Goal: Task Accomplishment & Management: Use online tool/utility

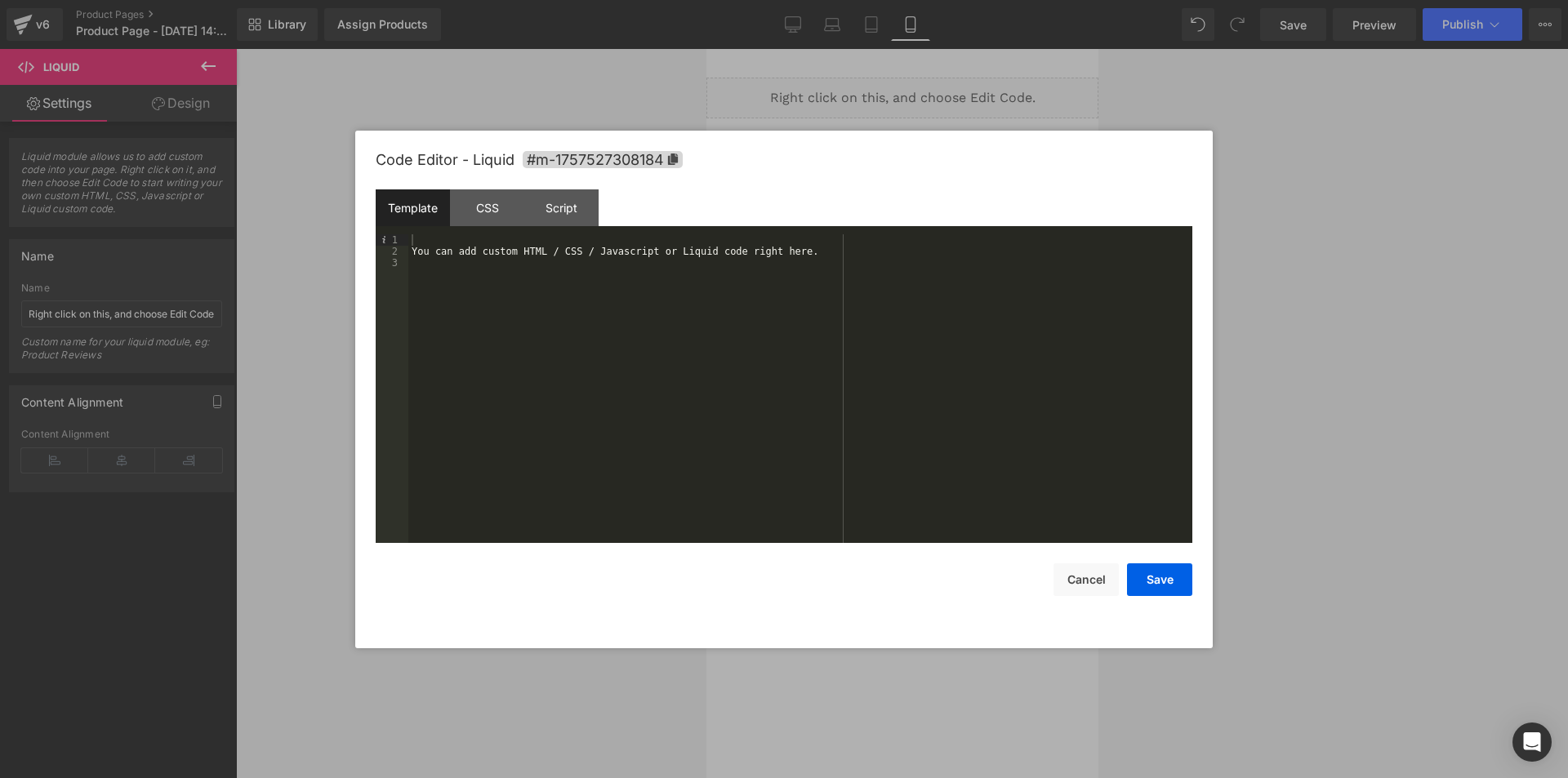
click at [681, 274] on div "You can add custom HTML / CSS / Javascript or Liquid code right here." at bounding box center [800, 400] width 784 height 332
click at [659, 272] on div "You can add custom HTML / CSS / Javascript or Liquid code right here." at bounding box center [800, 400] width 784 height 332
click at [690, 247] on div "You can add custom HTML / CSS / Javascript or Liquid code right here." at bounding box center [800, 400] width 784 height 332
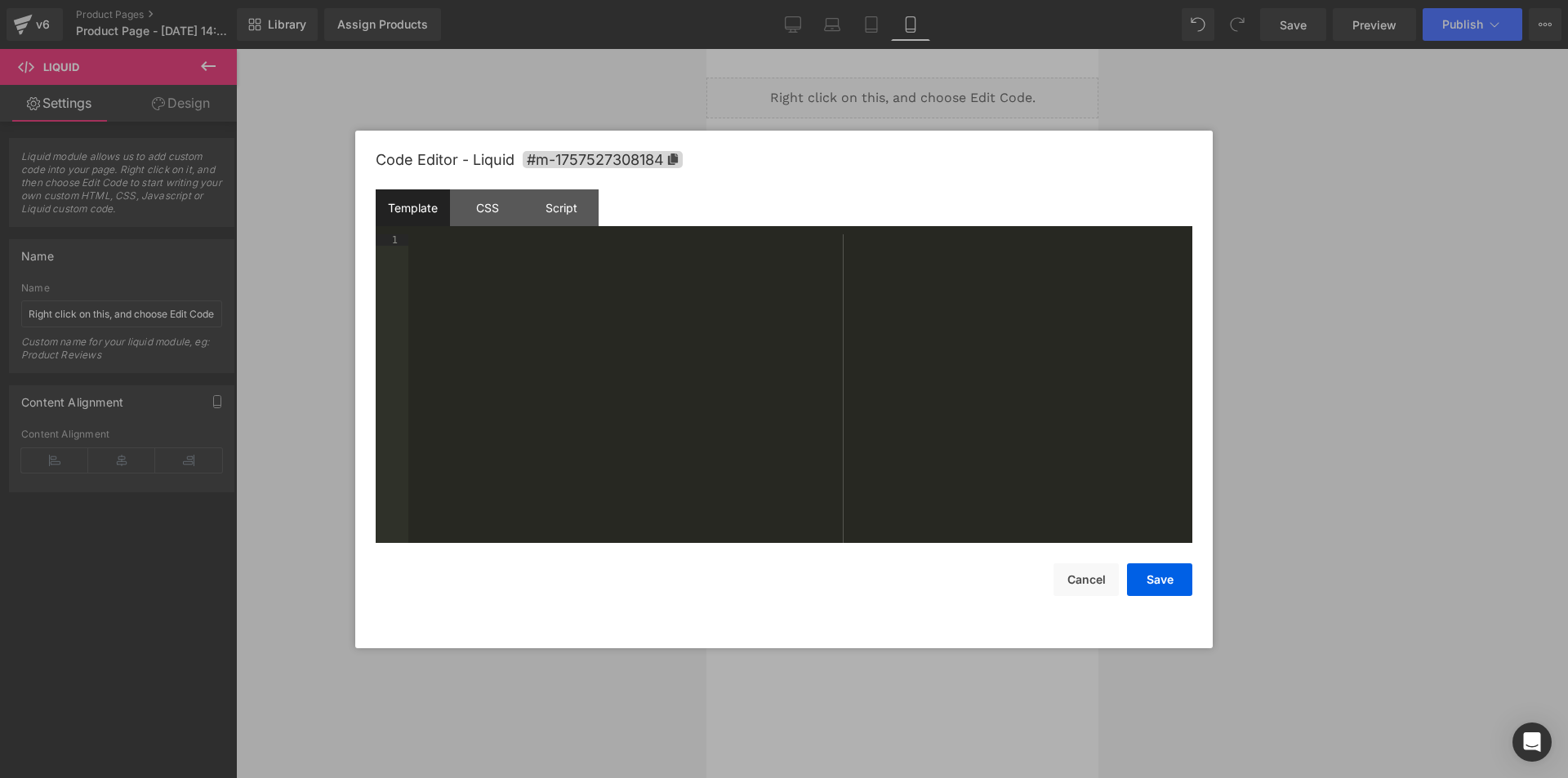
click at [545, 262] on div at bounding box center [800, 400] width 784 height 332
click at [485, 191] on div "CSS" at bounding box center [486, 208] width 74 height 37
click at [547, 263] on div "#m-1757527308184 { }" at bounding box center [800, 400] width 784 height 332
drag, startPoint x: 547, startPoint y: 263, endPoint x: 244, endPoint y: 180, distance: 314.2
click at [244, 181] on body "Liquid You are previewing how the Live Preset 0 will restyle your page. You can…" at bounding box center [784, 389] width 1568 height 778
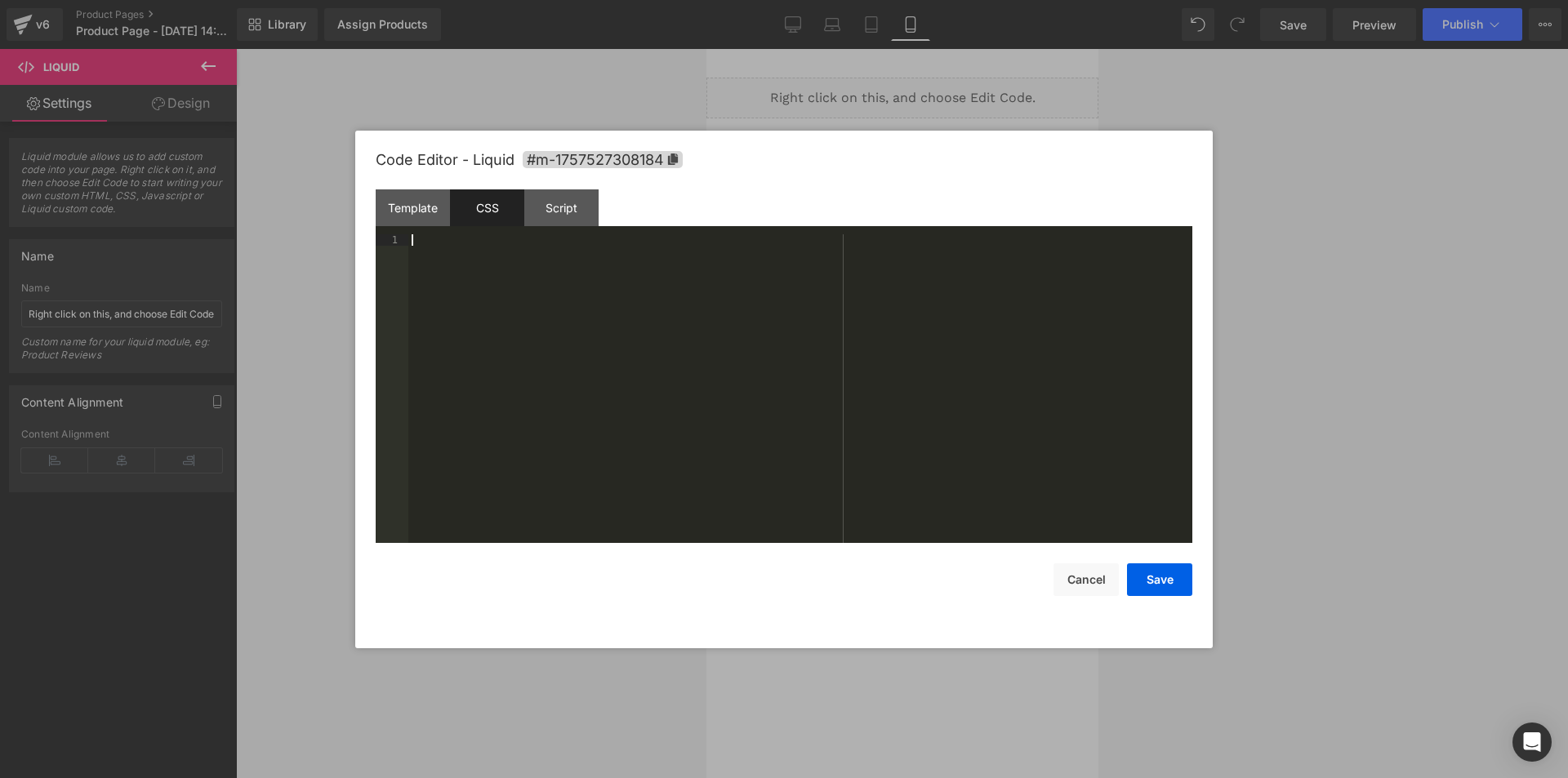
scroll to position [26448, 0]
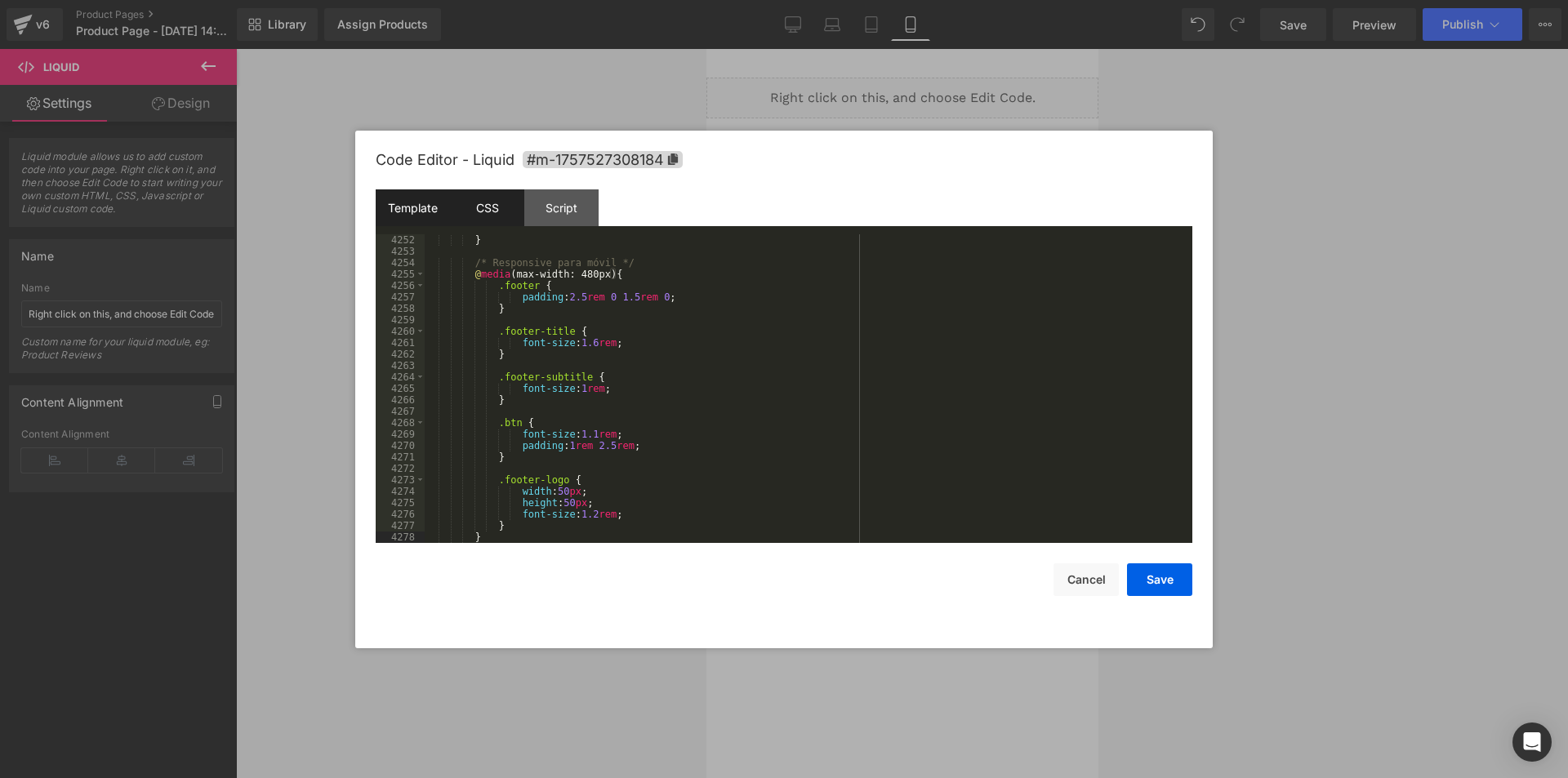
click at [418, 216] on div "Template" at bounding box center [412, 208] width 74 height 37
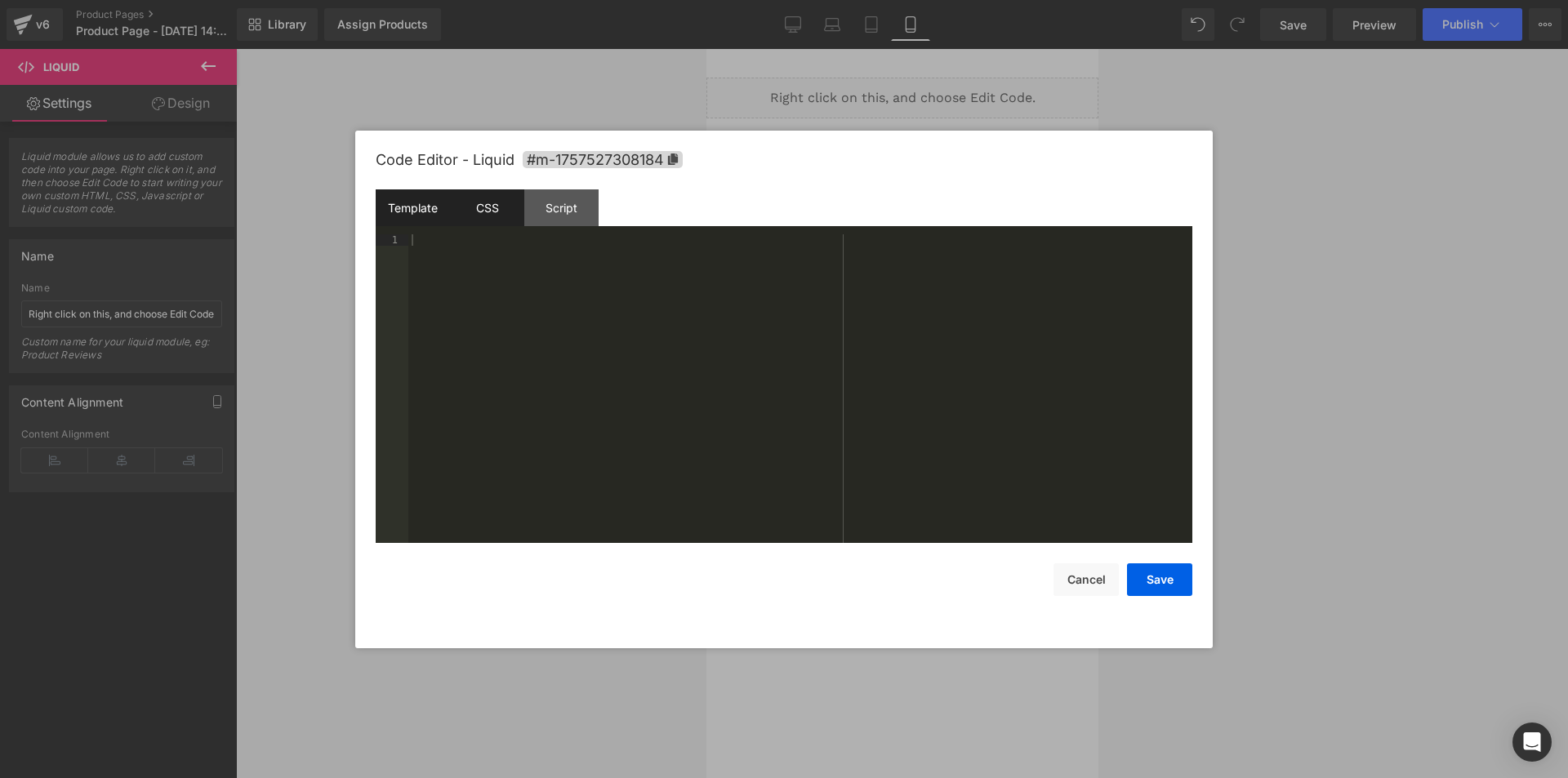
click at [505, 204] on div "CSS" at bounding box center [486, 208] width 74 height 37
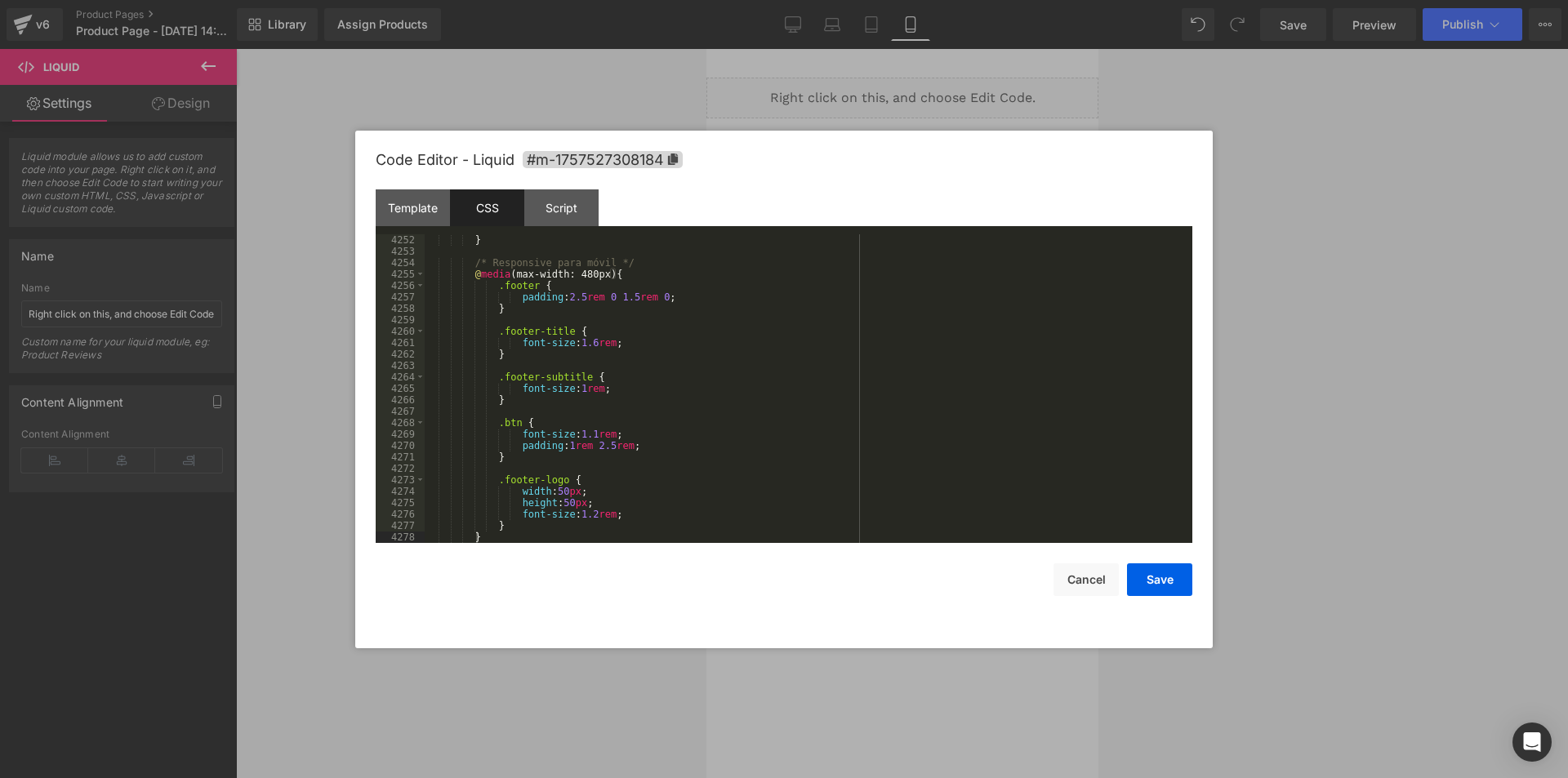
click at [536, 333] on div "} /* Responsive para móvil */ @ media (max-width: 480px) { .footer { padding : …" at bounding box center [805, 400] width 761 height 332
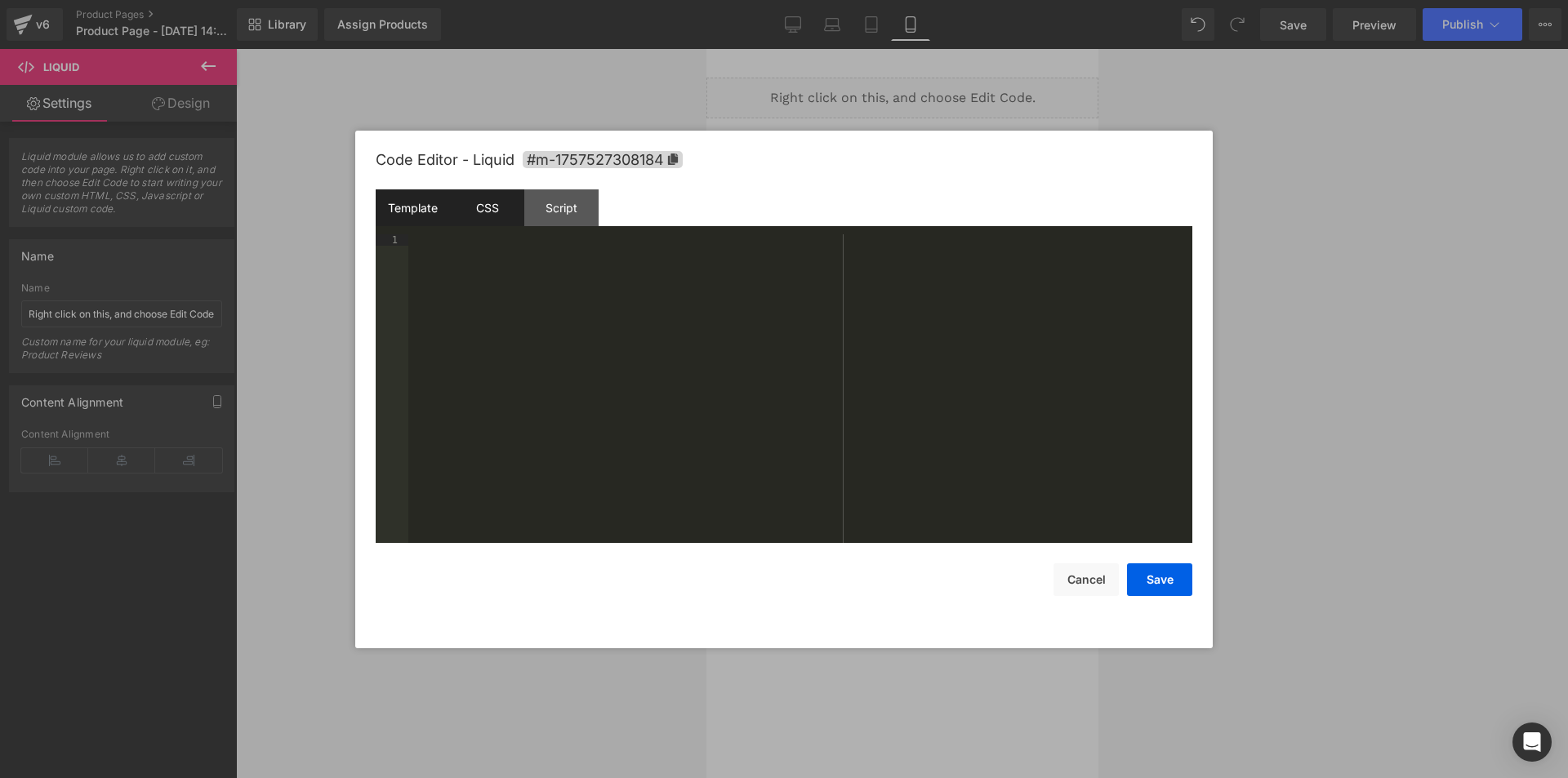
click at [416, 220] on div "Template" at bounding box center [412, 208] width 74 height 37
click at [593, 355] on div at bounding box center [800, 400] width 784 height 332
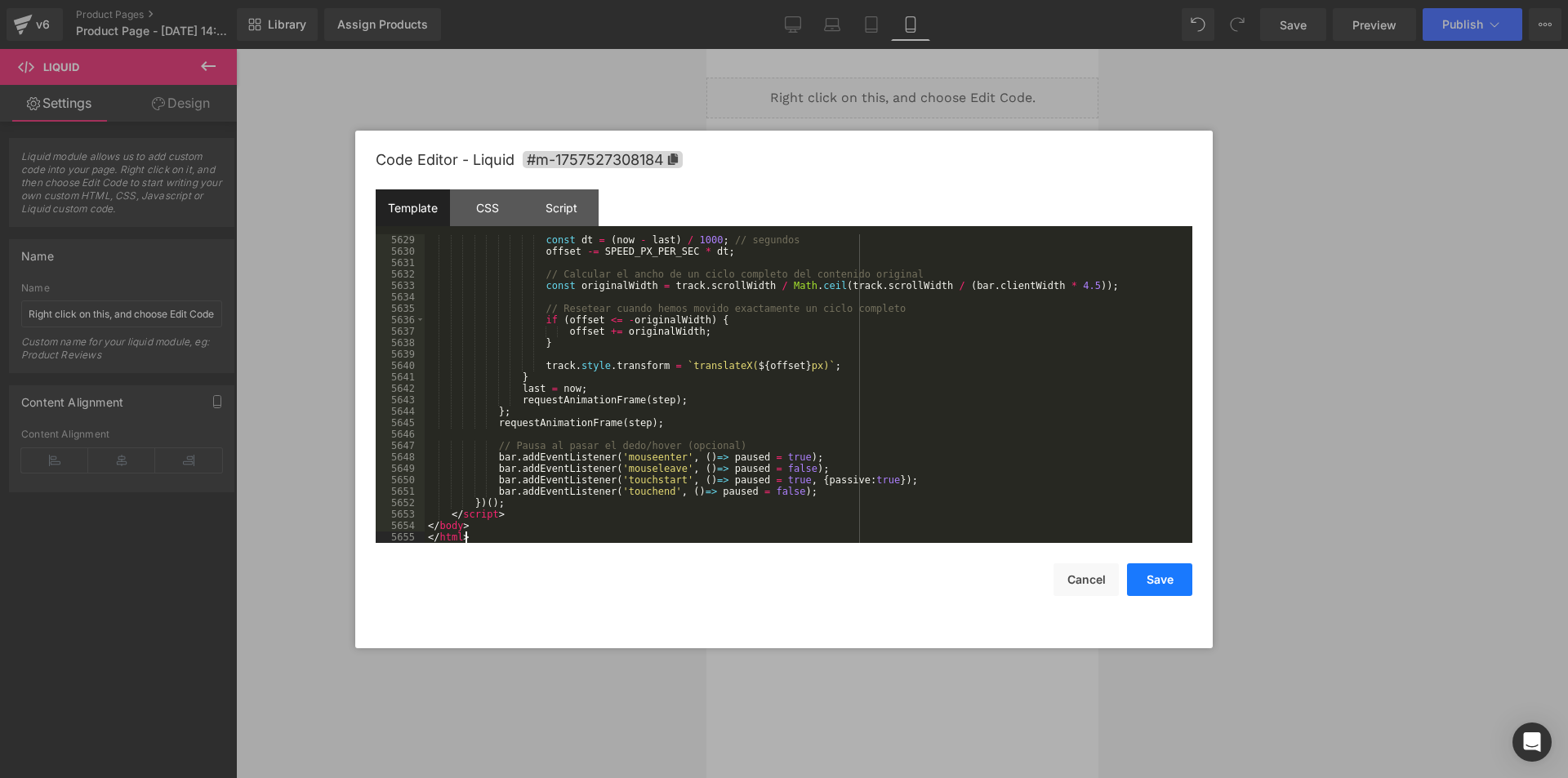
click at [1150, 575] on button "Save" at bounding box center [1159, 580] width 65 height 32
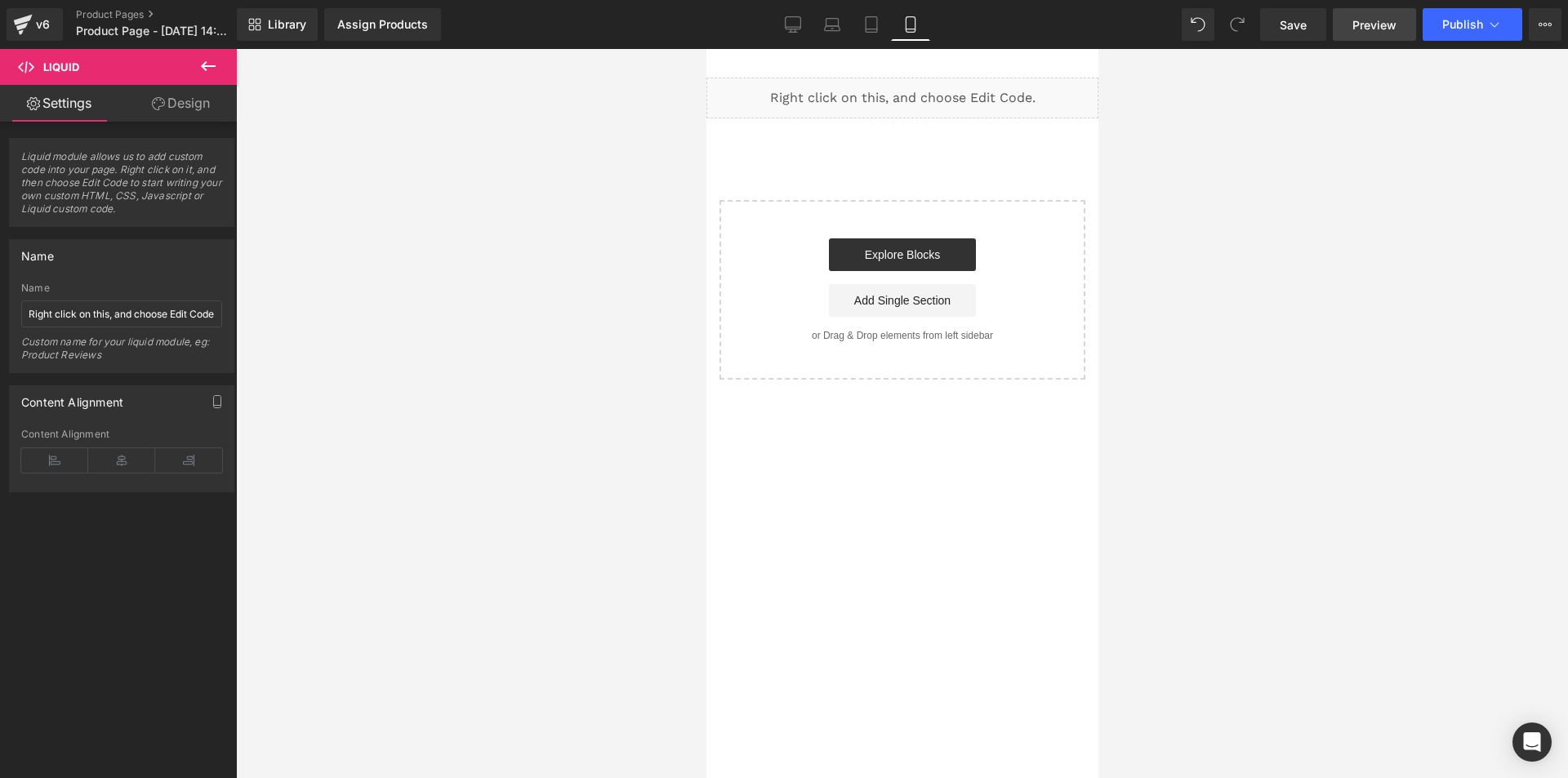
click at [1404, 28] on link "Preview" at bounding box center [1374, 25] width 83 height 32
click at [899, 102] on span "Liquid" at bounding box center [892, 91] width 44 height 25
click at [95, 304] on input "Right click on this, and choose Edit Code." at bounding box center [121, 314] width 201 height 27
click at [918, 89] on div "Liquid" at bounding box center [901, 98] width 392 height 41
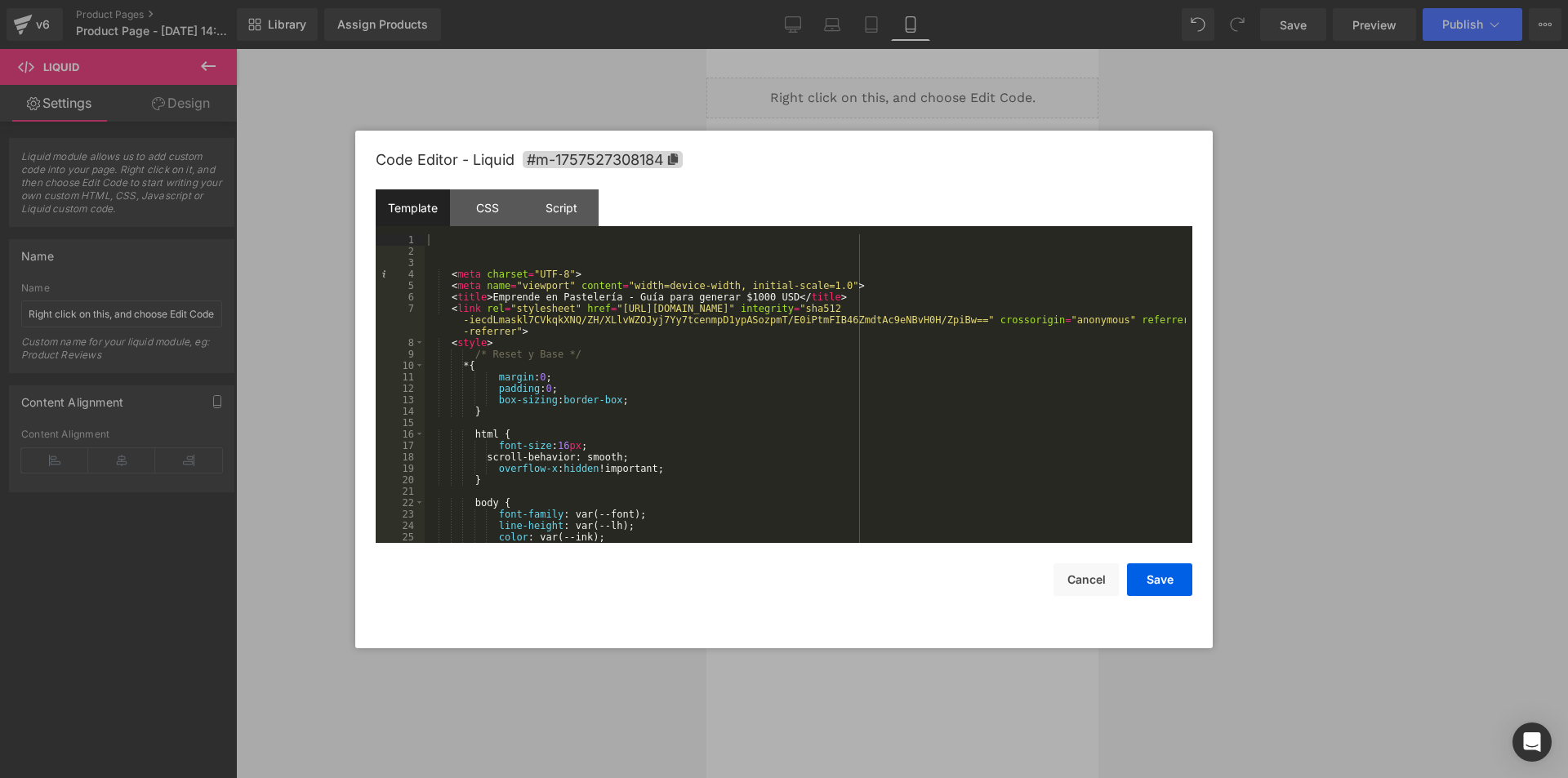
click at [549, 349] on div "< meta charset = "UTF-8" > < meta name = "viewport" content = "width=device-wid…" at bounding box center [805, 400] width 761 height 332
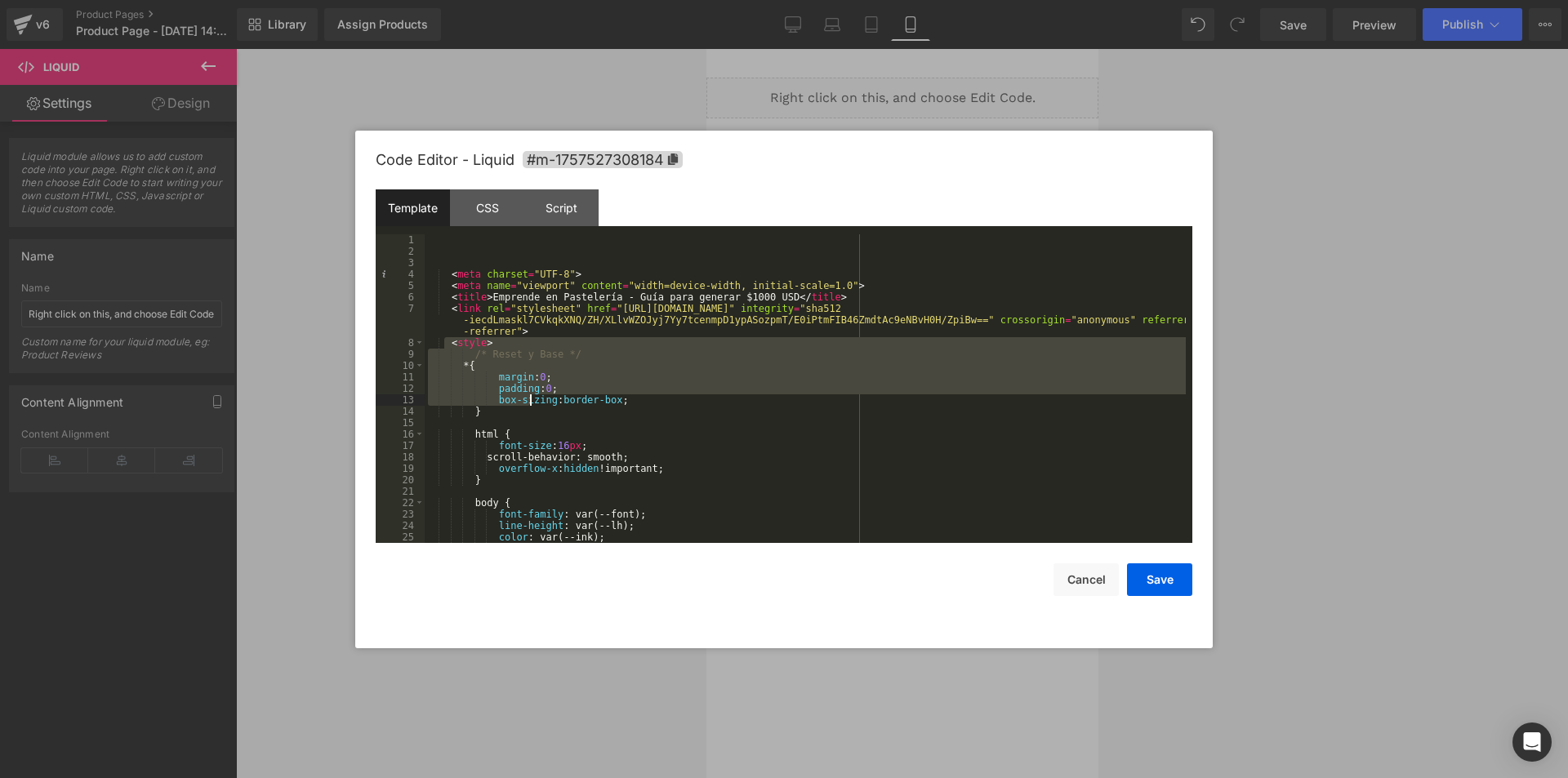
drag, startPoint x: 445, startPoint y: 342, endPoint x: 533, endPoint y: 400, distance: 105.4
click at [533, 400] on div "< meta charset = "UTF-8" > < meta name = "viewport" content = "width=device-wid…" at bounding box center [805, 400] width 761 height 332
click at [464, 376] on div "< meta charset = "UTF-8" > < meta name = "viewport" content = "width=device-wid…" at bounding box center [805, 388] width 761 height 309
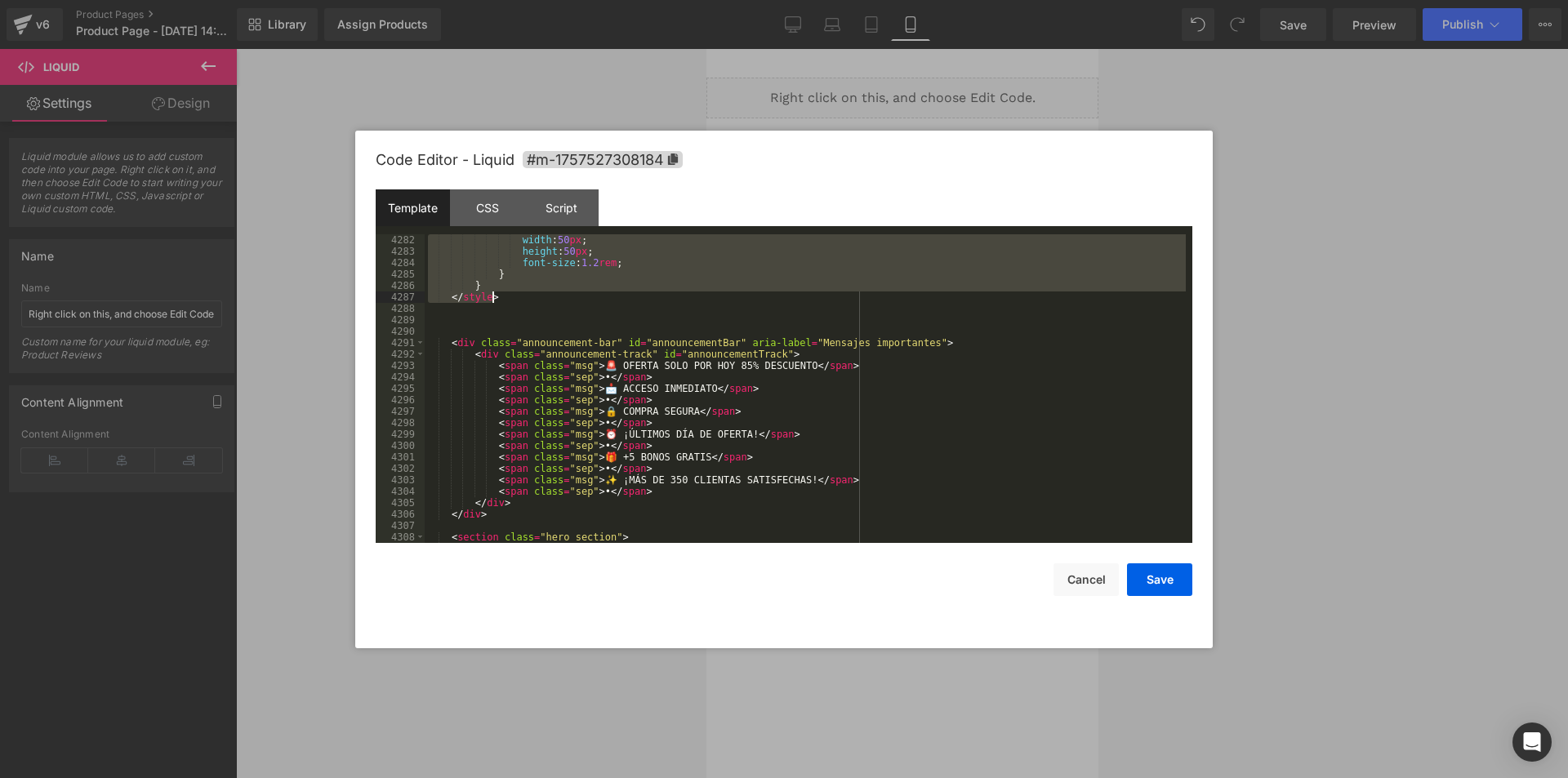
scroll to position [20329, 0]
drag, startPoint x: 452, startPoint y: 362, endPoint x: 575, endPoint y: 280, distance: 147.8
click at [575, 280] on div "width : 50 px ; height : 50 px ; font-size : 1.2 rem ; } } </ style > < div cla…" at bounding box center [805, 400] width 761 height 332
click at [492, 188] on div "Code Editor - Liquid #m-1757527308184" at bounding box center [783, 160] width 816 height 59
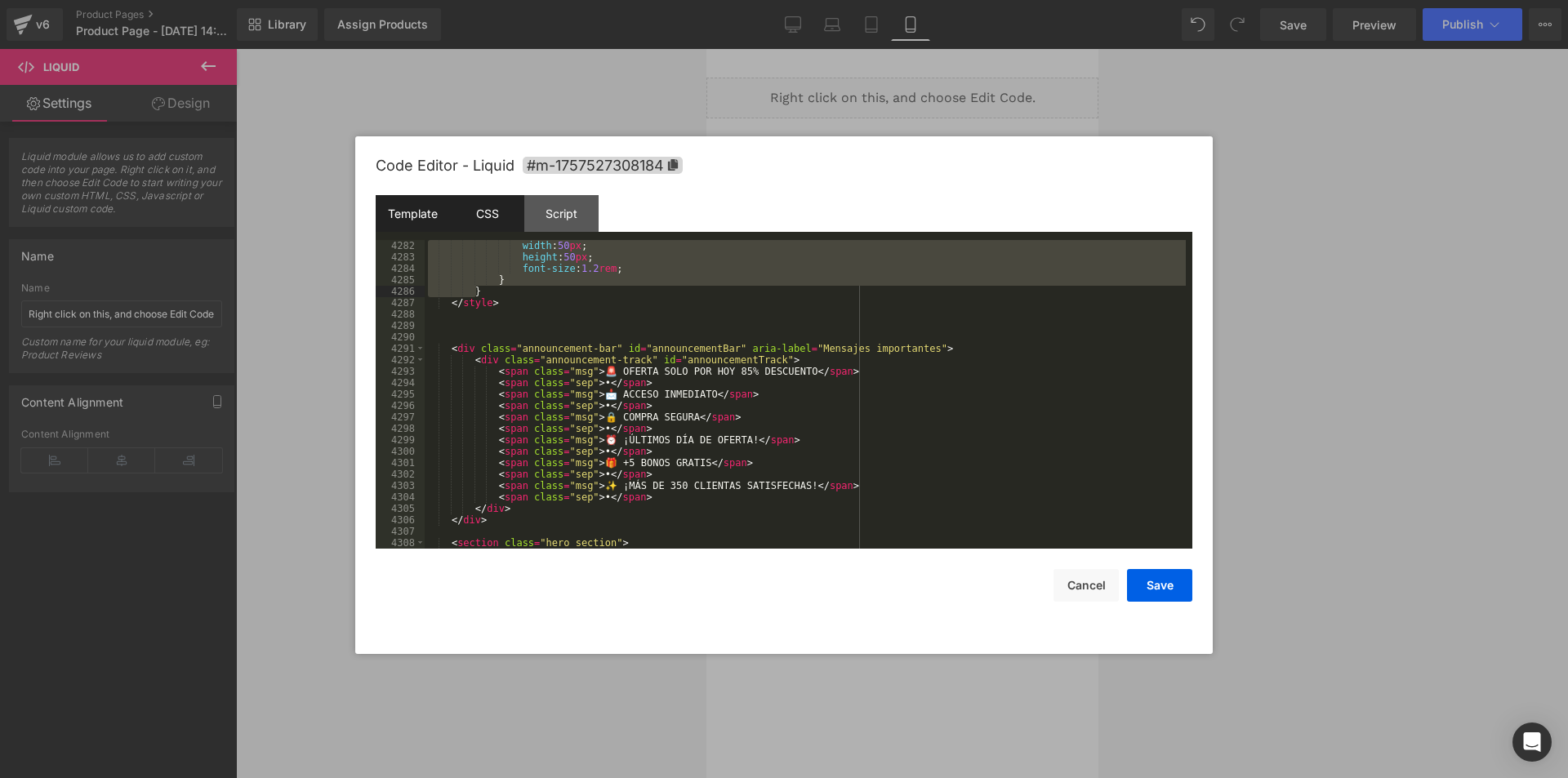
click at [494, 198] on div "CSS" at bounding box center [486, 213] width 74 height 37
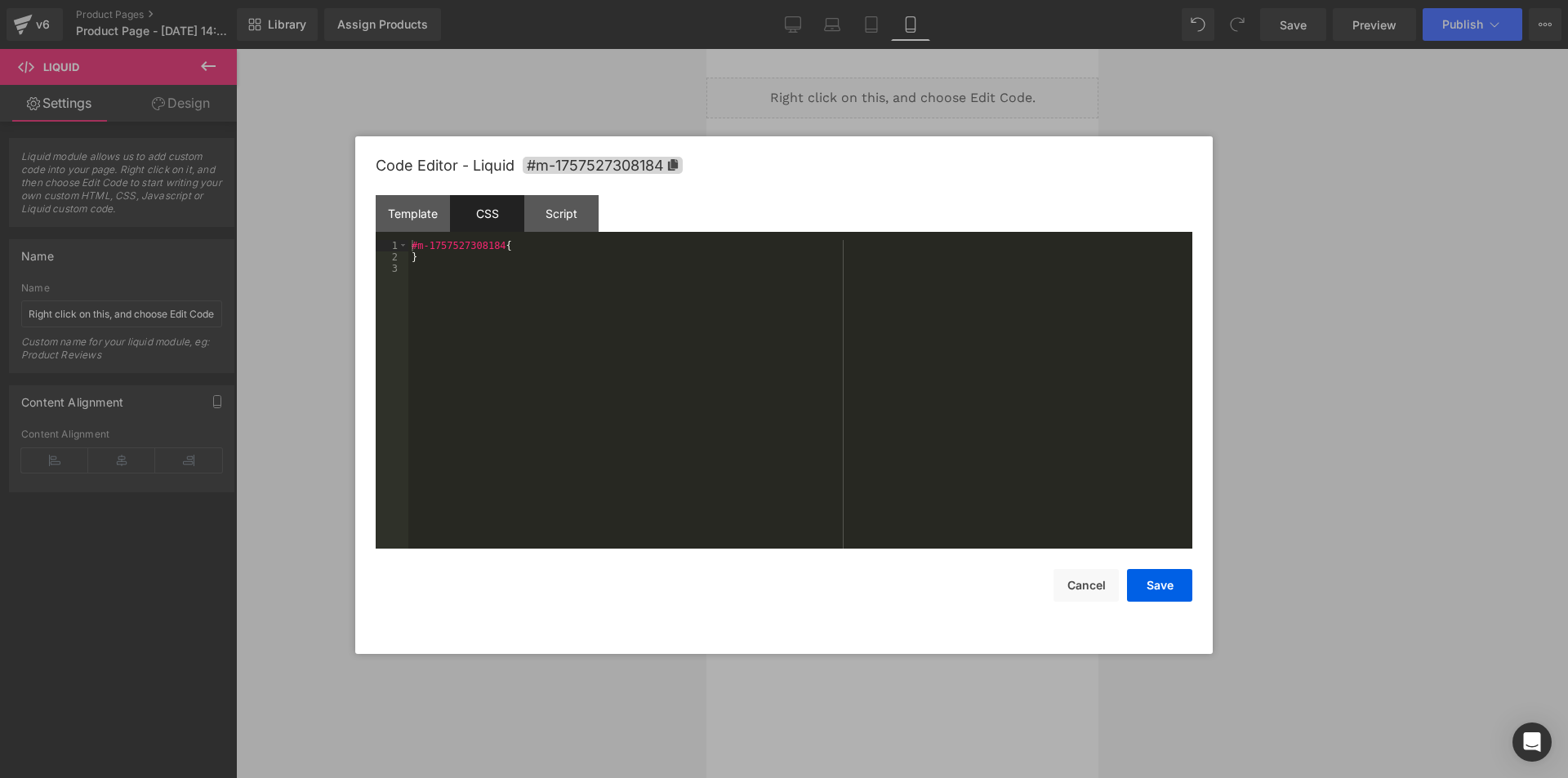
click at [584, 404] on div "#m-1757527308184 { }" at bounding box center [800, 406] width 784 height 332
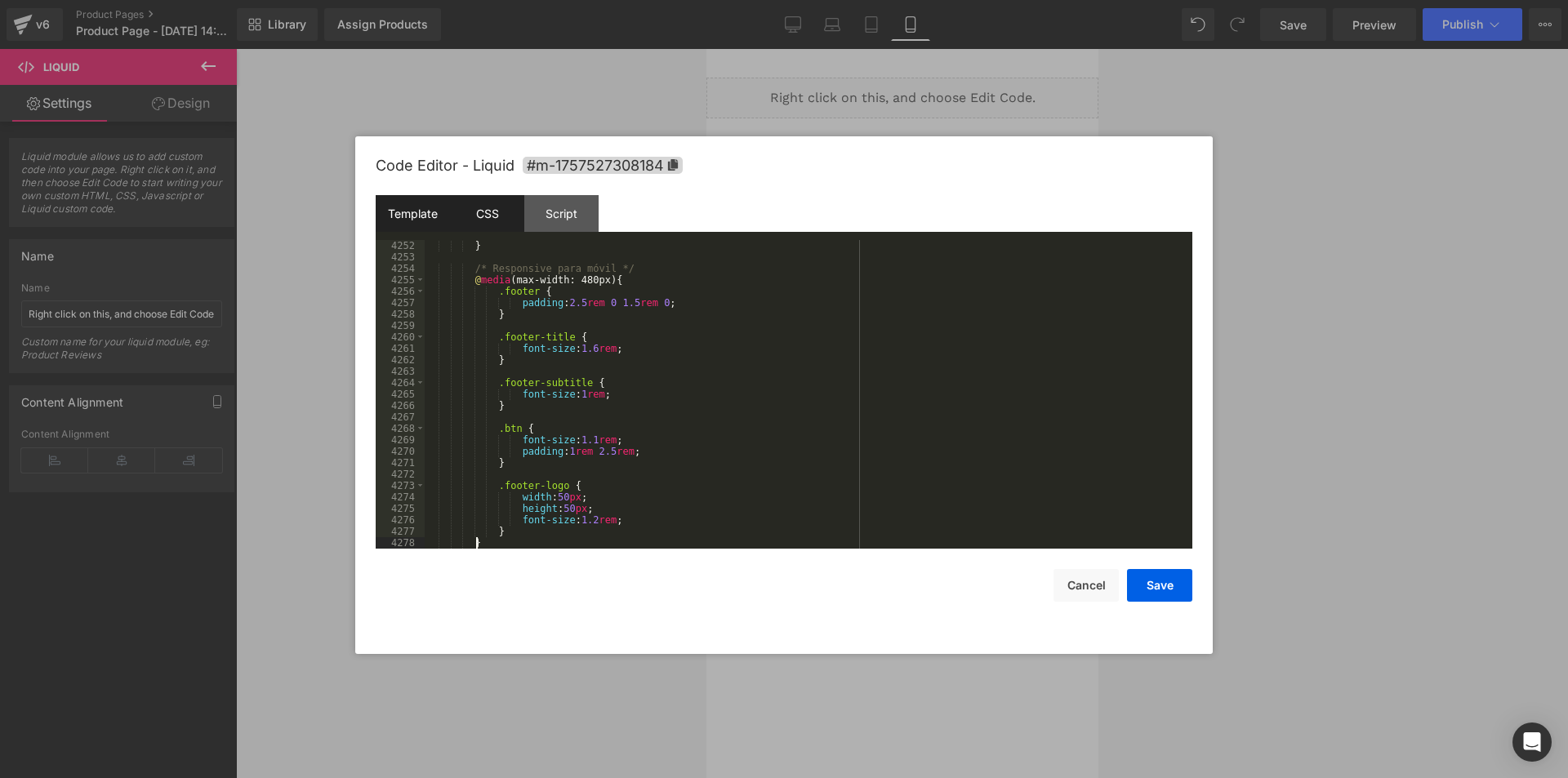
scroll to position [26448, 0]
click at [420, 209] on div "Template" at bounding box center [412, 213] width 74 height 37
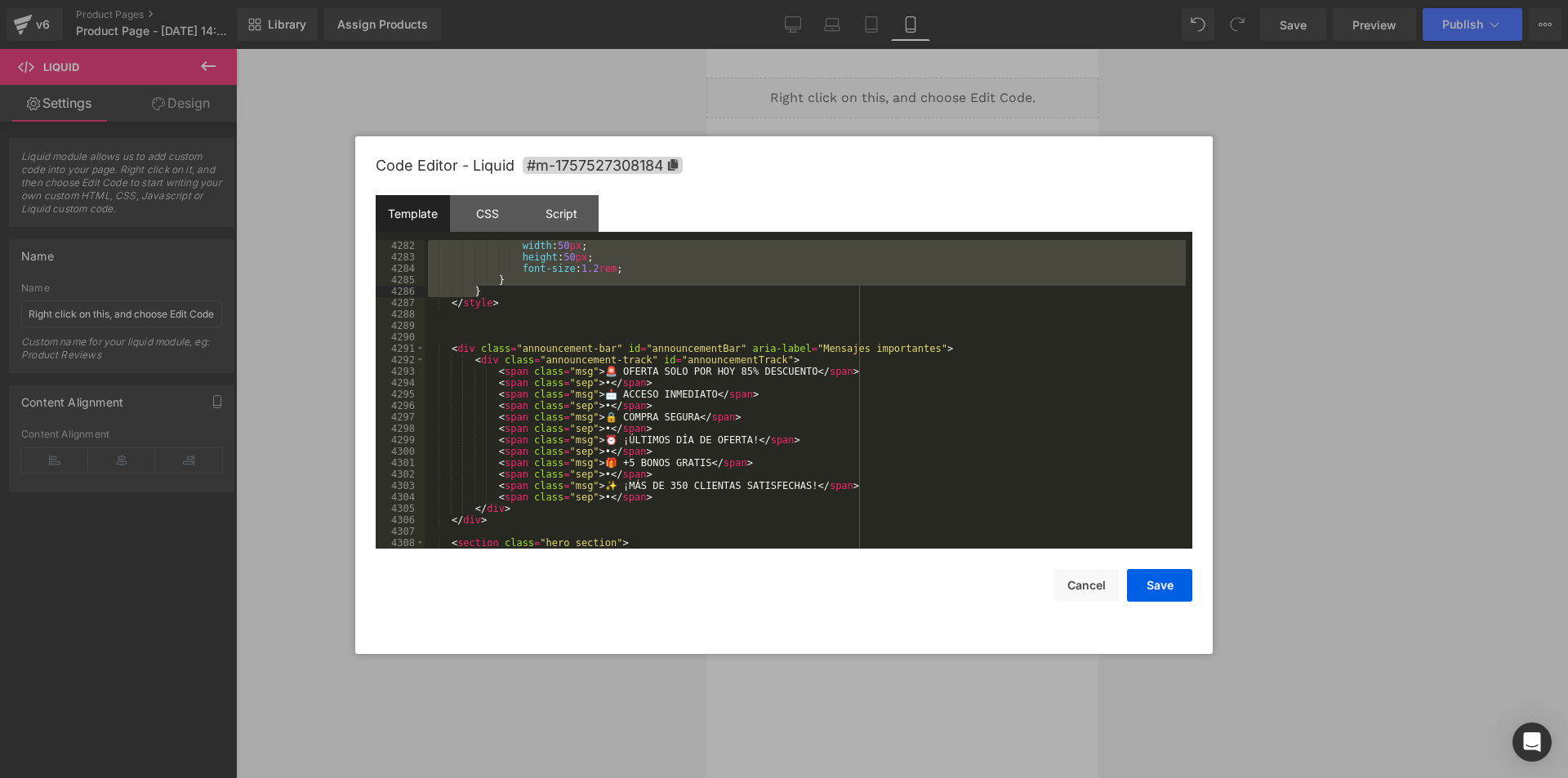
click at [449, 333] on div "width : 50 px ; height : 50 px ; font-size : 1.2 rem ; } } </ style > < div cla…" at bounding box center [805, 406] width 761 height 332
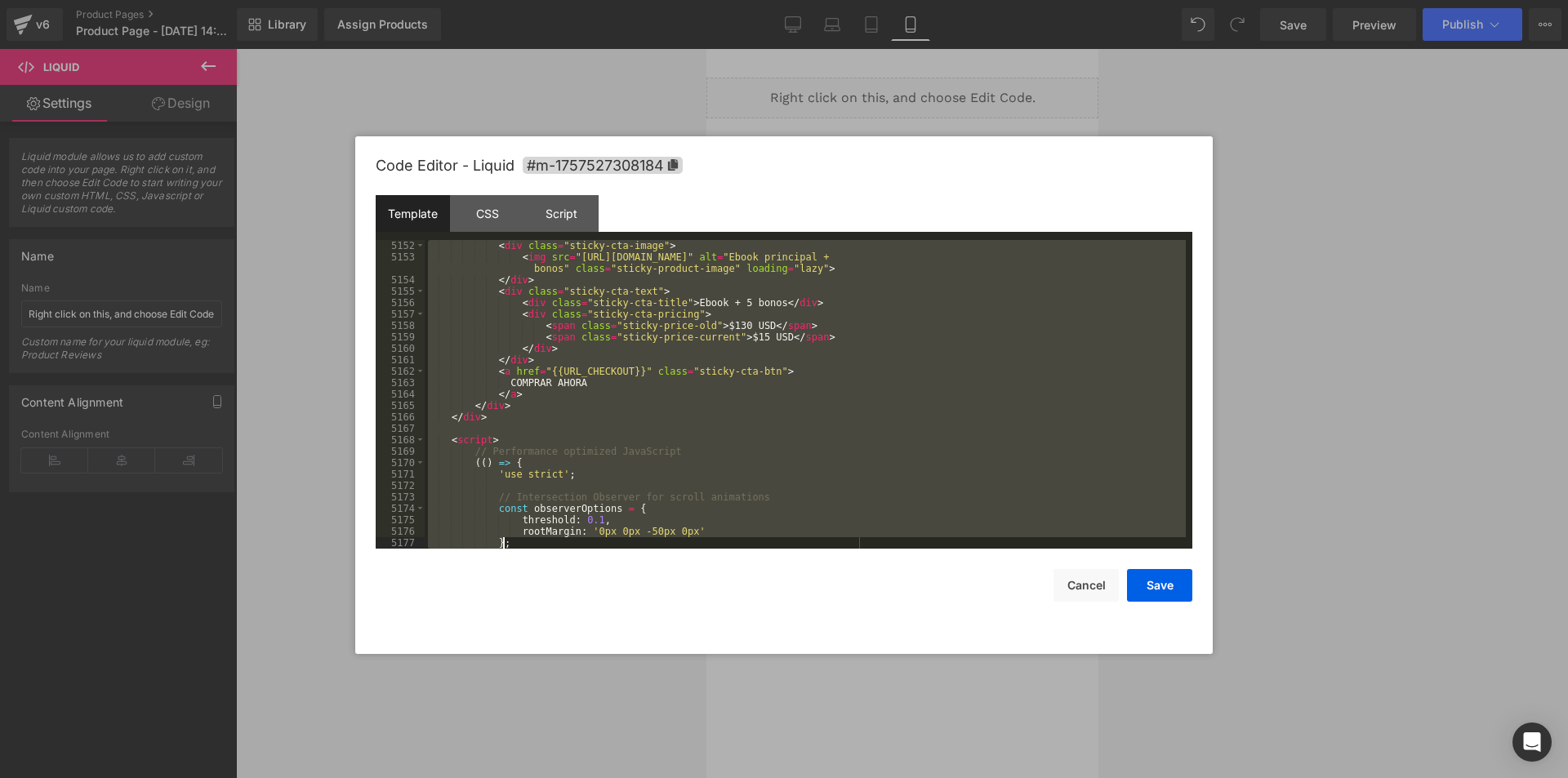
scroll to position [24649, 0]
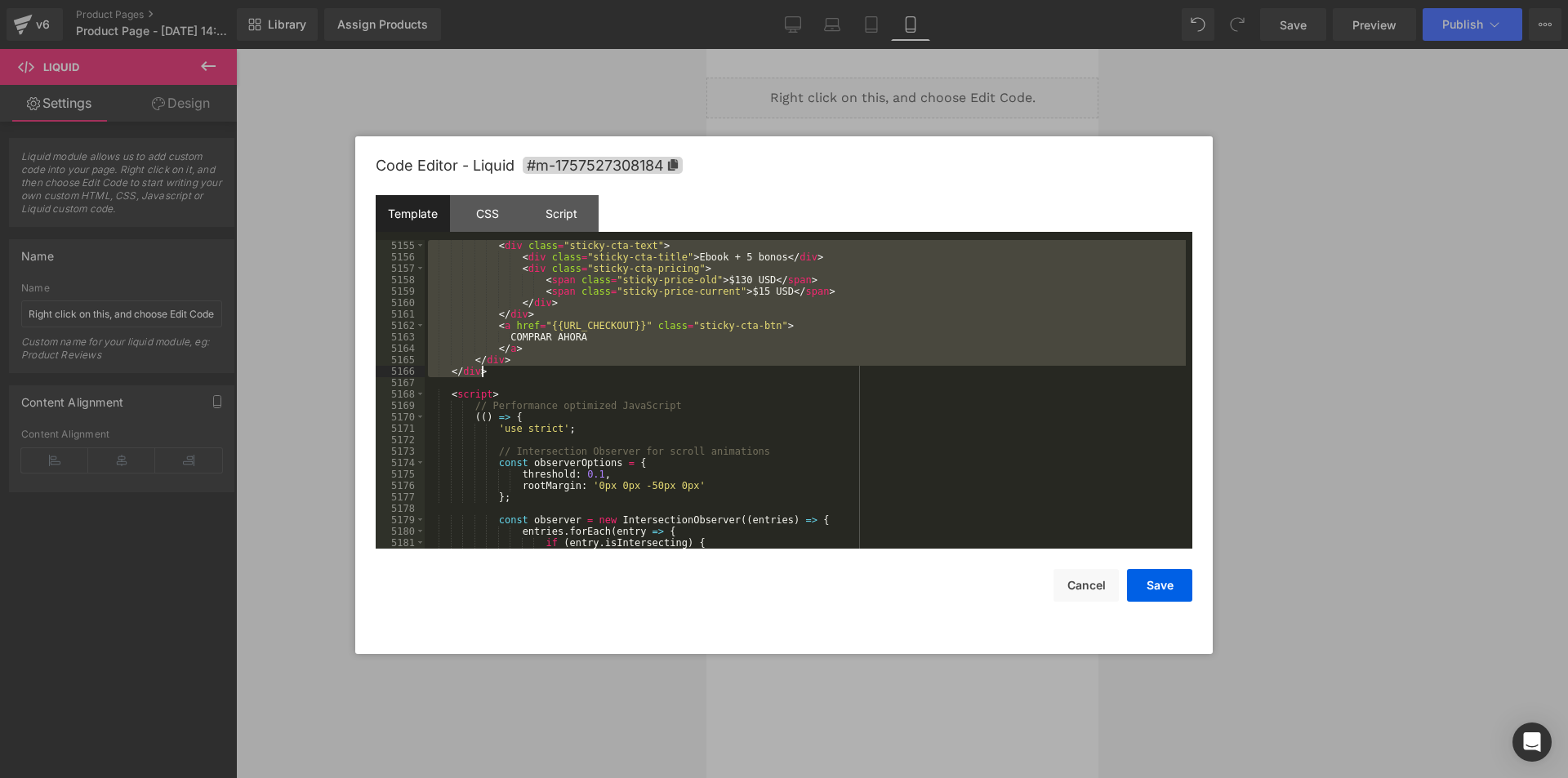
drag, startPoint x: 435, startPoint y: 349, endPoint x: 546, endPoint y: 373, distance: 113.6
click at [546, 373] on div "< div class = "sticky-cta-text" > < div class = "sticky-cta-title" > Ebook + 5 …" at bounding box center [805, 406] width 761 height 332
click at [513, 364] on div "< div class = "sticky-cta-text" > < div class = "sticky-cta-title" > Ebook + 5 …" at bounding box center [805, 394] width 761 height 309
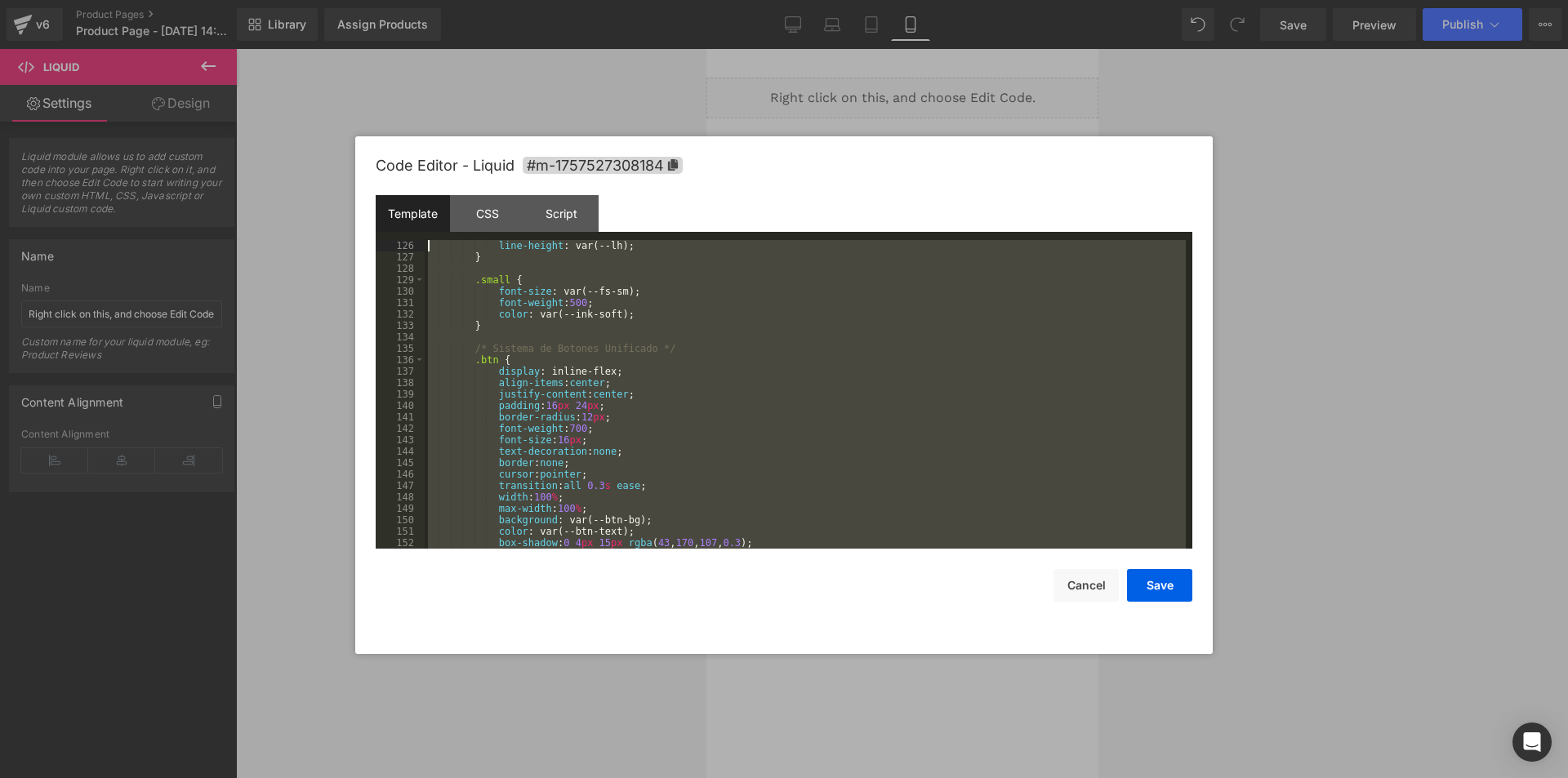
scroll to position [0, 0]
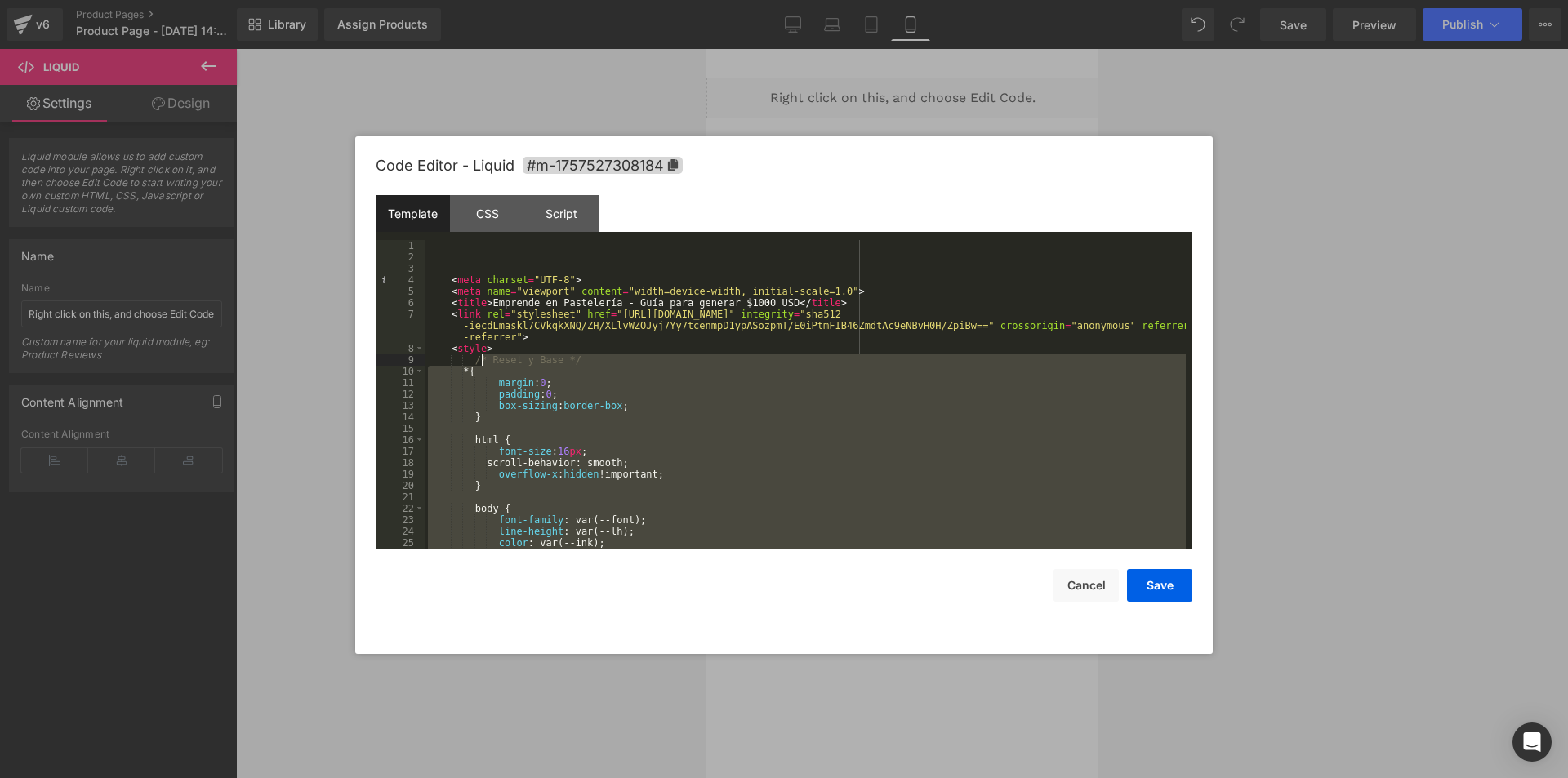
drag, startPoint x: 505, startPoint y: 369, endPoint x: 483, endPoint y: 357, distance: 25.1
click at [483, 357] on div "< meta charset = "UTF-8" > < meta name = "viewport" content = "width=device-wid…" at bounding box center [805, 406] width 761 height 332
click at [483, 357] on div "< meta charset = "UTF-8" > < meta name = "viewport" content = "width=device-wid…" at bounding box center [805, 394] width 761 height 309
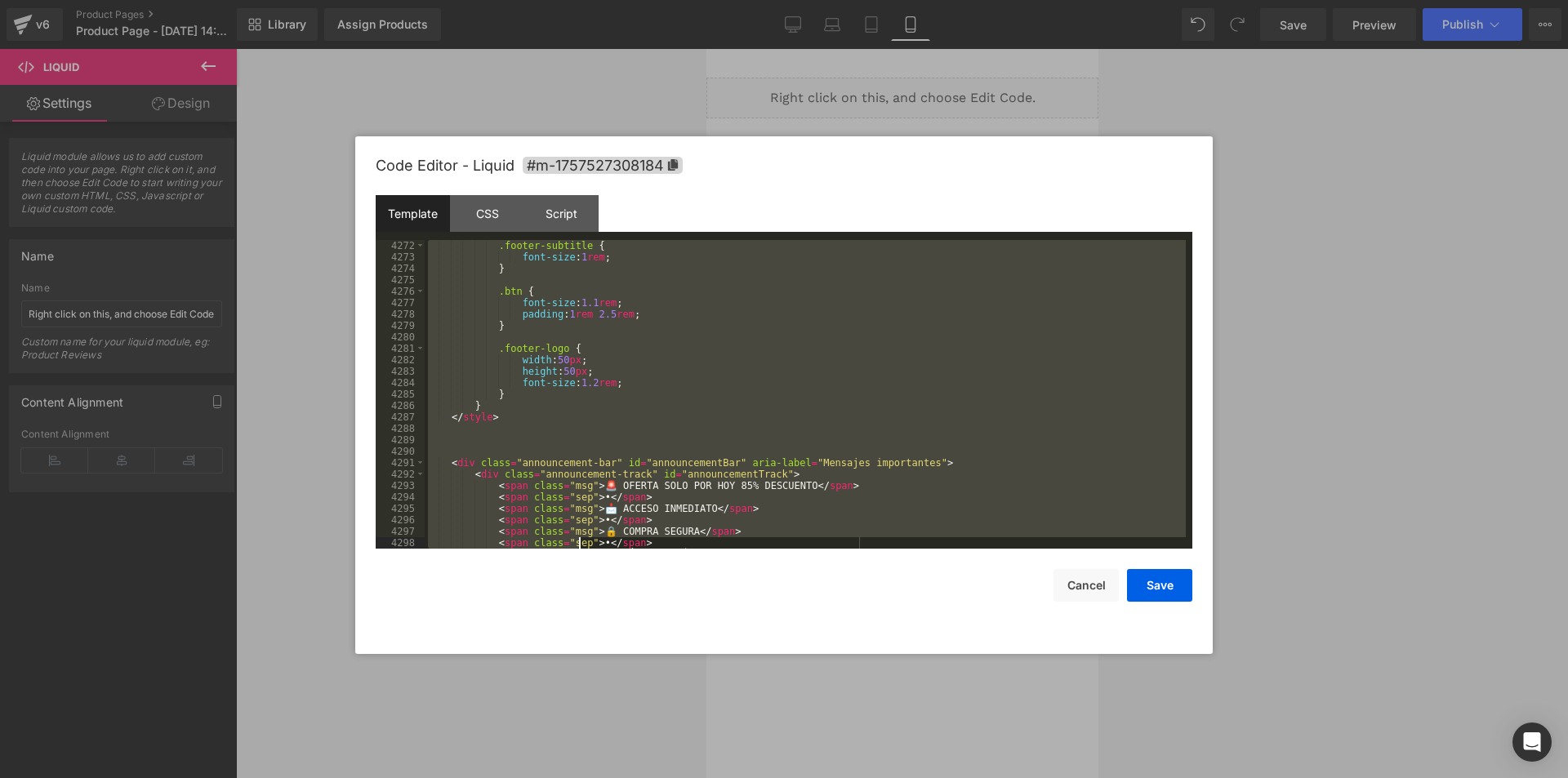
scroll to position [20315, 0]
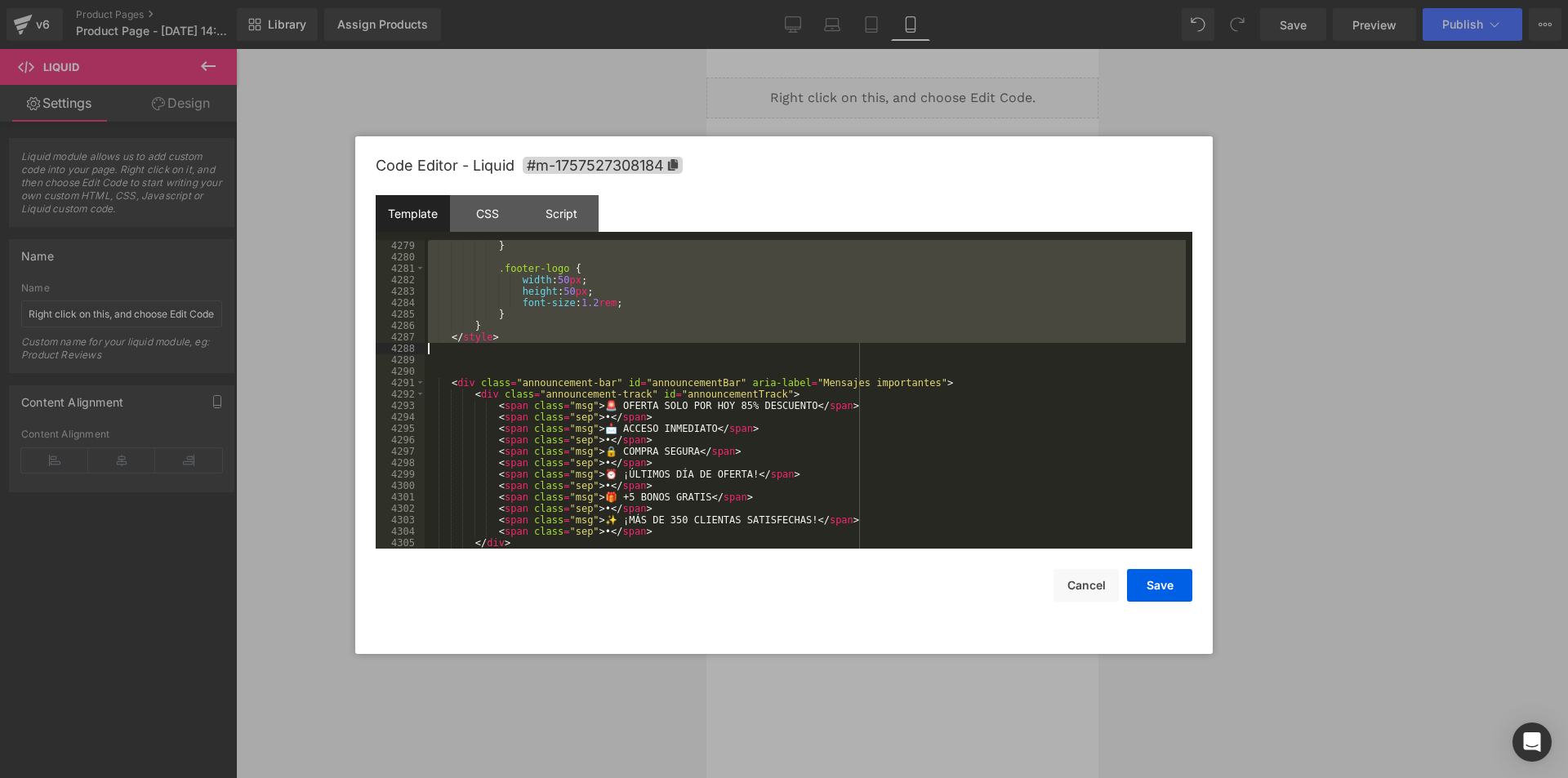
drag, startPoint x: 442, startPoint y: 346, endPoint x: 504, endPoint y: 345, distance: 62.0
click at [504, 345] on div "} .footer-logo { width : 50 px ; height : 50 px ; font-size : 1.2 rem ; } } </ …" at bounding box center [805, 406] width 761 height 332
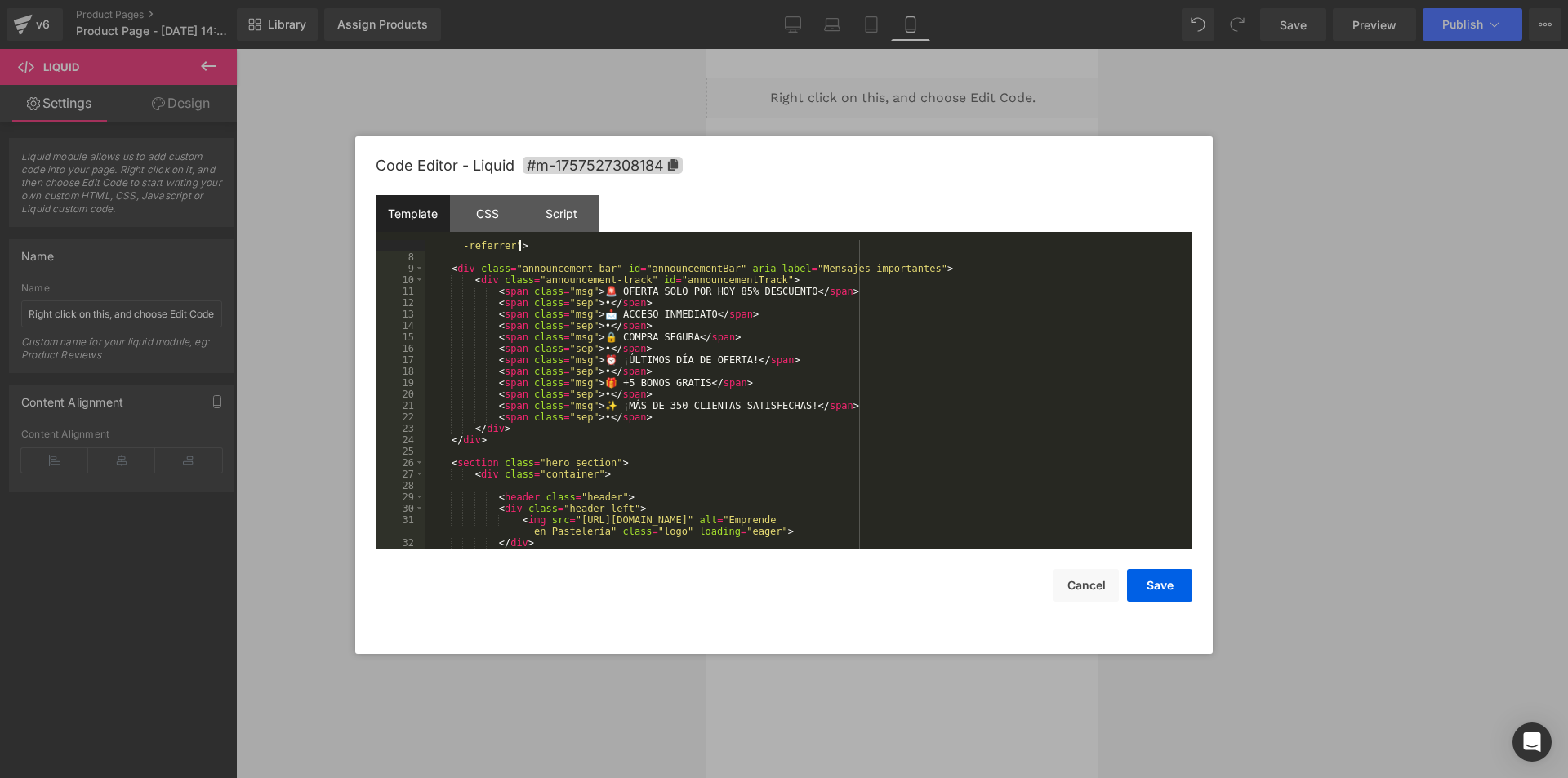
scroll to position [0, 0]
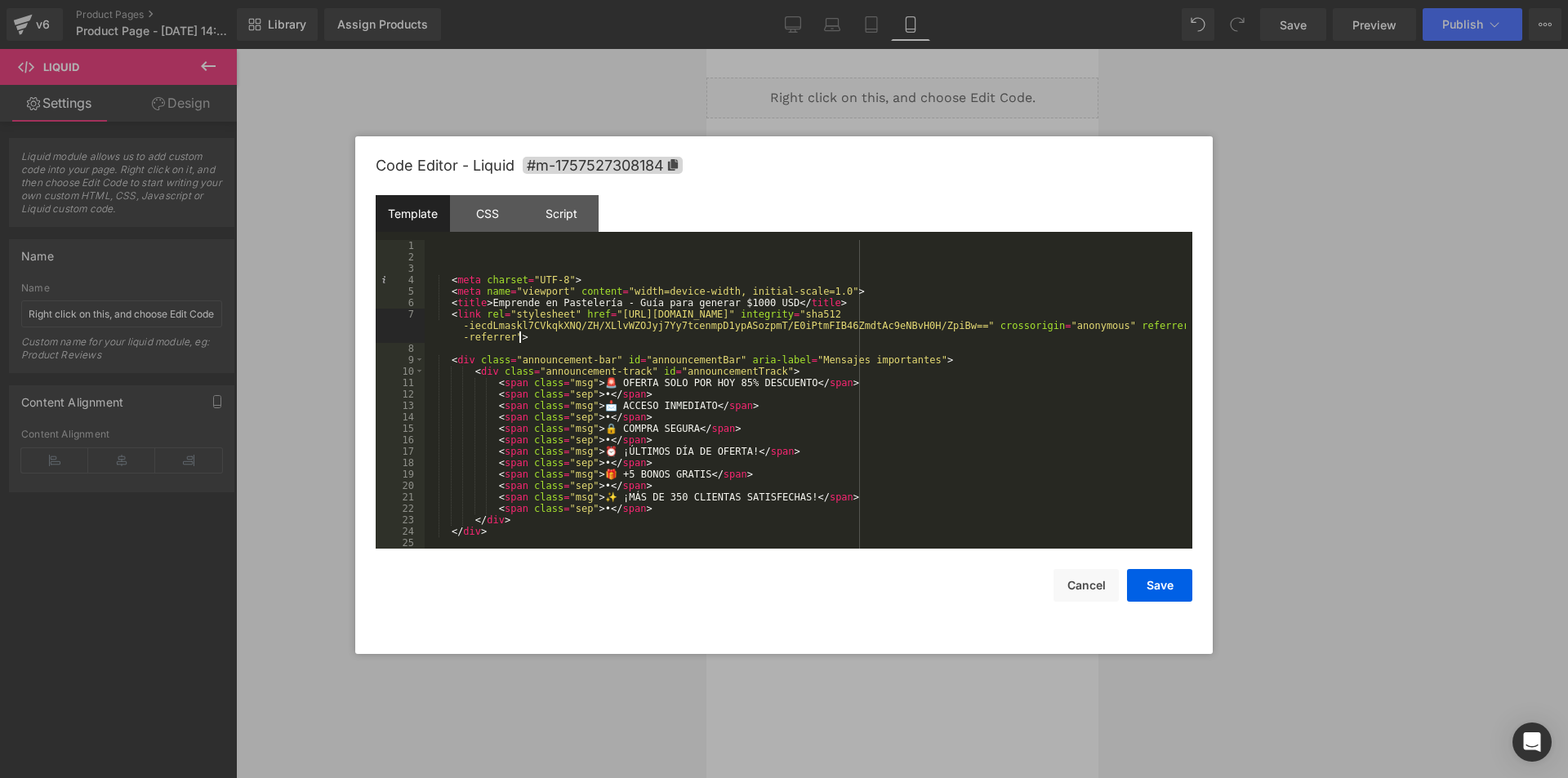
click at [421, 221] on div "Template" at bounding box center [412, 213] width 74 height 37
click at [487, 207] on div "CSS" at bounding box center [486, 213] width 74 height 37
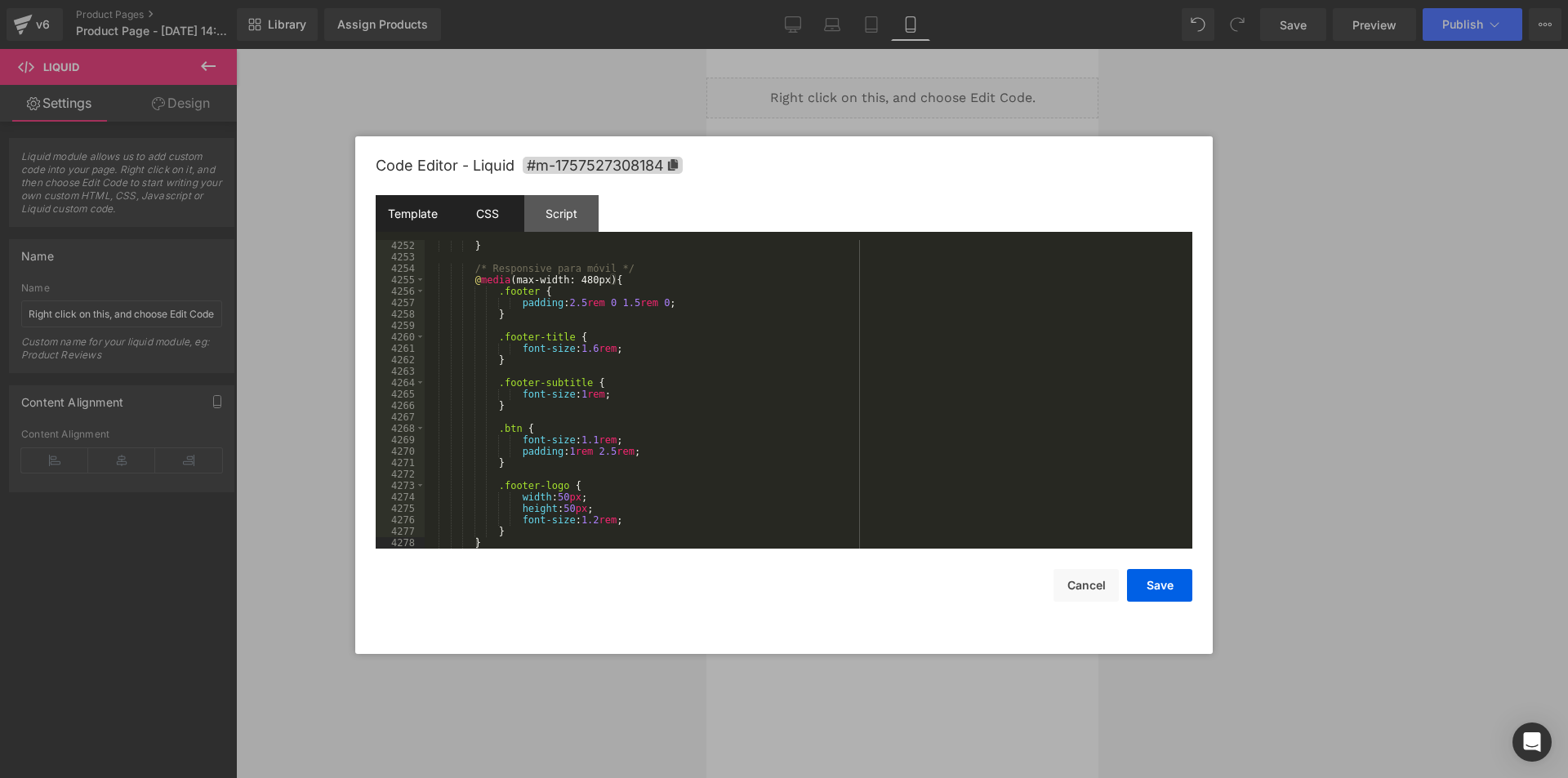
click at [431, 222] on div "Template" at bounding box center [412, 213] width 74 height 37
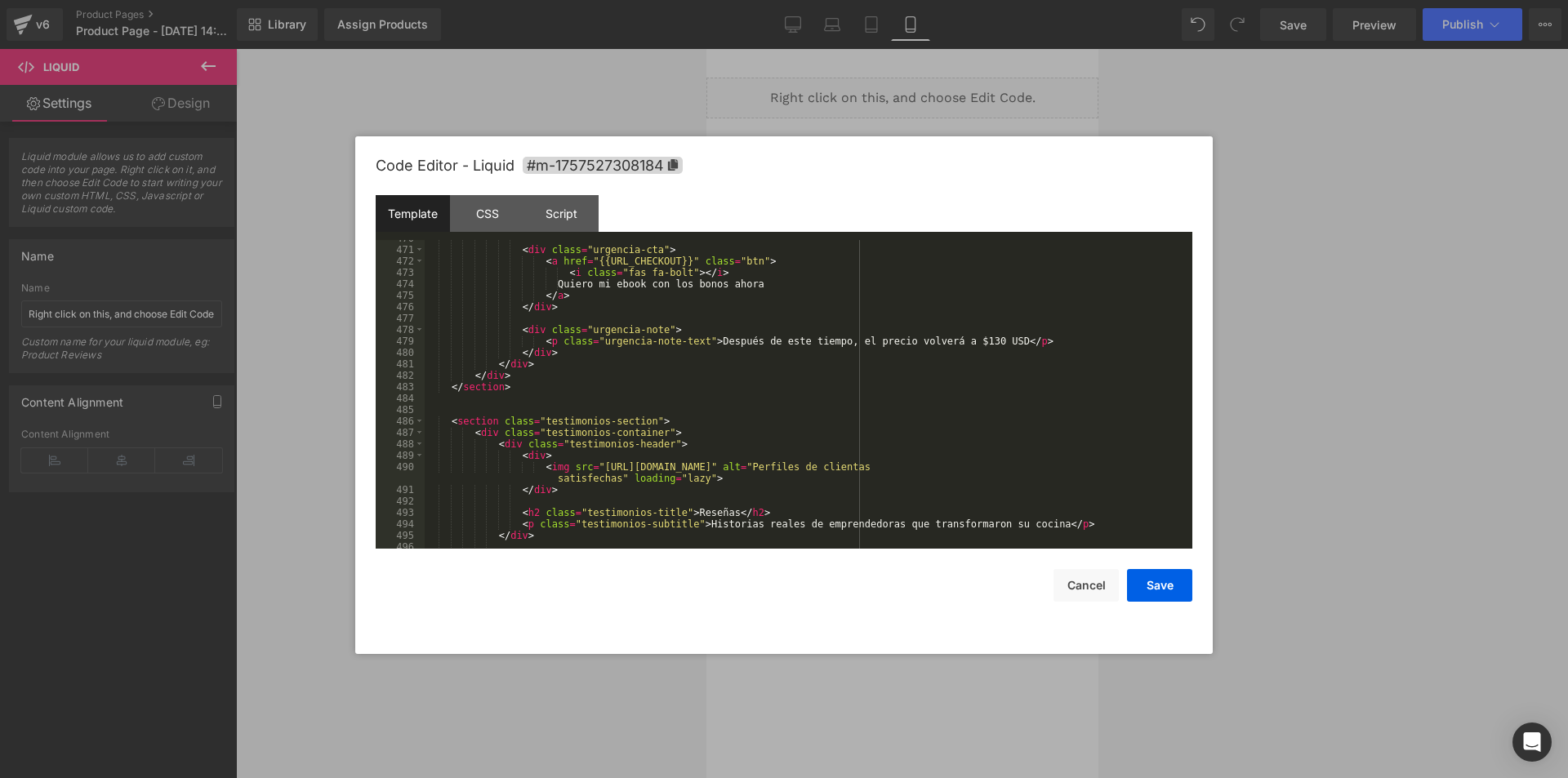
scroll to position [15318, 0]
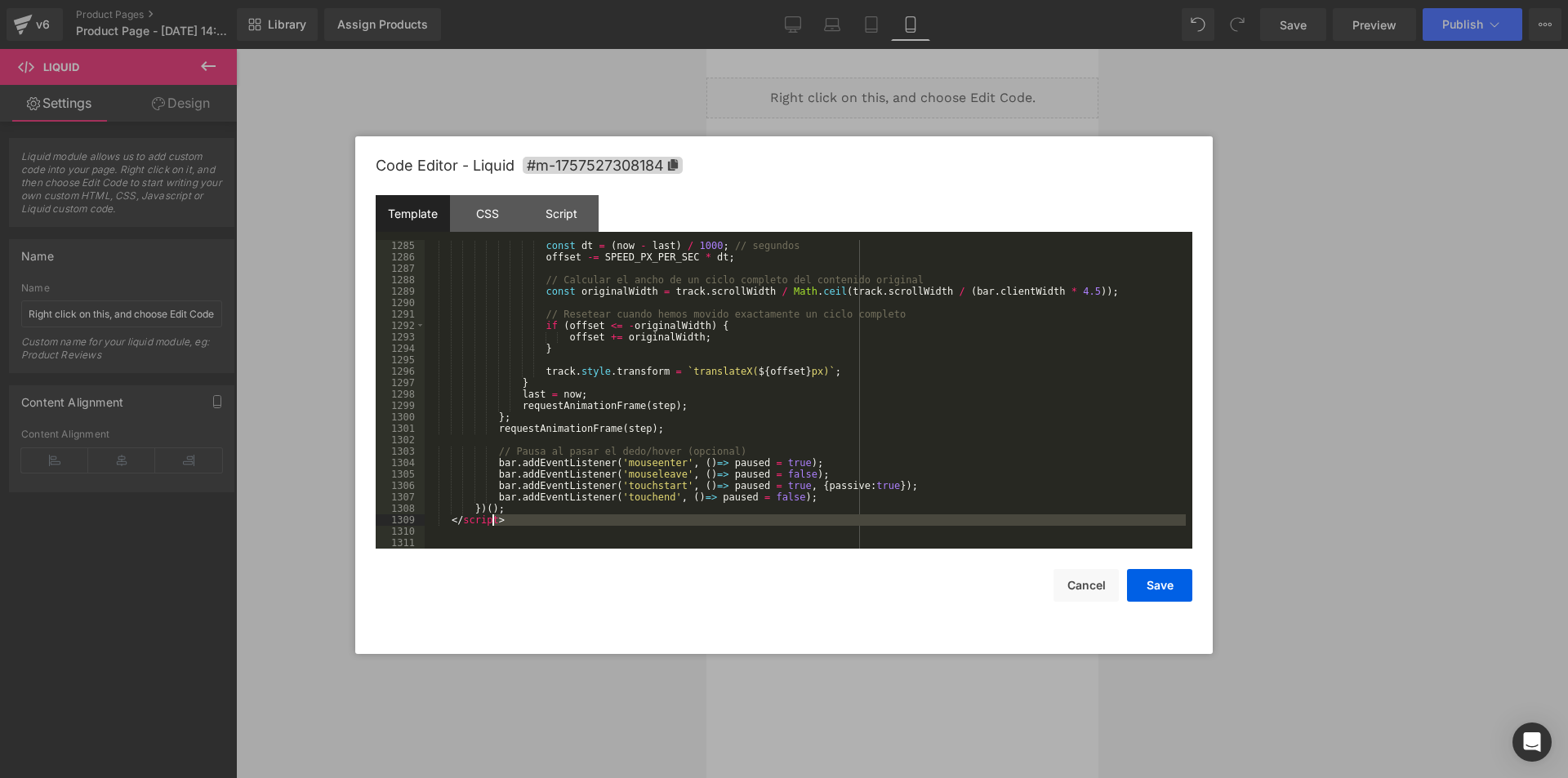
drag, startPoint x: 491, startPoint y: 529, endPoint x: 494, endPoint y: 486, distance: 43.1
click at [494, 486] on div "const dt = ( now - last ) / 1000 ; // segundos offset -= SPEED_PX_PER_SEC * dt …" at bounding box center [805, 406] width 761 height 332
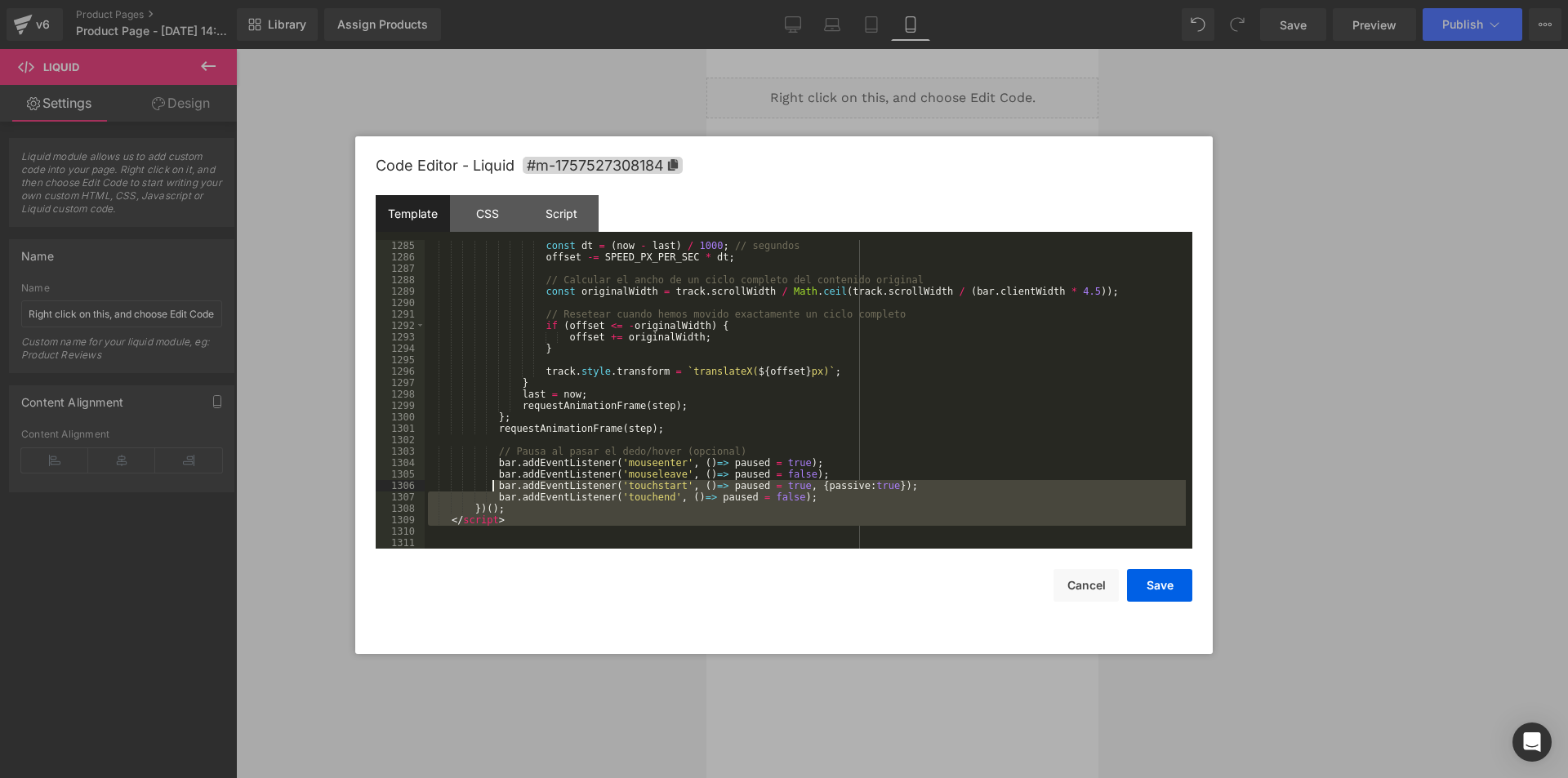
click at [534, 506] on div "const dt = ( now - last ) / 1000 ; // segundos offset -= SPEED_PX_PER_SEC * dt …" at bounding box center [805, 394] width 761 height 309
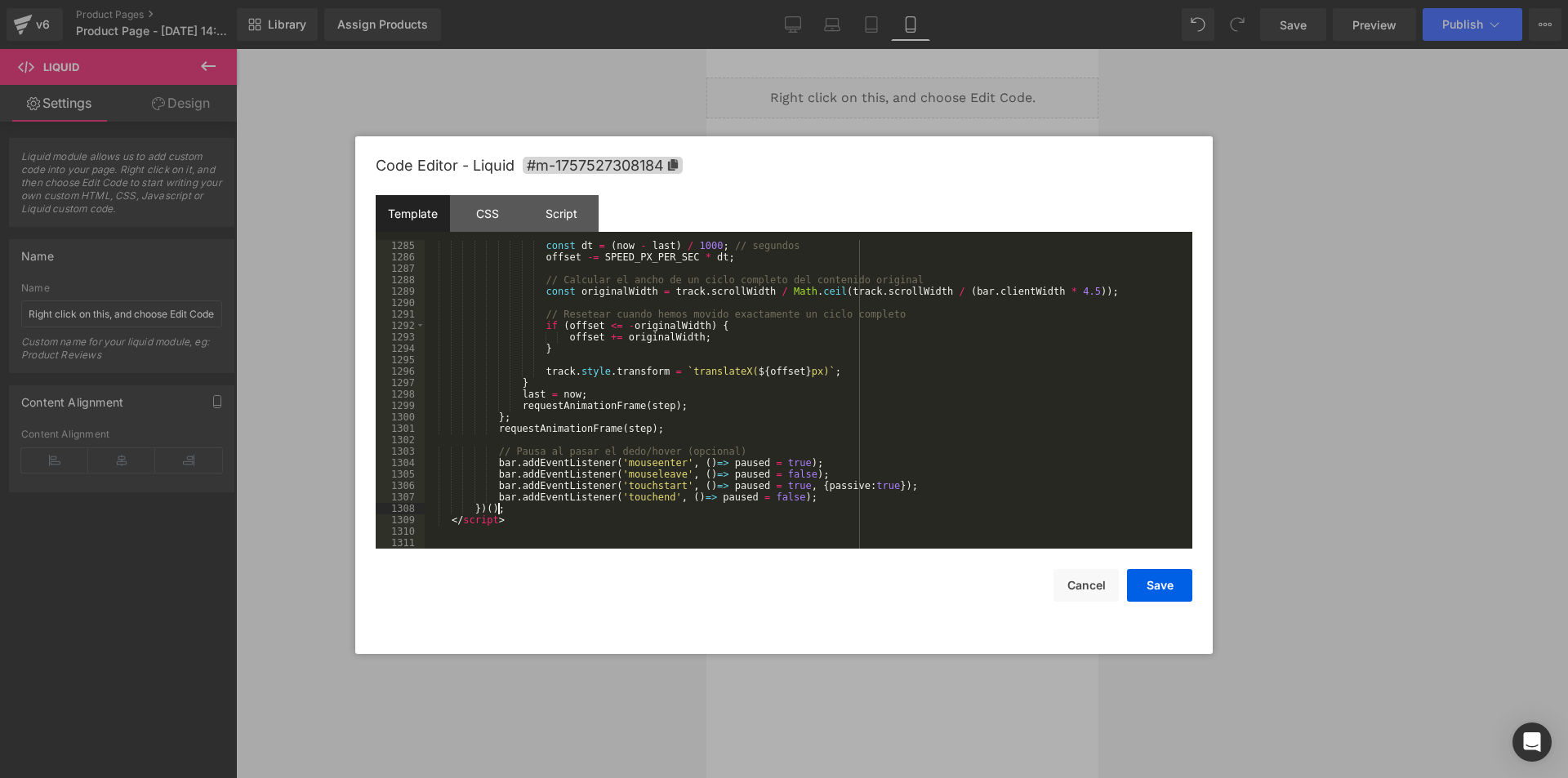
click at [531, 511] on div "const dt = ( now - last ) / 1000 ; // segundos offset -= SPEED_PX_PER_SEC * dt …" at bounding box center [805, 406] width 761 height 332
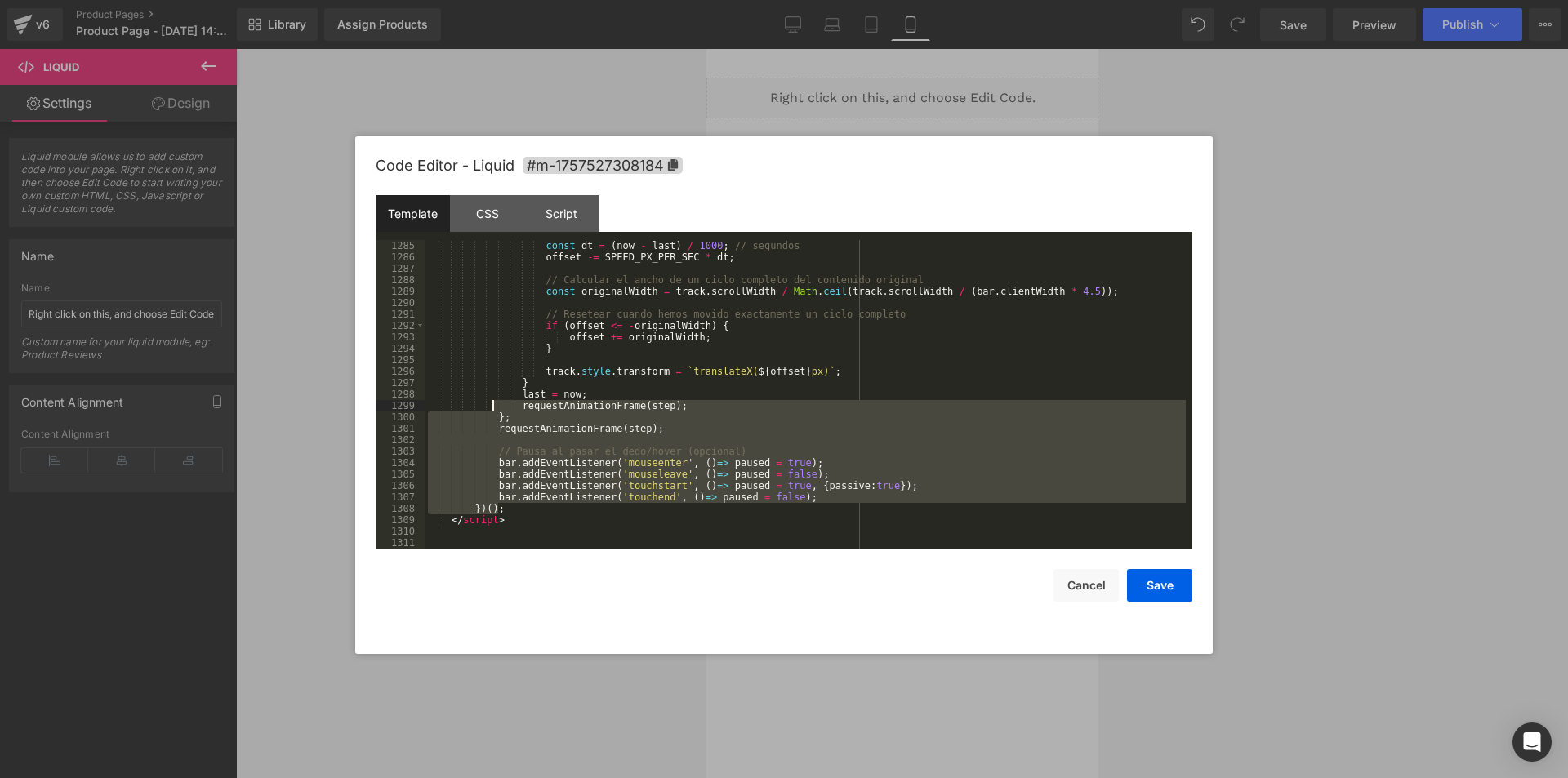
drag, startPoint x: 531, startPoint y: 508, endPoint x: 522, endPoint y: 419, distance: 89.5
click at [513, 400] on div "const dt = ( now - last ) / 1000 ; // segundos offset -= SPEED_PX_PER_SEC * dt …" at bounding box center [805, 406] width 761 height 332
click at [523, 508] on div "const dt = ( now - last ) / 1000 ; // segundos offset -= SPEED_PX_PER_SEC * dt …" at bounding box center [805, 394] width 761 height 309
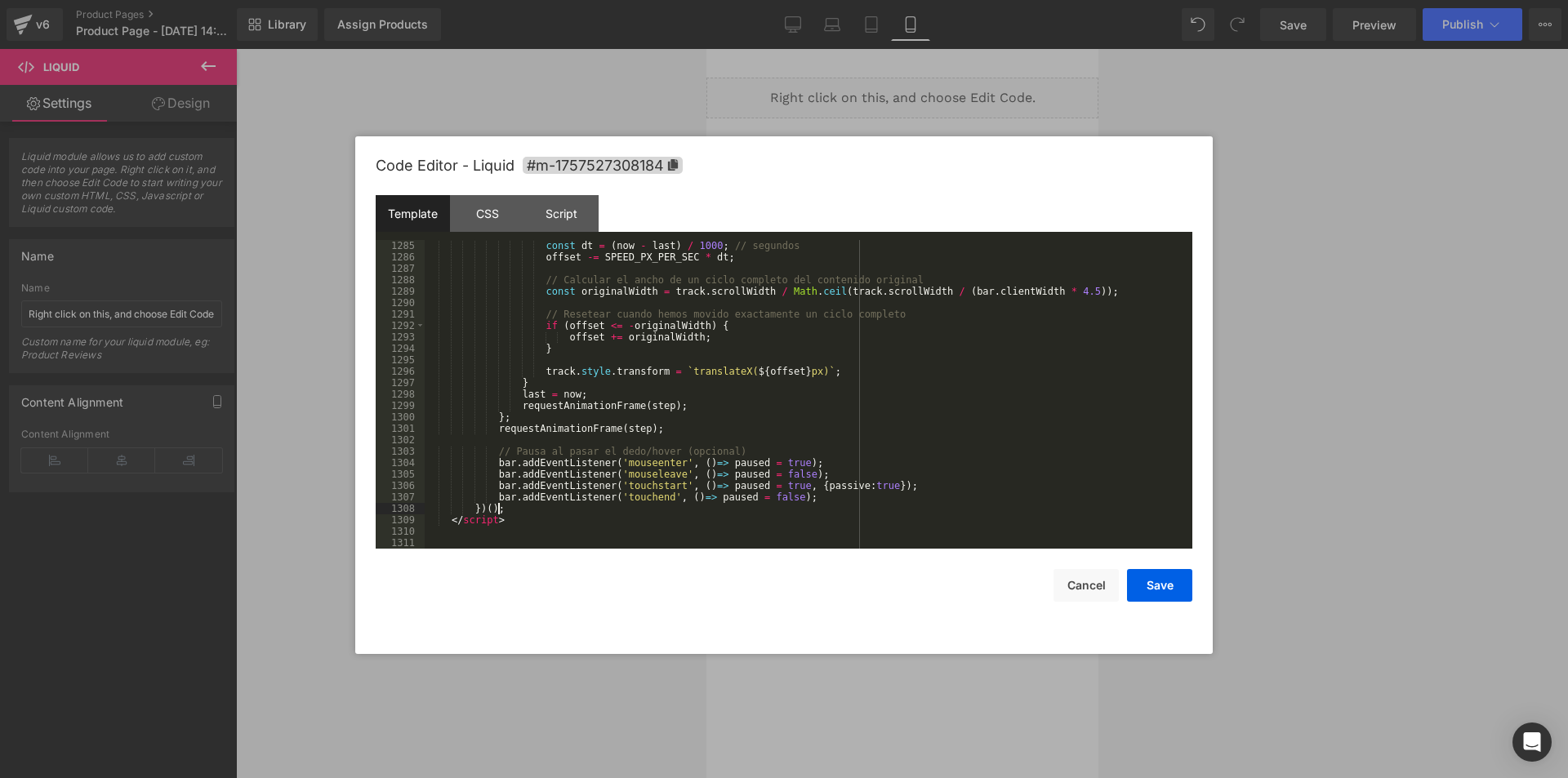
click at [520, 515] on div "const dt = ( now - last ) / 1000 ; // segundos offset -= SPEED_PX_PER_SEC * dt …" at bounding box center [805, 406] width 761 height 332
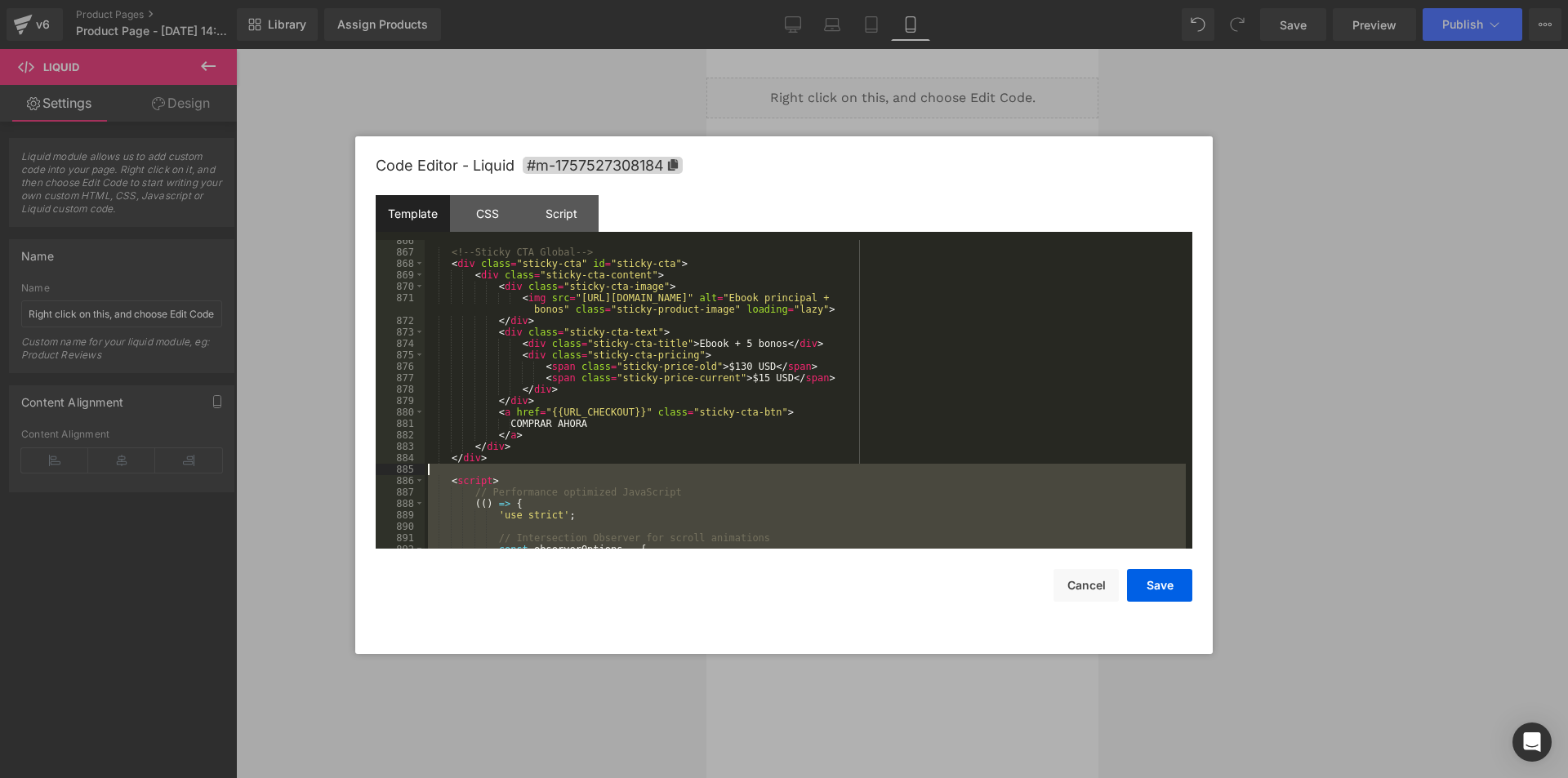
scroll to position [10468, 0]
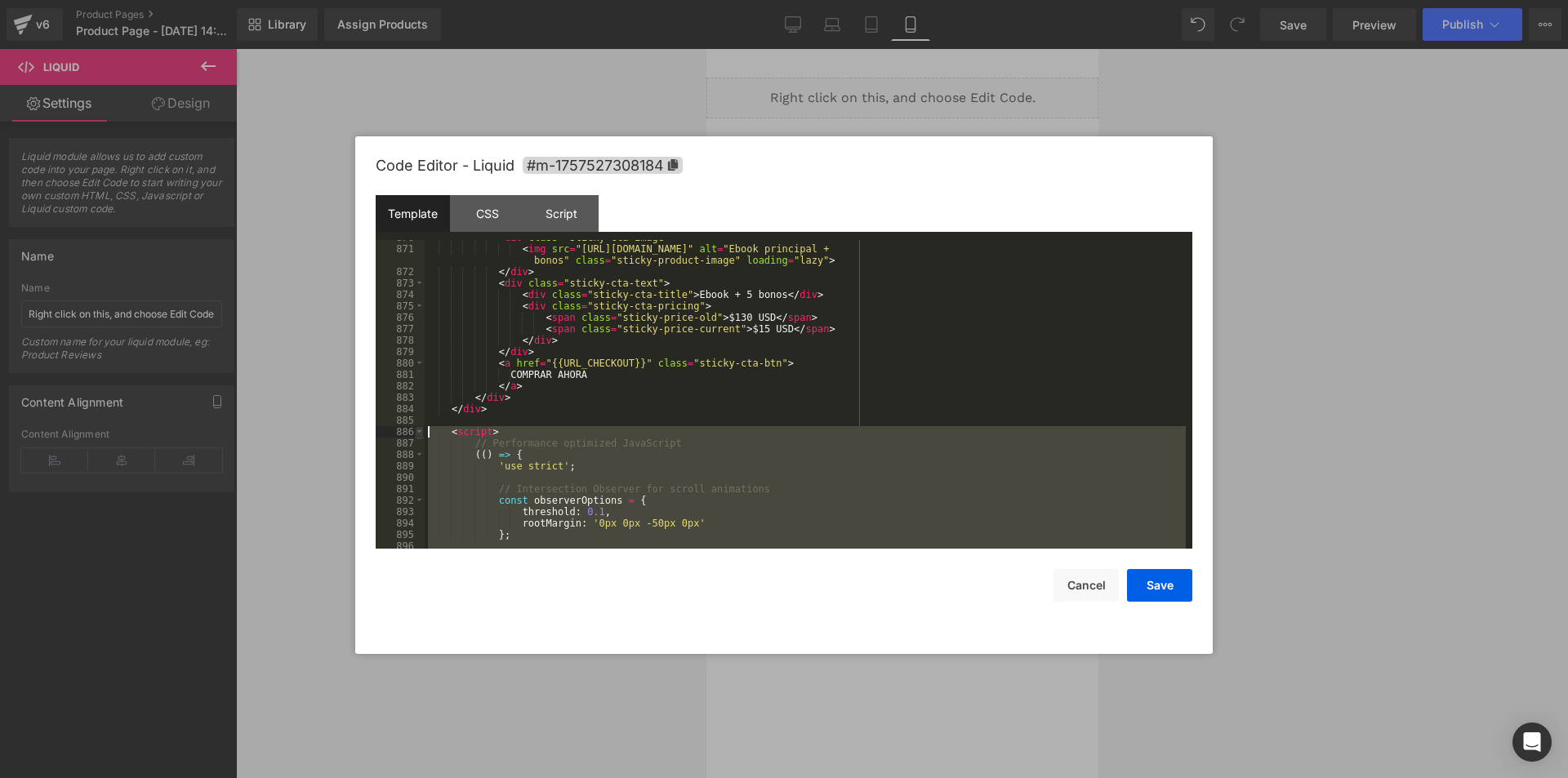
drag, startPoint x: 520, startPoint y: 516, endPoint x: 415, endPoint y: 428, distance: 137.0
click at [415, 428] on pre "870 871 872 873 874 875 876 877 878 879 880 881 882 883 884 885 886 887 888 889…" at bounding box center [783, 394] width 816 height 309
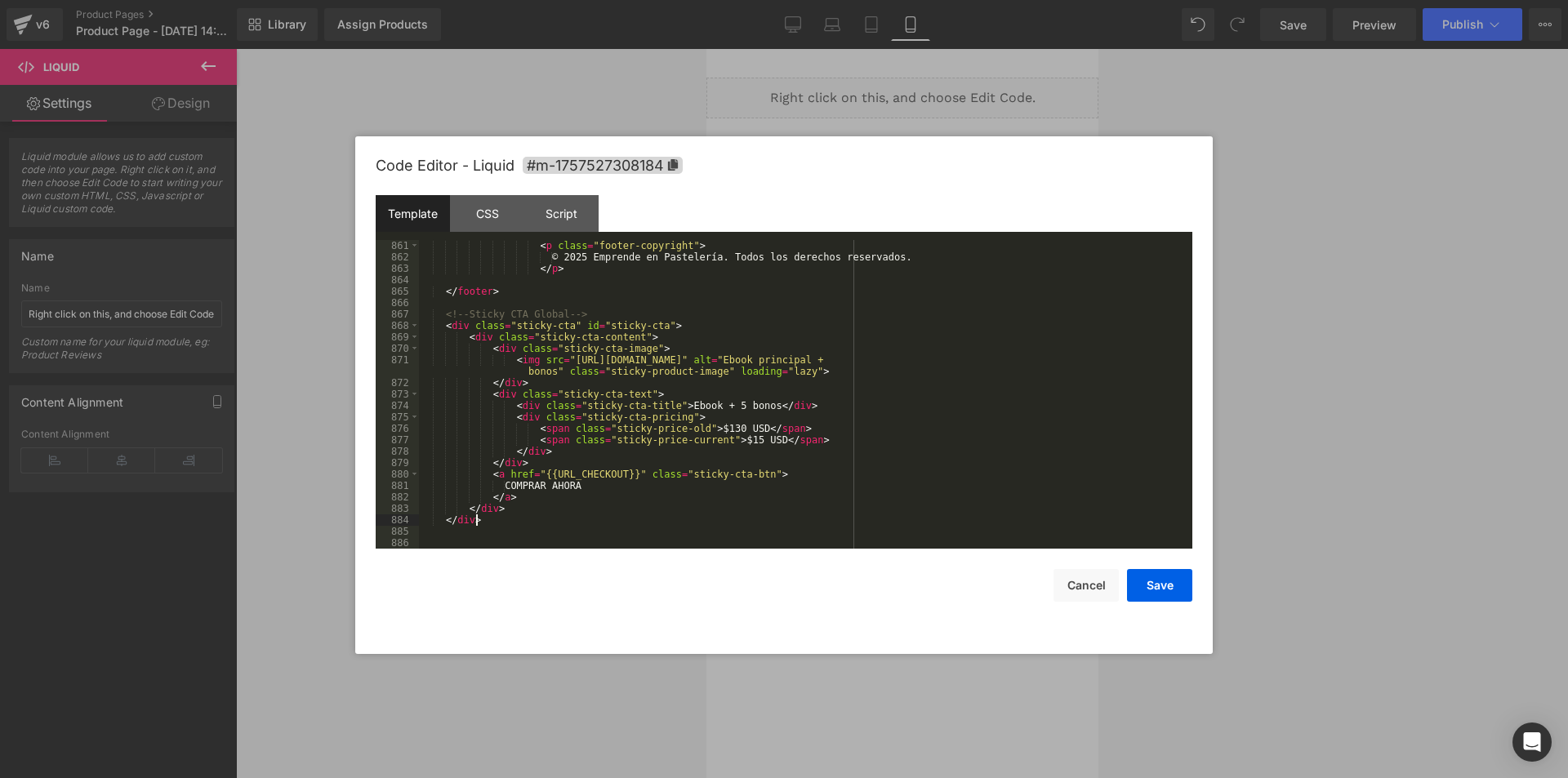
scroll to position [10346, 0]
click at [565, 221] on div "Script" at bounding box center [561, 213] width 74 height 37
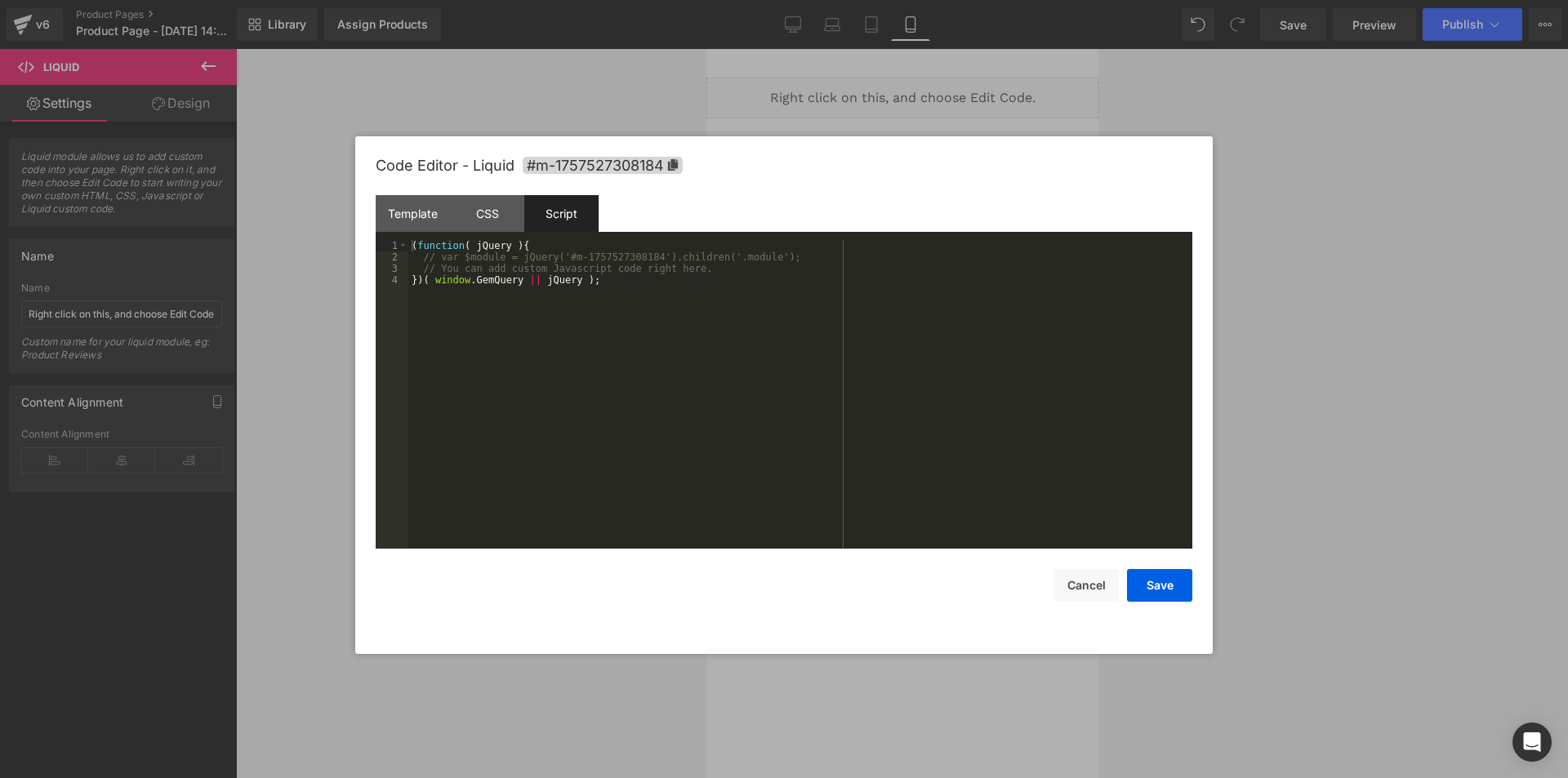
click at [598, 439] on div "( function ( jQuery ) { // var $module = jQuery('#m-1757527308184').children('.…" at bounding box center [800, 406] width 784 height 332
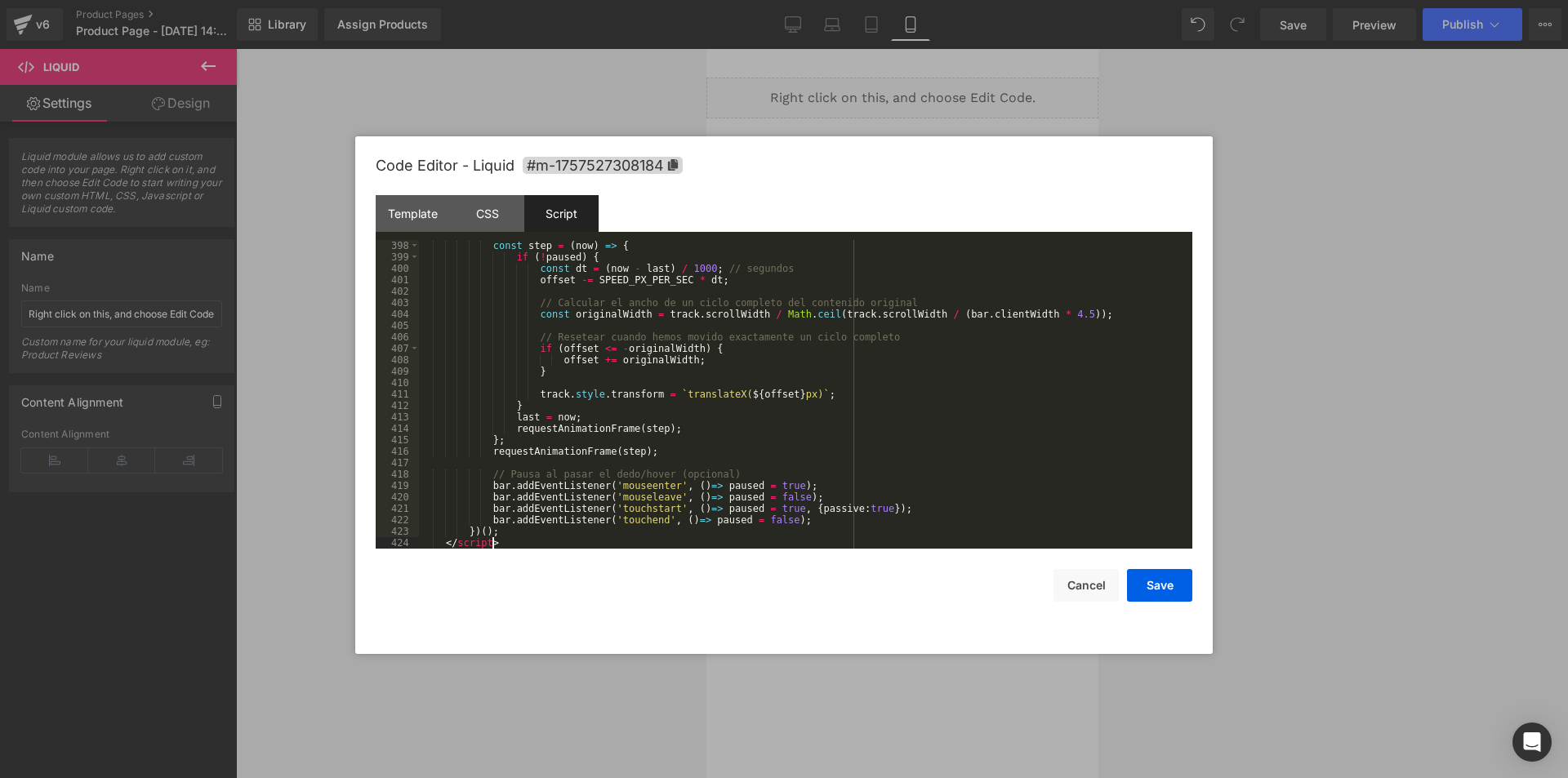
scroll to position [4641, 0]
click at [1168, 588] on button "Save" at bounding box center [1159, 586] width 65 height 32
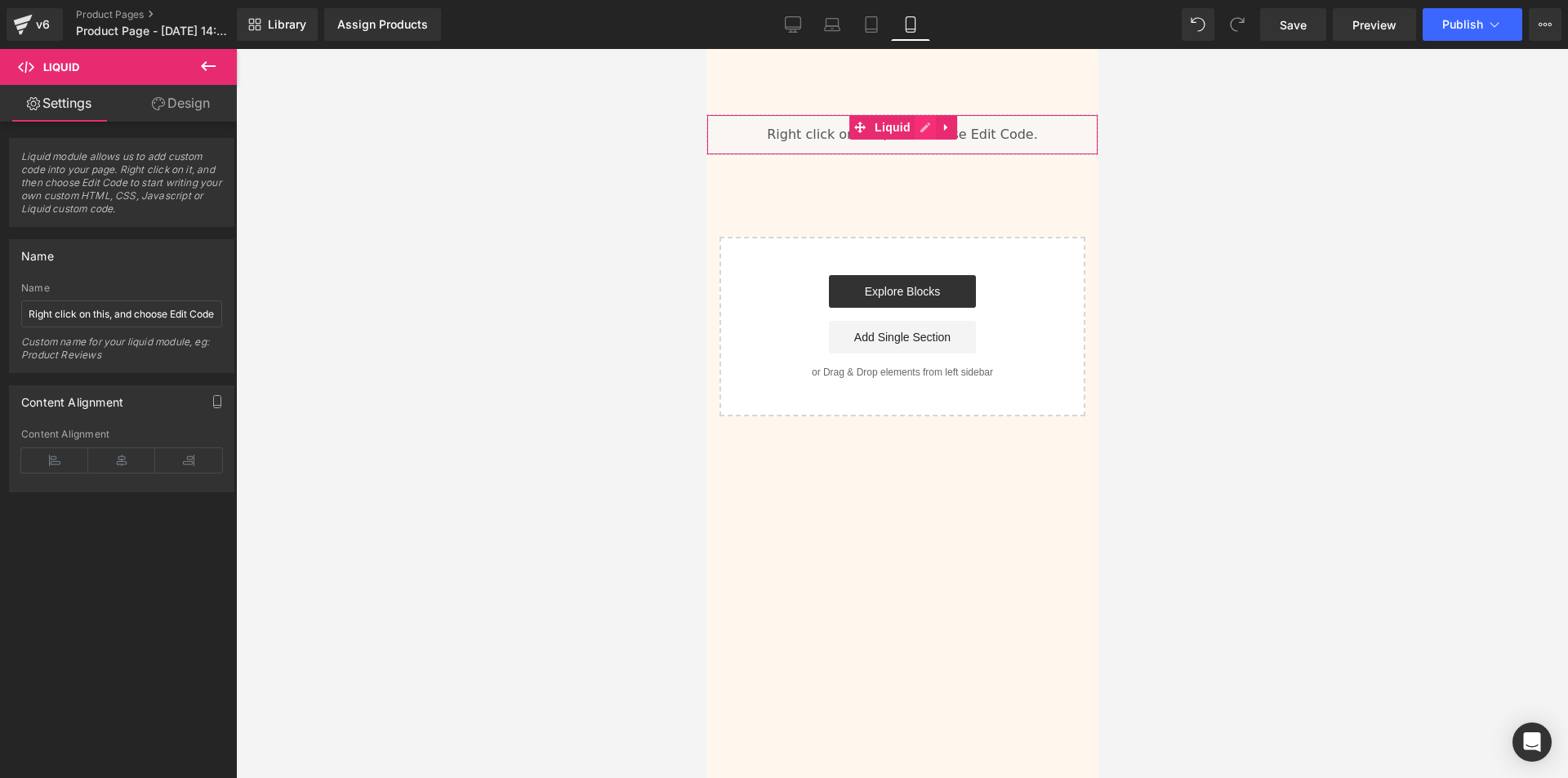
click at [923, 129] on div "Liquid" at bounding box center [901, 135] width 392 height 41
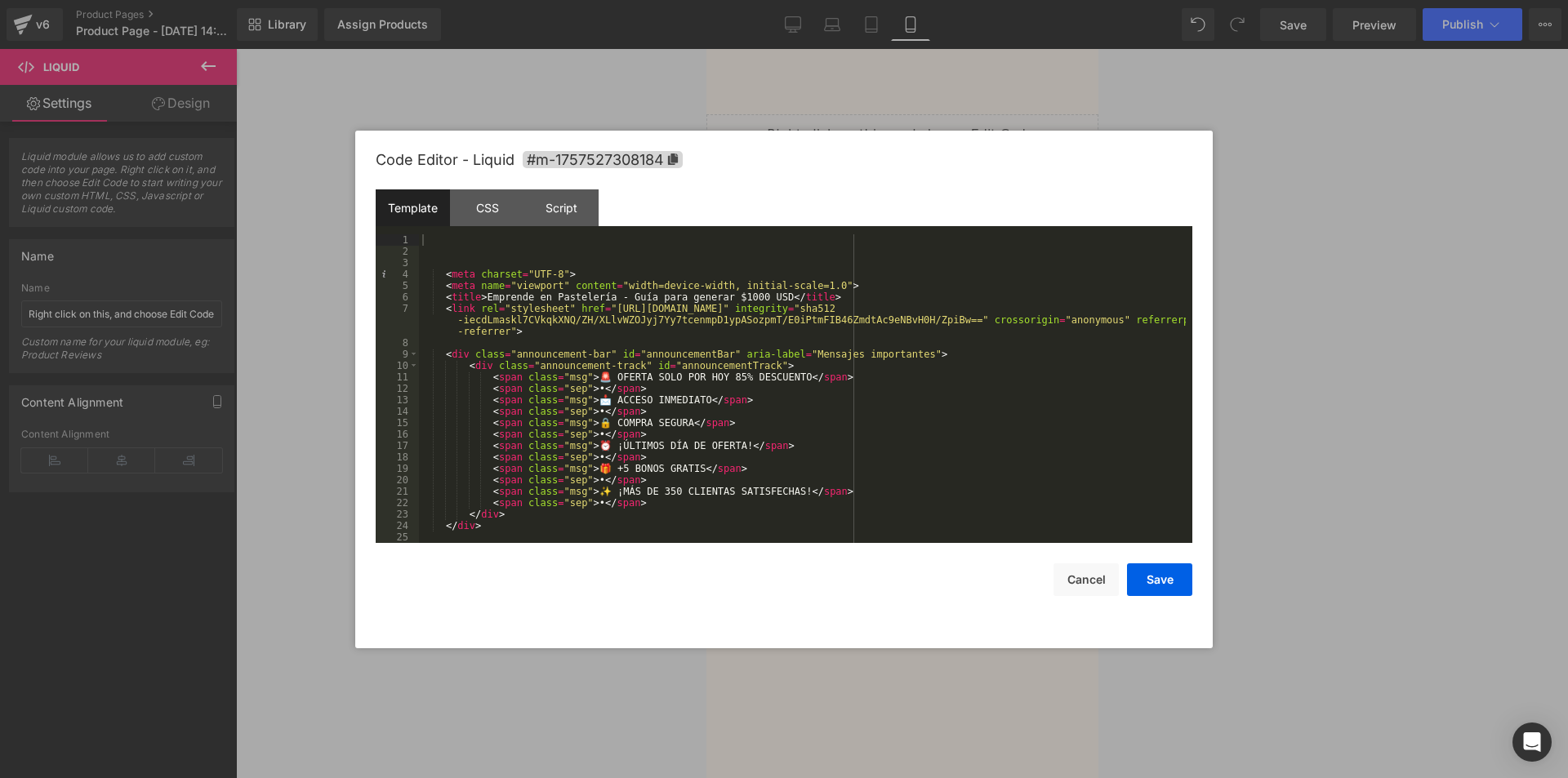
click at [609, 203] on div "Template CSS Script Data" at bounding box center [783, 212] width 816 height 45
click at [568, 210] on div "Script" at bounding box center [561, 208] width 74 height 37
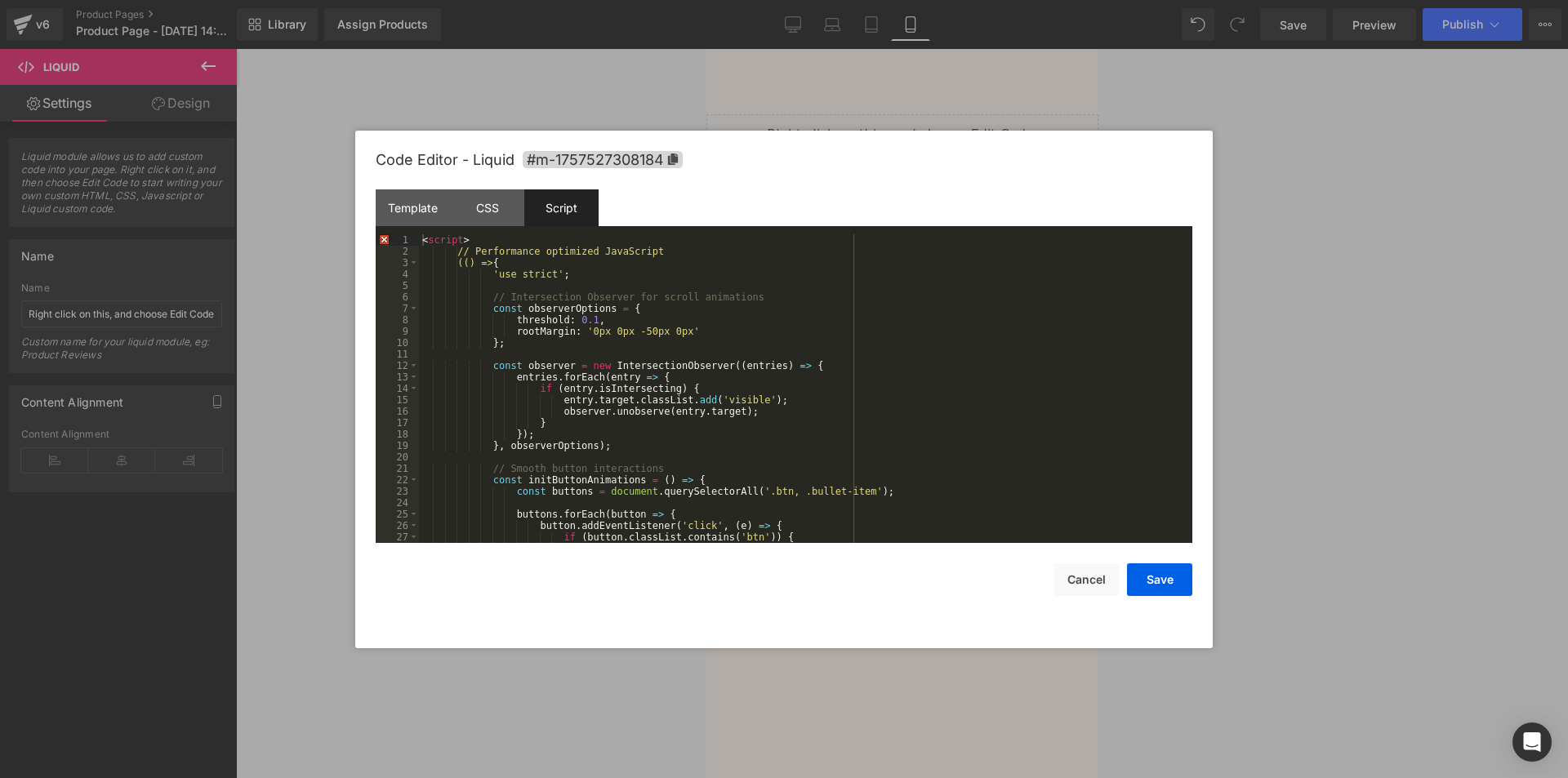
scroll to position [0, 0]
drag, startPoint x: 503, startPoint y: 239, endPoint x: 244, endPoint y: 249, distance: 259.2
click at [298, 245] on body "Liquid You are previewing how the Live Preset 0 will restyle your page. You can…" at bounding box center [784, 389] width 1568 height 778
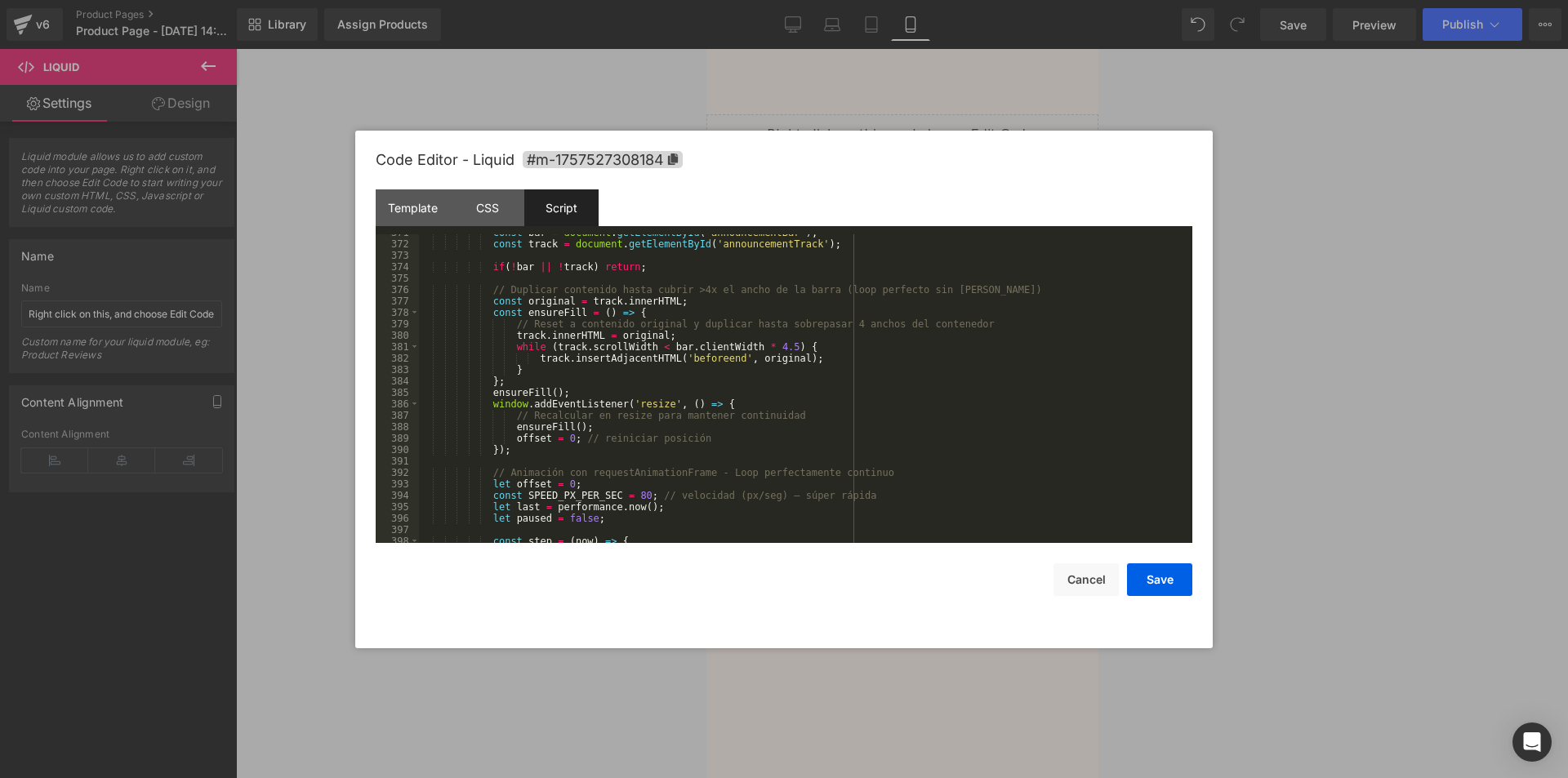
scroll to position [4641, 0]
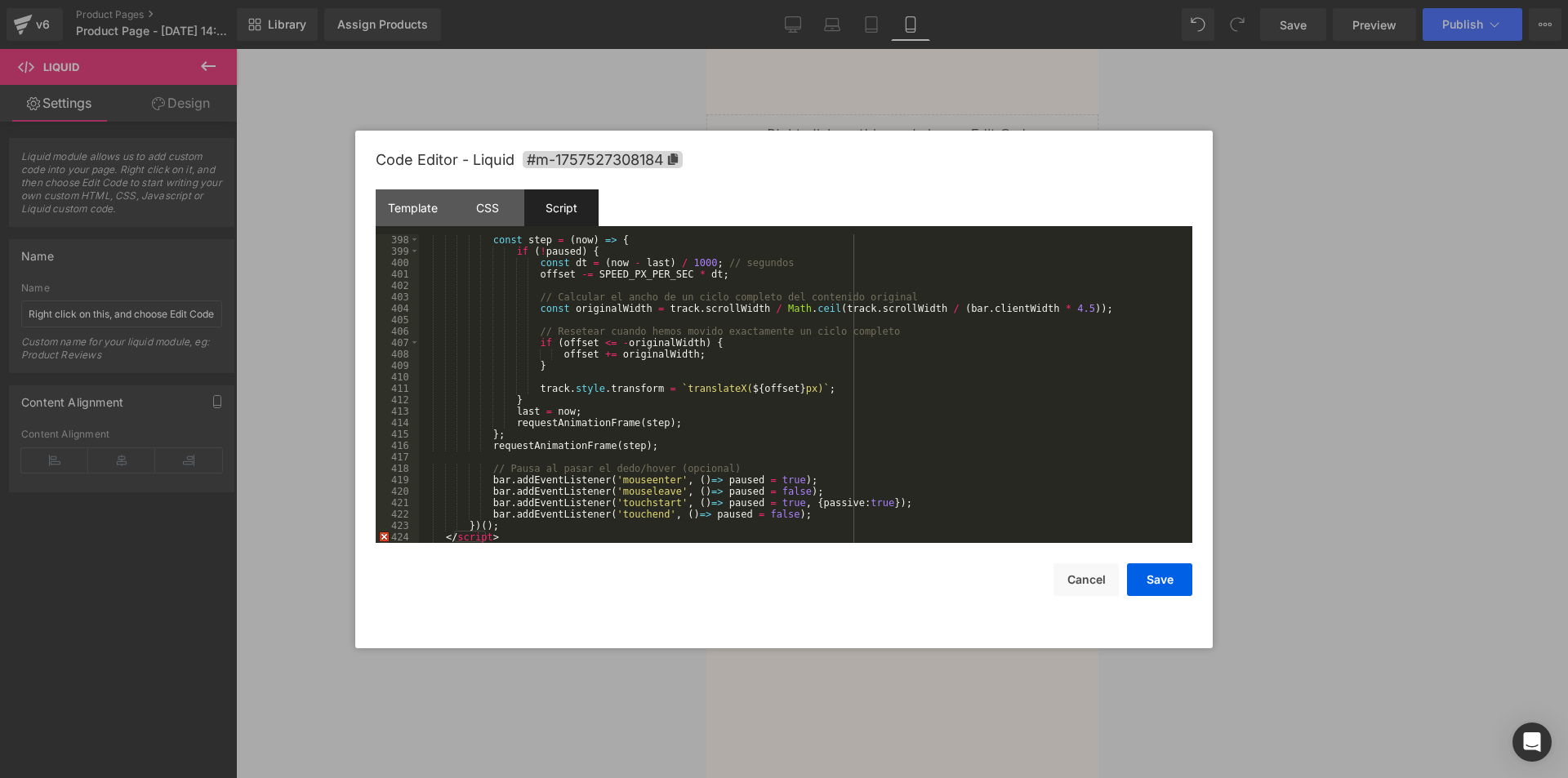
click at [498, 543] on div "Save Cancel" at bounding box center [783, 569] width 816 height 53
drag, startPoint x: 498, startPoint y: 539, endPoint x: 308, endPoint y: 545, distance: 190.1
click at [333, 541] on body "Liquid You are previewing how the Live Preset 0 will restyle your page. You can…" at bounding box center [784, 389] width 1568 height 778
click at [1154, 577] on button "Save" at bounding box center [1159, 580] width 65 height 32
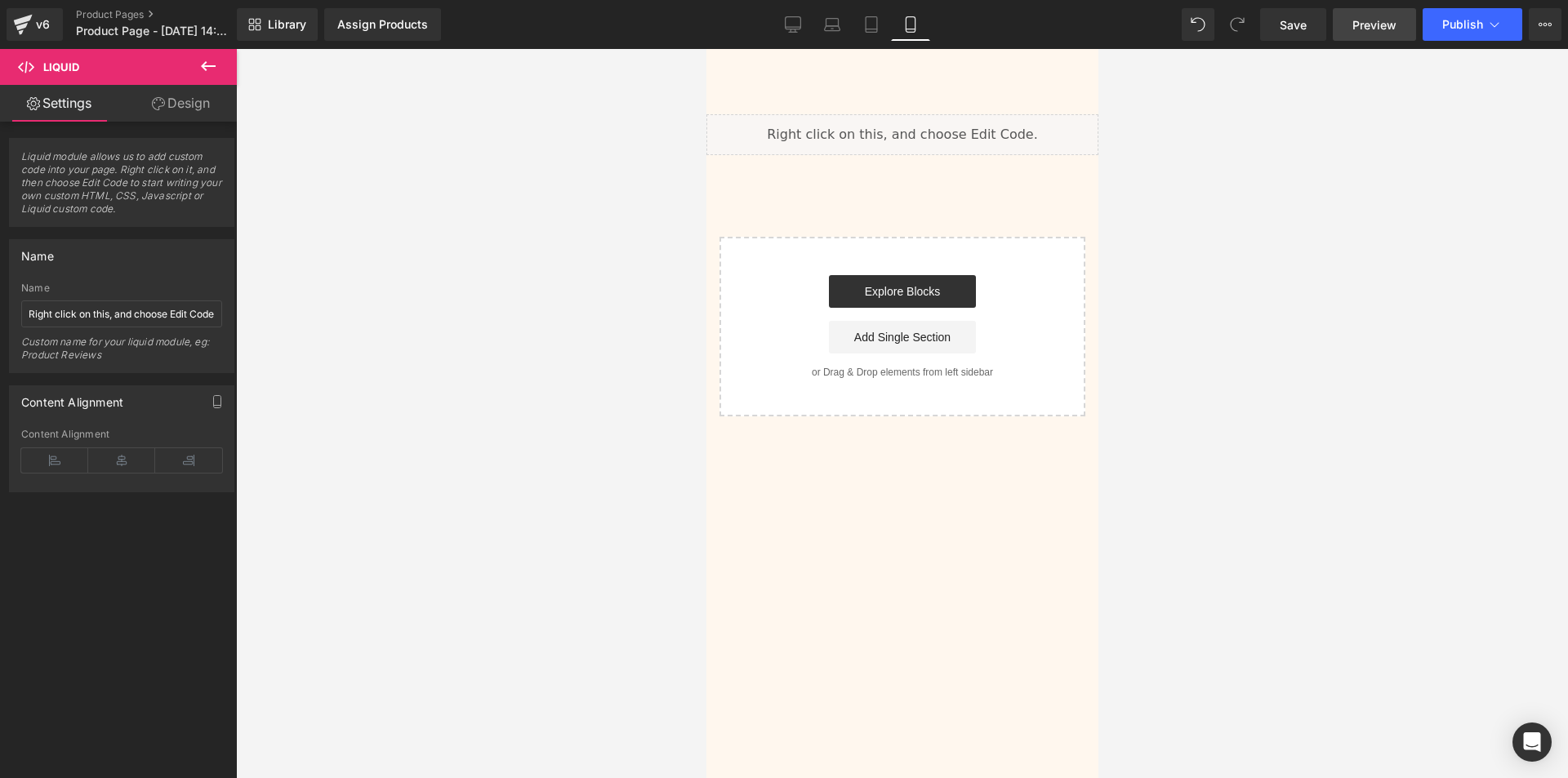
click at [1377, 26] on span "Preview" at bounding box center [1375, 25] width 44 height 17
click at [927, 122] on div "Liquid" at bounding box center [901, 135] width 392 height 41
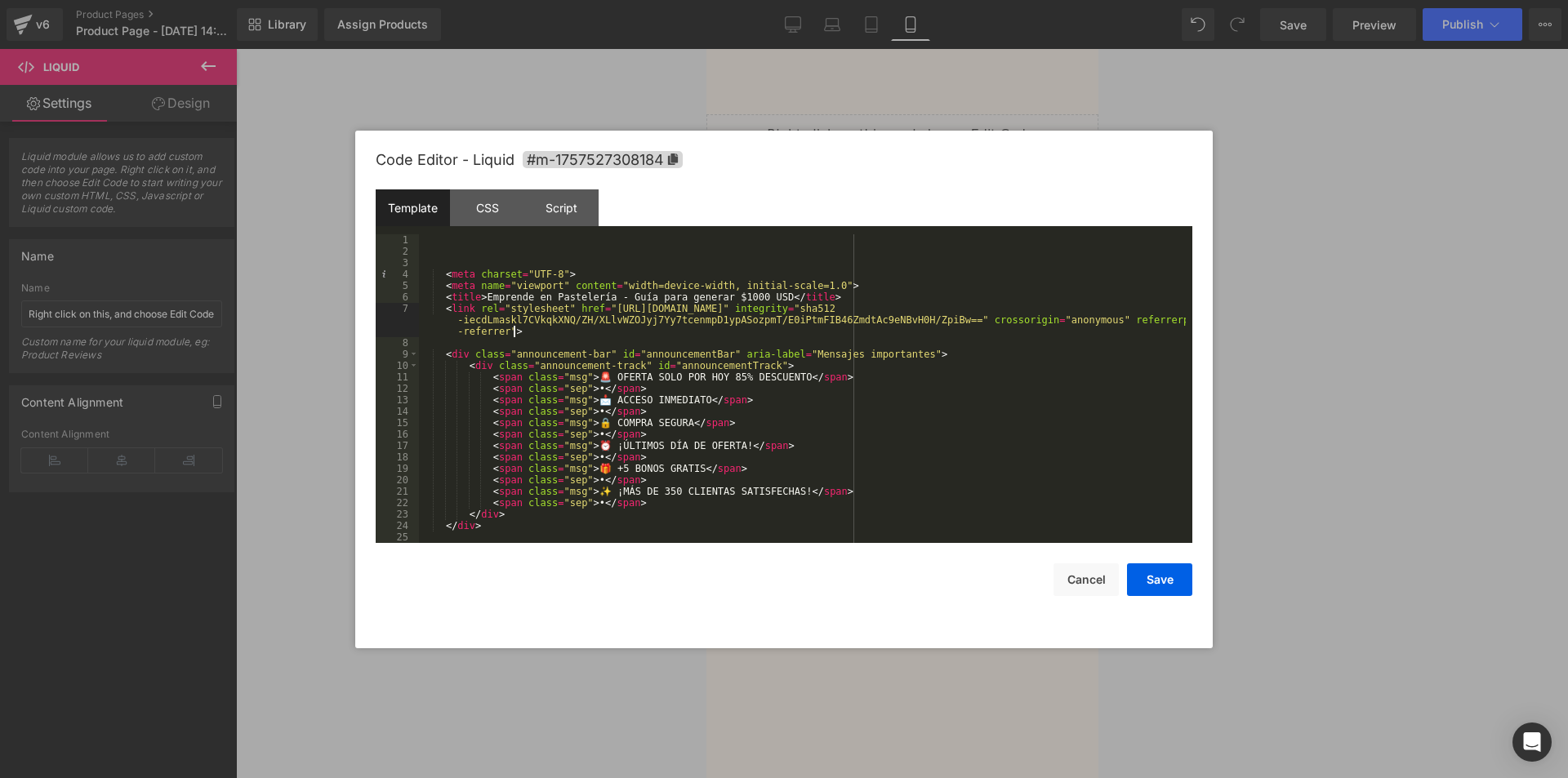
drag, startPoint x: 519, startPoint y: 333, endPoint x: 194, endPoint y: 199, distance: 351.5
click at [194, 206] on body "Liquid You are previewing how the Live Preset 0 will restyle your page. You can…" at bounding box center [784, 389] width 1568 height 778
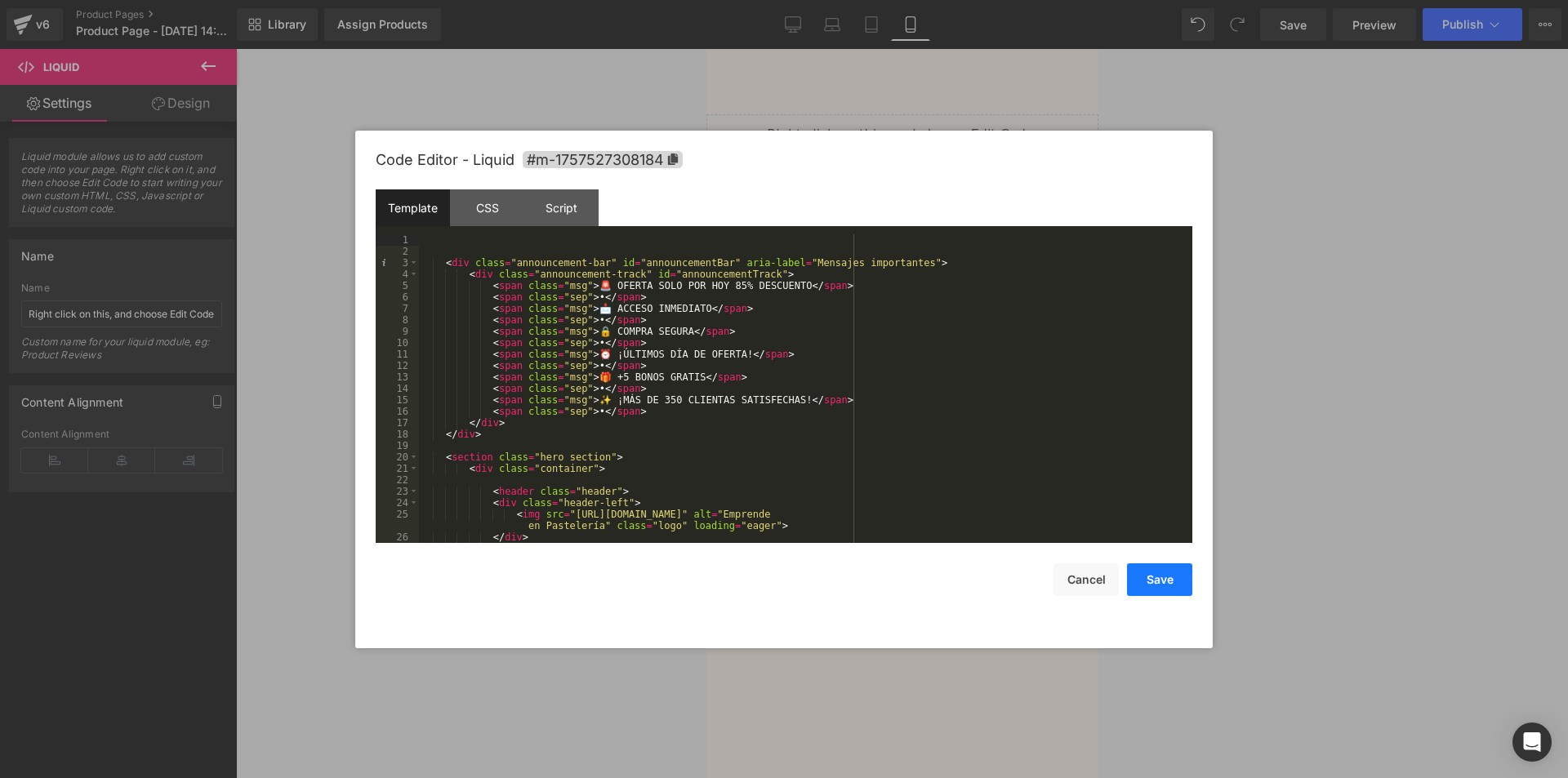
click at [1177, 592] on button "Save" at bounding box center [1159, 580] width 65 height 32
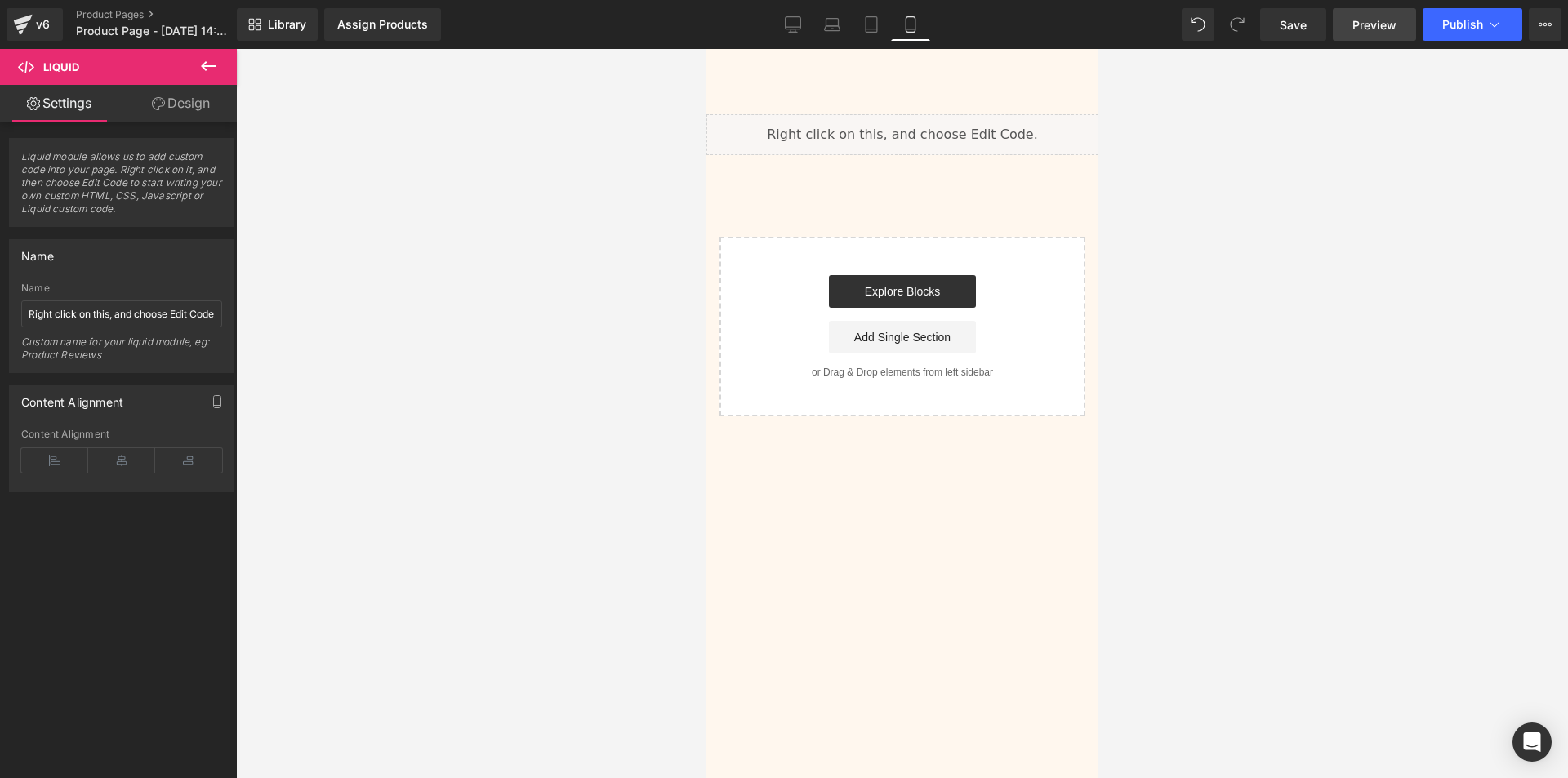
click at [1382, 28] on span "Preview" at bounding box center [1375, 25] width 44 height 17
click at [1468, 23] on span "Publish" at bounding box center [1463, 24] width 41 height 13
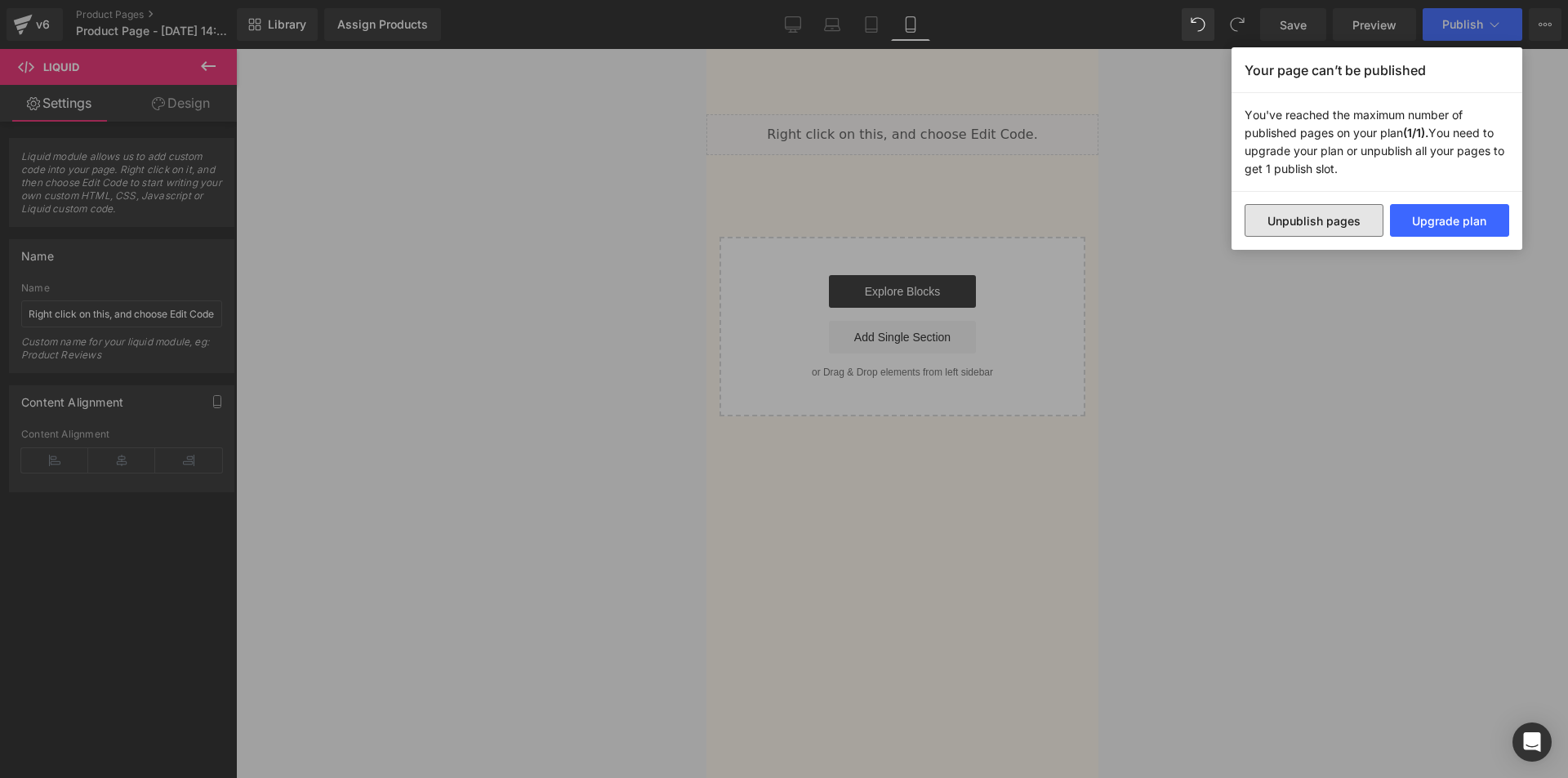
click at [1315, 230] on button "Unpublish pages" at bounding box center [1314, 221] width 139 height 32
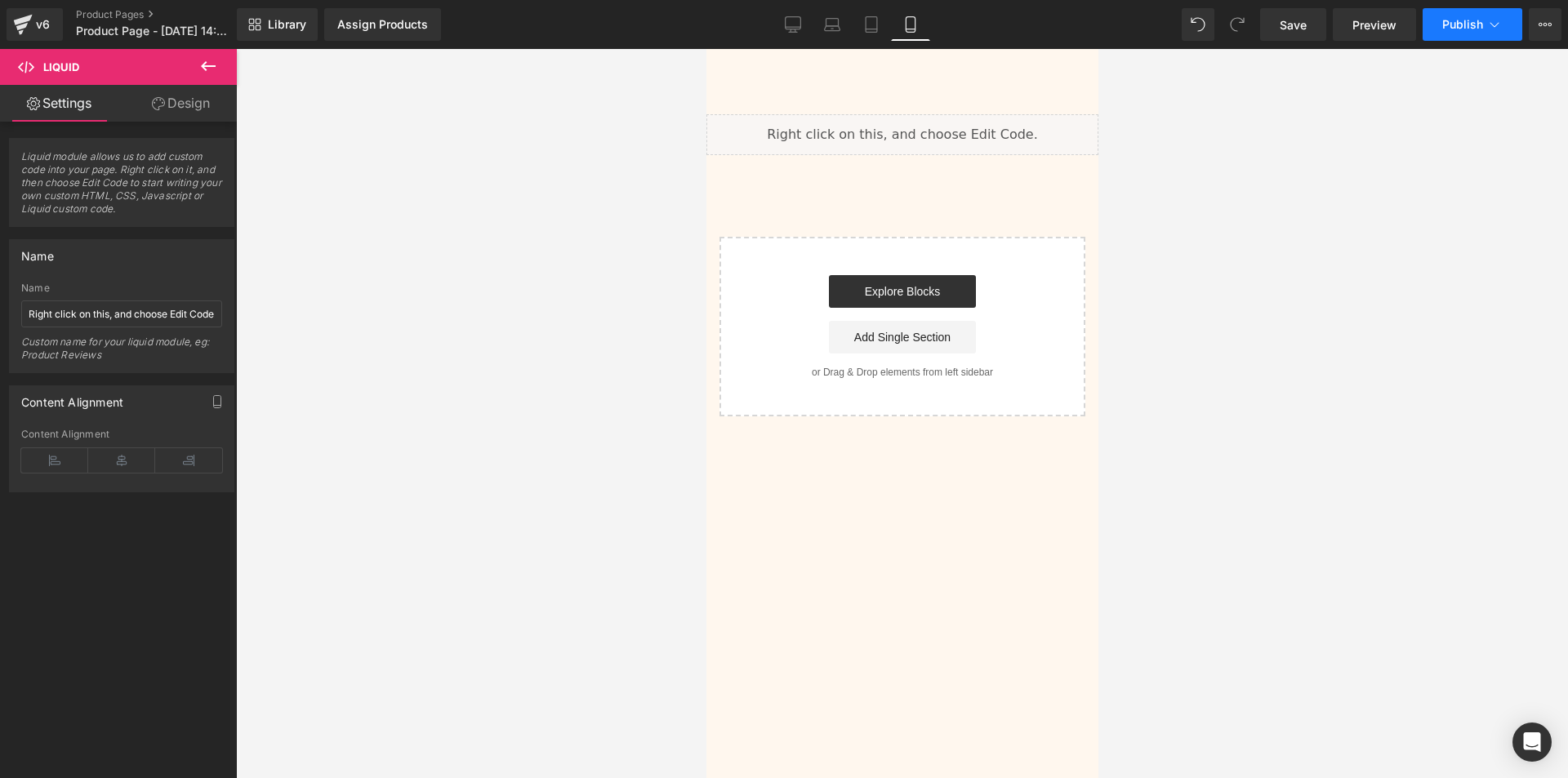
click at [1495, 20] on icon at bounding box center [1494, 24] width 16 height 16
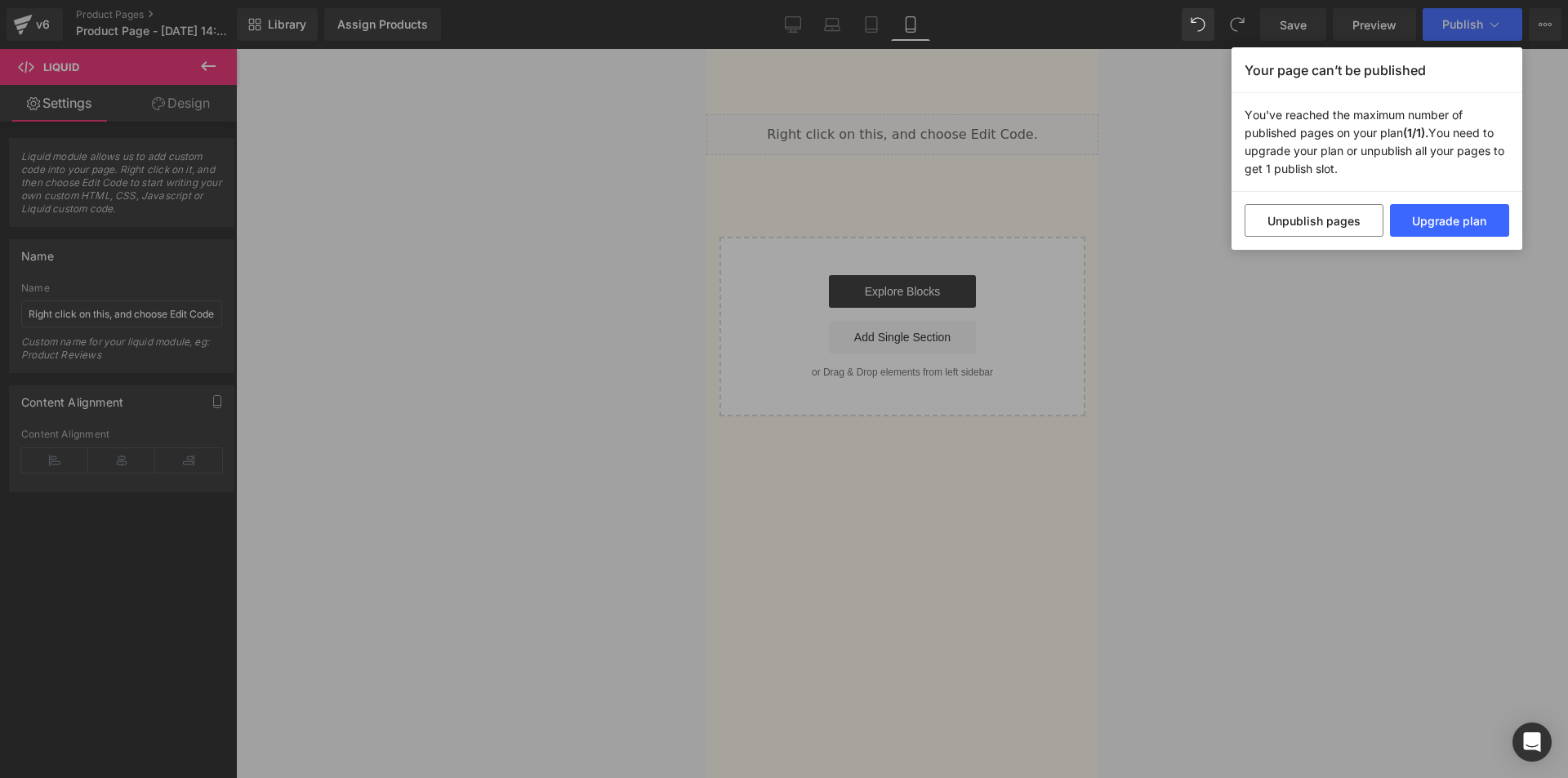
click at [1334, 239] on div "Unpublish pages Upgrade plan" at bounding box center [1376, 221] width 291 height 58
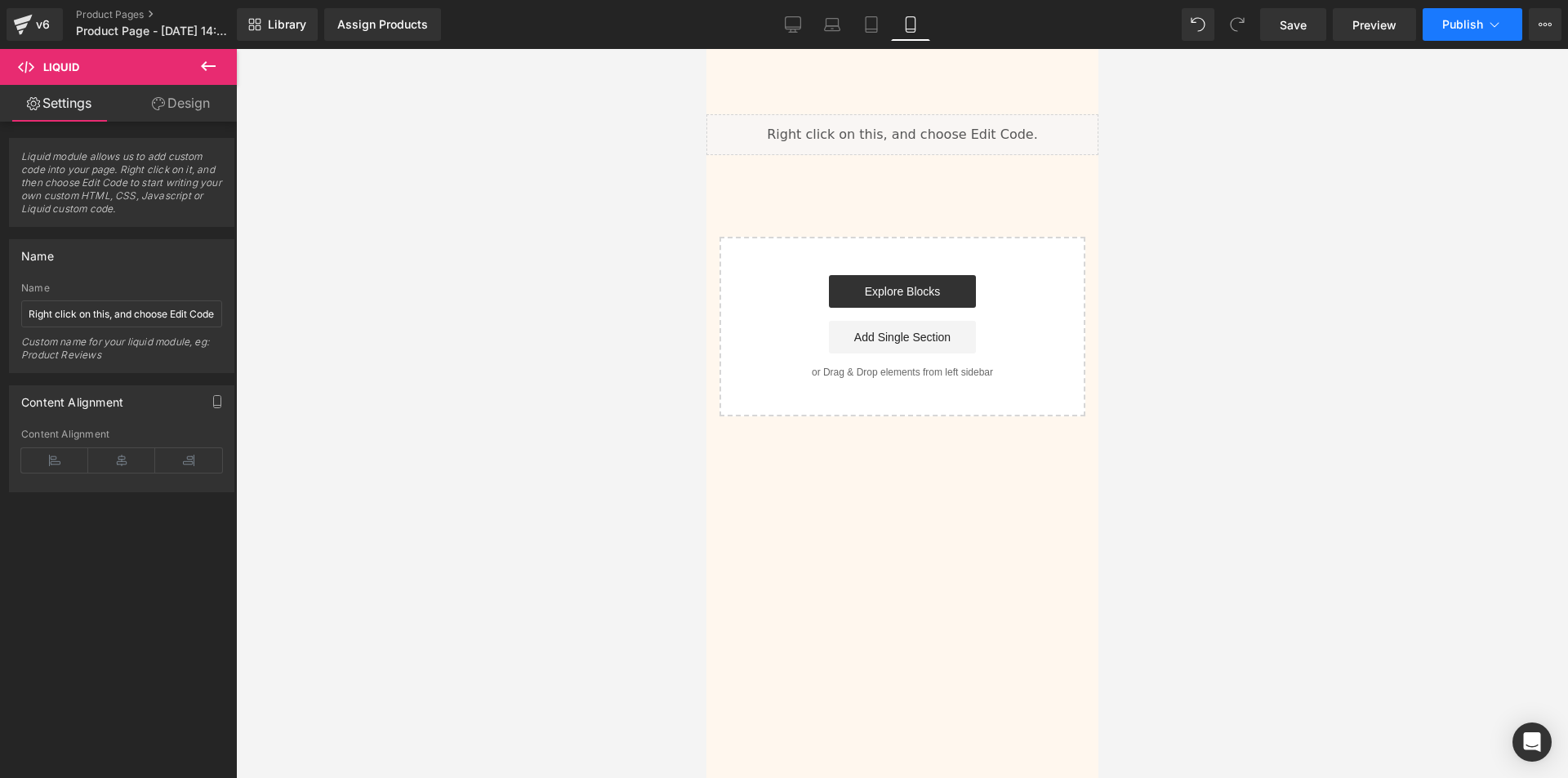
click at [1497, 13] on button "Publish" at bounding box center [1472, 25] width 100 height 32
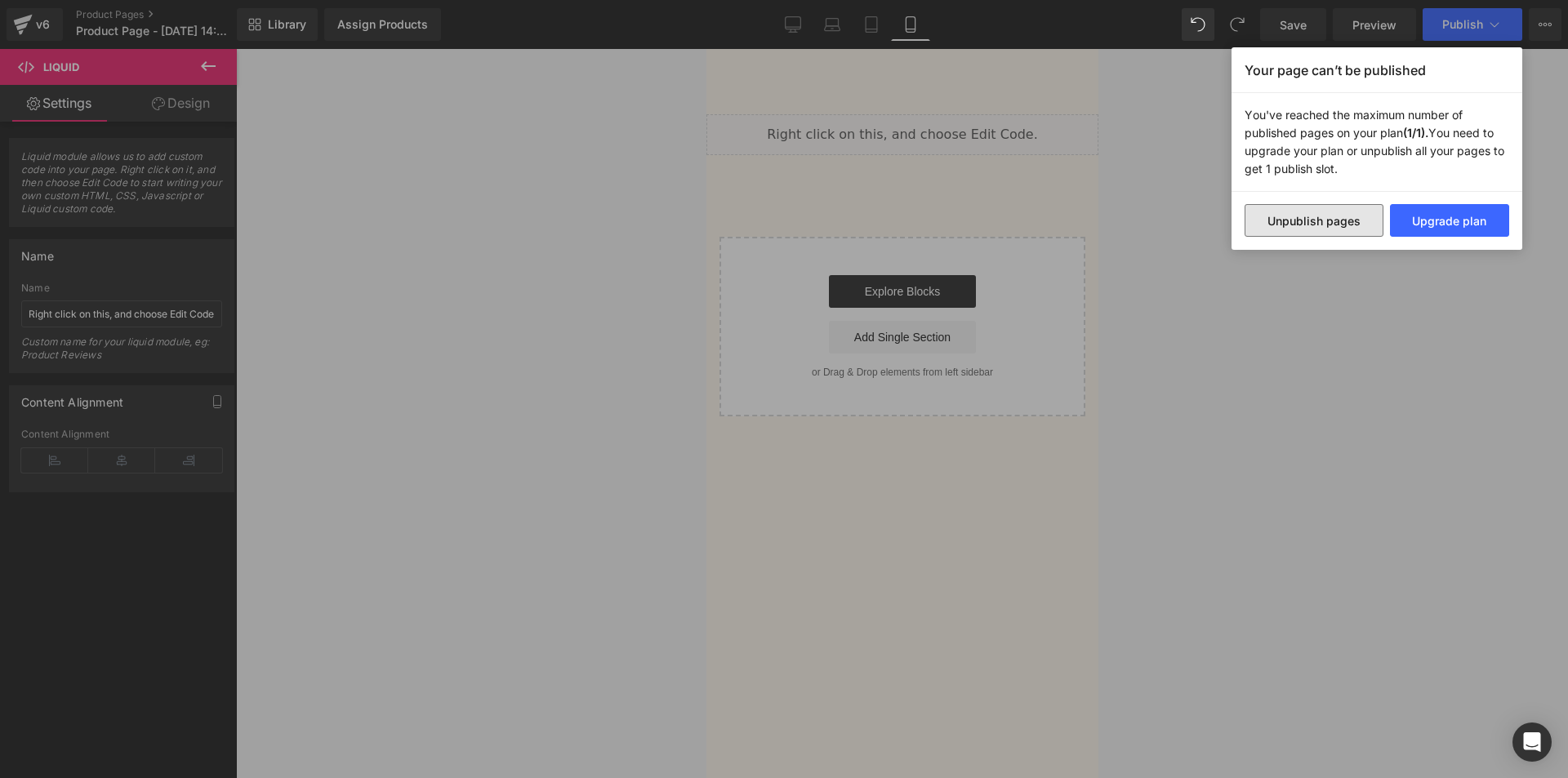
click at [1330, 222] on button "Unpublish pages" at bounding box center [1314, 221] width 139 height 32
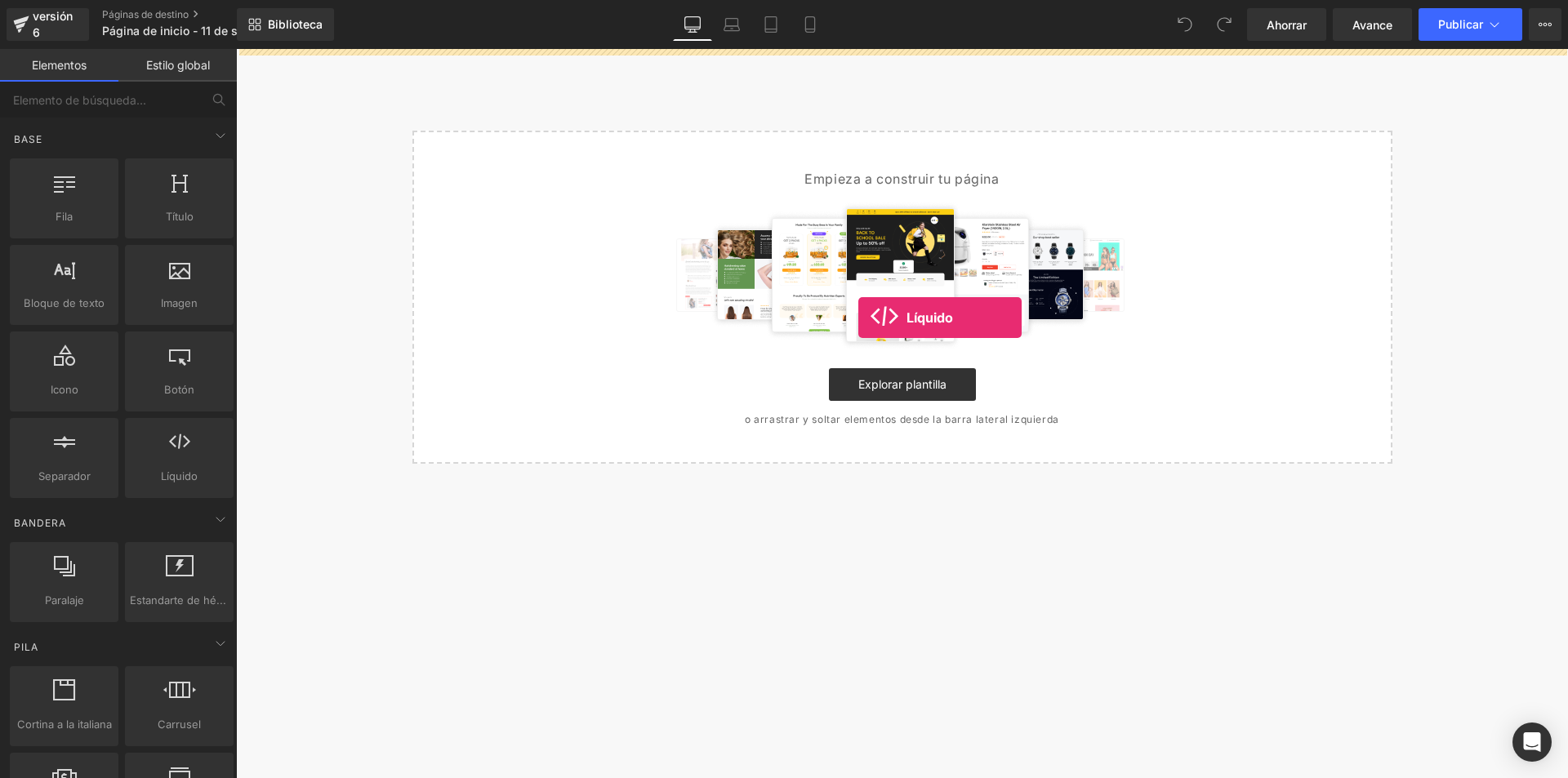
drag, startPoint x: 410, startPoint y: 505, endPoint x: 858, endPoint y: 318, distance: 485.5
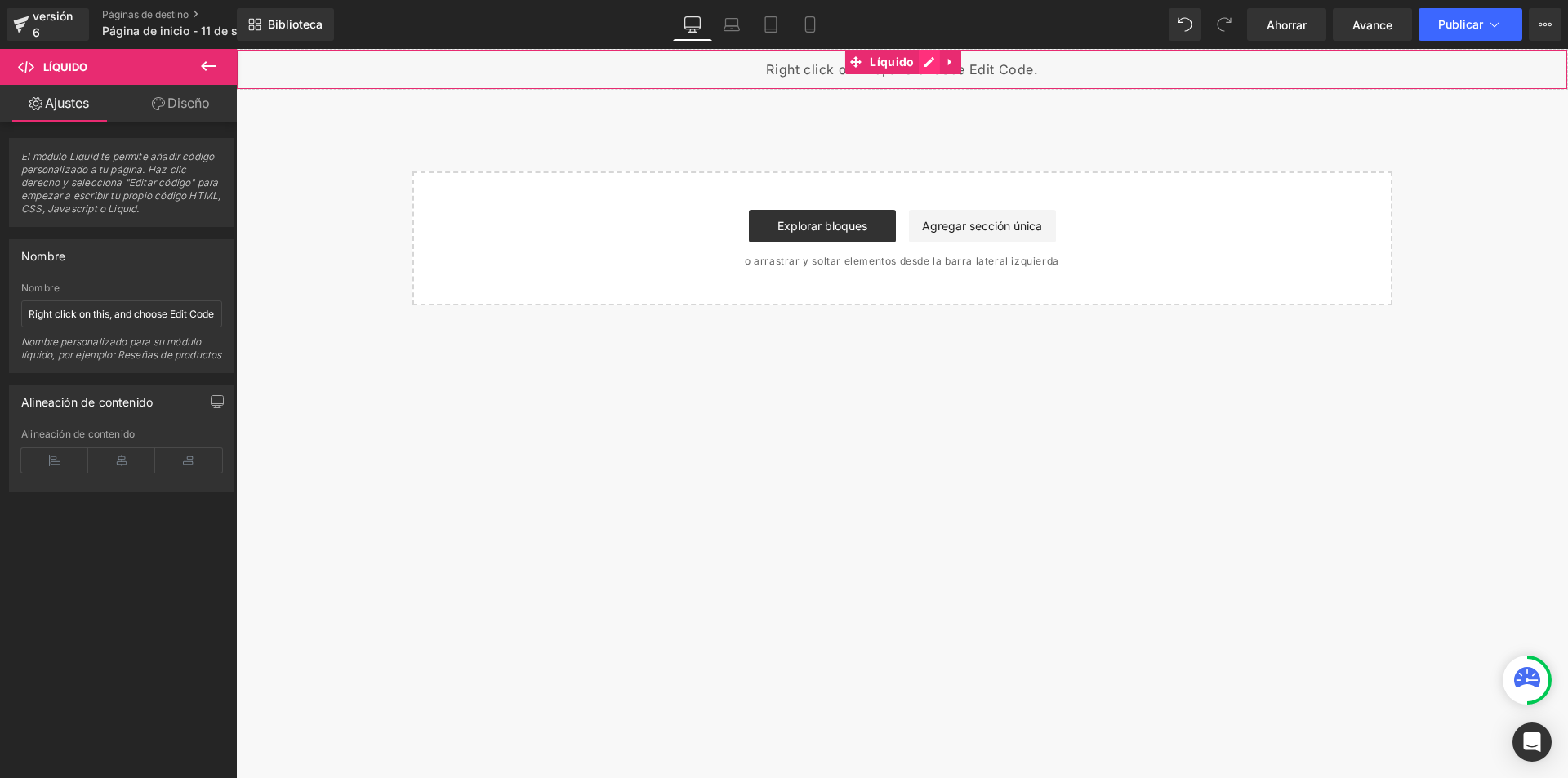
click at [933, 63] on div "Líquido" at bounding box center [902, 69] width 1332 height 41
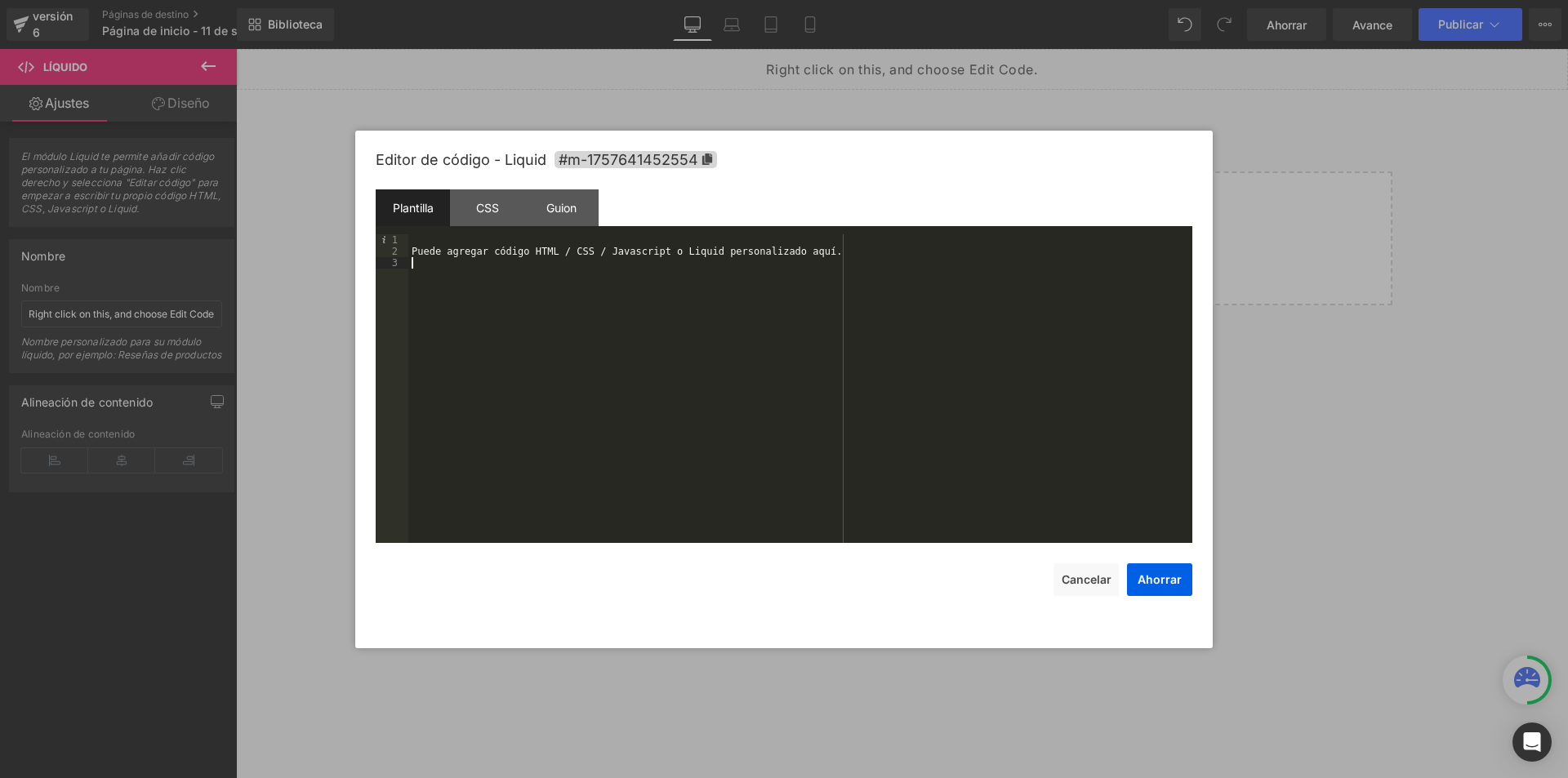
click at [705, 389] on div "Puede agregar código HTML / CSS / Javascript o Liquid personalizado aquí." at bounding box center [800, 400] width 784 height 332
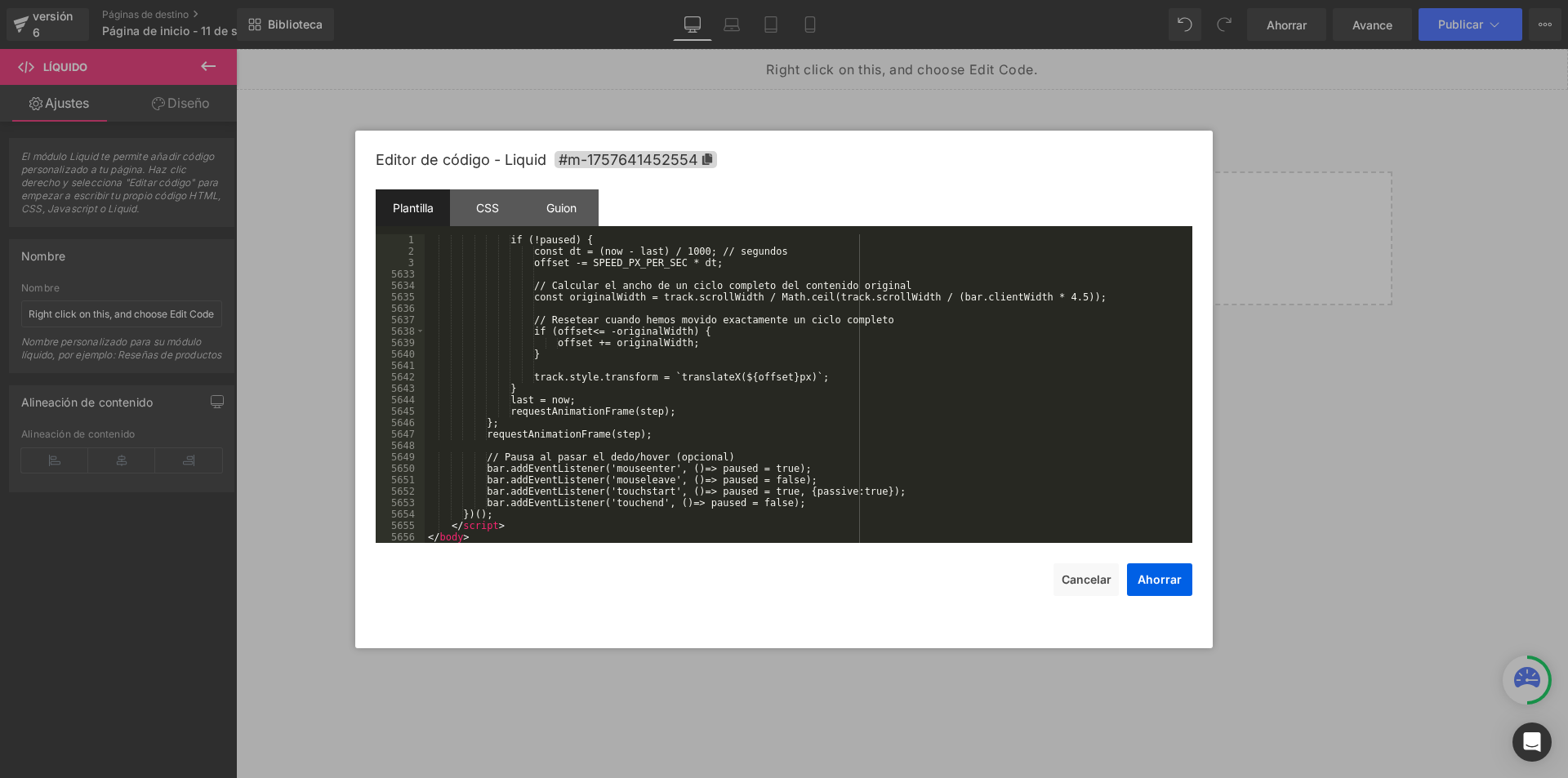
scroll to position [26448, 0]
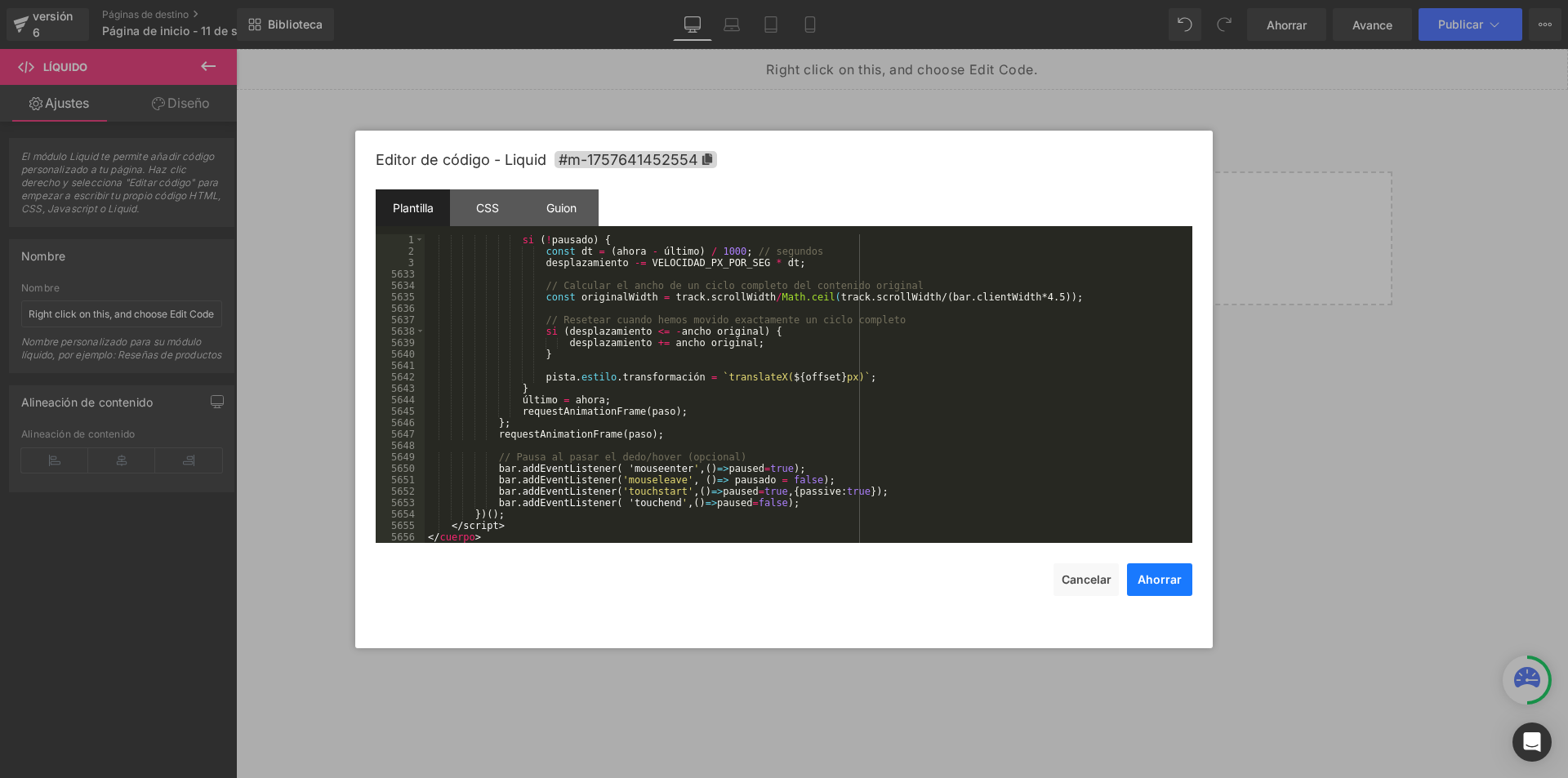
click at [1137, 576] on font "Ahorrar" at bounding box center [1159, 580] width 44 height 14
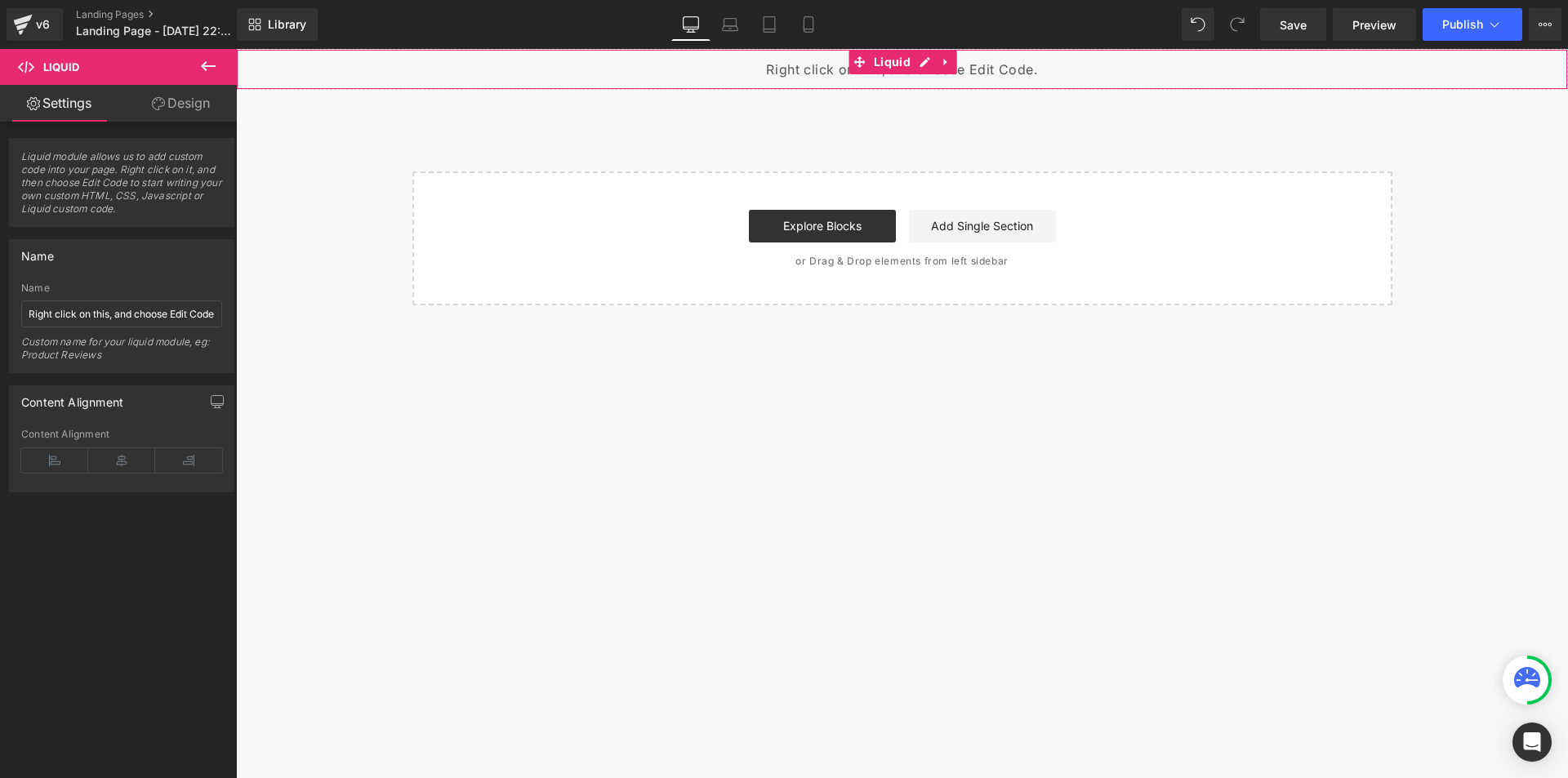
click at [923, 63] on div "Liquid" at bounding box center [902, 69] width 1332 height 41
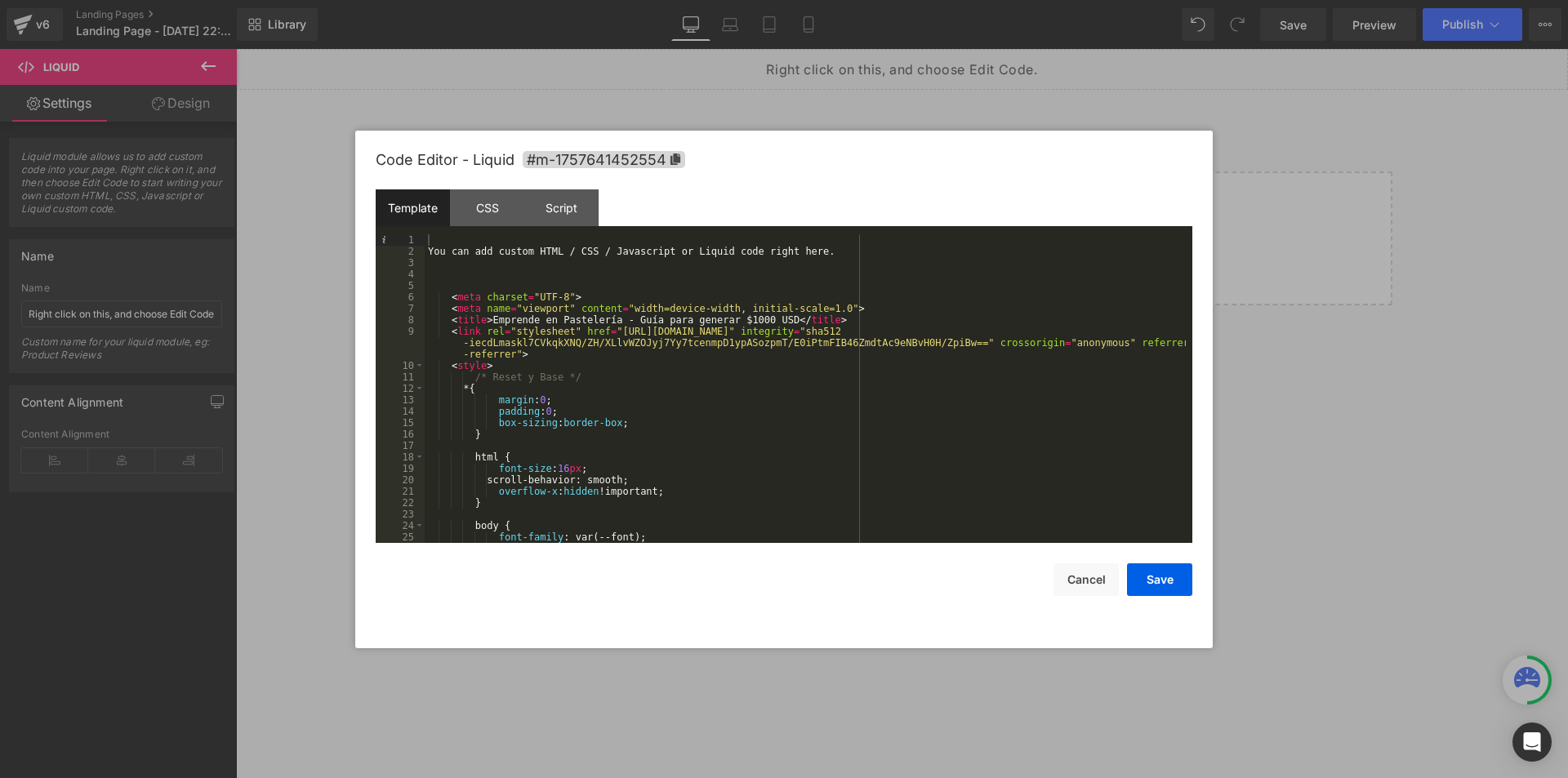
click at [1161, 596] on div "Code Editor - Liquid #m-1757641452554 Template CSS Script Data 1 2 3 4 5 6 7 8 …" at bounding box center [783, 390] width 816 height 518
click at [1135, 582] on button "Save" at bounding box center [1159, 580] width 65 height 32
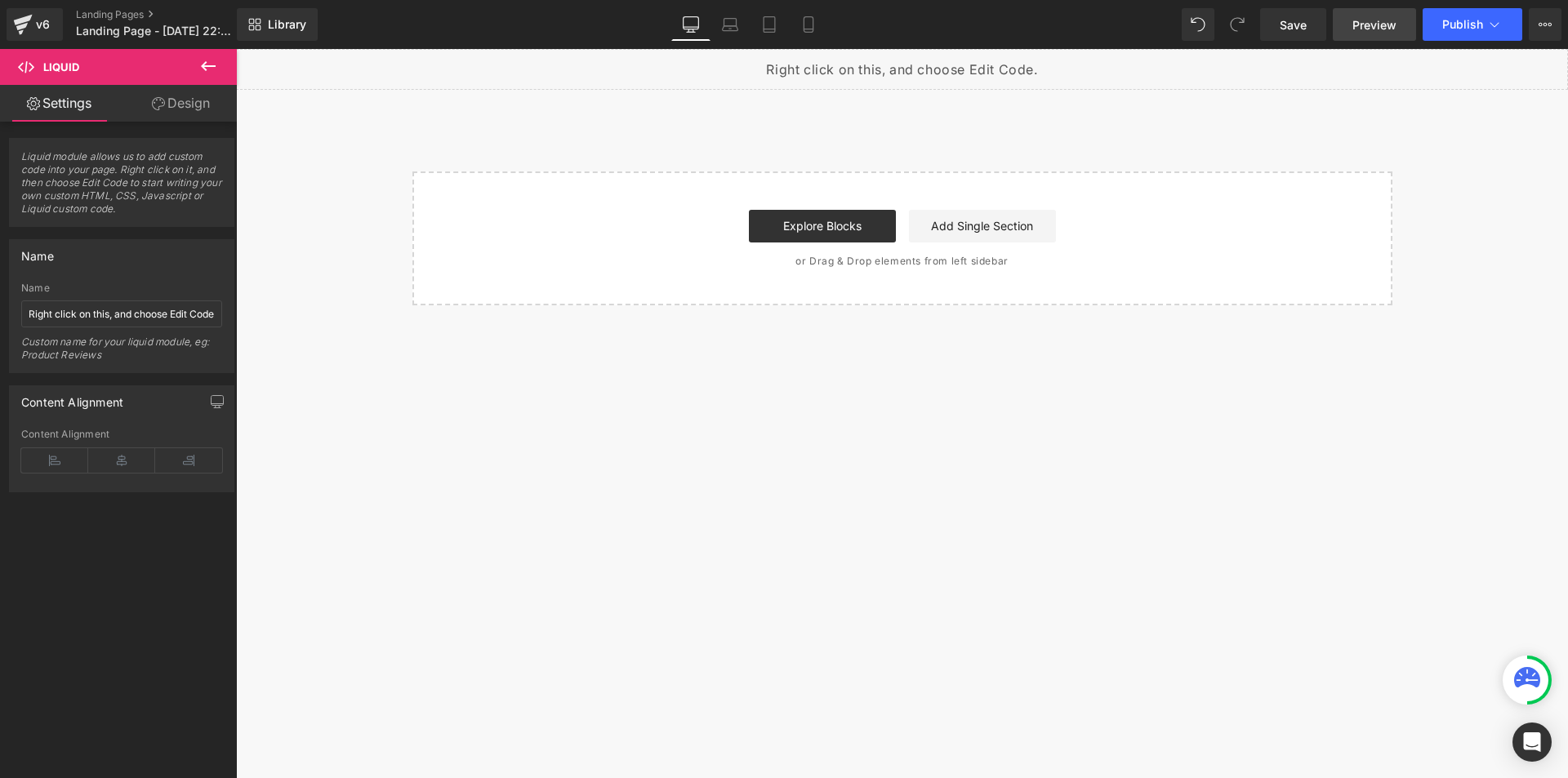
click at [1393, 12] on link "Preview" at bounding box center [1374, 25] width 83 height 32
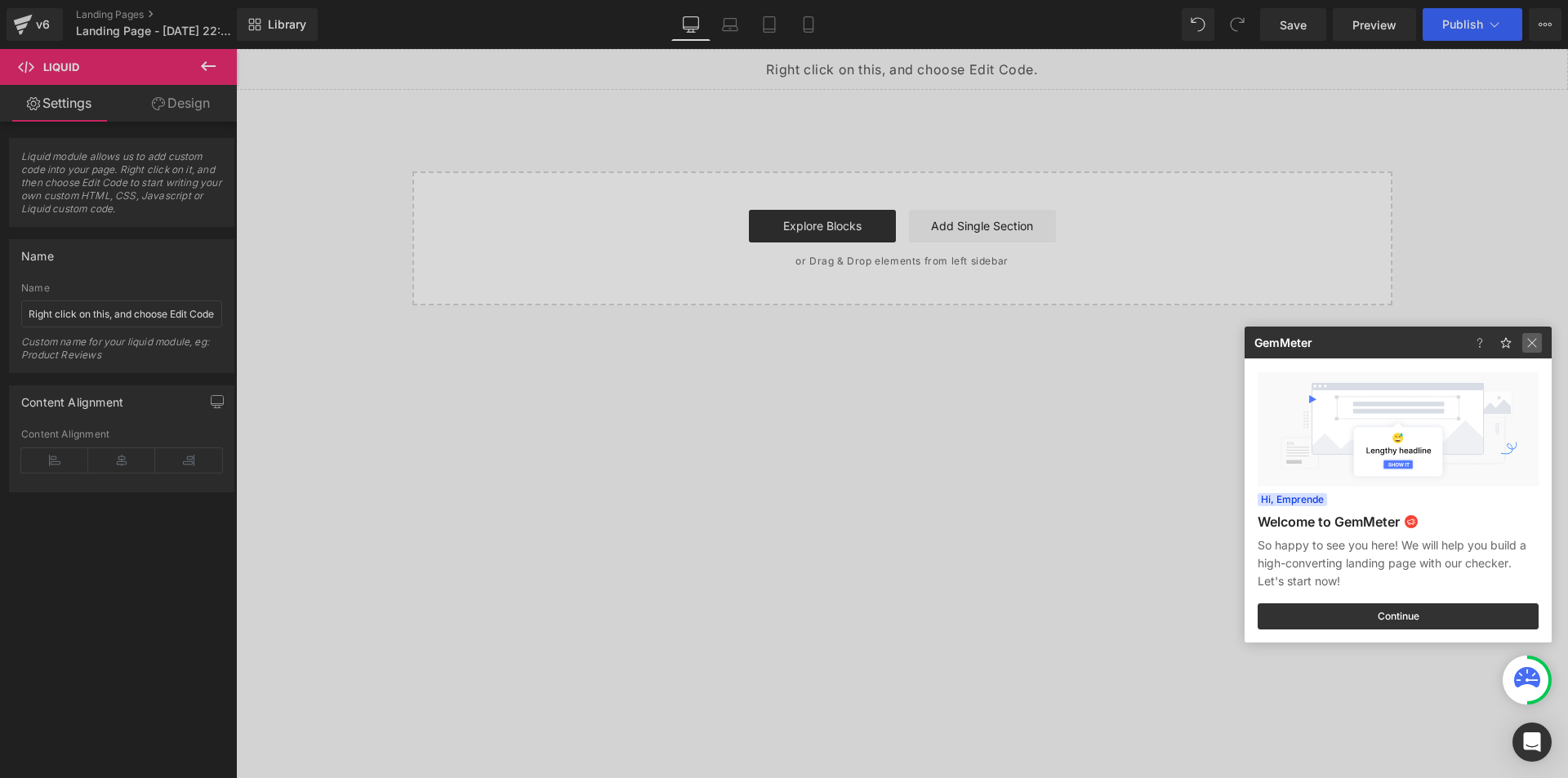
click at [1536, 335] on img at bounding box center [1531, 343] width 20 height 20
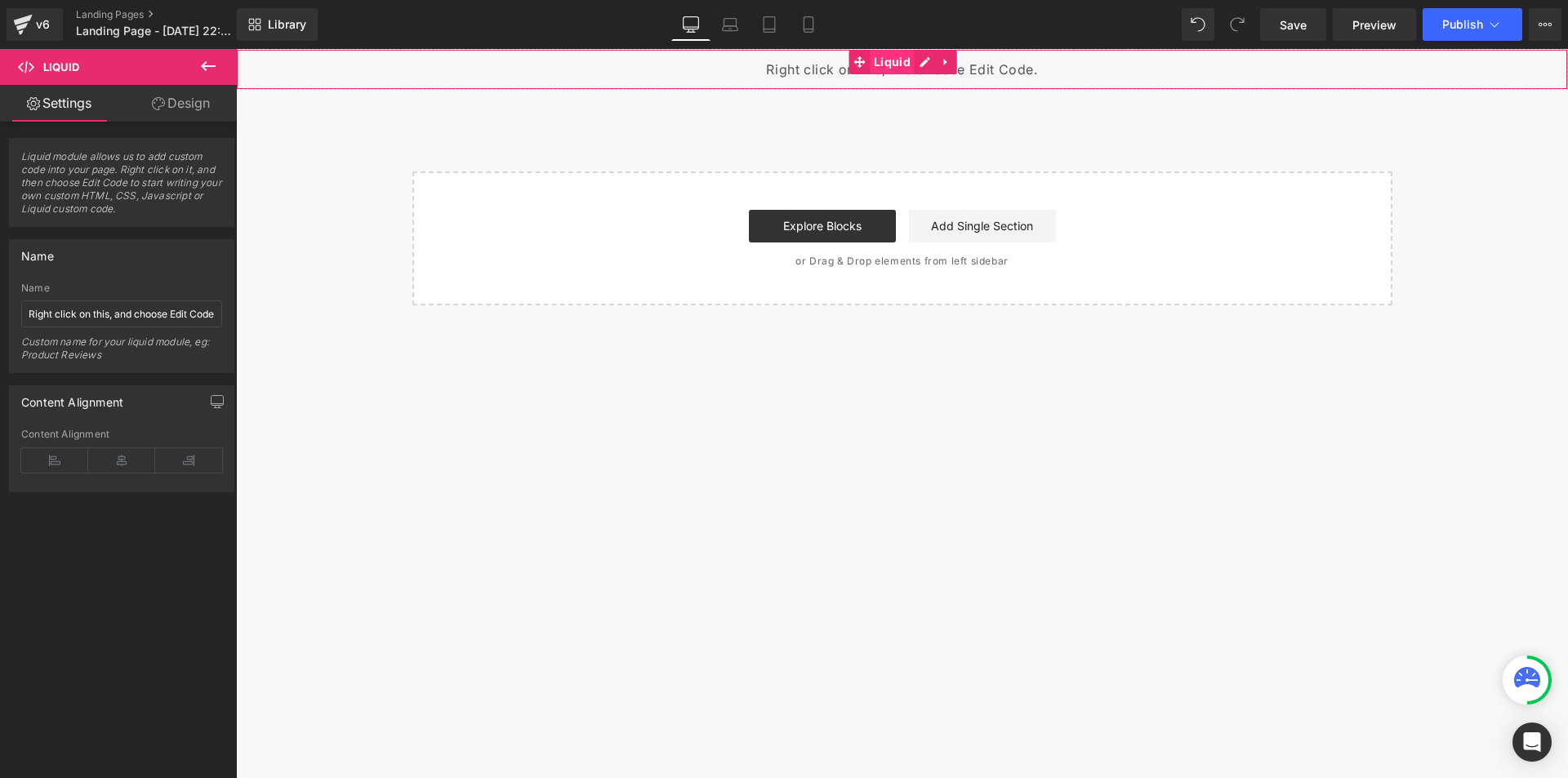
click at [912, 67] on span "Liquid" at bounding box center [892, 62] width 45 height 25
click at [923, 64] on div "Liquid" at bounding box center [902, 69] width 1332 height 41
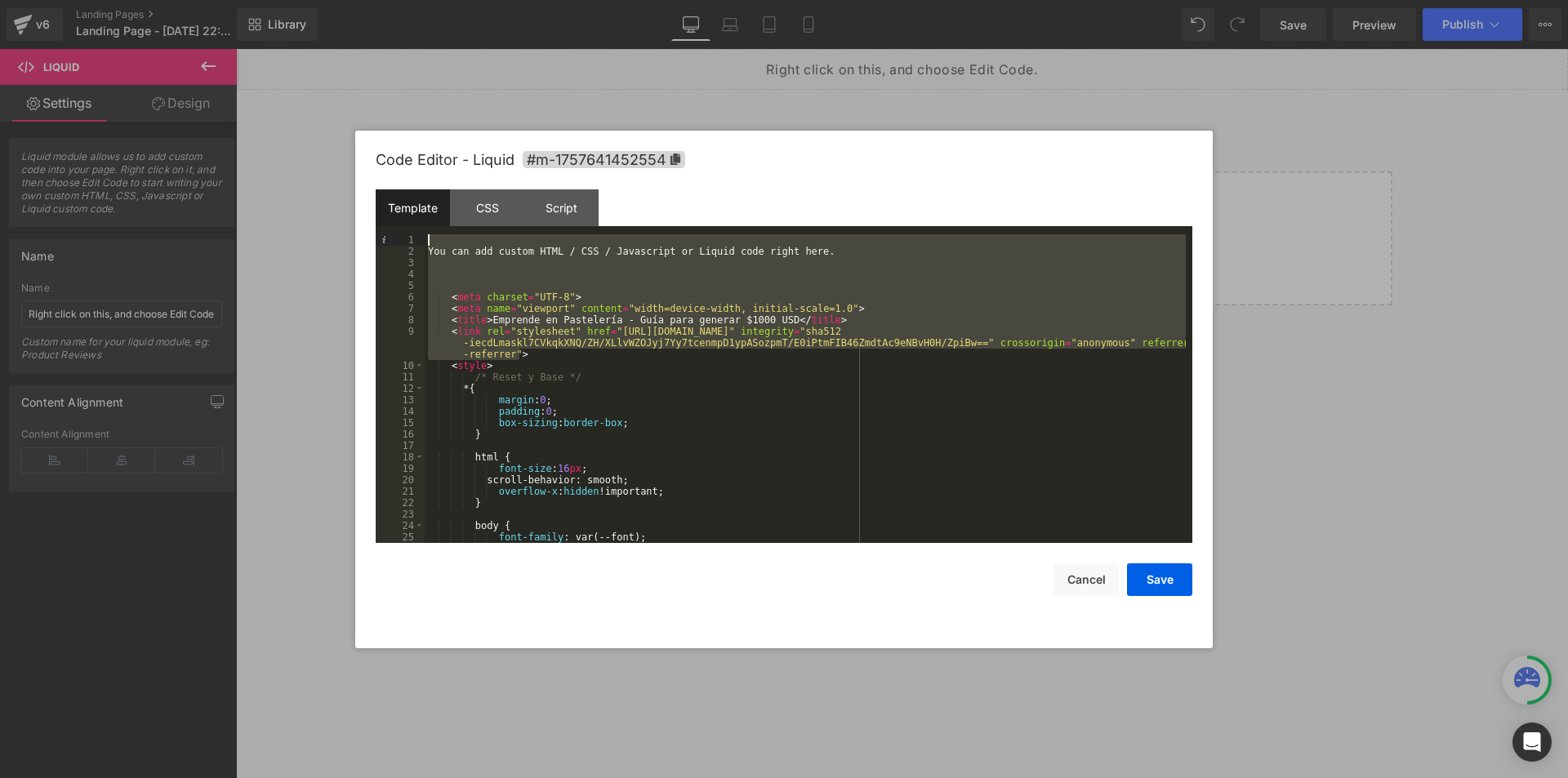
drag, startPoint x: 534, startPoint y: 357, endPoint x: 368, endPoint y: 236, distance: 205.4
click at [368, 236] on div "Code Editor - Liquid #m-1757641452554 Template CSS Script Data 1 2 3 4 5 6 7 8 …" at bounding box center [783, 390] width 858 height 518
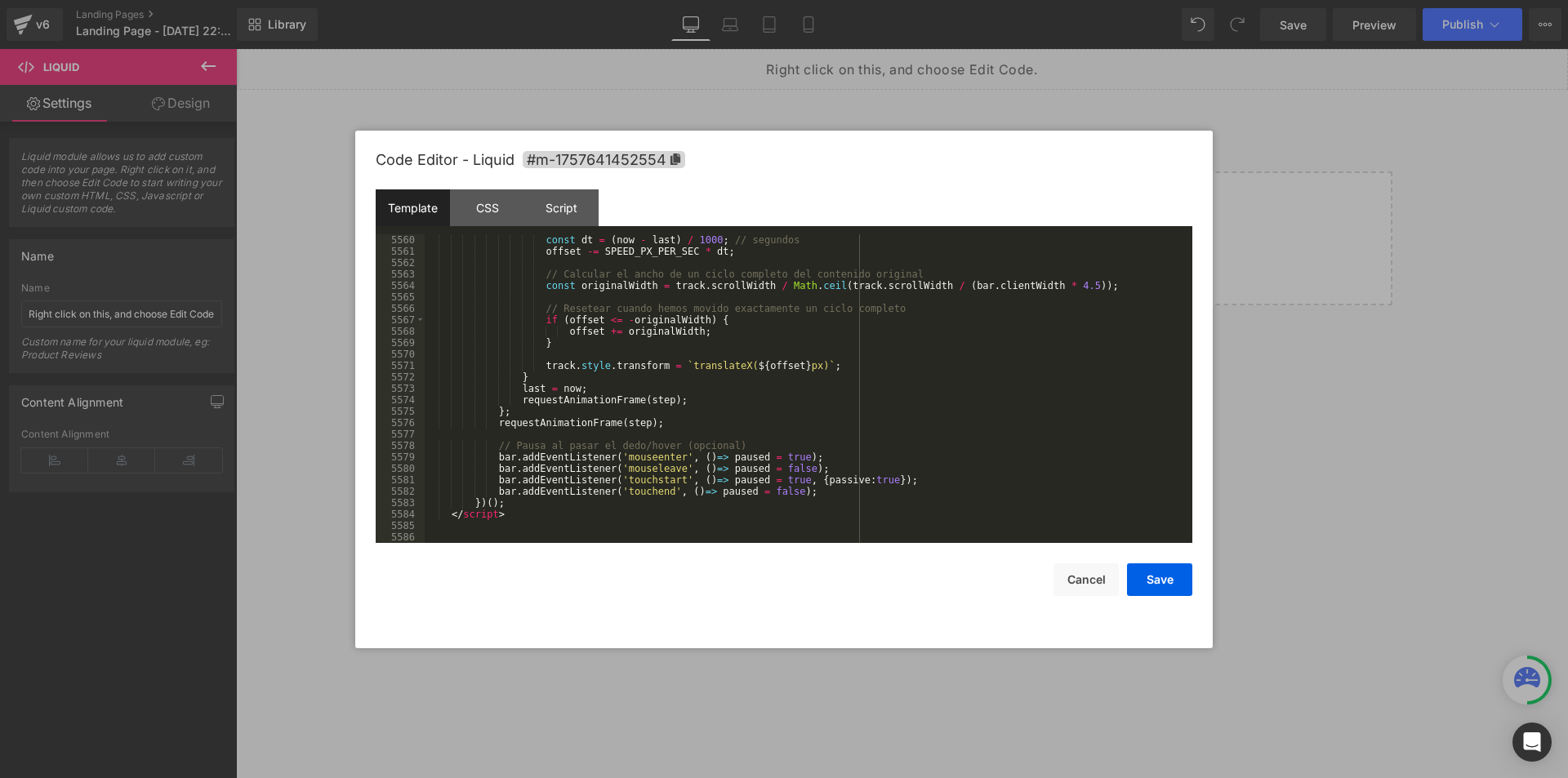
drag, startPoint x: 506, startPoint y: 516, endPoint x: 448, endPoint y: 510, distance: 58.3
click at [448, 510] on div "const dt = ( now - last ) / 1000 ; // segundos offset -= SPEED_PX_PER_SEC * dt …" at bounding box center [805, 400] width 761 height 332
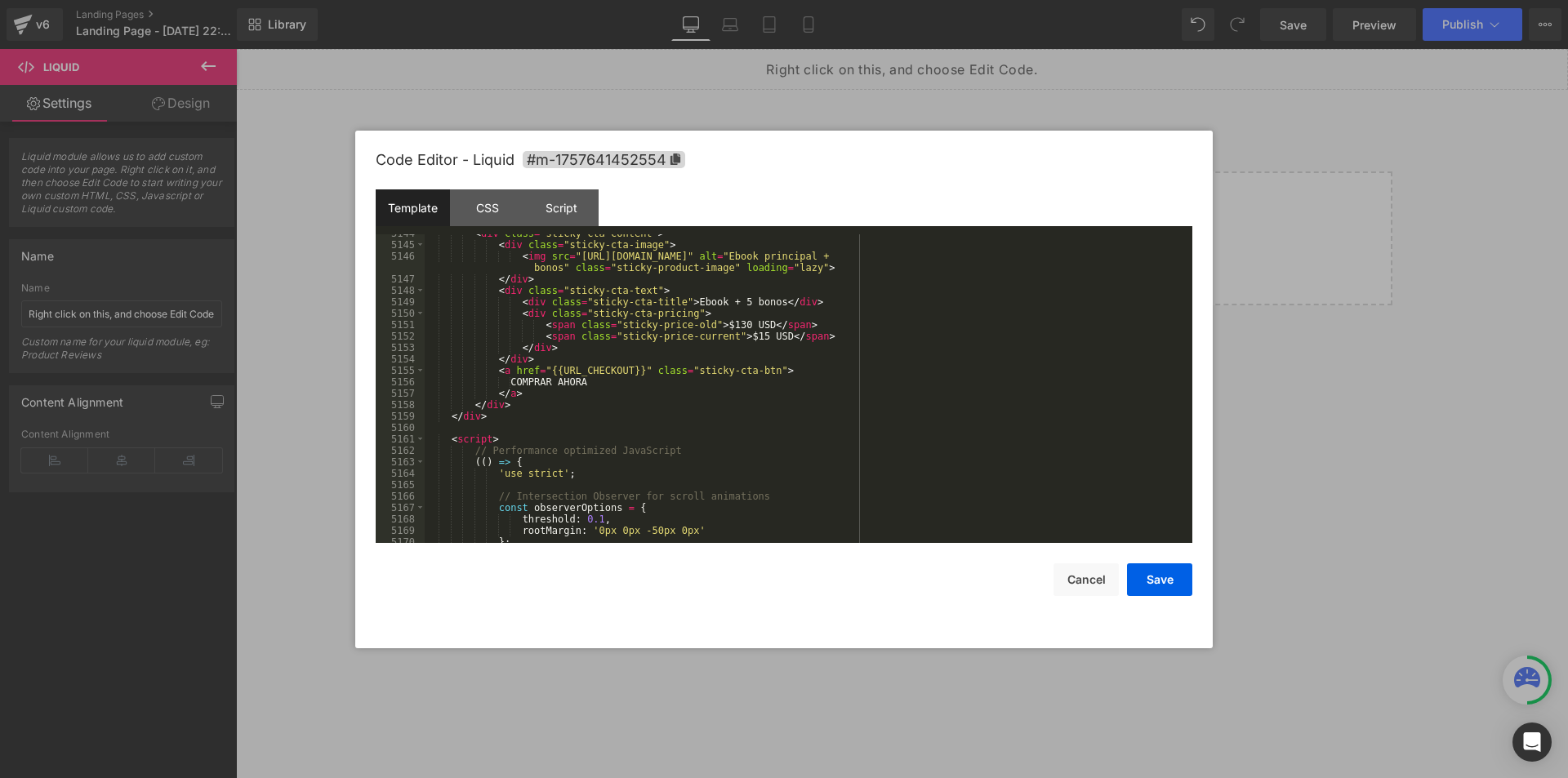
scroll to position [24645, 0]
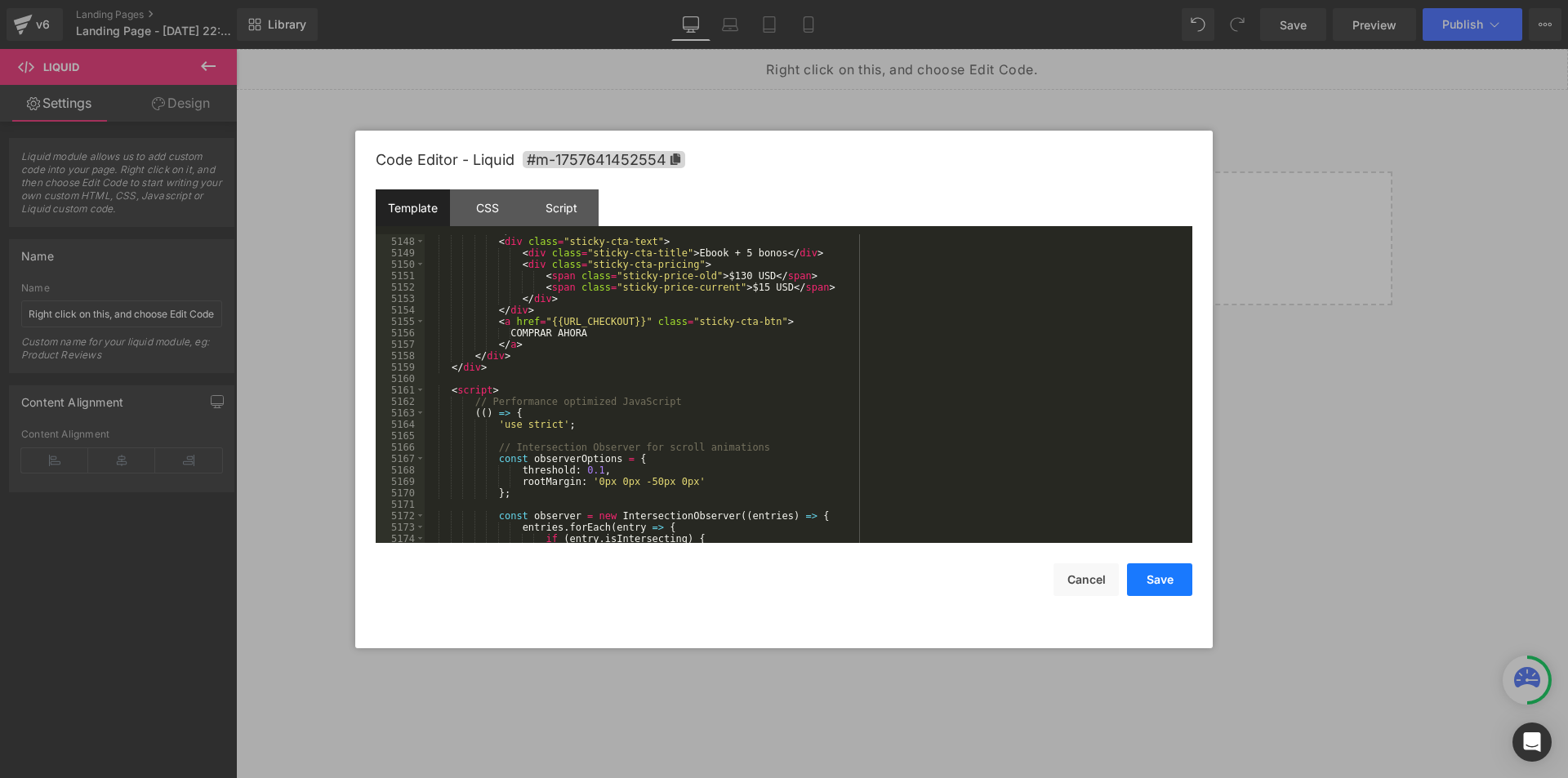
click at [1163, 578] on button "Save" at bounding box center [1159, 580] width 65 height 32
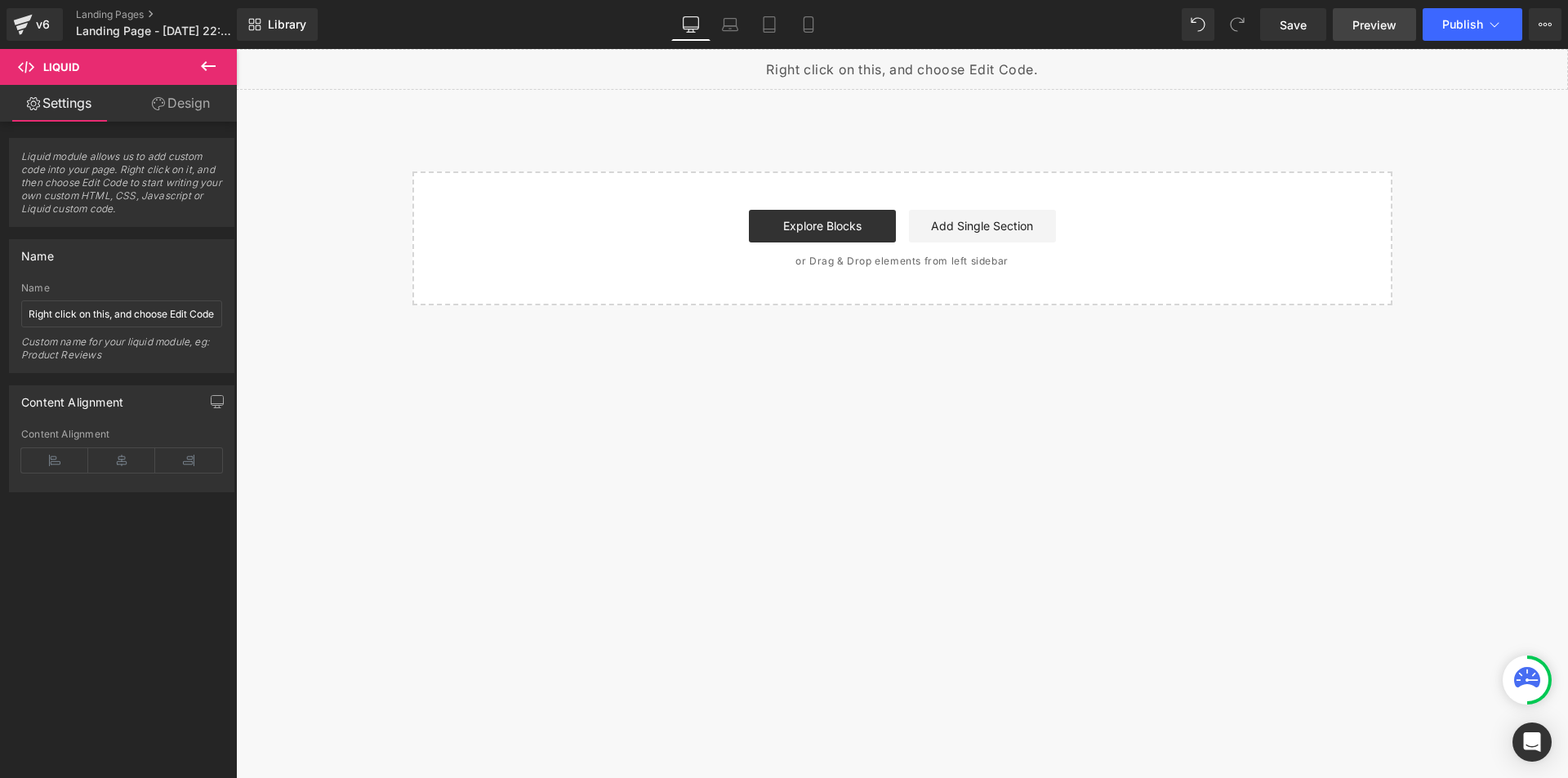
click at [1390, 14] on link "Preview" at bounding box center [1374, 25] width 83 height 32
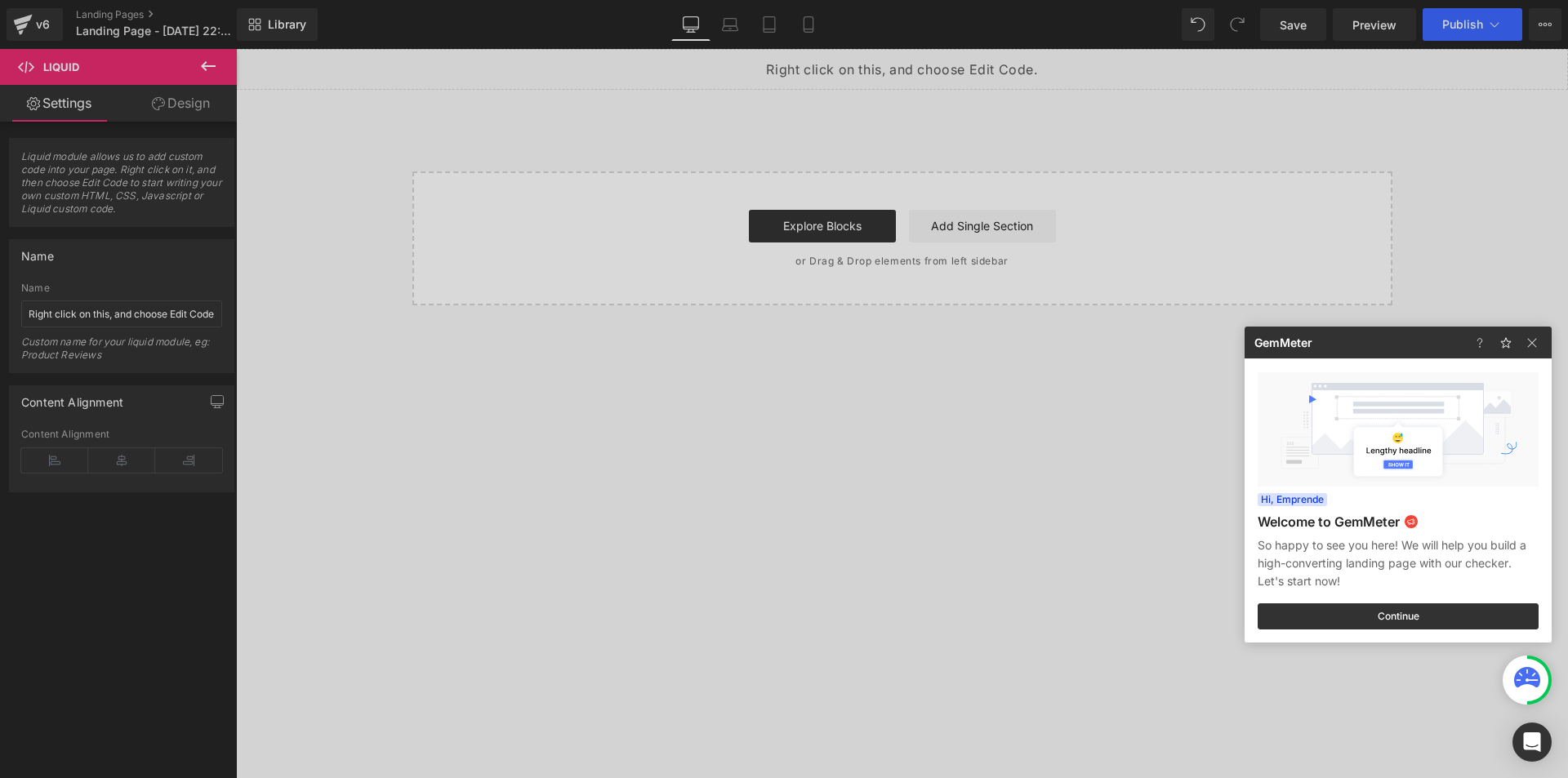
click at [1470, 17] on div at bounding box center [784, 389] width 1568 height 778
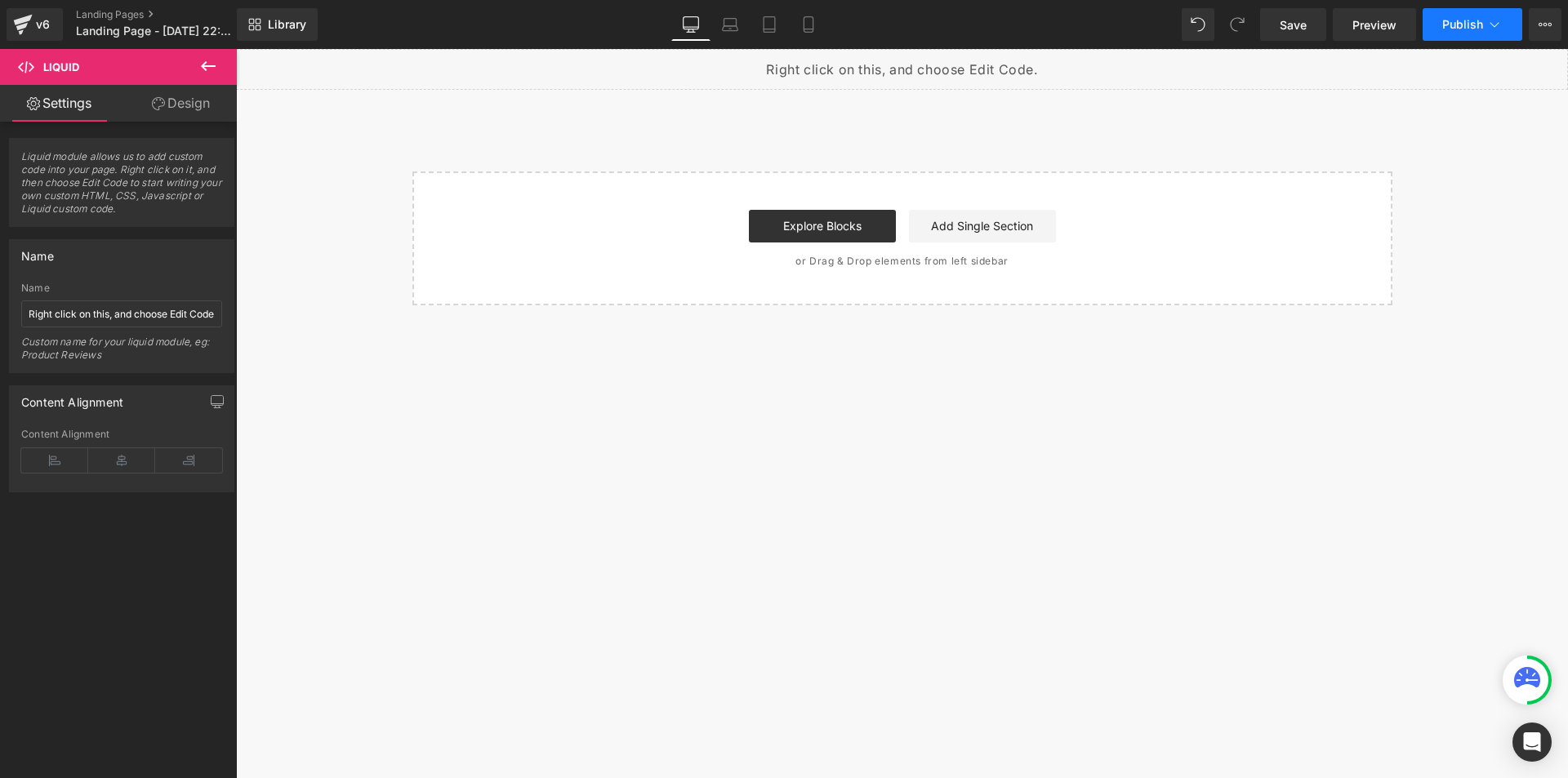
click at [1472, 24] on span "Publish" at bounding box center [1463, 24] width 41 height 13
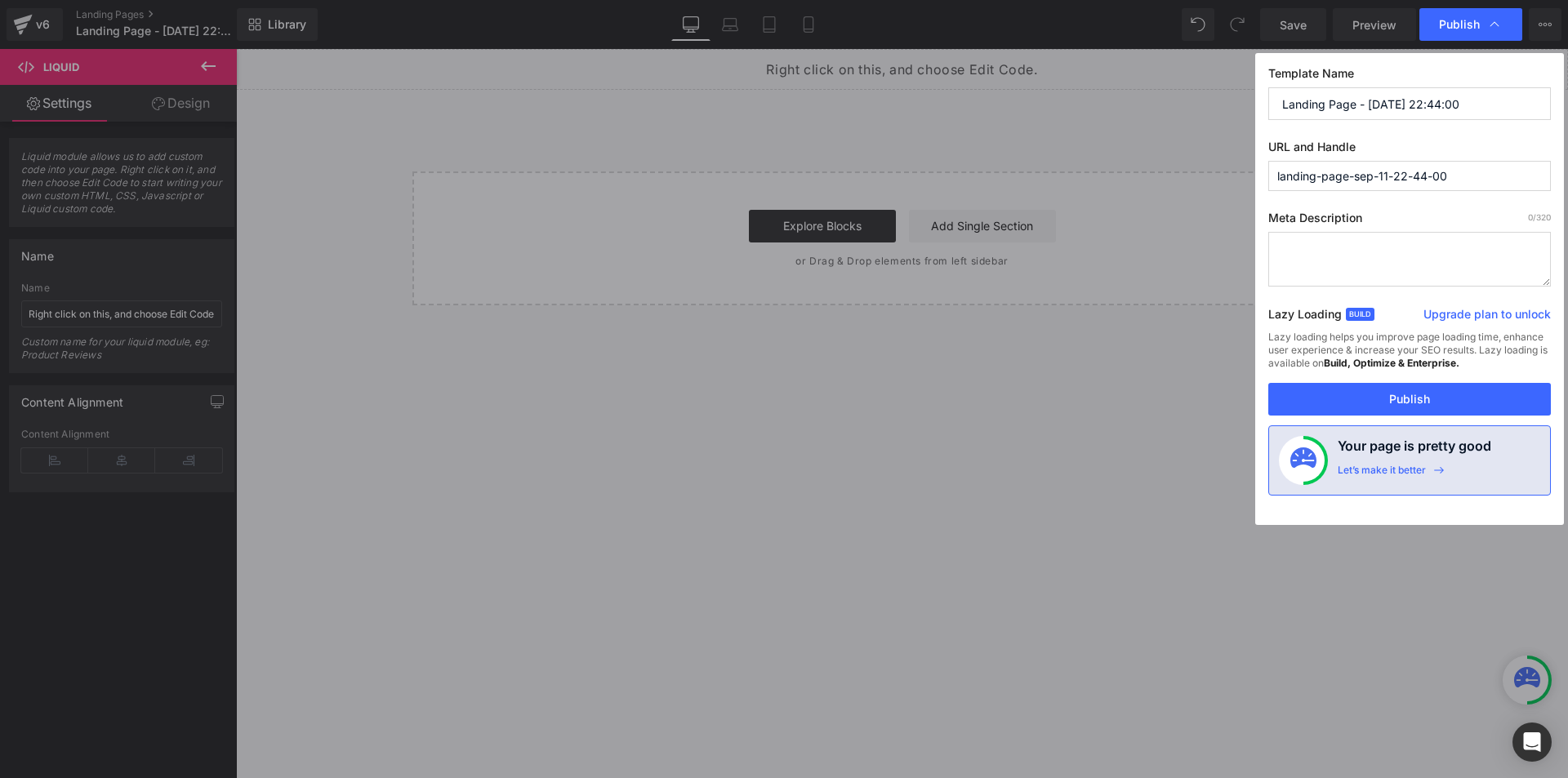
click at [1374, 100] on input "Landing Page - Sep 11, 22:44:00" at bounding box center [1409, 103] width 282 height 32
type input "Landing"
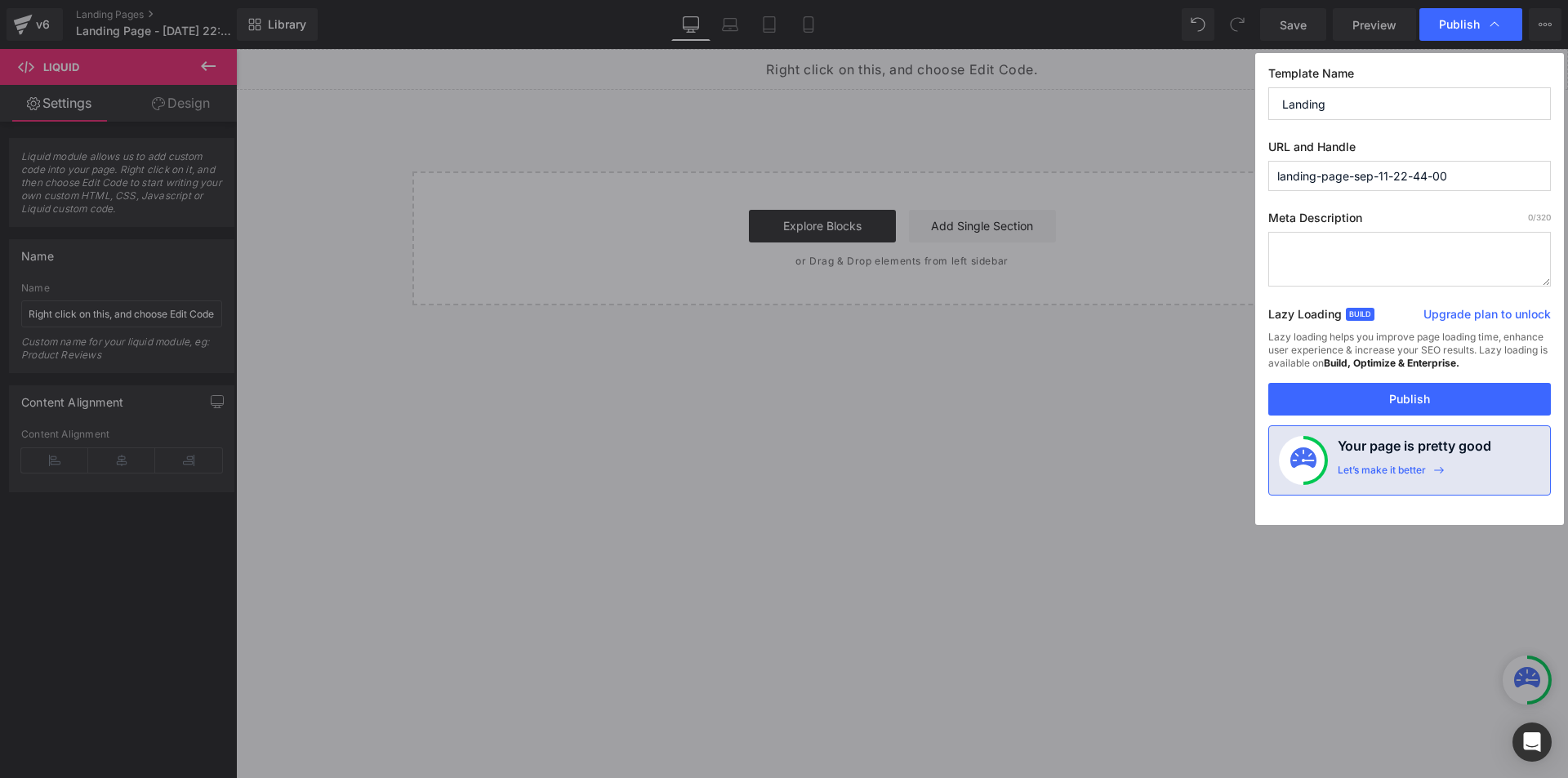
click at [1386, 174] on input "landing-page-sep-11-22-44-00" at bounding box center [1409, 175] width 282 height 30
type input "home"
click at [1400, 409] on button "Publish" at bounding box center [1409, 399] width 282 height 32
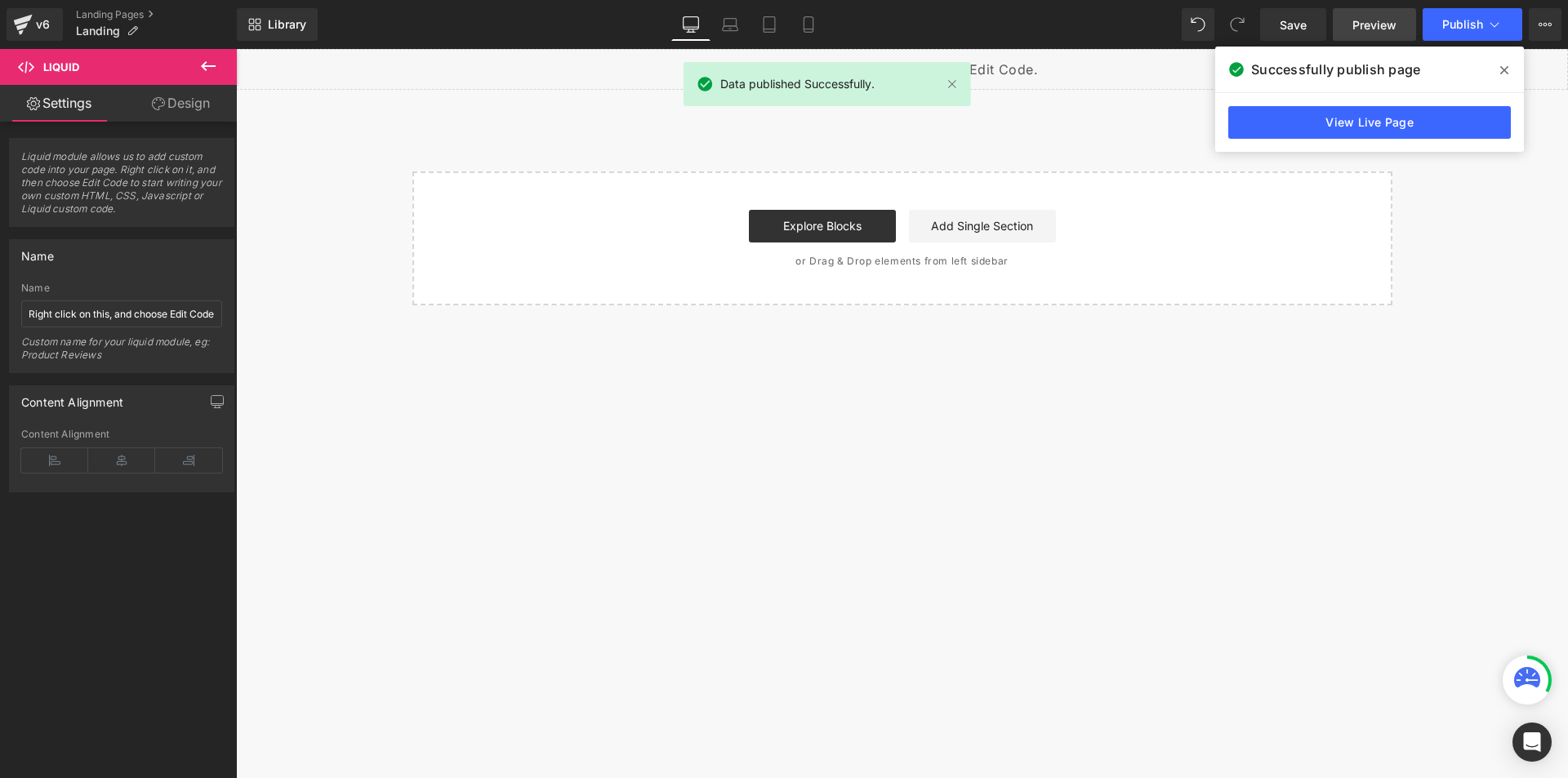
click at [1396, 24] on span "Preview" at bounding box center [1375, 25] width 44 height 17
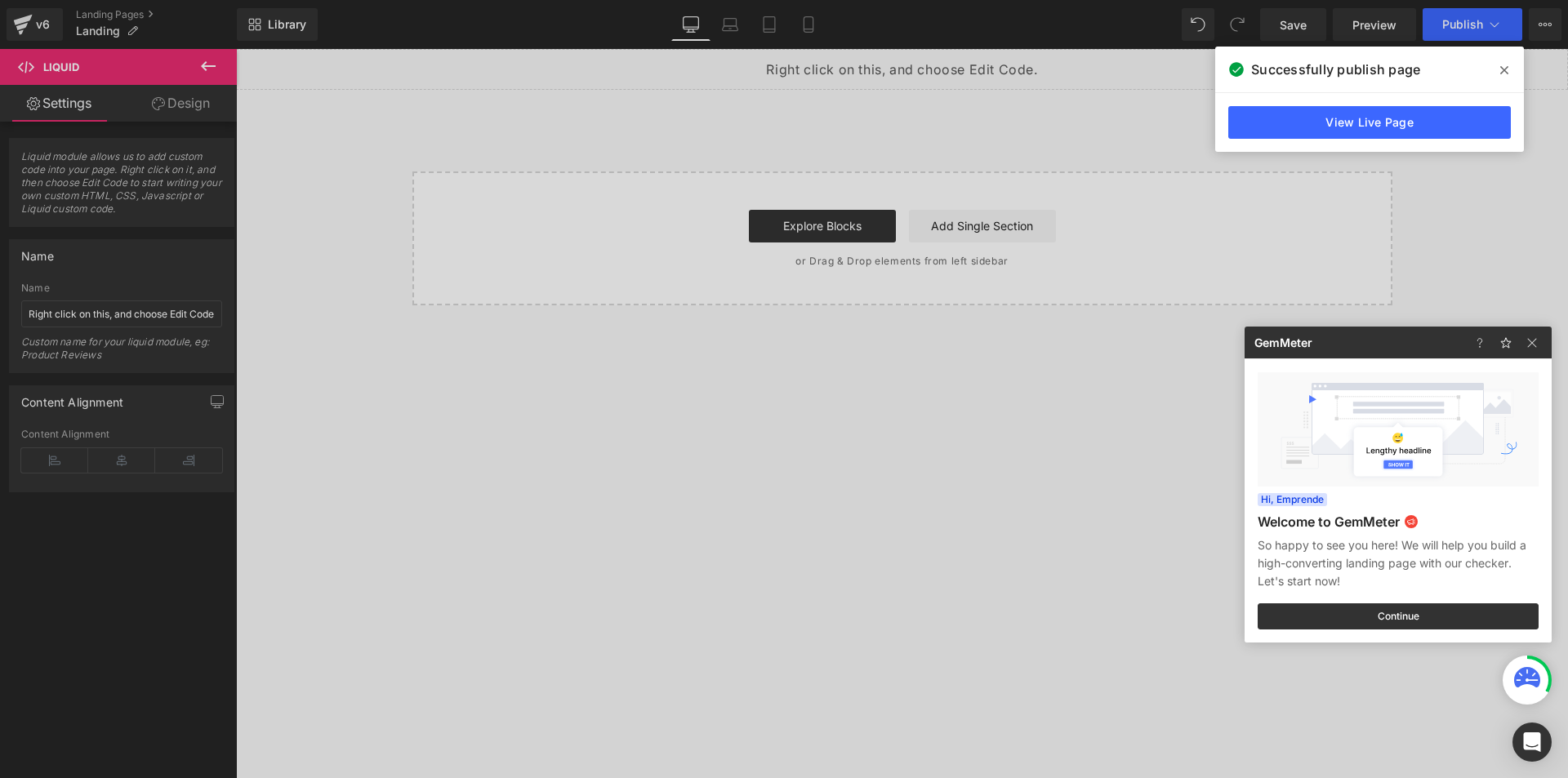
click at [1477, 21] on div at bounding box center [784, 389] width 1568 height 778
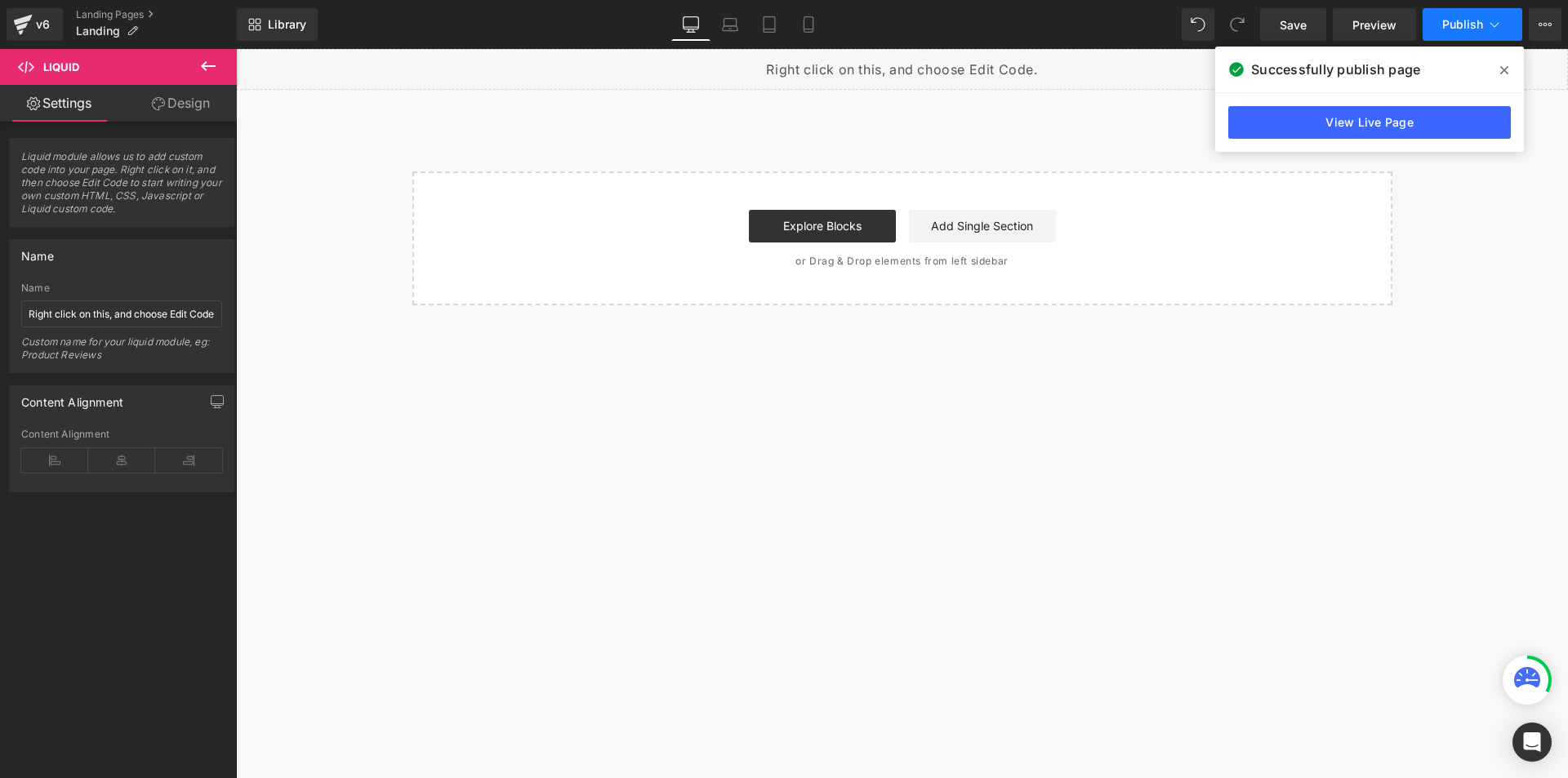
click at [1489, 21] on icon at bounding box center [1494, 24] width 16 height 16
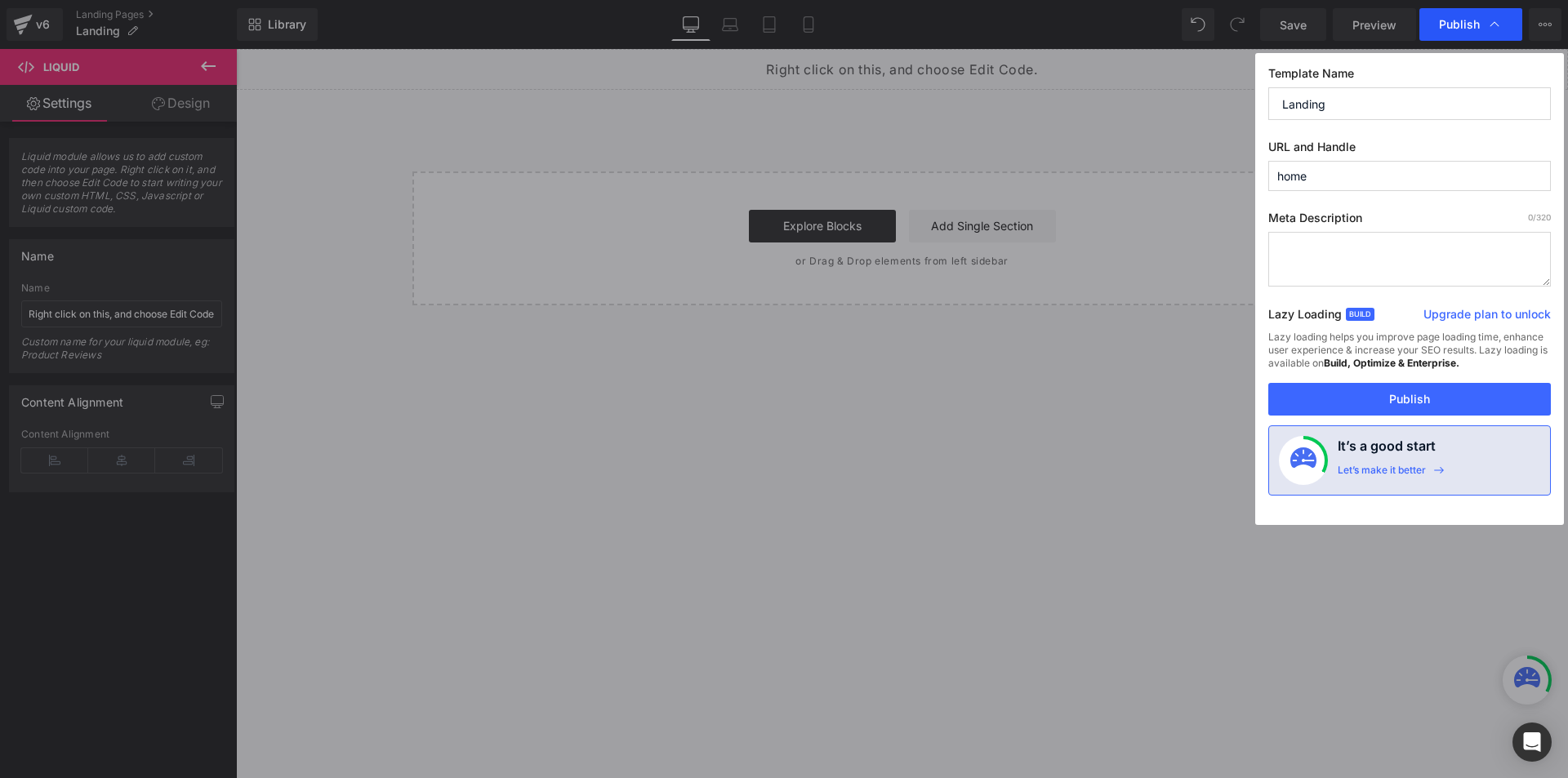
click at [1504, 25] on div "Publish" at bounding box center [1471, 25] width 103 height 32
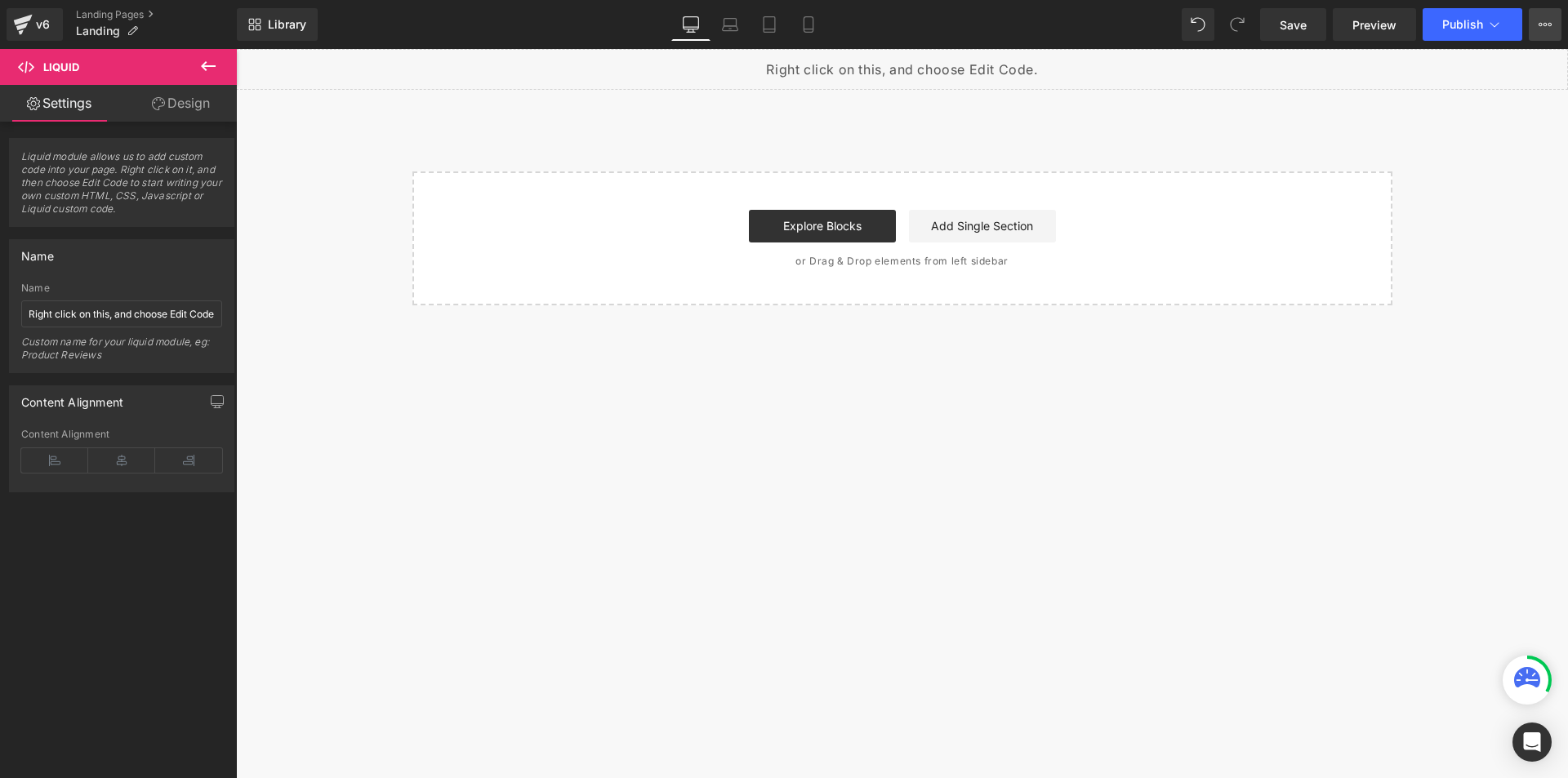
click at [1550, 22] on icon at bounding box center [1544, 24] width 13 height 13
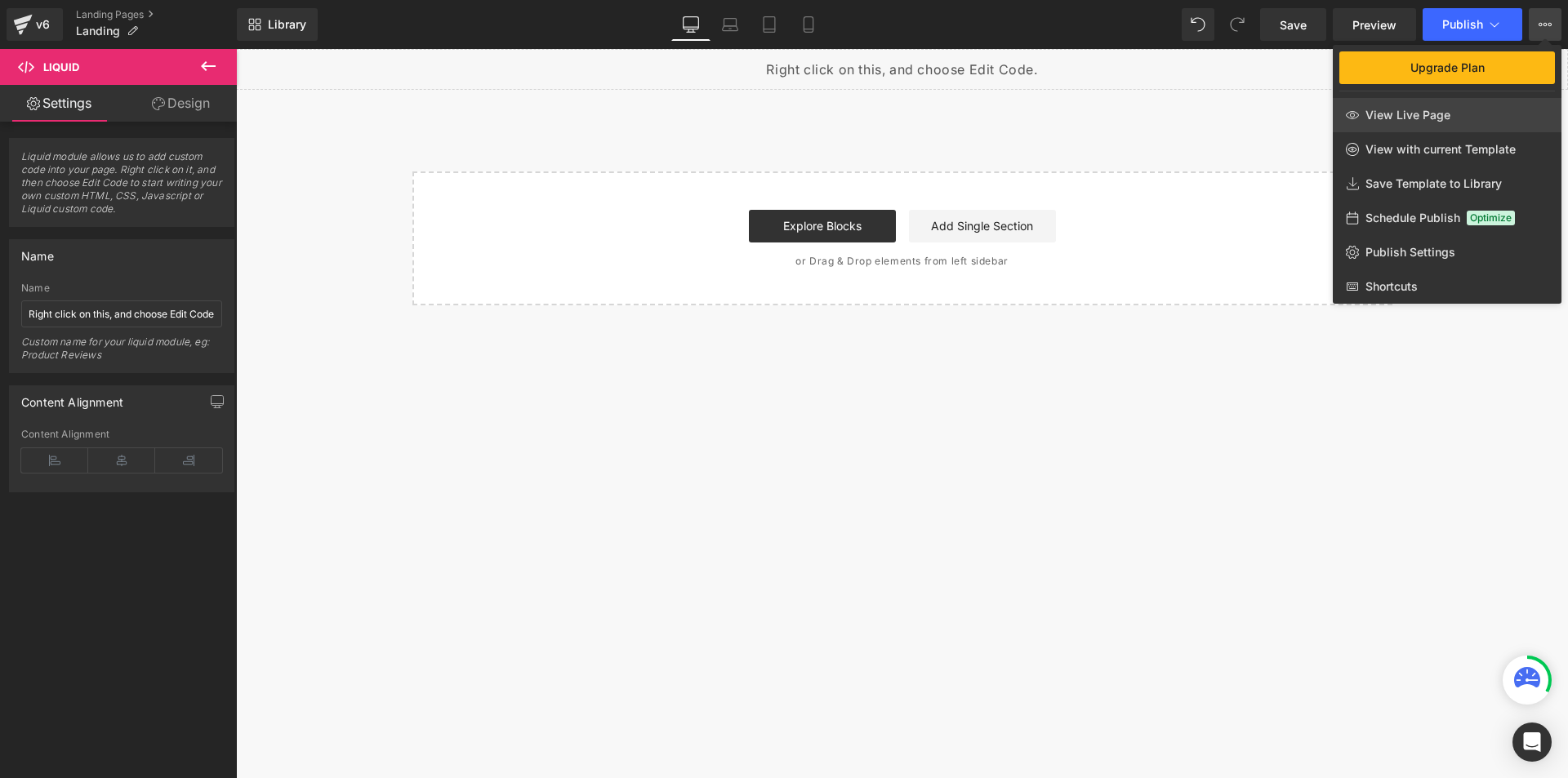
click at [1498, 114] on link "View Live Page" at bounding box center [1447, 115] width 228 height 34
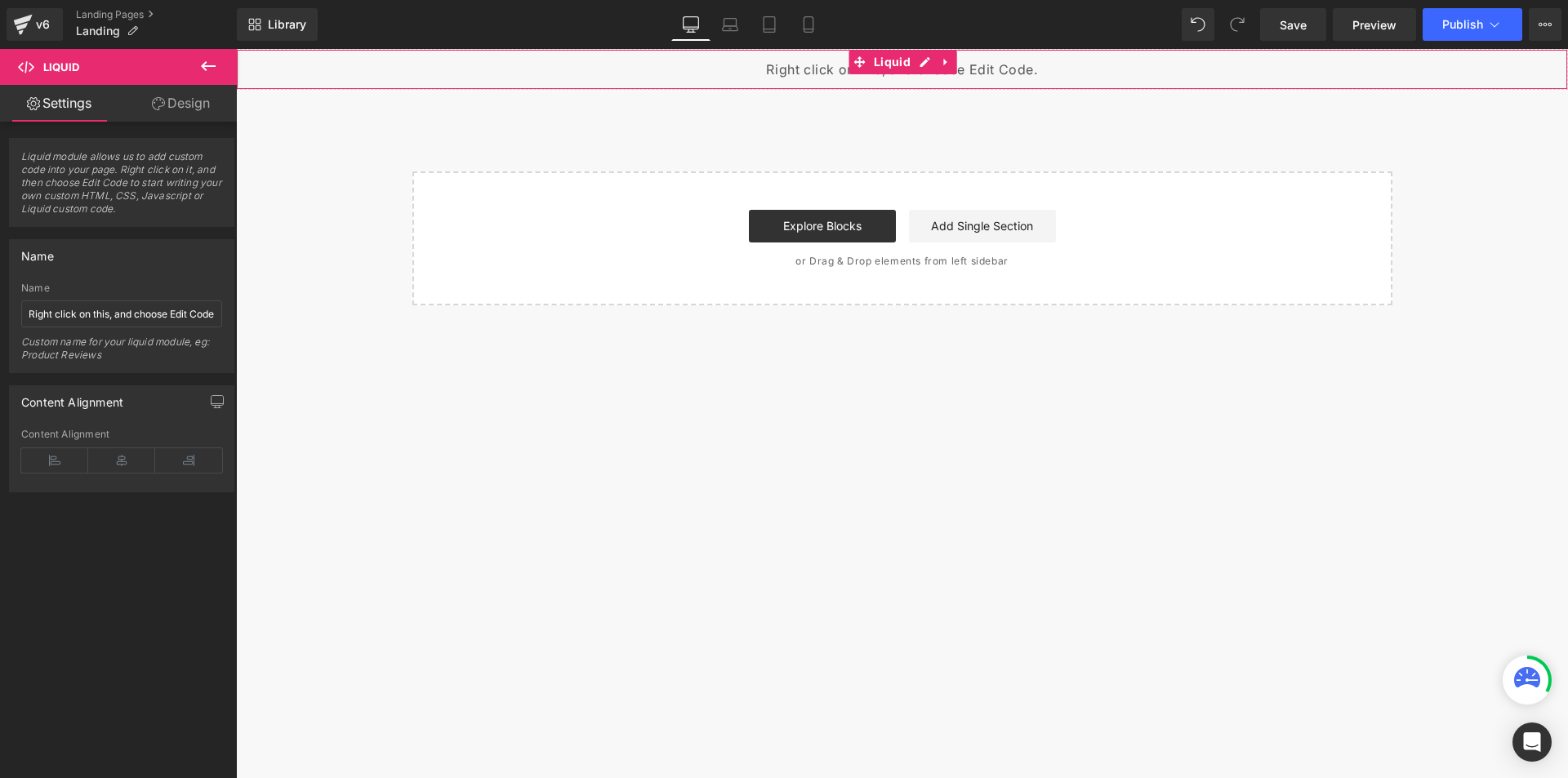
click at [929, 67] on div "Liquid" at bounding box center [902, 69] width 1332 height 41
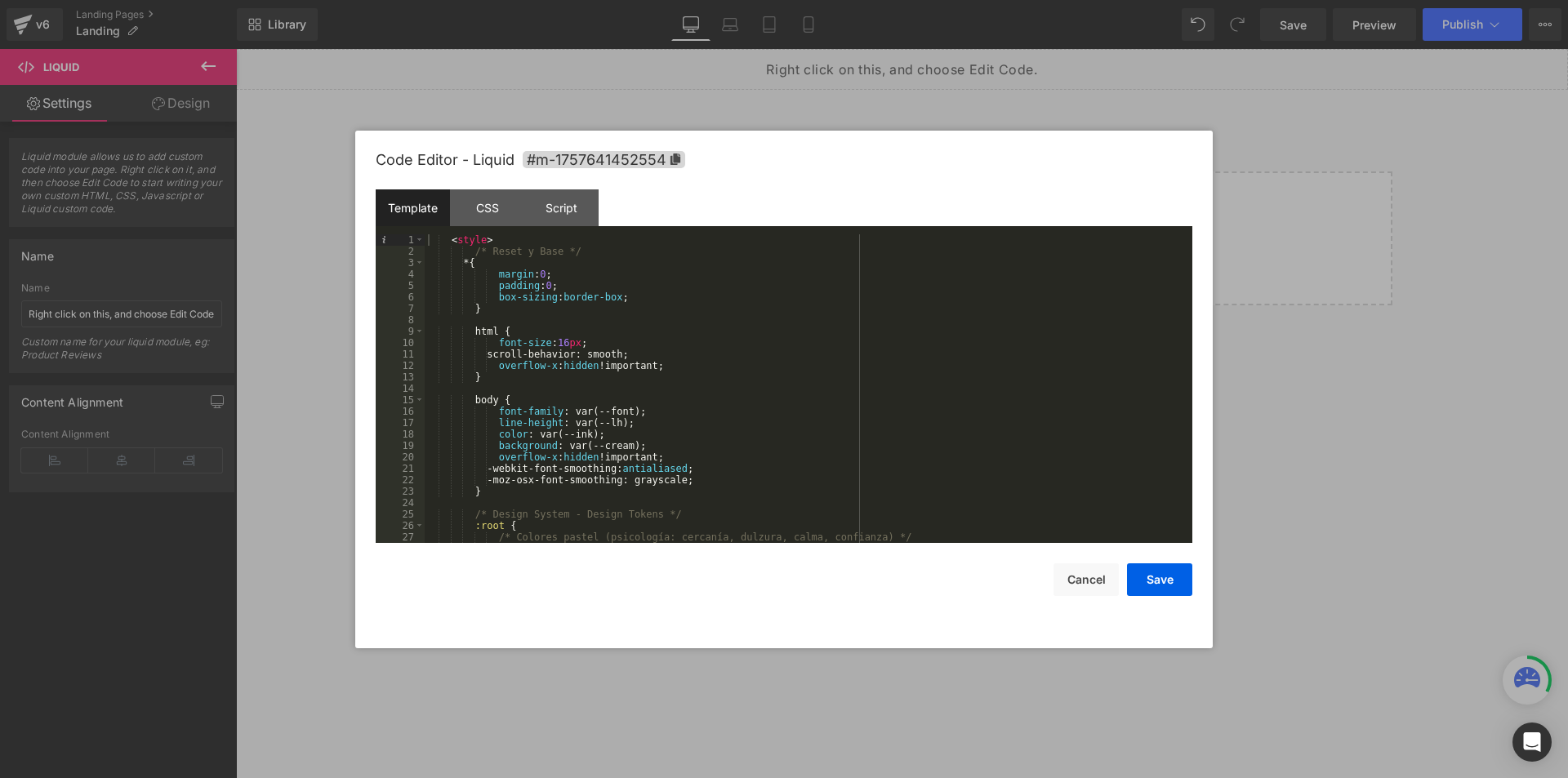
click at [448, 240] on div "< style > /* Reset y Base */ * { margin : 0 ; padding : 0 ; box-sizing : border…" at bounding box center [805, 400] width 761 height 332
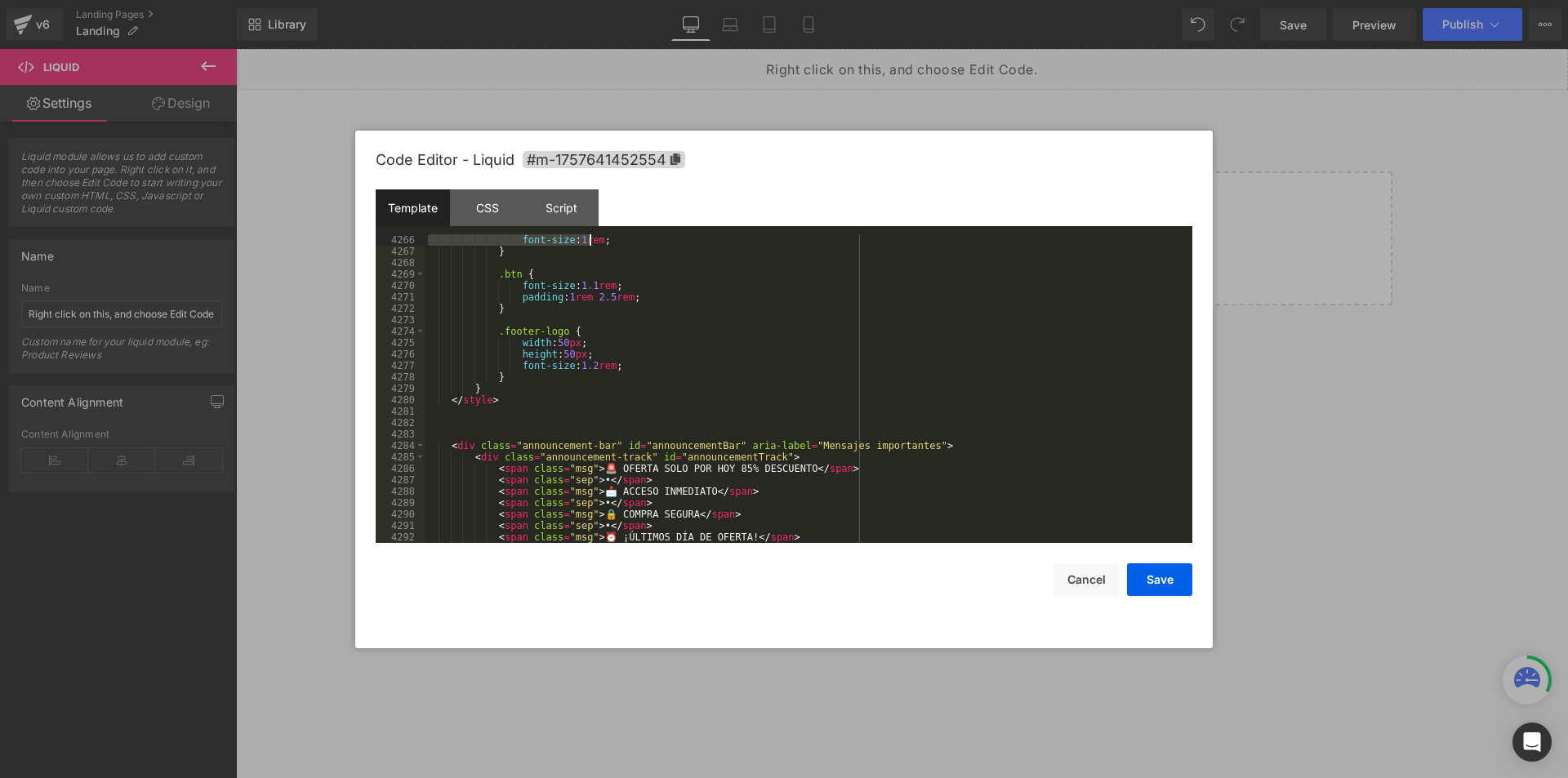
scroll to position [20243, 0]
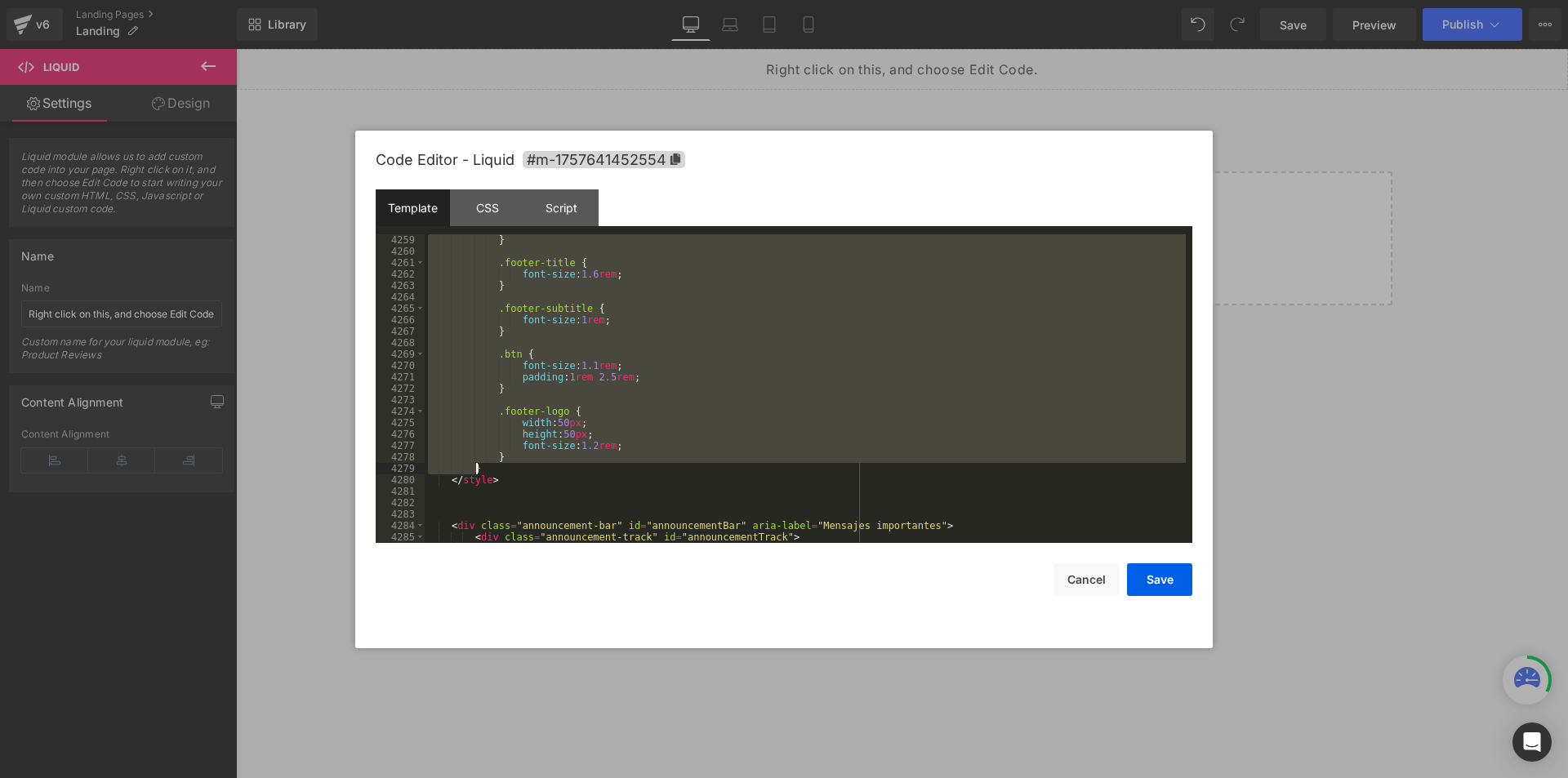
drag, startPoint x: 463, startPoint y: 254, endPoint x: 524, endPoint y: 469, distance: 223.5
click at [524, 469] on div "} .footer-title { font-size : 1.6 rem ; } .footer-subtitle { font-size : 1 rem …" at bounding box center [805, 400] width 761 height 332
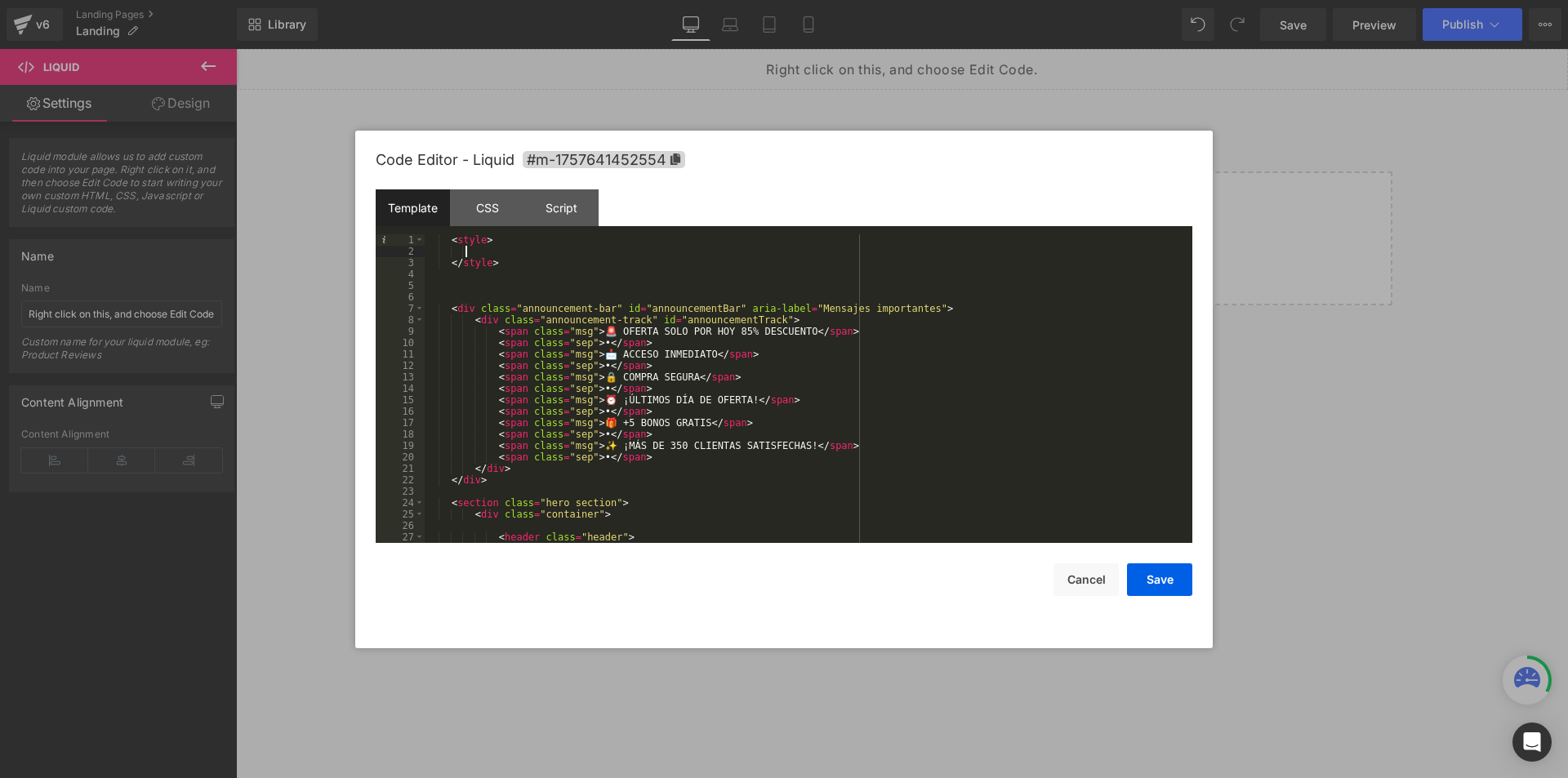
scroll to position [0, 0]
click at [522, 262] on div "< style > </ style > < div class = "announcement-bar" id = "announcementBar" ar…" at bounding box center [805, 400] width 761 height 332
click at [502, 193] on div "CSS" at bounding box center [486, 208] width 74 height 37
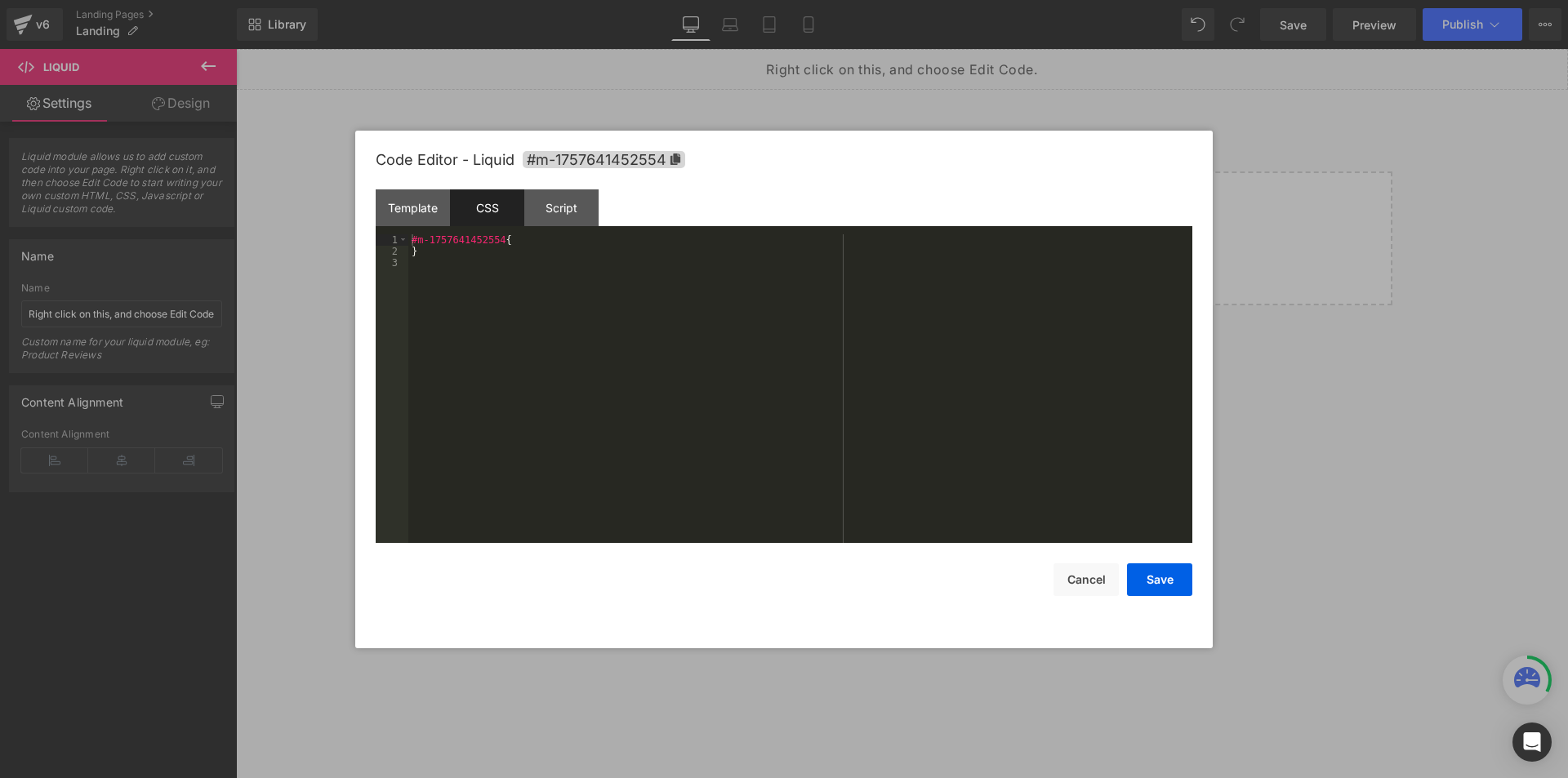
click at [558, 318] on div "#m-1757641452554 { }" at bounding box center [800, 400] width 784 height 332
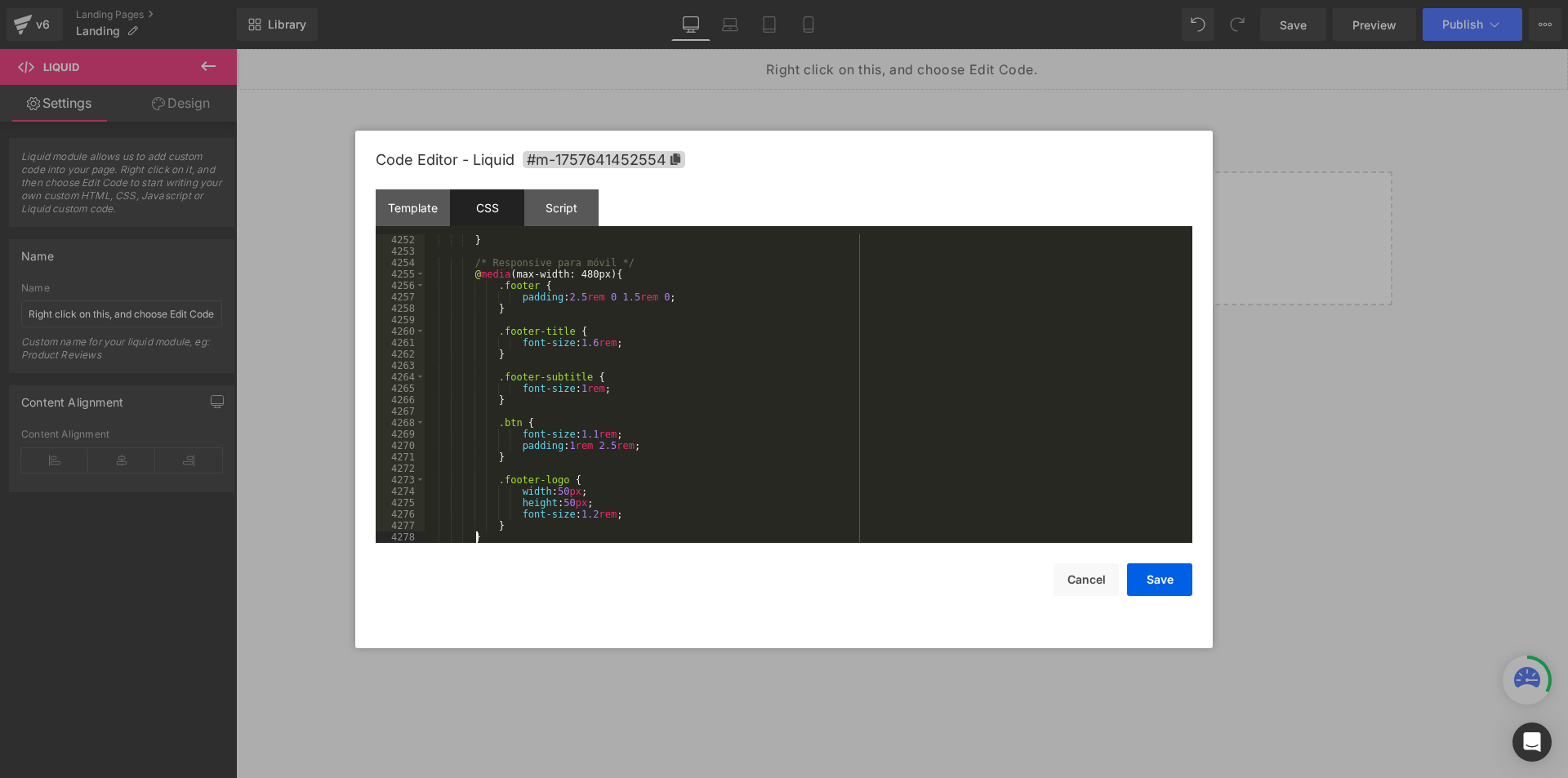
scroll to position [26448, 0]
click at [421, 198] on div "Template" at bounding box center [412, 208] width 74 height 37
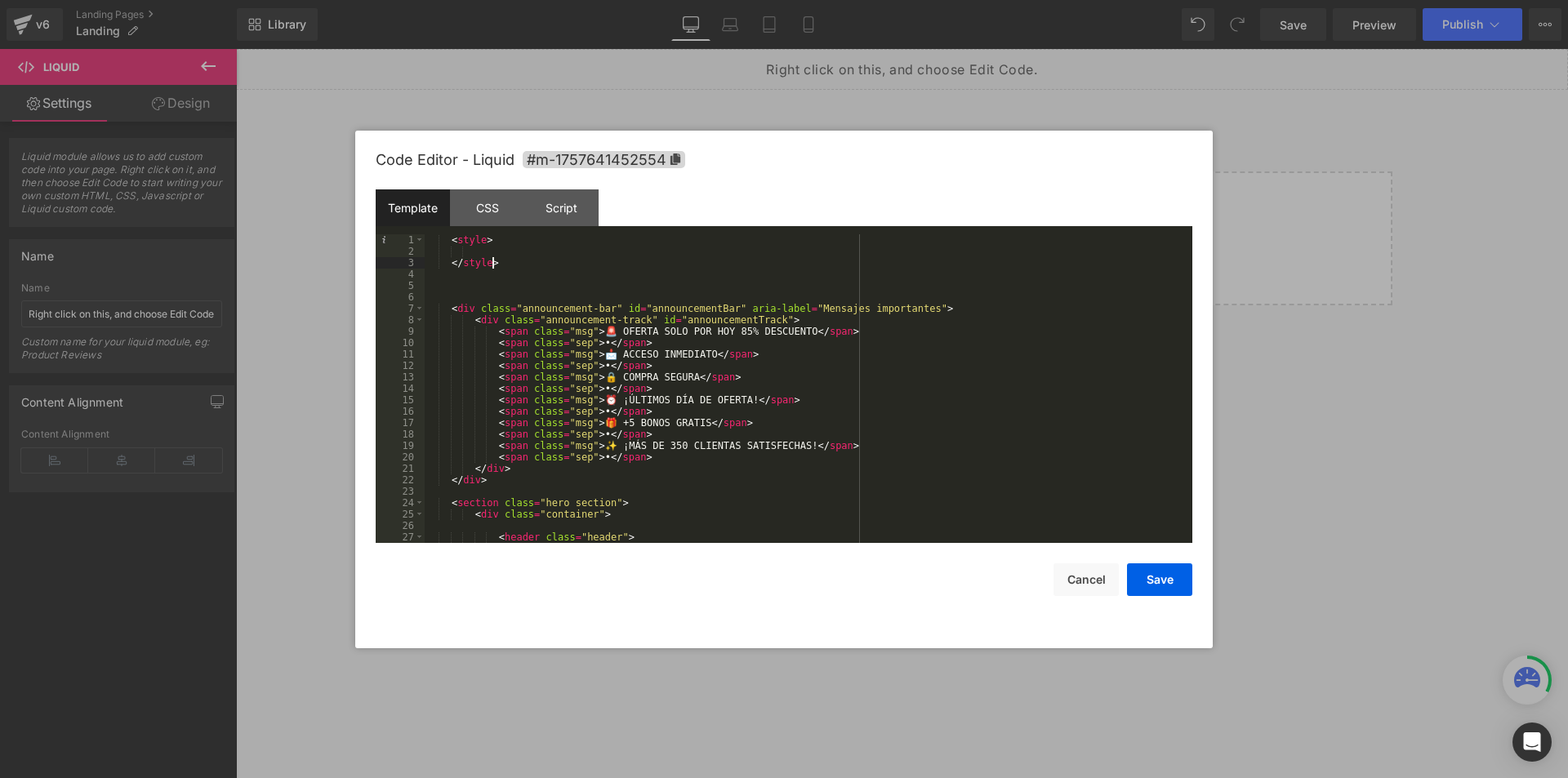
drag, startPoint x: 516, startPoint y: 263, endPoint x: 393, endPoint y: 198, distance: 139.1
click at [398, 200] on div "Template CSS Script Data 1 2 3 4 5 6 7 8 9 10 11 12 13 14 15 16 17 18 19 20 21 …" at bounding box center [783, 367] width 816 height 354
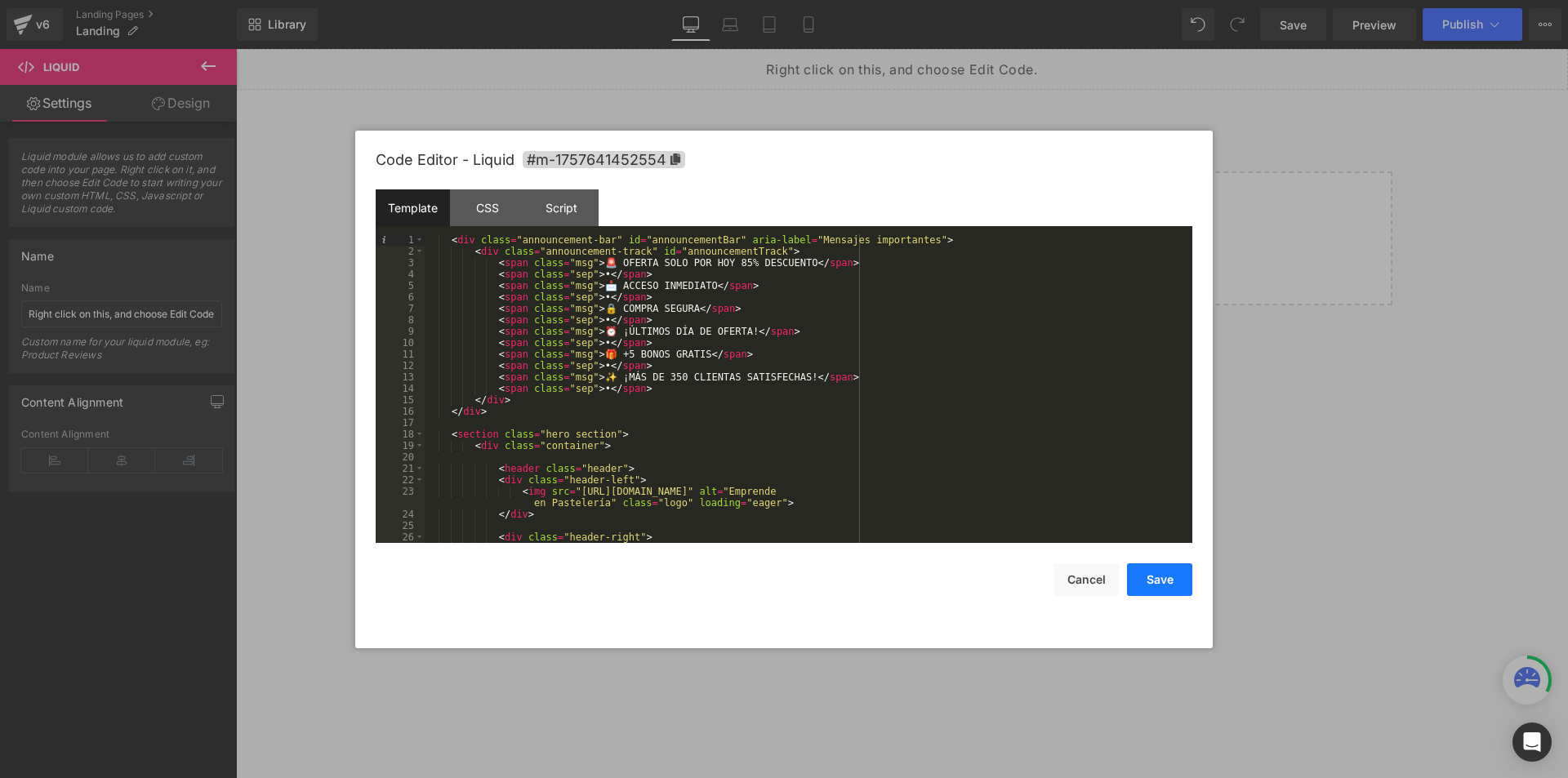
click at [1152, 569] on button "Save" at bounding box center [1159, 580] width 65 height 32
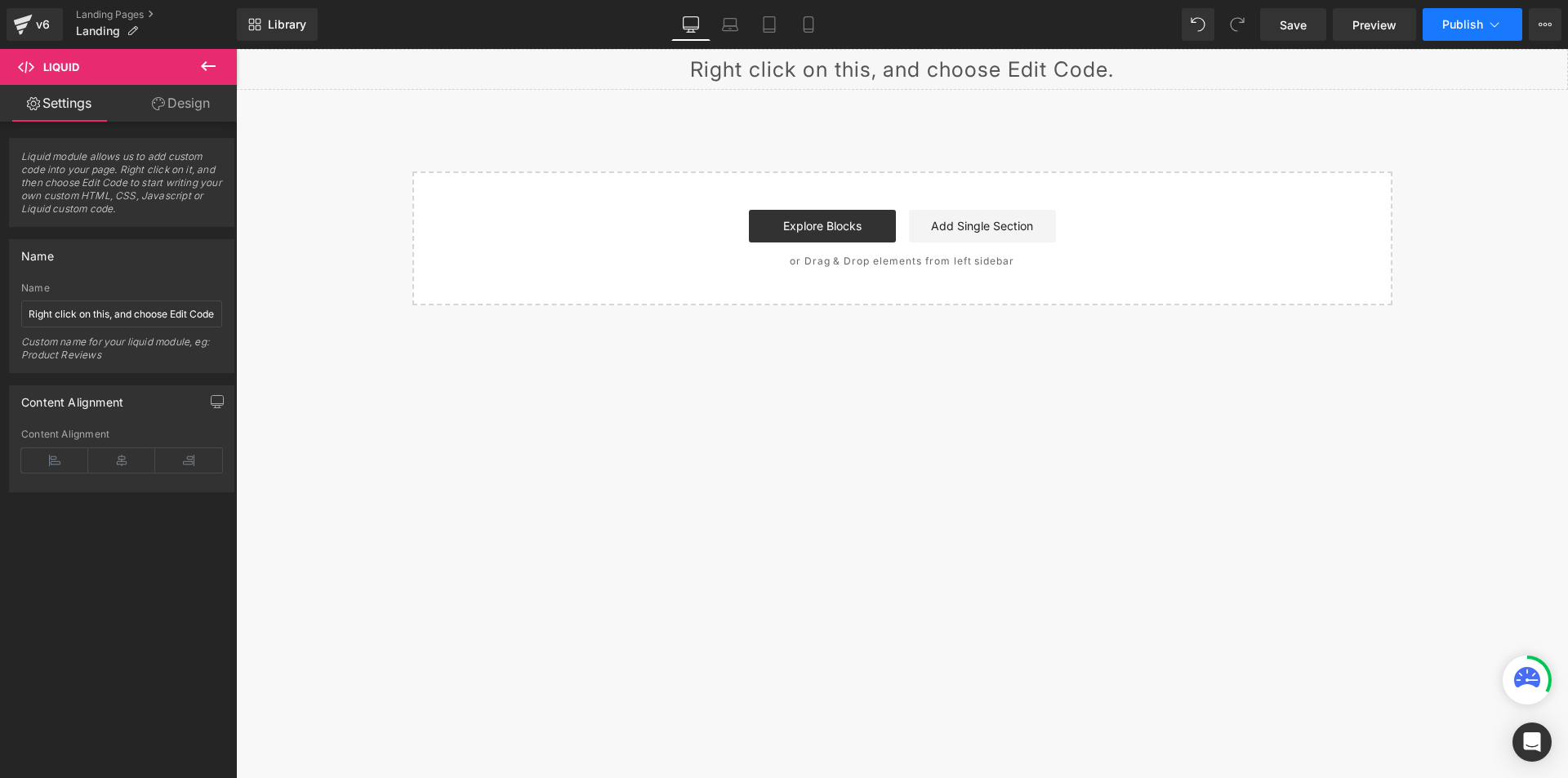
click at [1462, 21] on span "Publish" at bounding box center [1463, 24] width 41 height 13
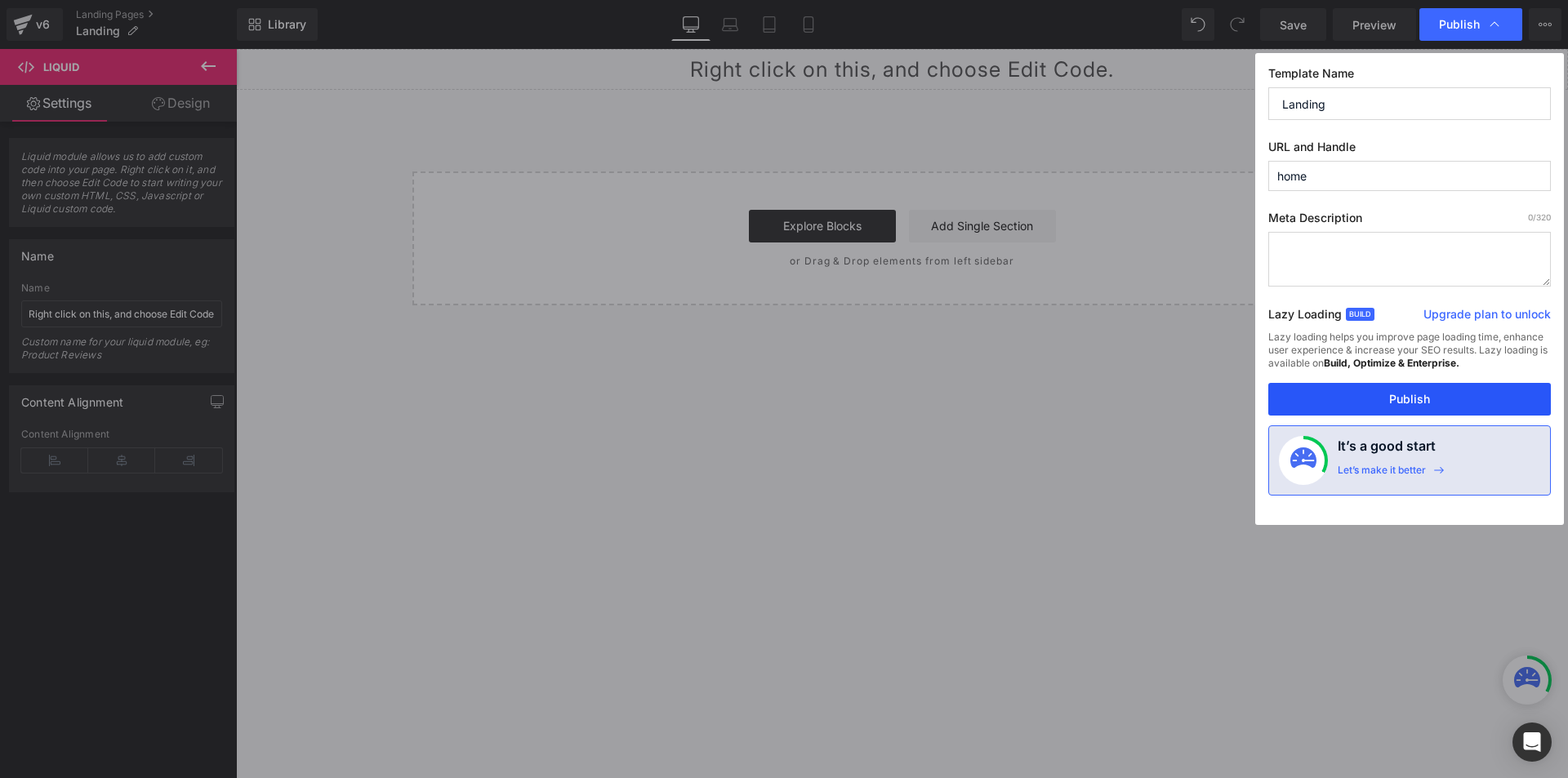
click at [1498, 385] on button "Publish" at bounding box center [1409, 399] width 282 height 32
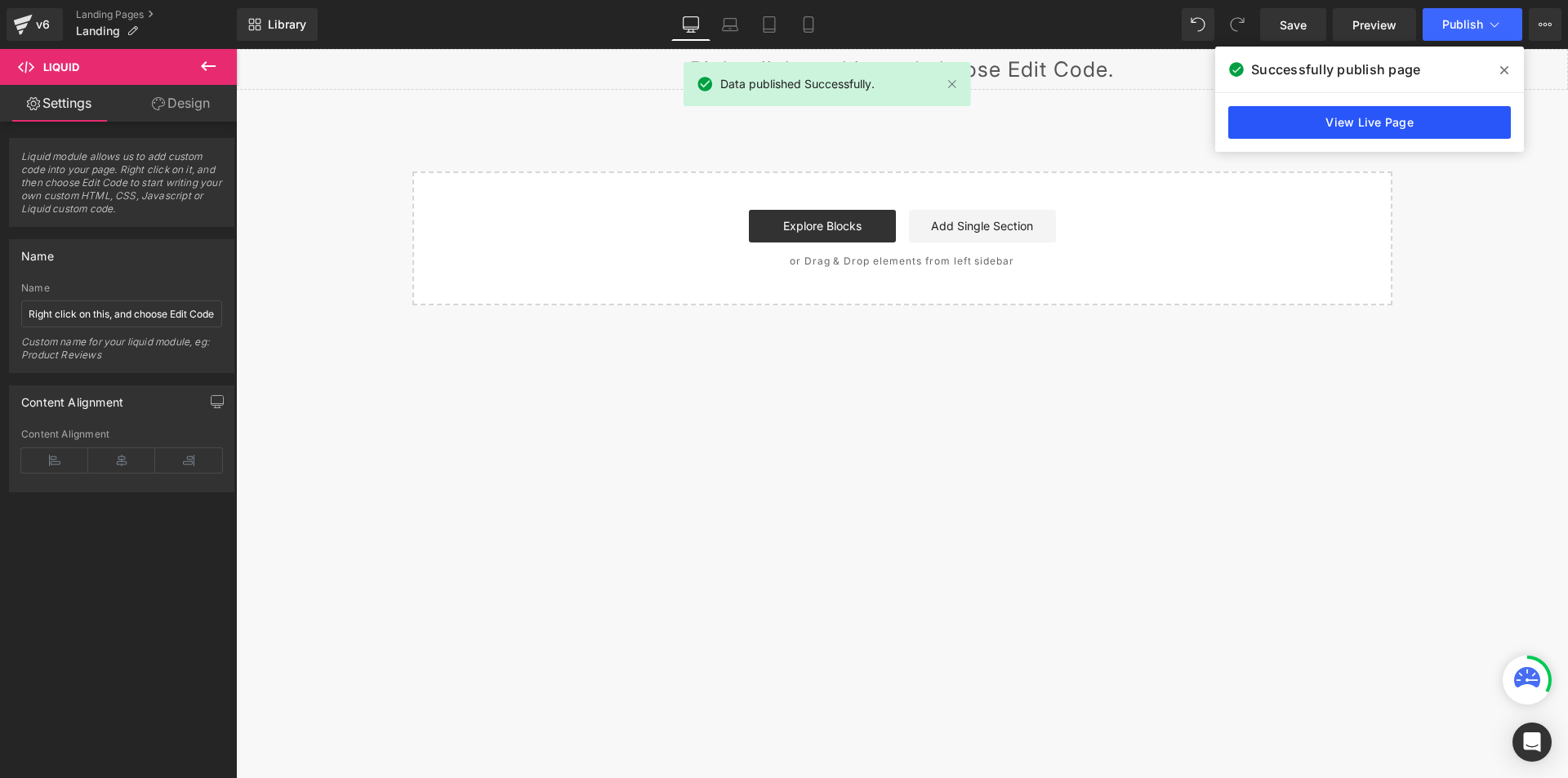
click at [1369, 134] on link "View Live Page" at bounding box center [1369, 122] width 282 height 32
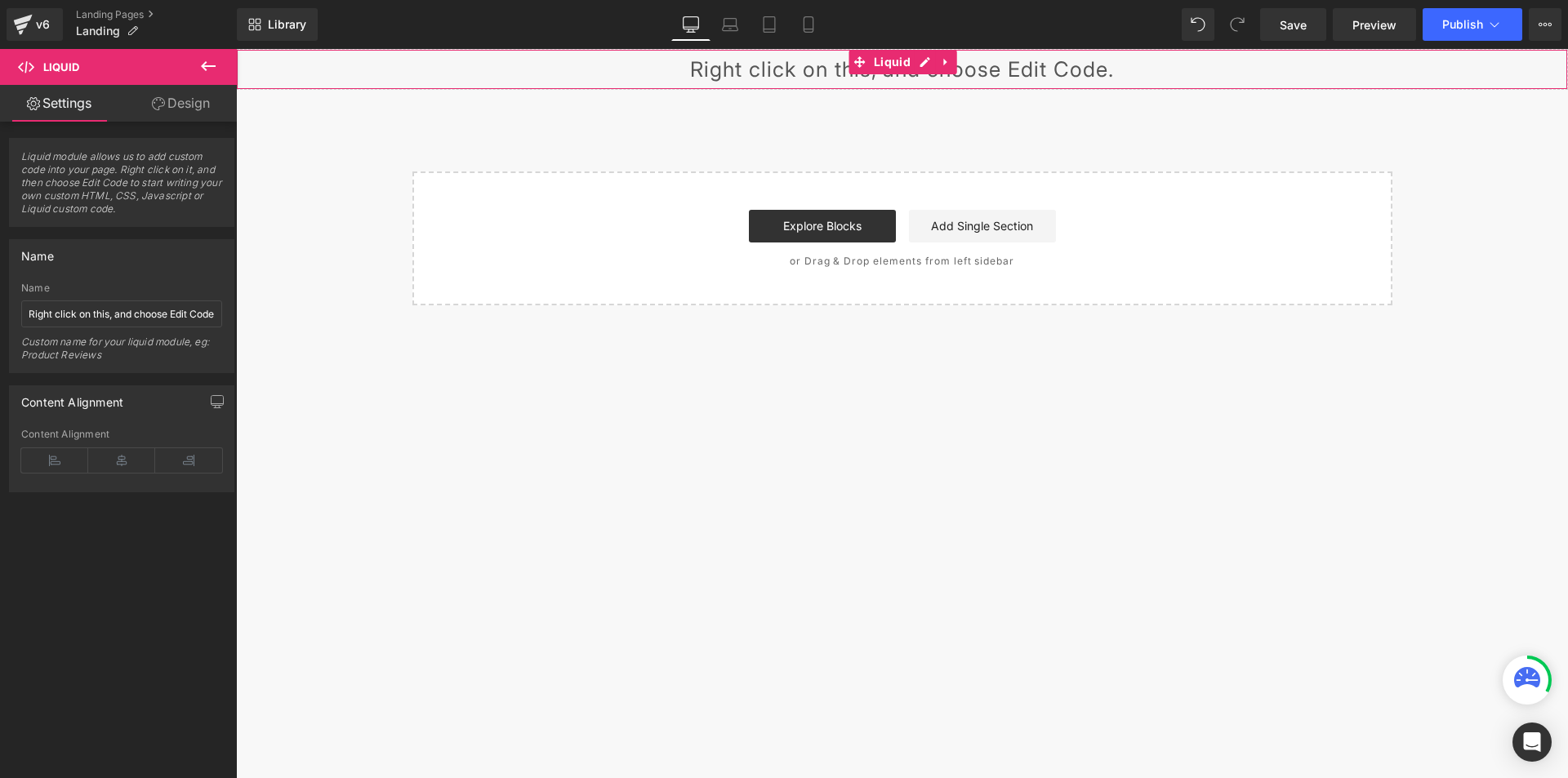
click at [923, 65] on div "Liquid" at bounding box center [902, 69] width 1332 height 41
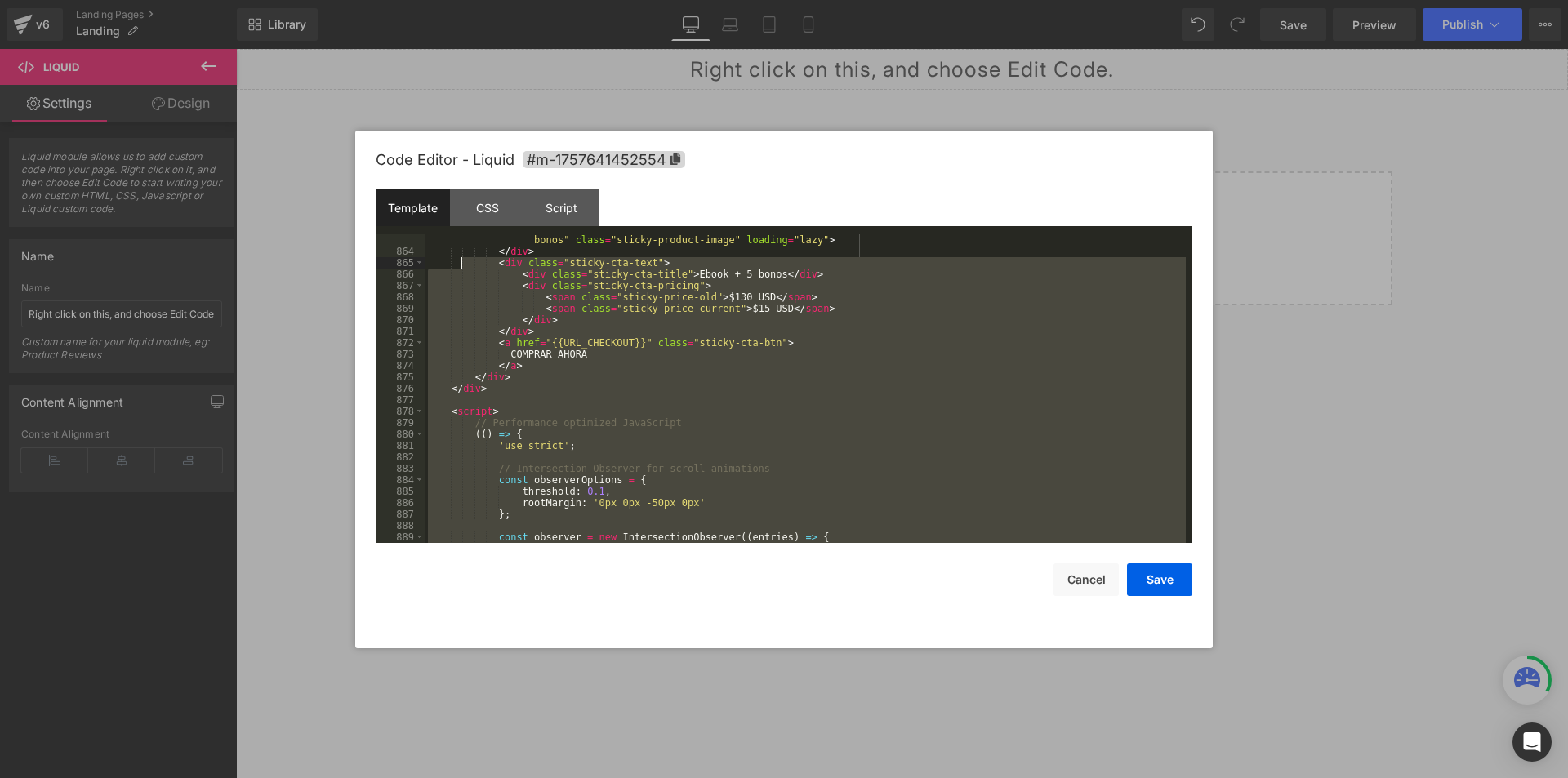
scroll to position [10368, 0]
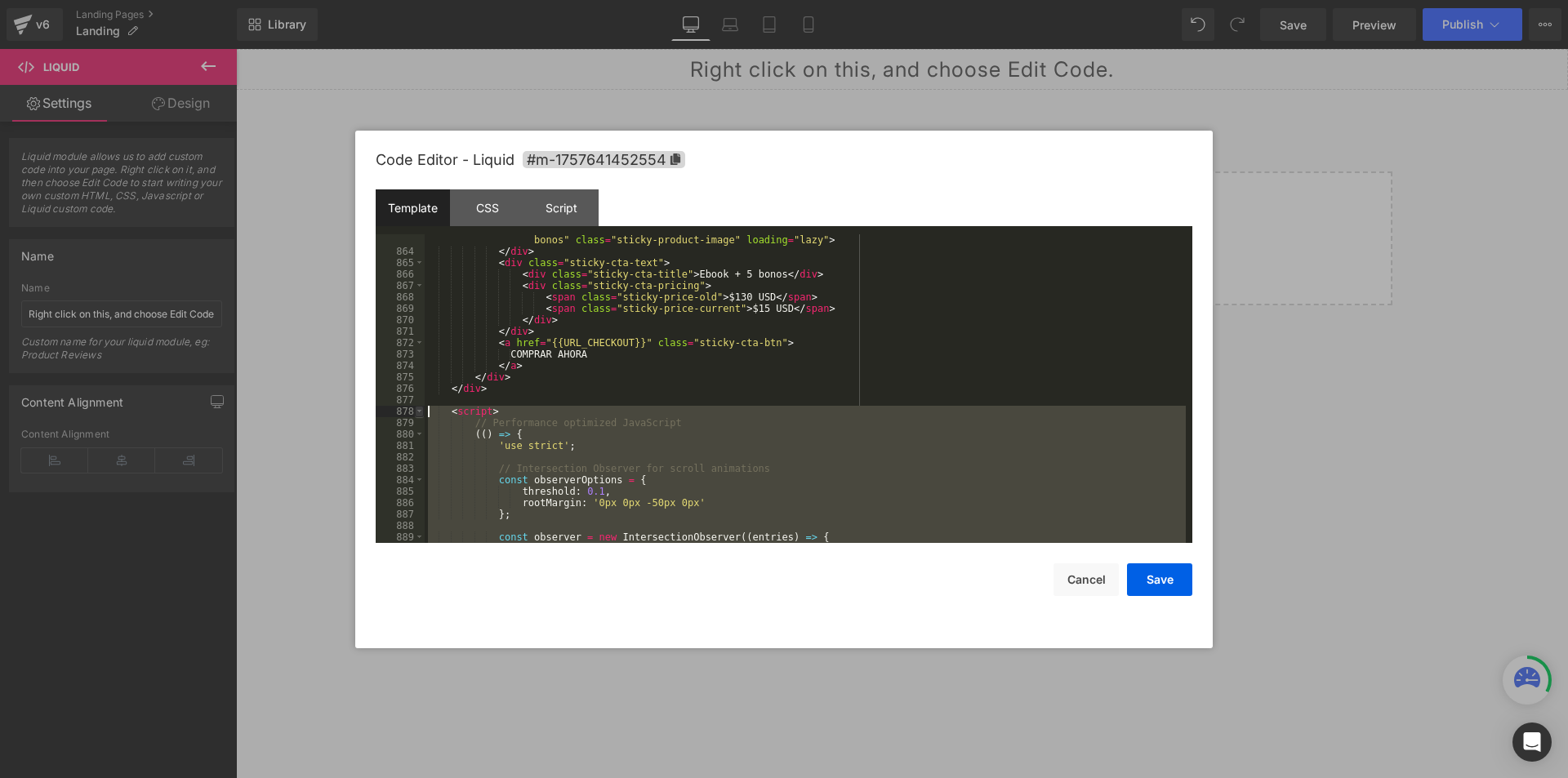
drag, startPoint x: 528, startPoint y: 516, endPoint x: 418, endPoint y: 407, distance: 154.9
click at [418, 407] on pre "863 864 865 866 867 868 869 870 871 872 873 874 875 876 877 878 879 880 881 882…" at bounding box center [783, 388] width 816 height 309
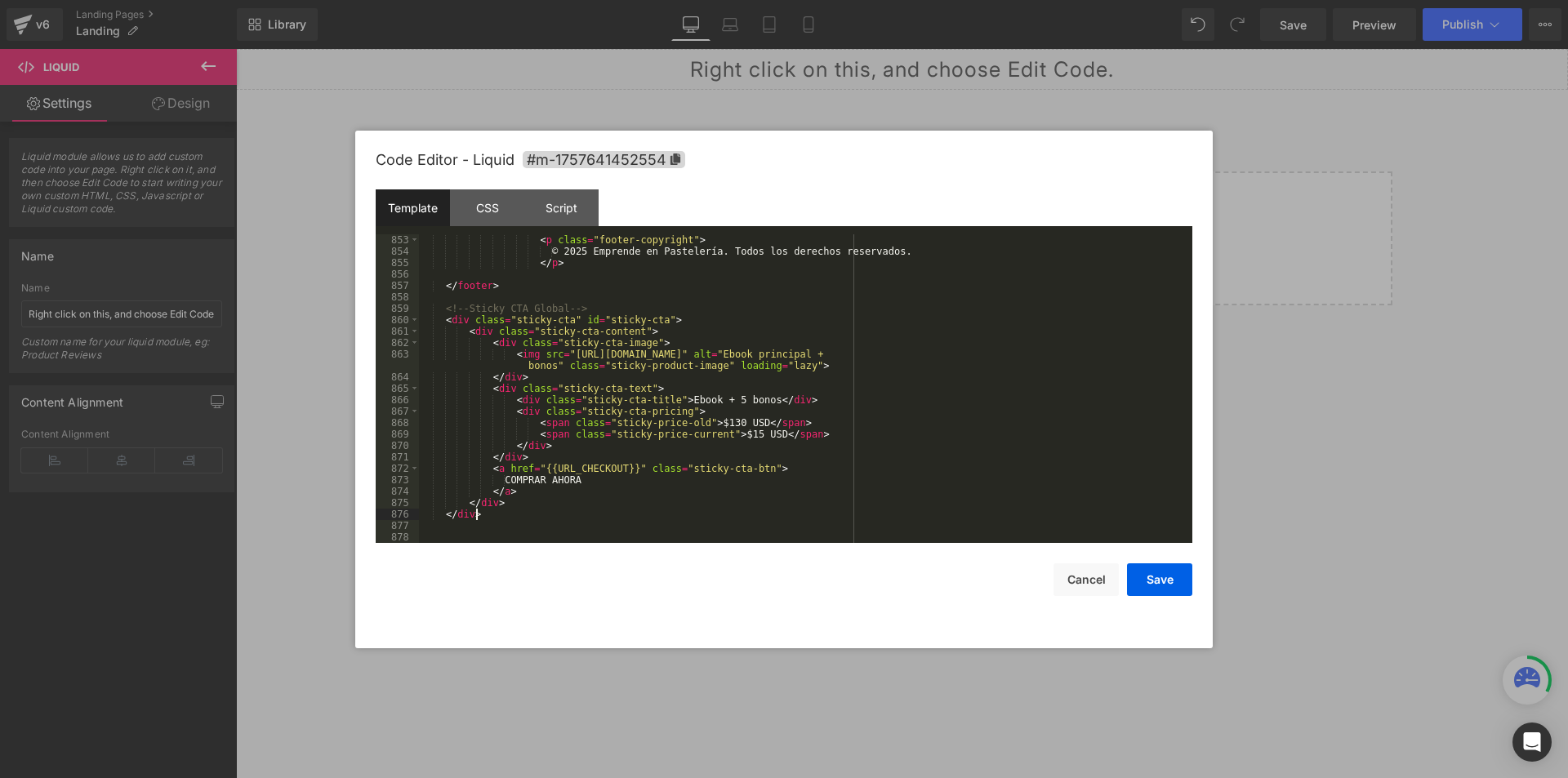
scroll to position [10231, 0]
click at [565, 196] on div "Script" at bounding box center [561, 208] width 74 height 37
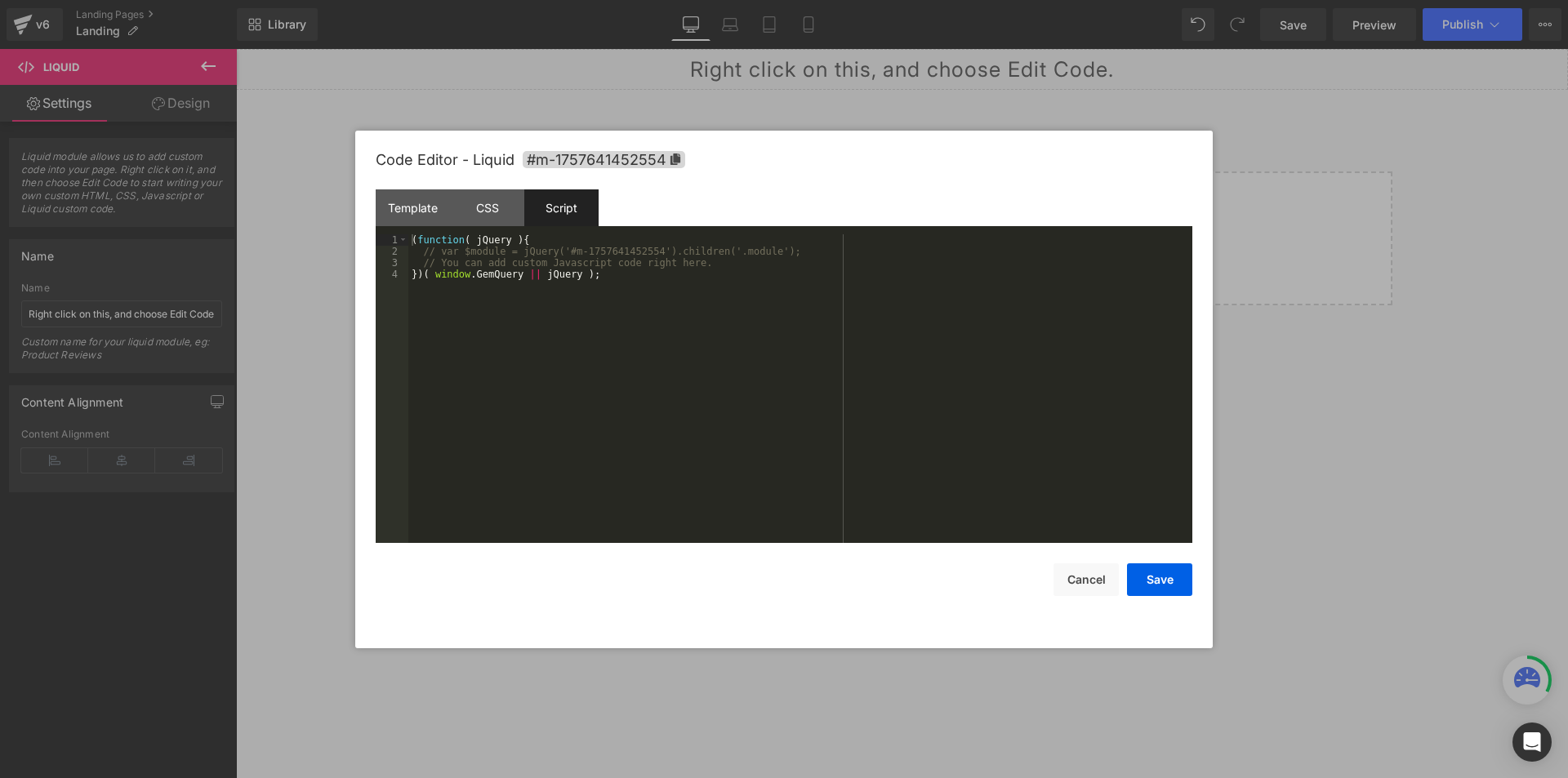
click at [615, 386] on div "( function ( jQuery ) { // var $module = jQuery('#m-1757641452554').children('.…" at bounding box center [800, 400] width 784 height 332
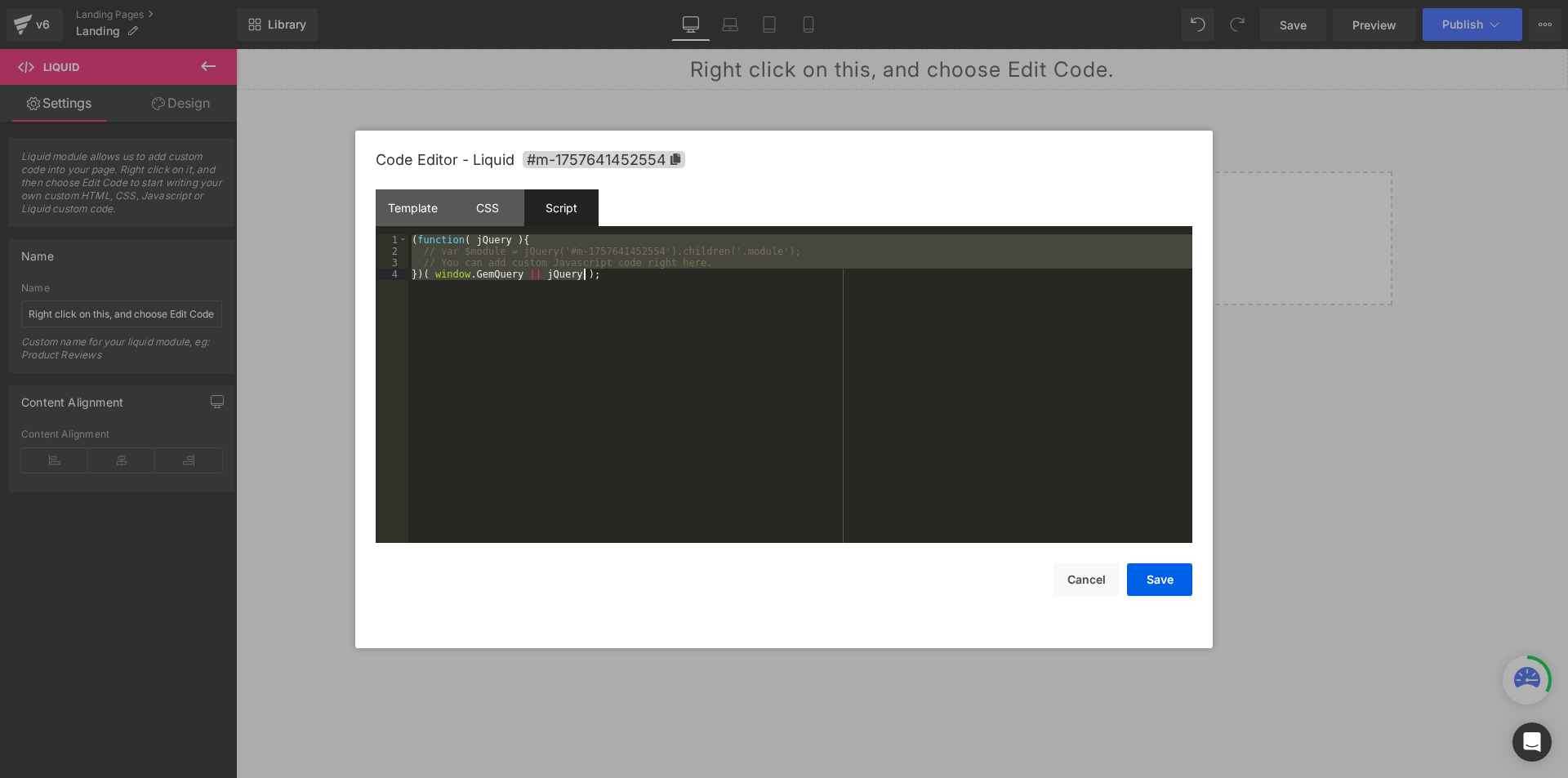
click at [570, 325] on div "( function ( jQuery ) { // var $module = jQuery('#m-1757641452554').children('.…" at bounding box center [800, 388] width 784 height 309
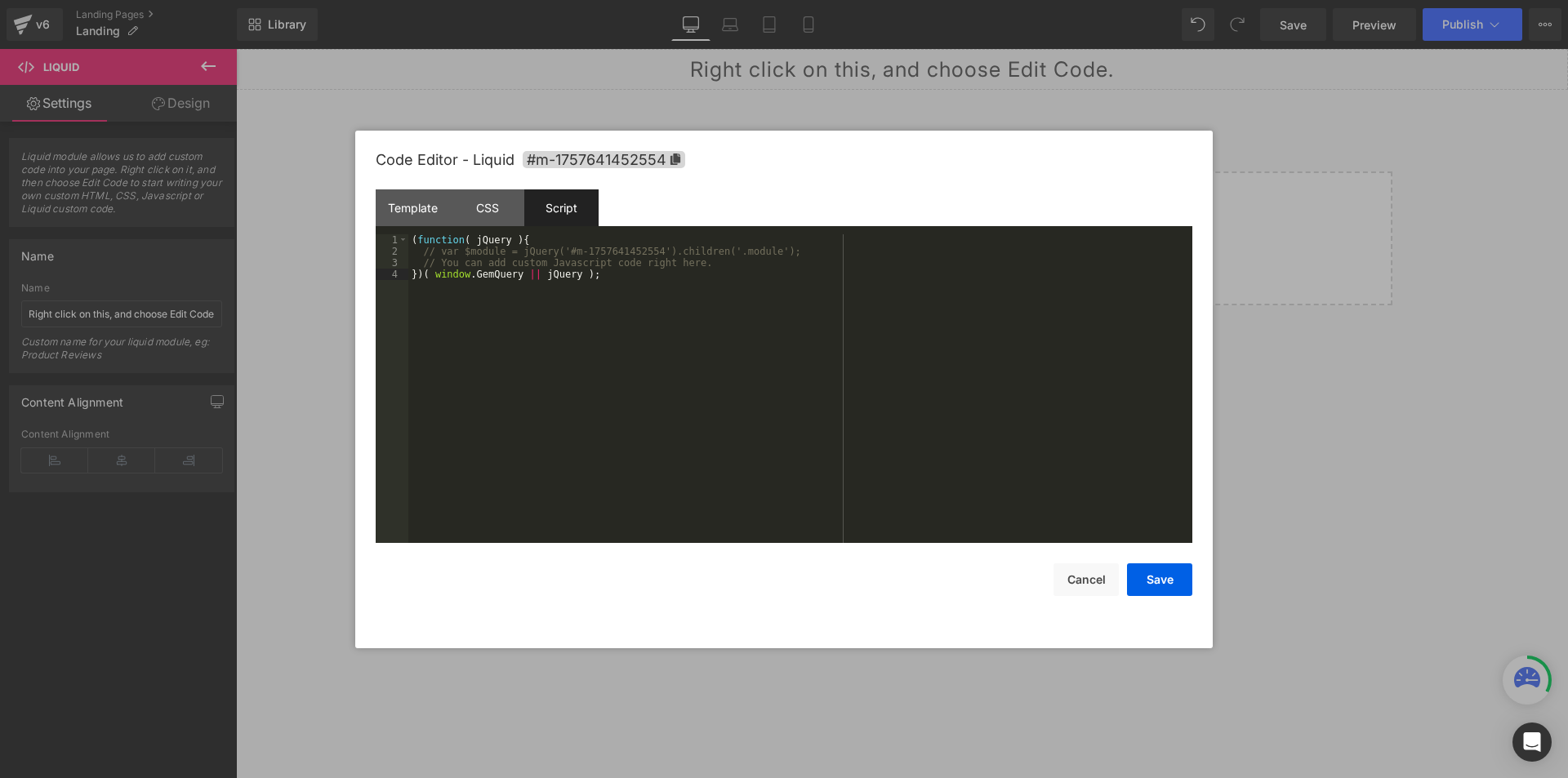
click at [668, 260] on div "( function ( jQuery ) { // var $module = jQuery('#m-1757641452554').children('.…" at bounding box center [800, 400] width 784 height 332
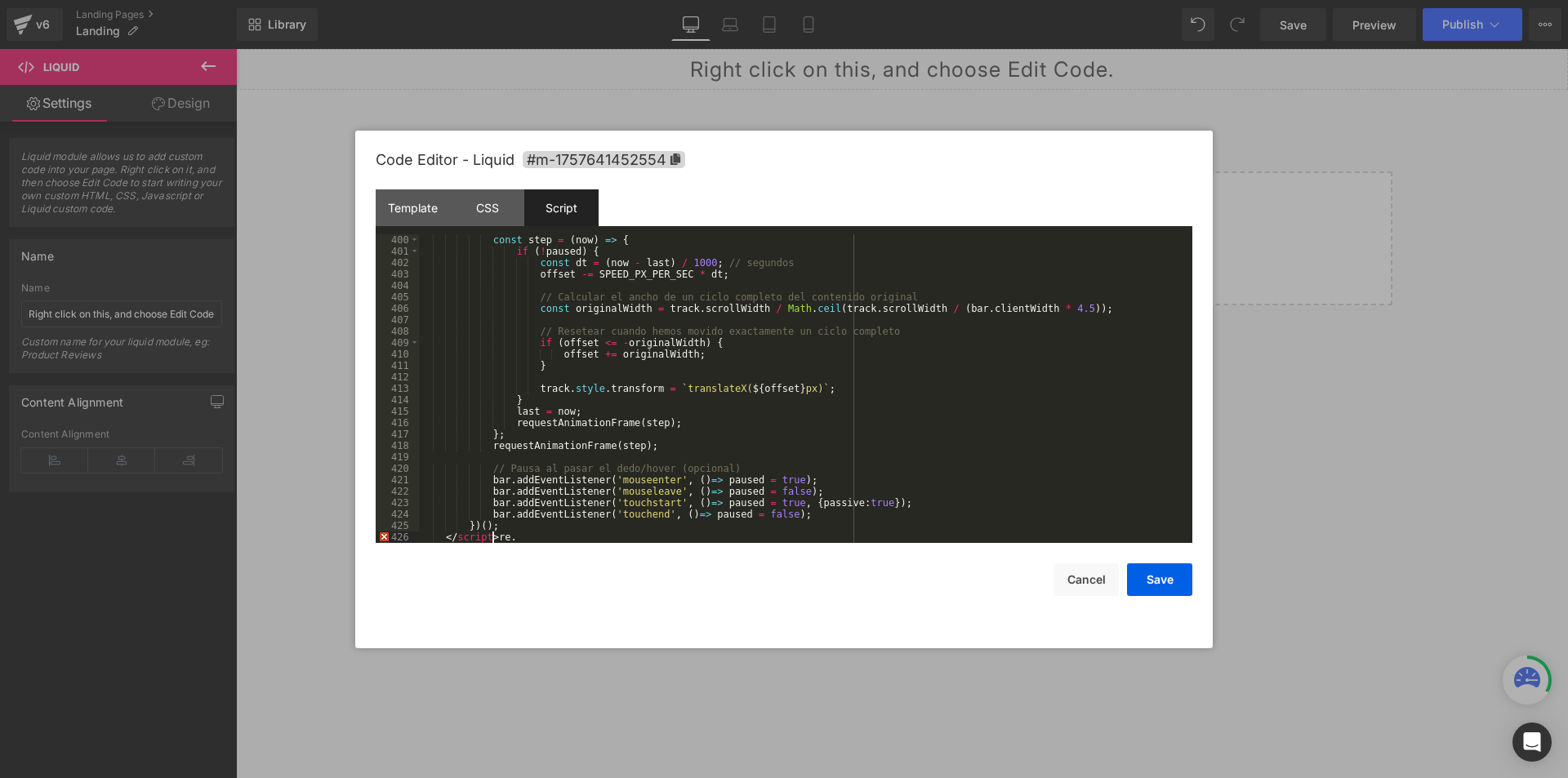
scroll to position [4676, 0]
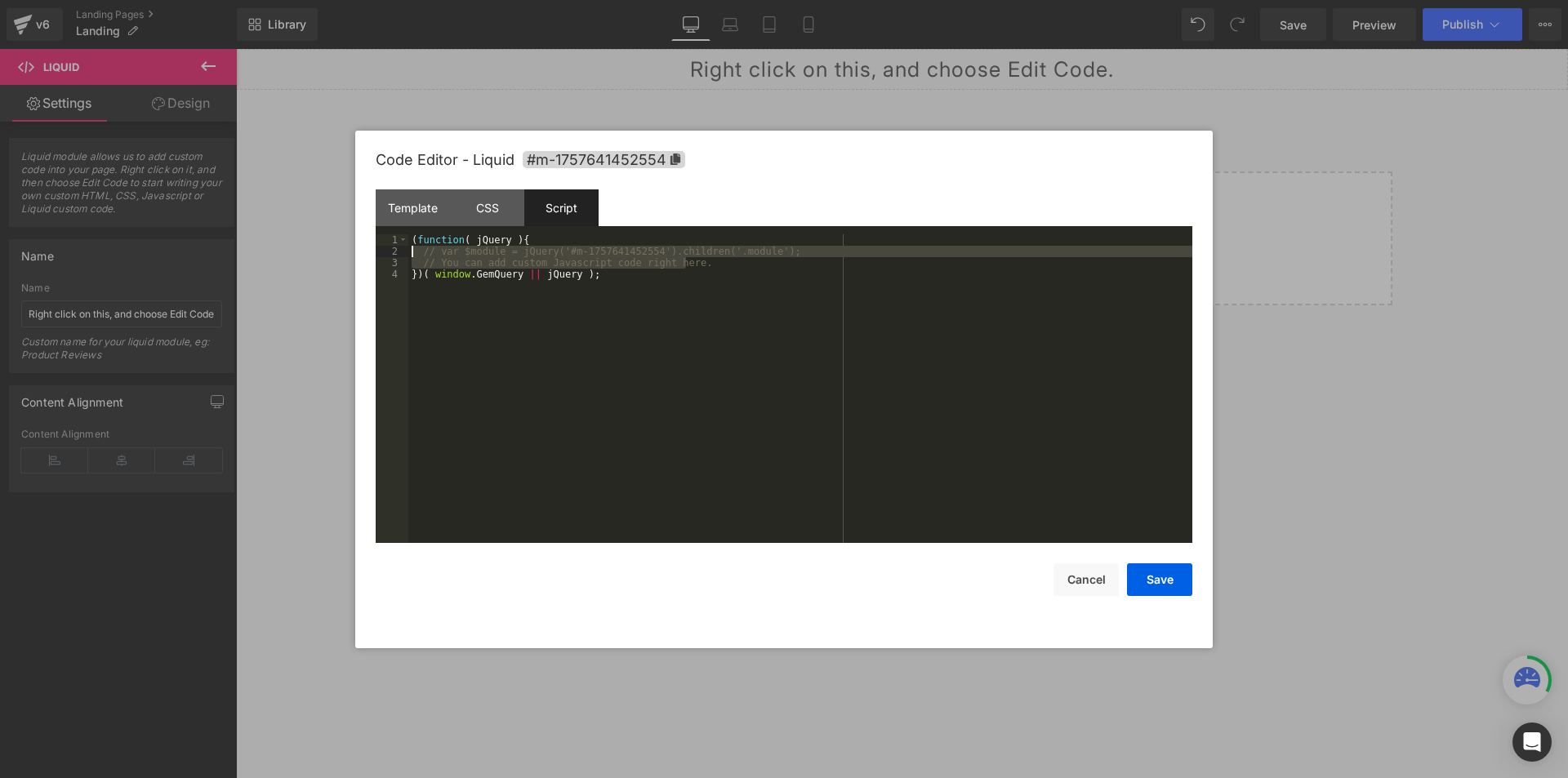
drag, startPoint x: 681, startPoint y: 262, endPoint x: 404, endPoint y: 250, distance: 277.3
click at [404, 250] on pre "1 2 3 4 ( function ( jQuery ) { // var $module = jQuery('#m-1757641452554').chi…" at bounding box center [783, 388] width 816 height 309
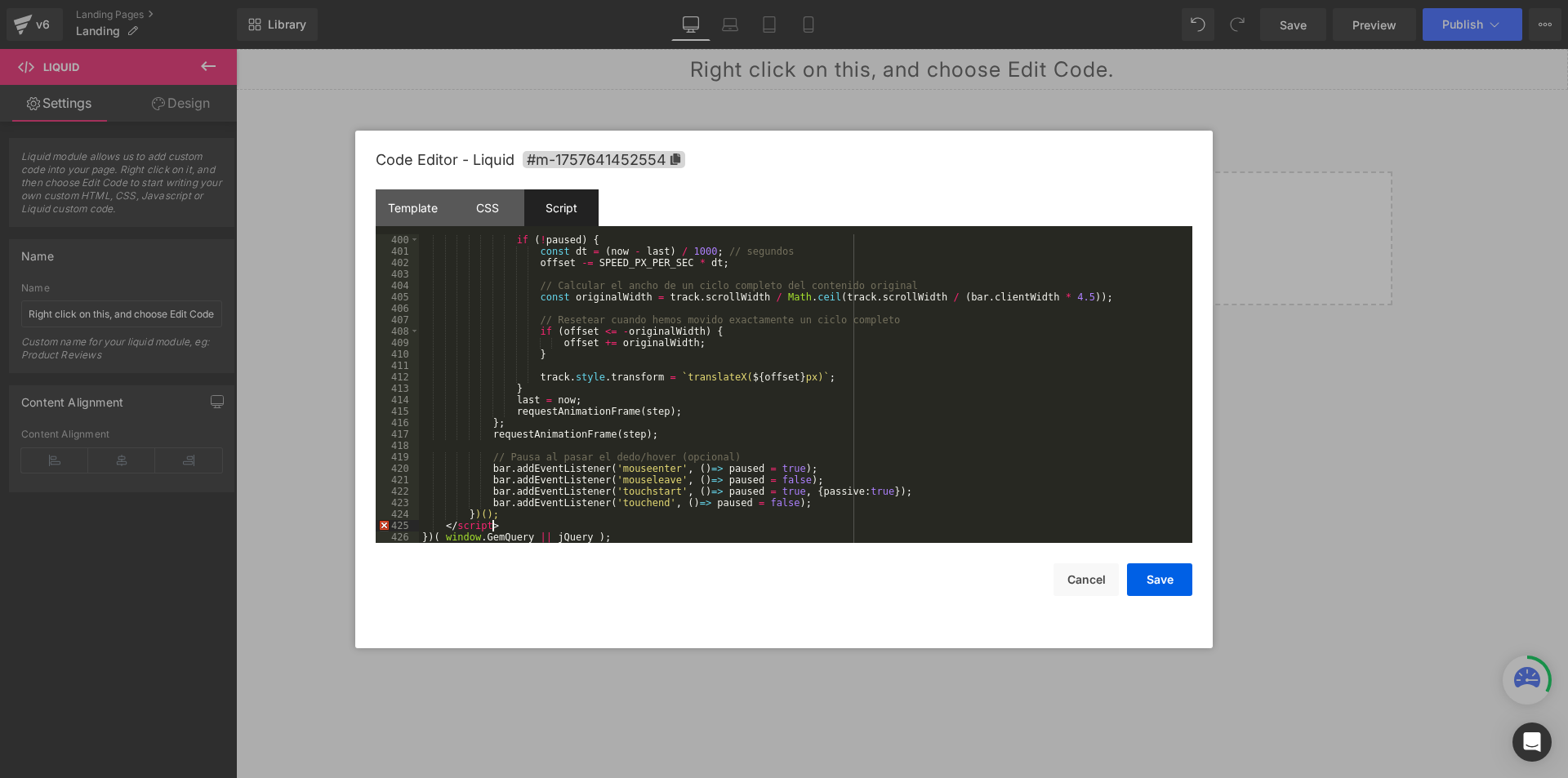
scroll to position [4664, 0]
drag, startPoint x: 498, startPoint y: 522, endPoint x: 421, endPoint y: 522, distance: 77.0
click at [421, 522] on div "if ( ! paused ) { const dt = ( now - last ) / 1000 ; // segundos offset -= SPEE…" at bounding box center [802, 400] width 767 height 332
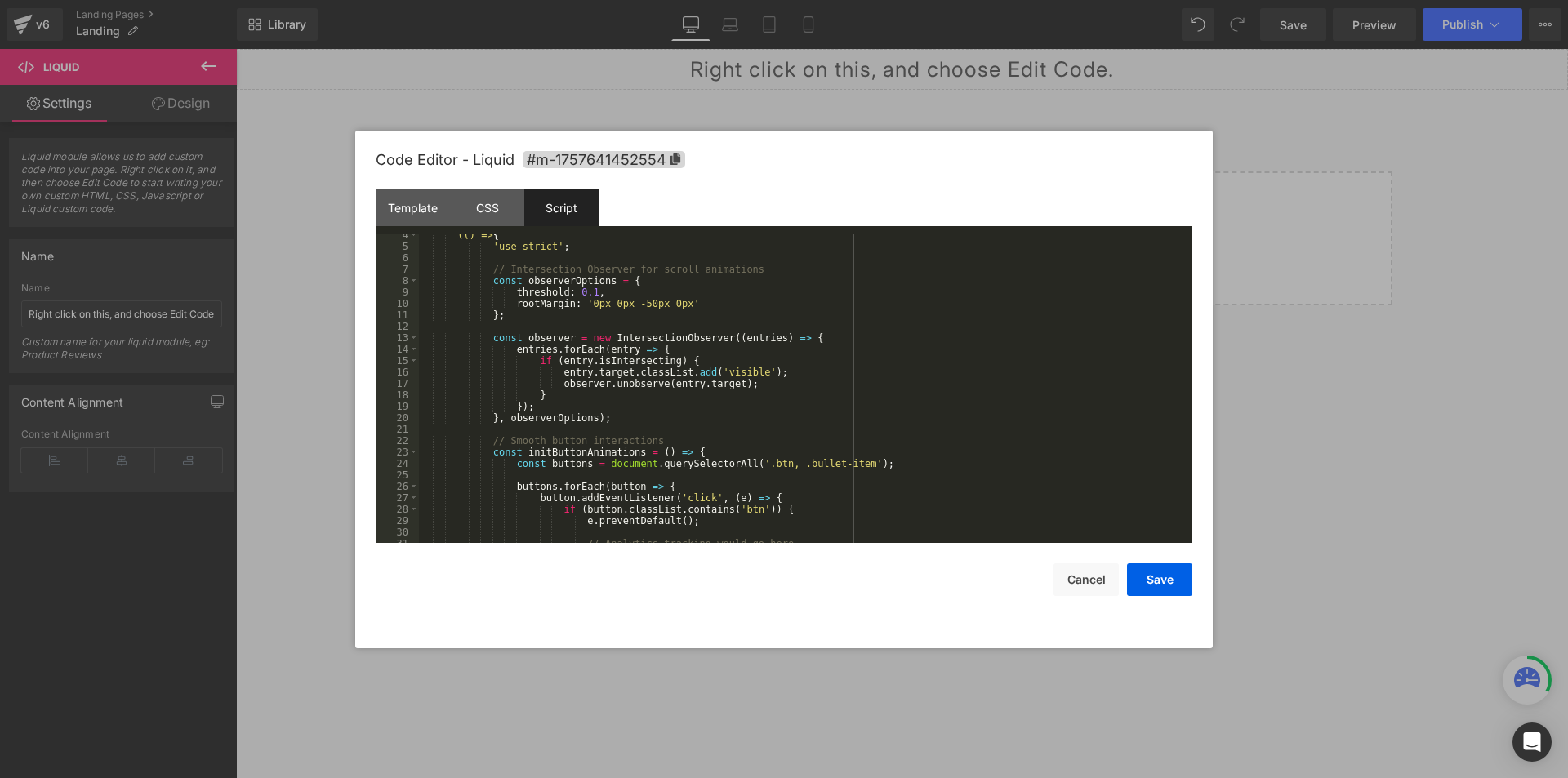
scroll to position [0, 0]
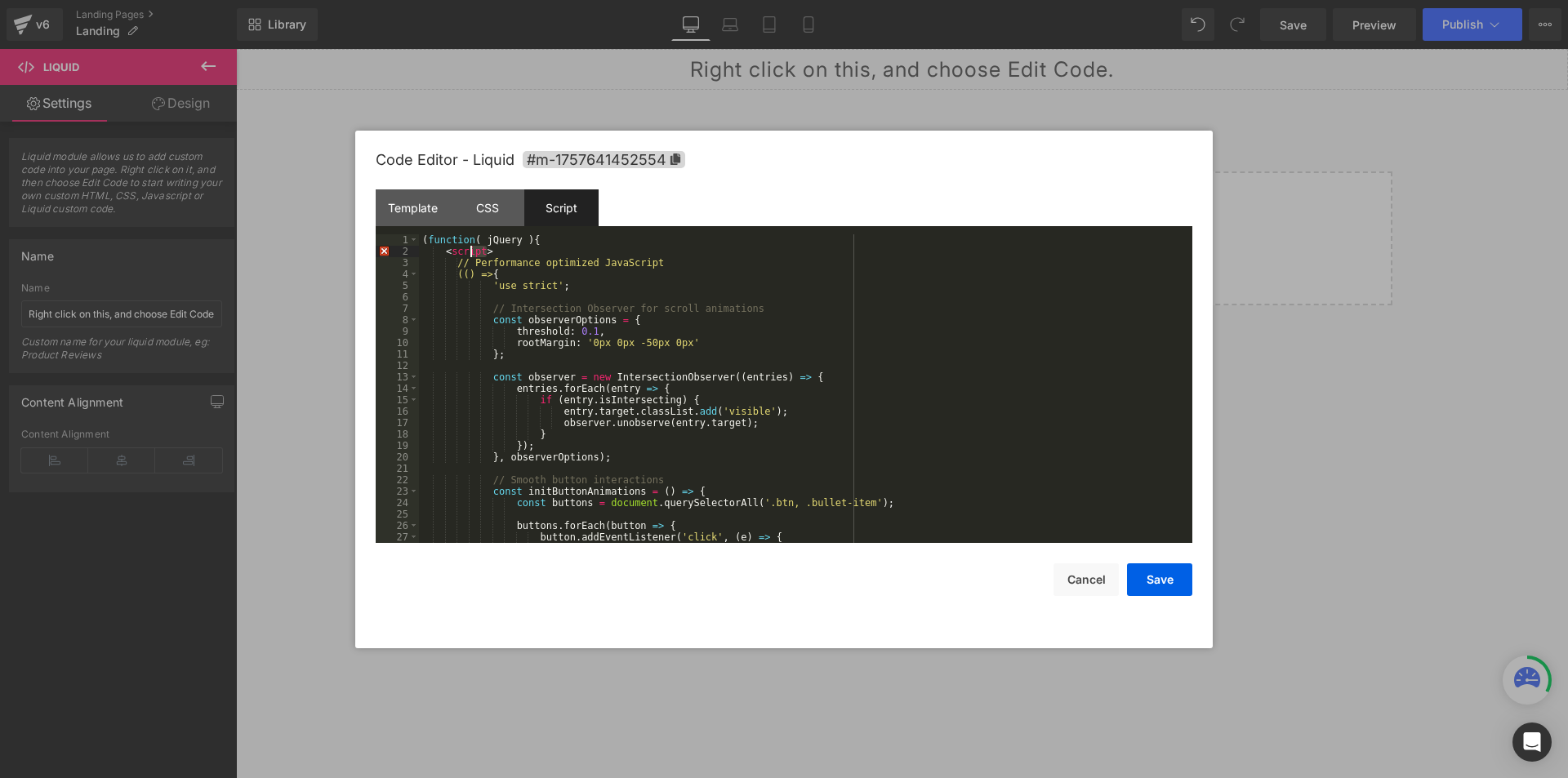
drag, startPoint x: 507, startPoint y: 254, endPoint x: 392, endPoint y: 250, distance: 115.1
click at [392, 250] on pre "1 2 3 4 5 6 7 8 9 10 11 12 13 14 15 16 17 18 19 20 21 22 23 24 25 26 27 28 ( fu…" at bounding box center [783, 388] width 816 height 309
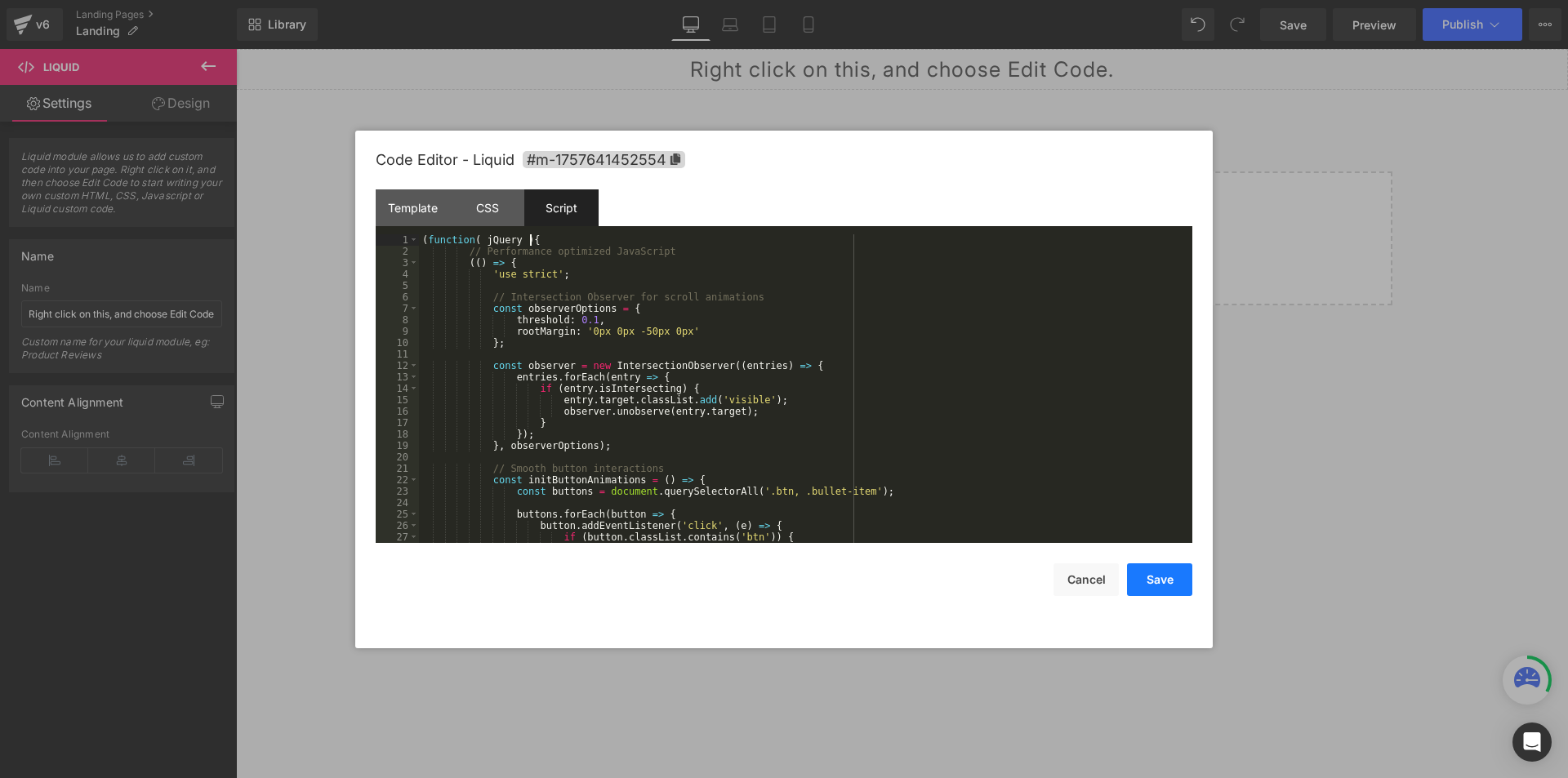
drag, startPoint x: 1172, startPoint y: 582, endPoint x: 1235, endPoint y: 28, distance: 557.6
click at [1172, 582] on button "Save" at bounding box center [1159, 580] width 65 height 32
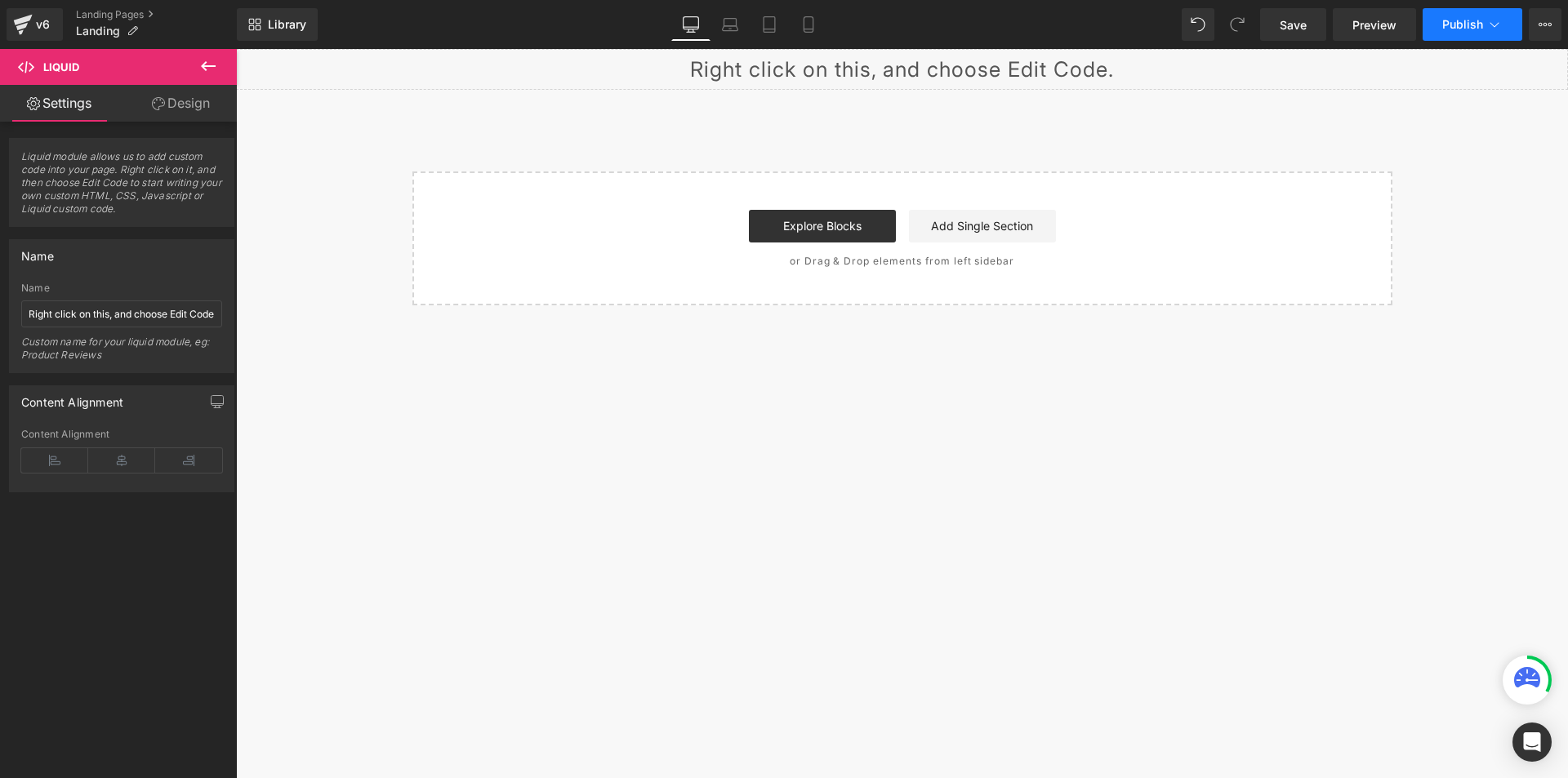
click at [1458, 30] on button "Publish" at bounding box center [1472, 25] width 100 height 32
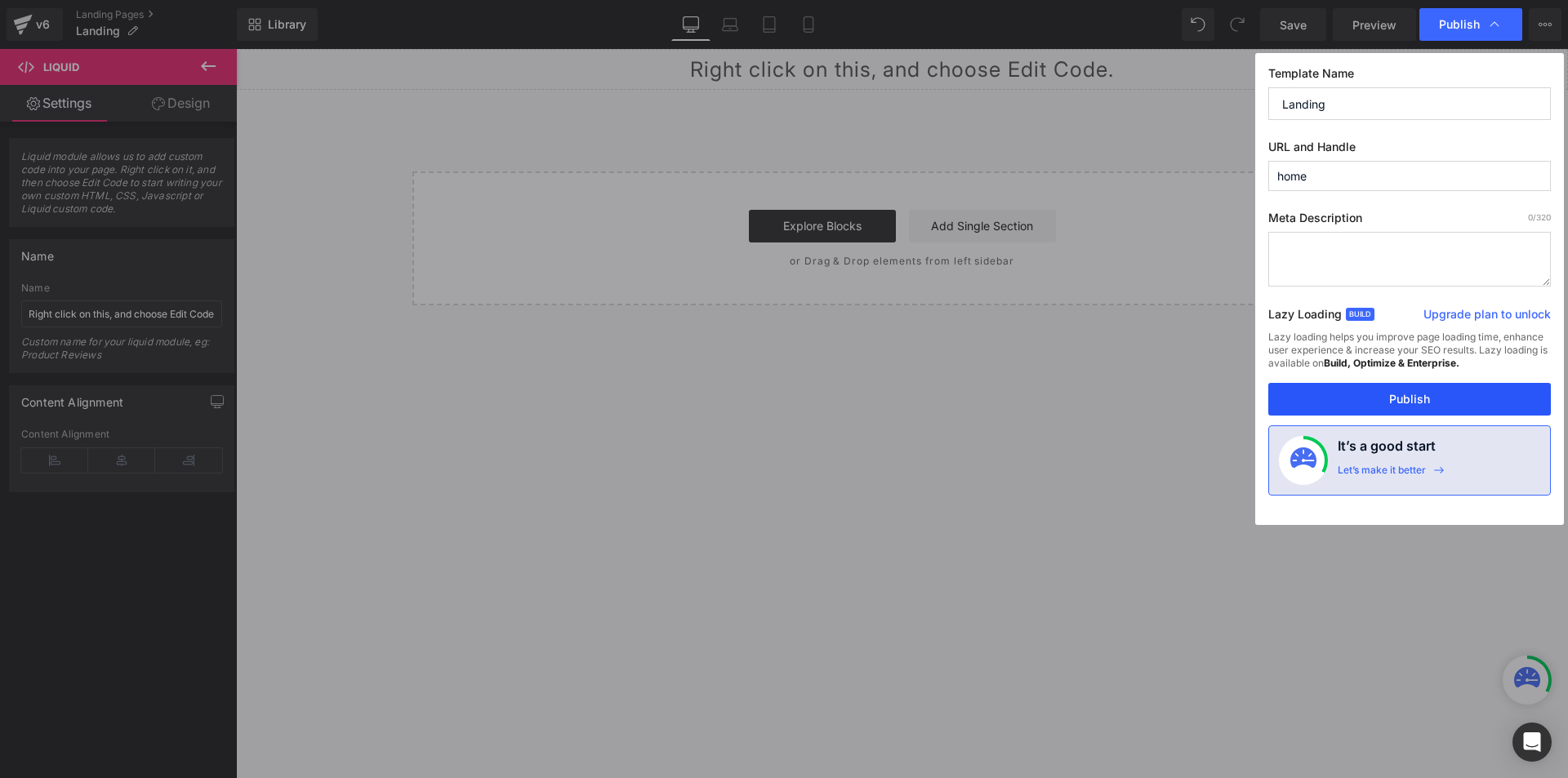
click at [1370, 398] on button "Publish" at bounding box center [1409, 399] width 282 height 32
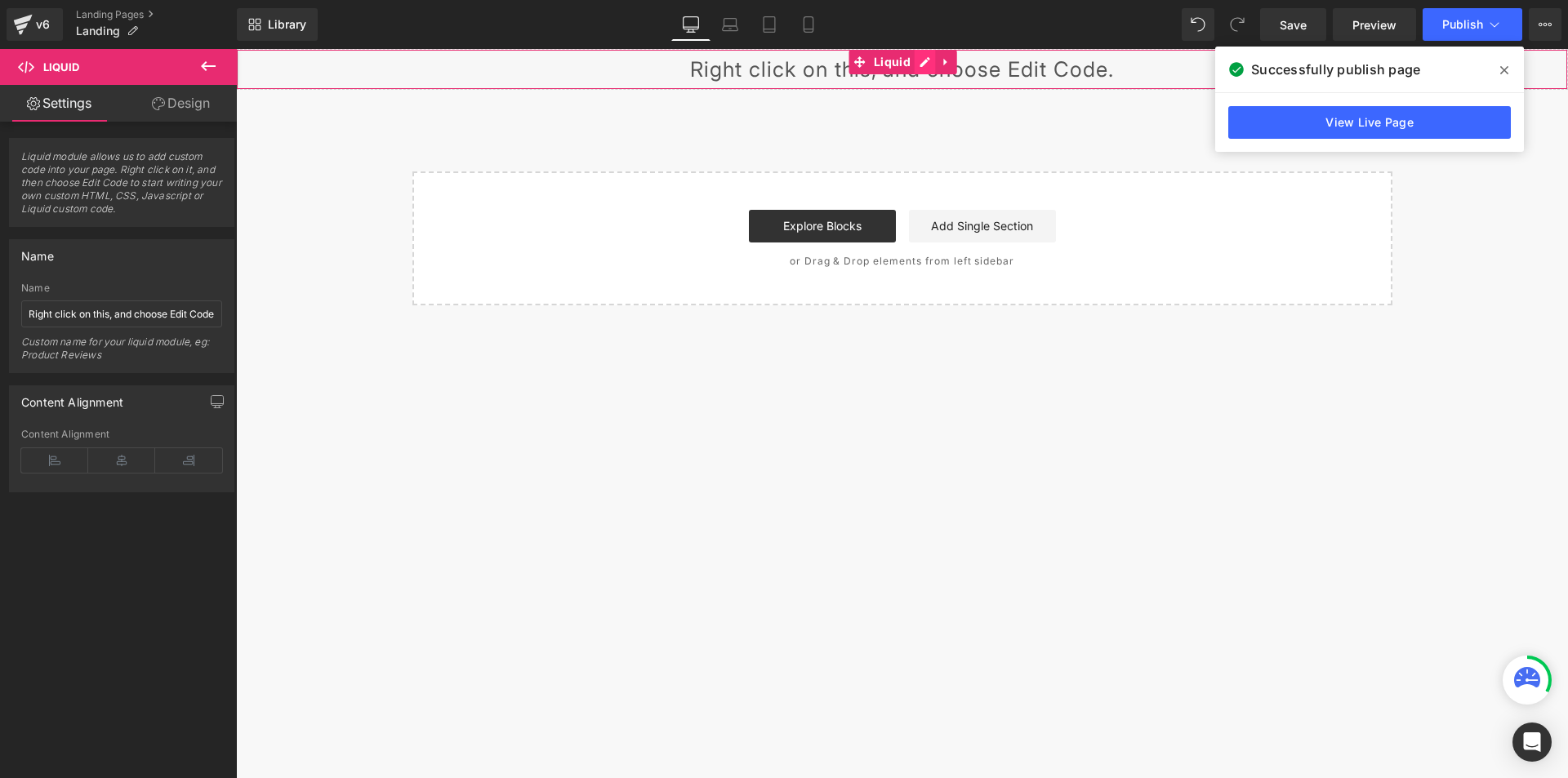
click at [920, 64] on div "Liquid" at bounding box center [902, 69] width 1332 height 41
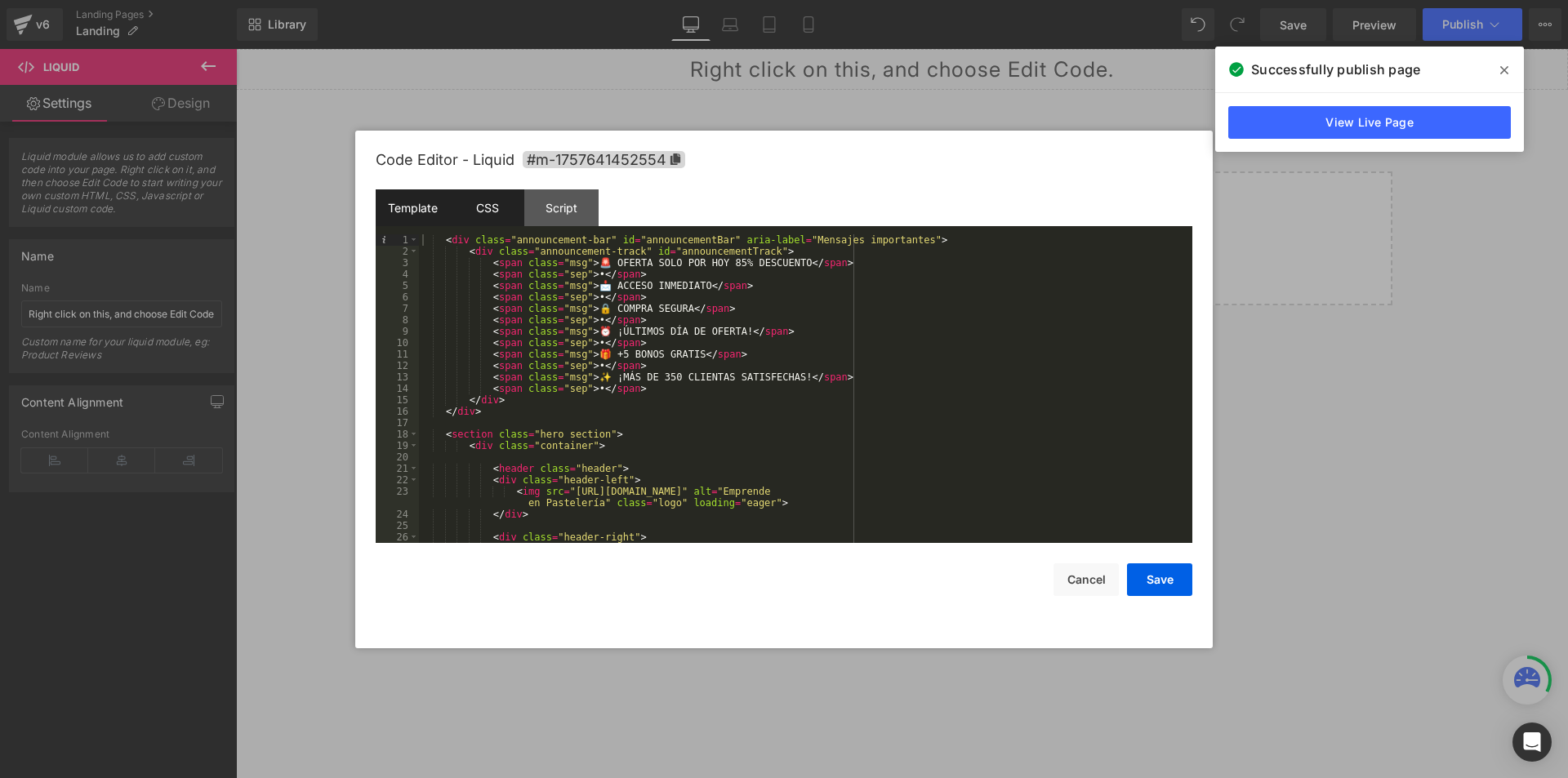
click at [496, 197] on div "CSS" at bounding box center [486, 208] width 74 height 37
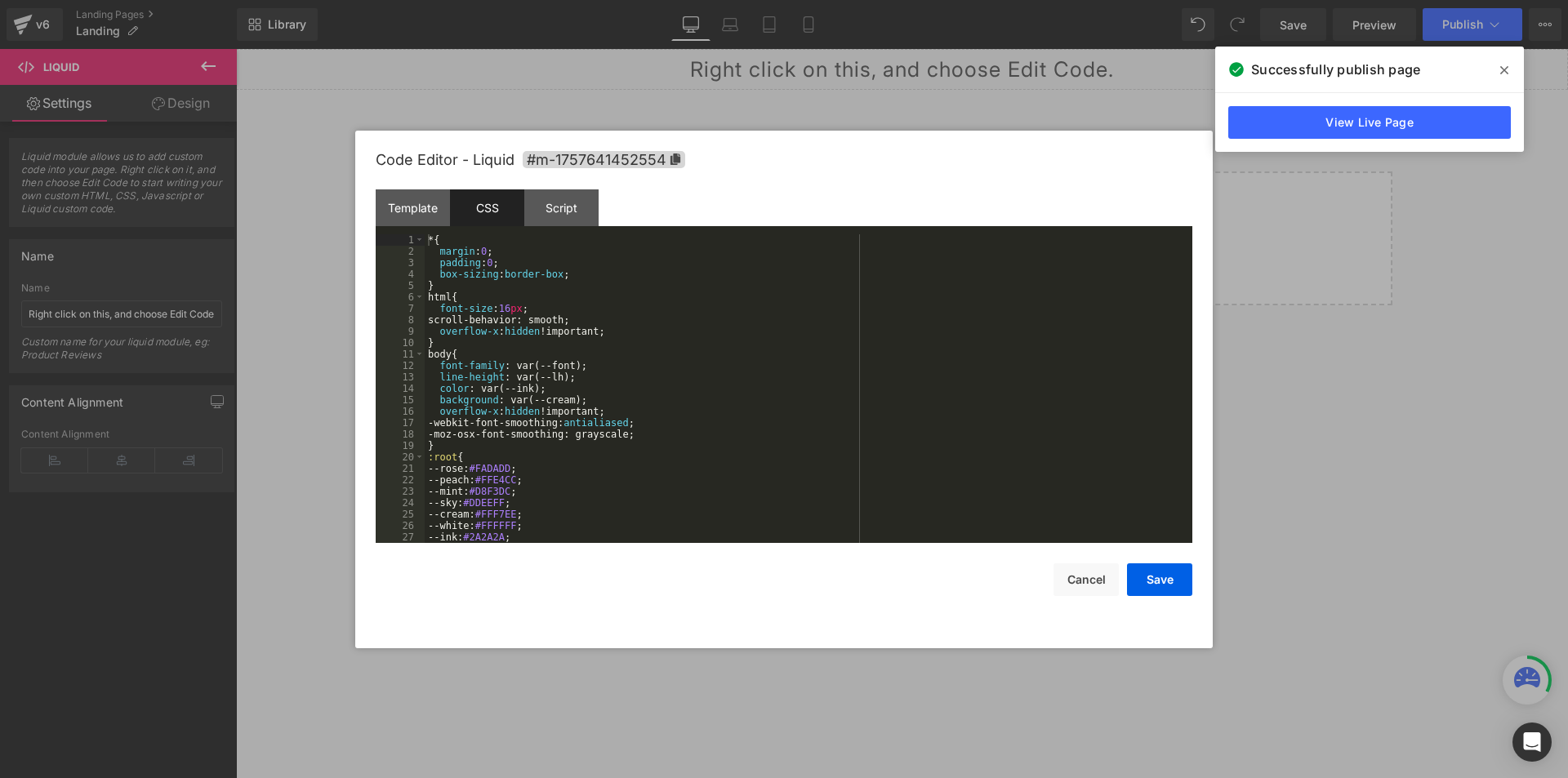
click at [512, 269] on div "* { margin : 0 ; padding : 0 ; box-sizing : border-box ; } html { font-size : 1…" at bounding box center [805, 400] width 761 height 332
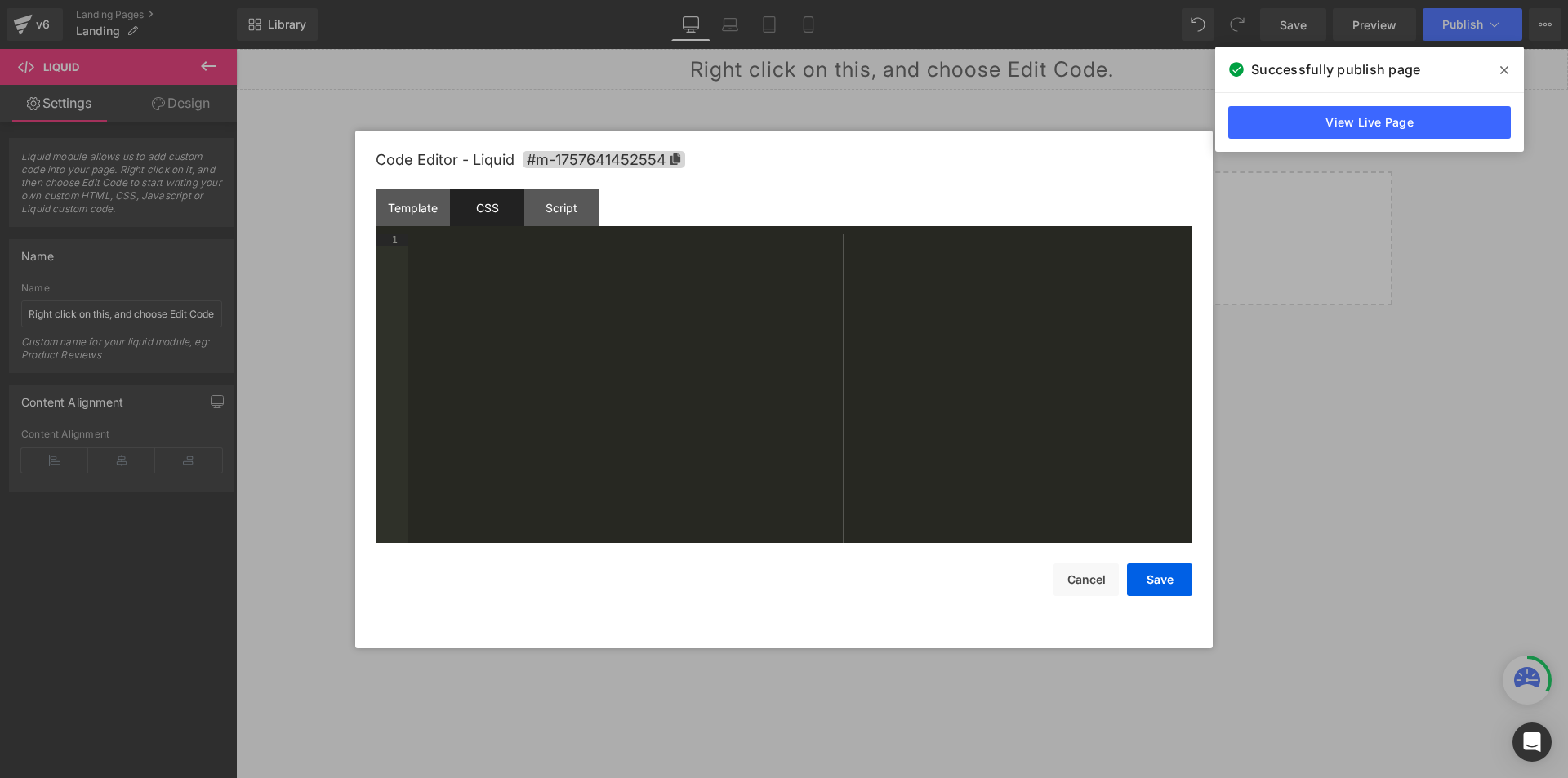
click at [526, 256] on div at bounding box center [800, 400] width 784 height 332
click at [515, 318] on div at bounding box center [800, 400] width 784 height 332
click at [410, 217] on div "Template" at bounding box center [412, 208] width 74 height 37
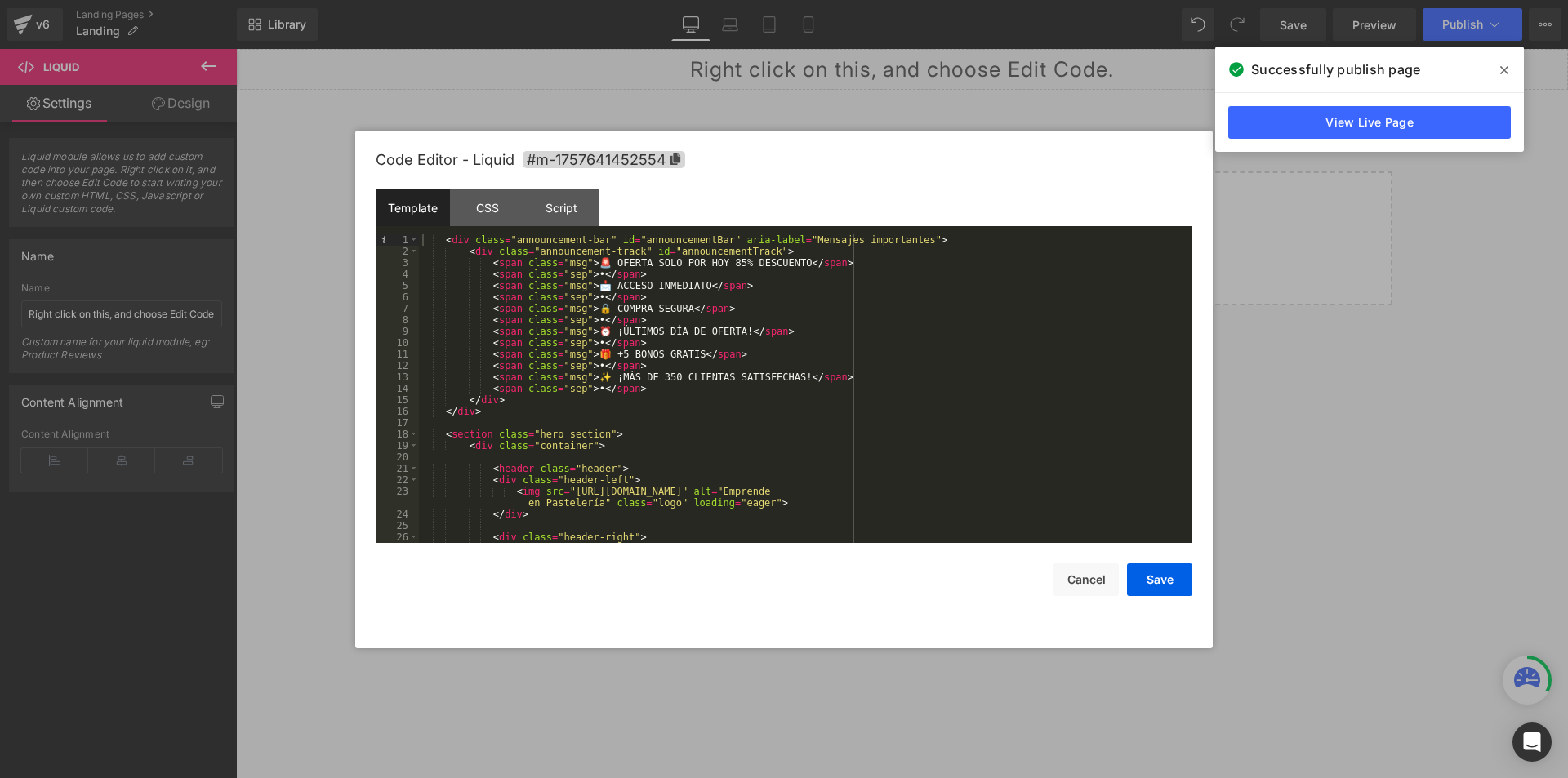
click at [437, 221] on div "Template" at bounding box center [412, 208] width 74 height 37
click at [452, 223] on div "CSS" at bounding box center [486, 208] width 74 height 37
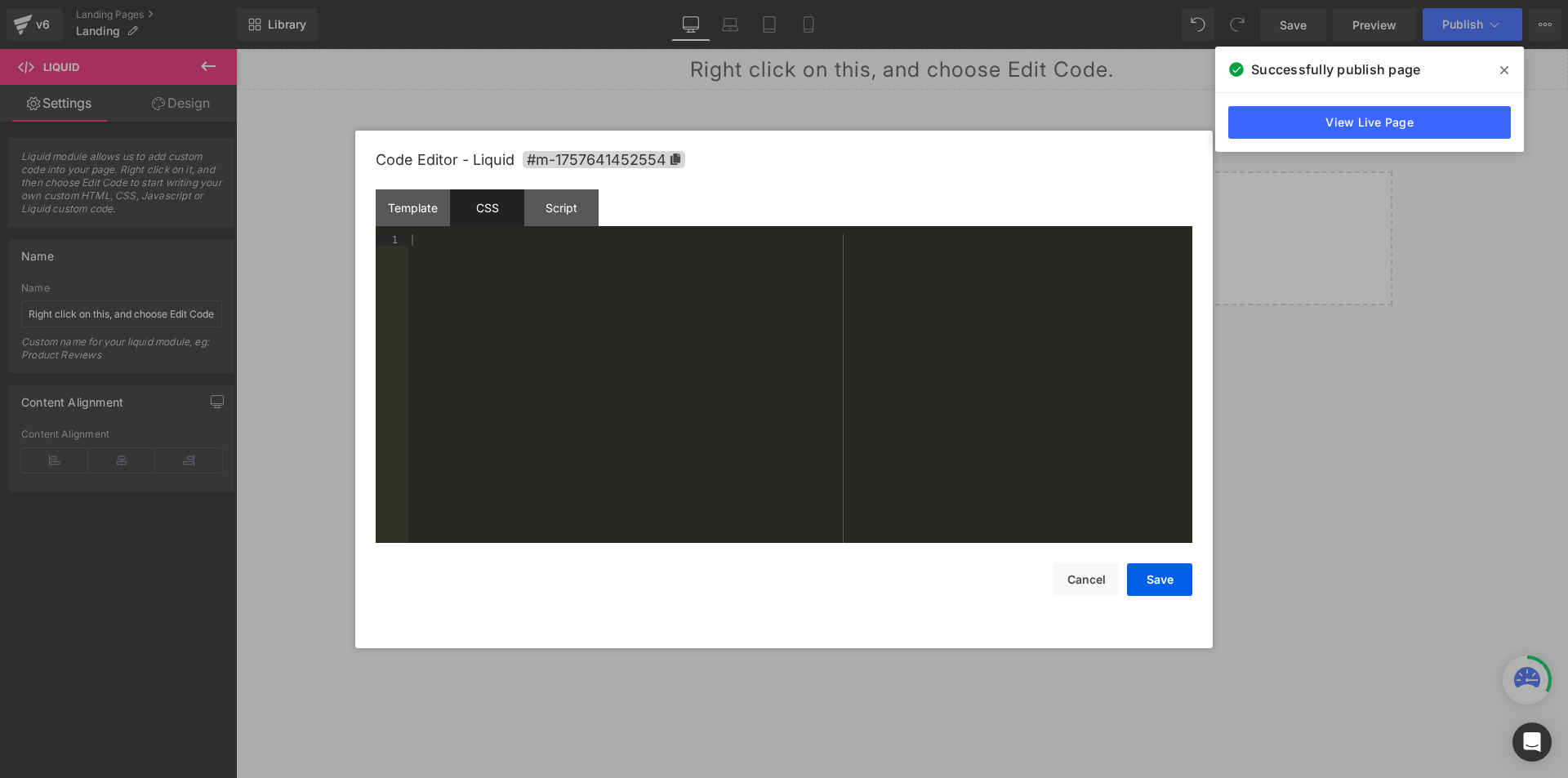
click at [466, 241] on div at bounding box center [800, 400] width 784 height 332
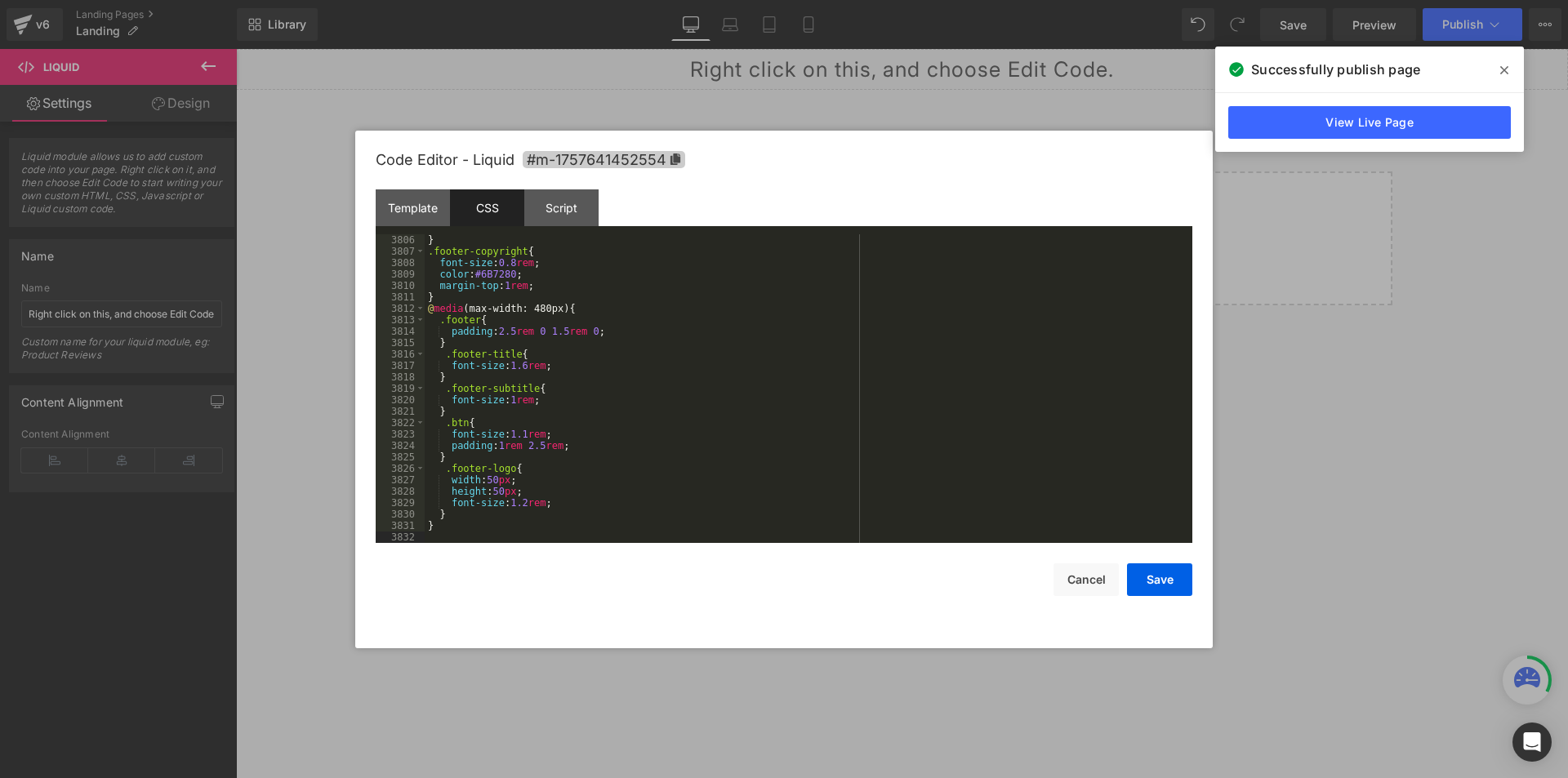
click at [678, 162] on icon at bounding box center [675, 159] width 11 height 11
click at [430, 237] on div "} .footer-copyright { font-size : 0.8 rem ; color : #6B7280 ; margin-top : 1 re…" at bounding box center [805, 401] width 761 height 332
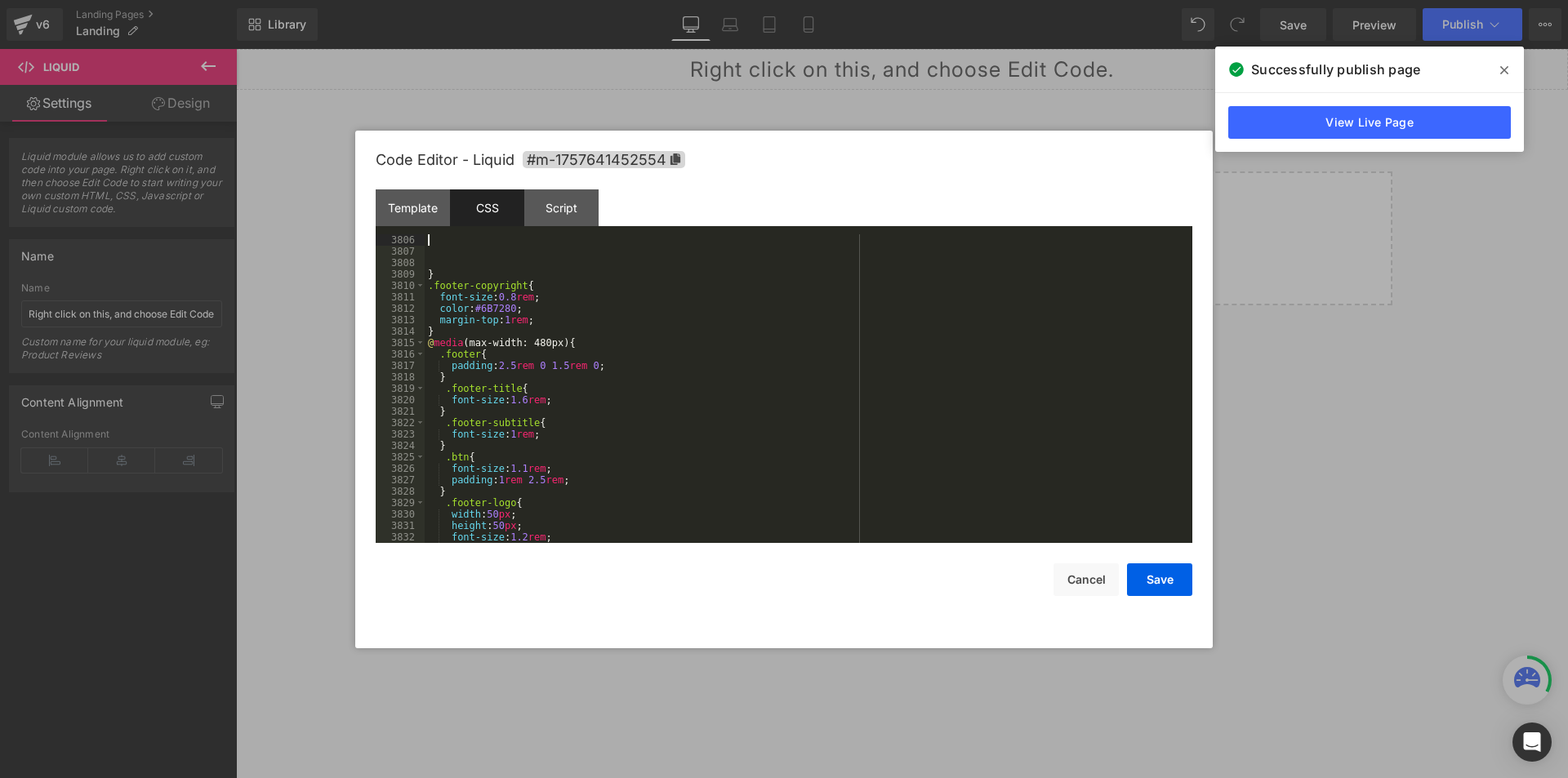
paste textarea
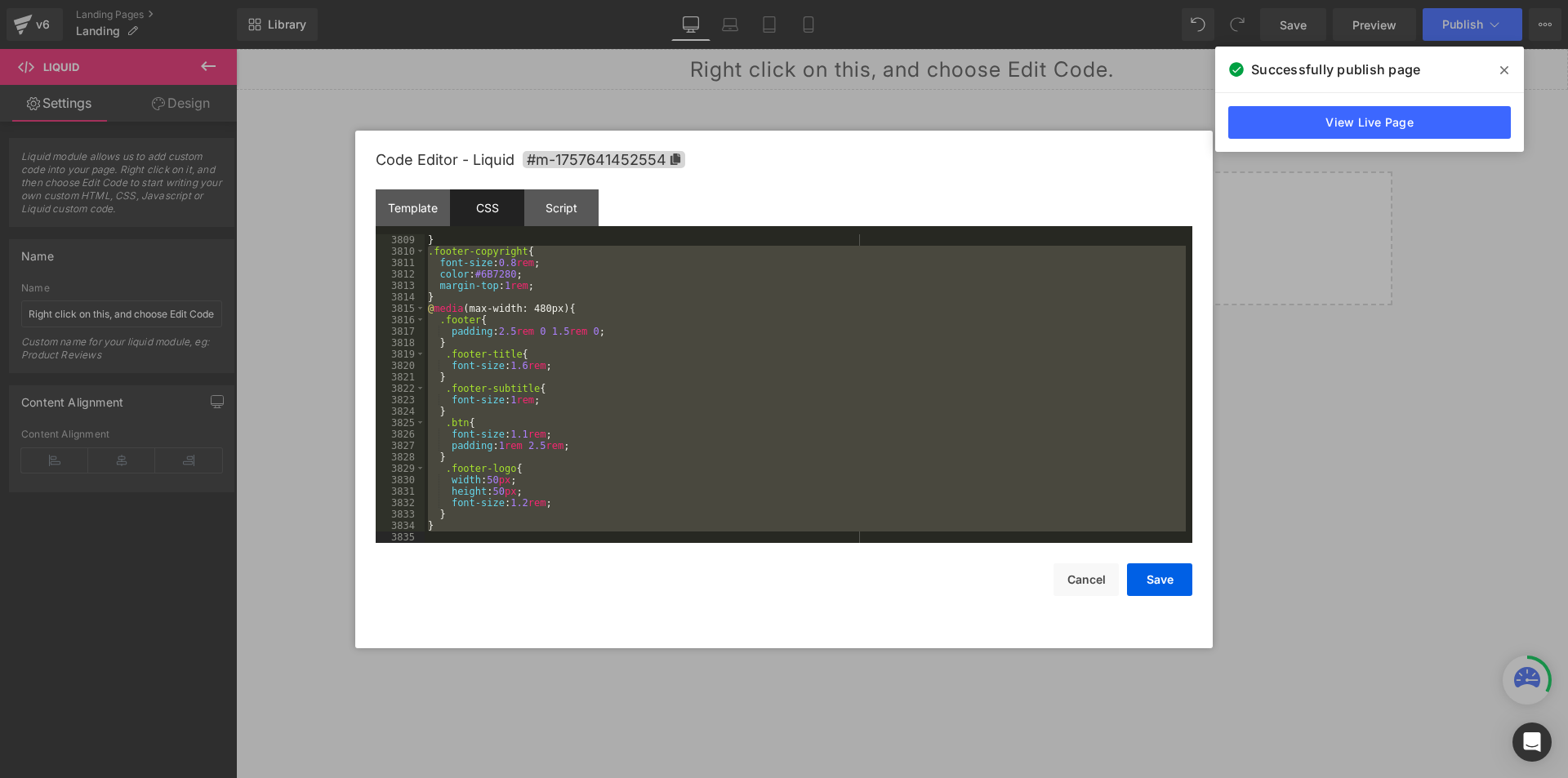
drag, startPoint x: 428, startPoint y: 284, endPoint x: 792, endPoint y: 810, distance: 639.7
click at [792, 777] on html "Liquid You are previewing how the will restyle your page. You can not edit Elem…" at bounding box center [784, 389] width 1568 height 778
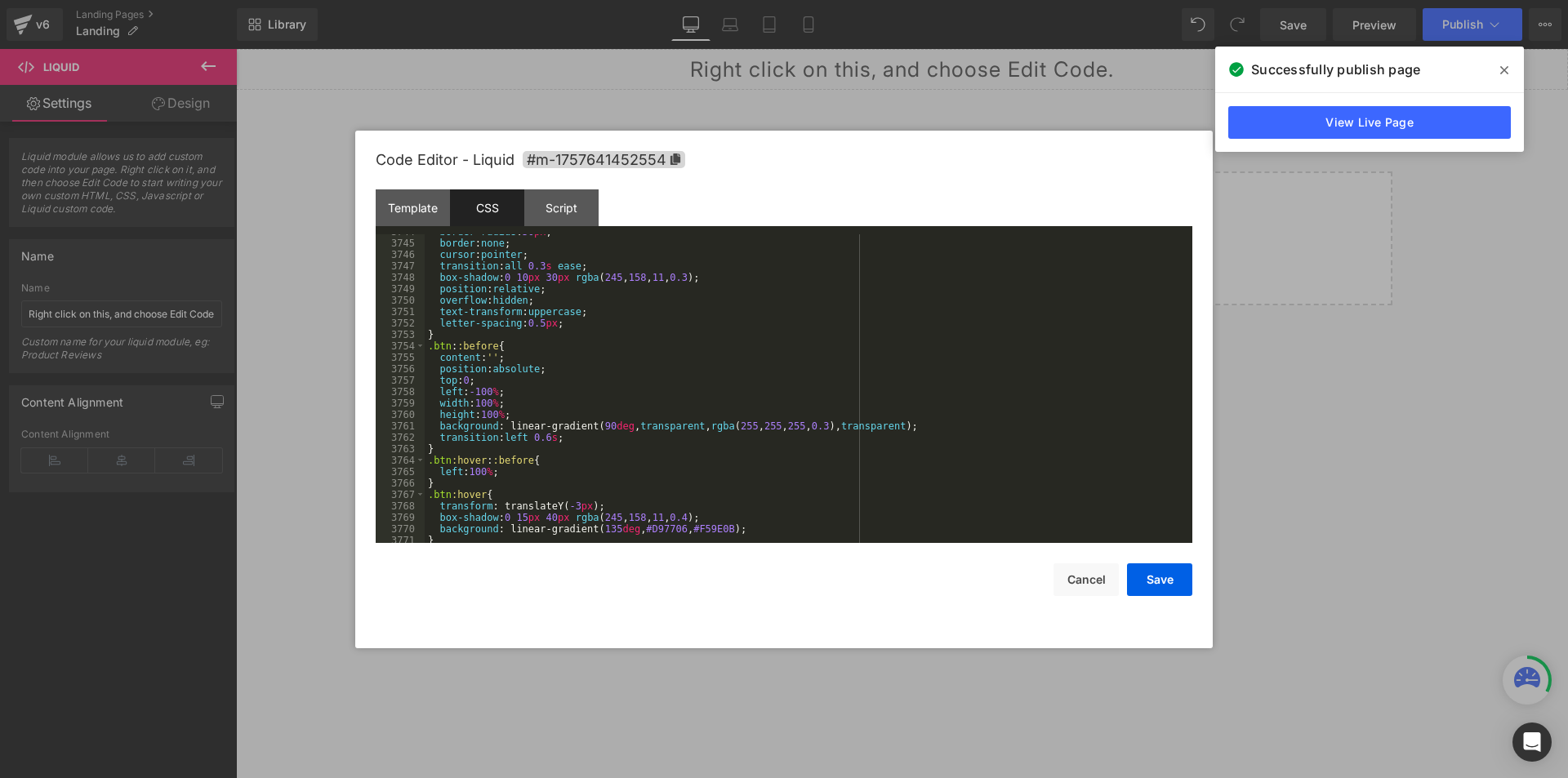
scroll to position [26124, 0]
click at [718, 436] on div "border-radius : 50 px ; border : none ; cursor : pointer ; transition : all 0.3…" at bounding box center [805, 392] width 761 height 332
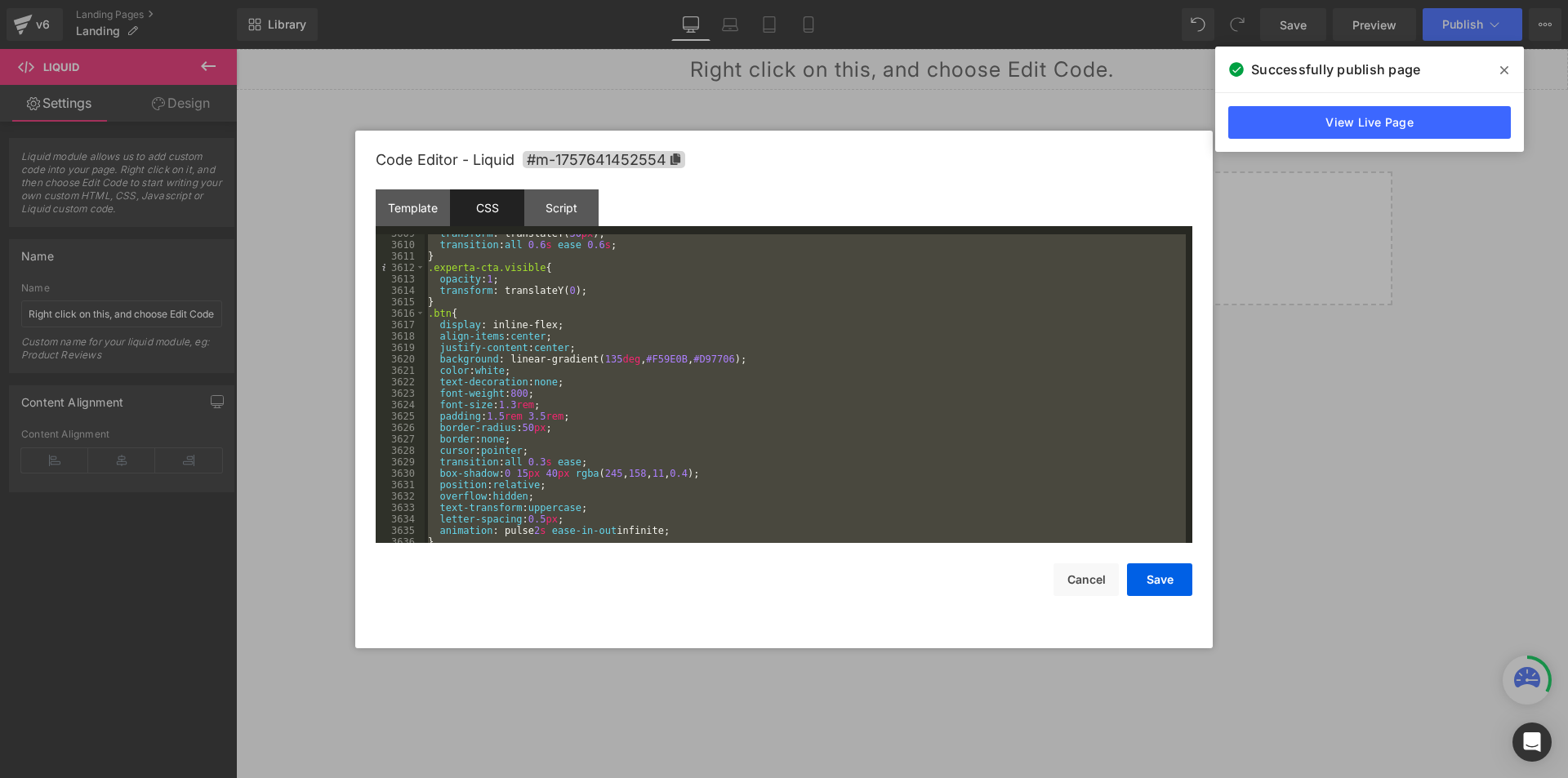
scroll to position [25145, 0]
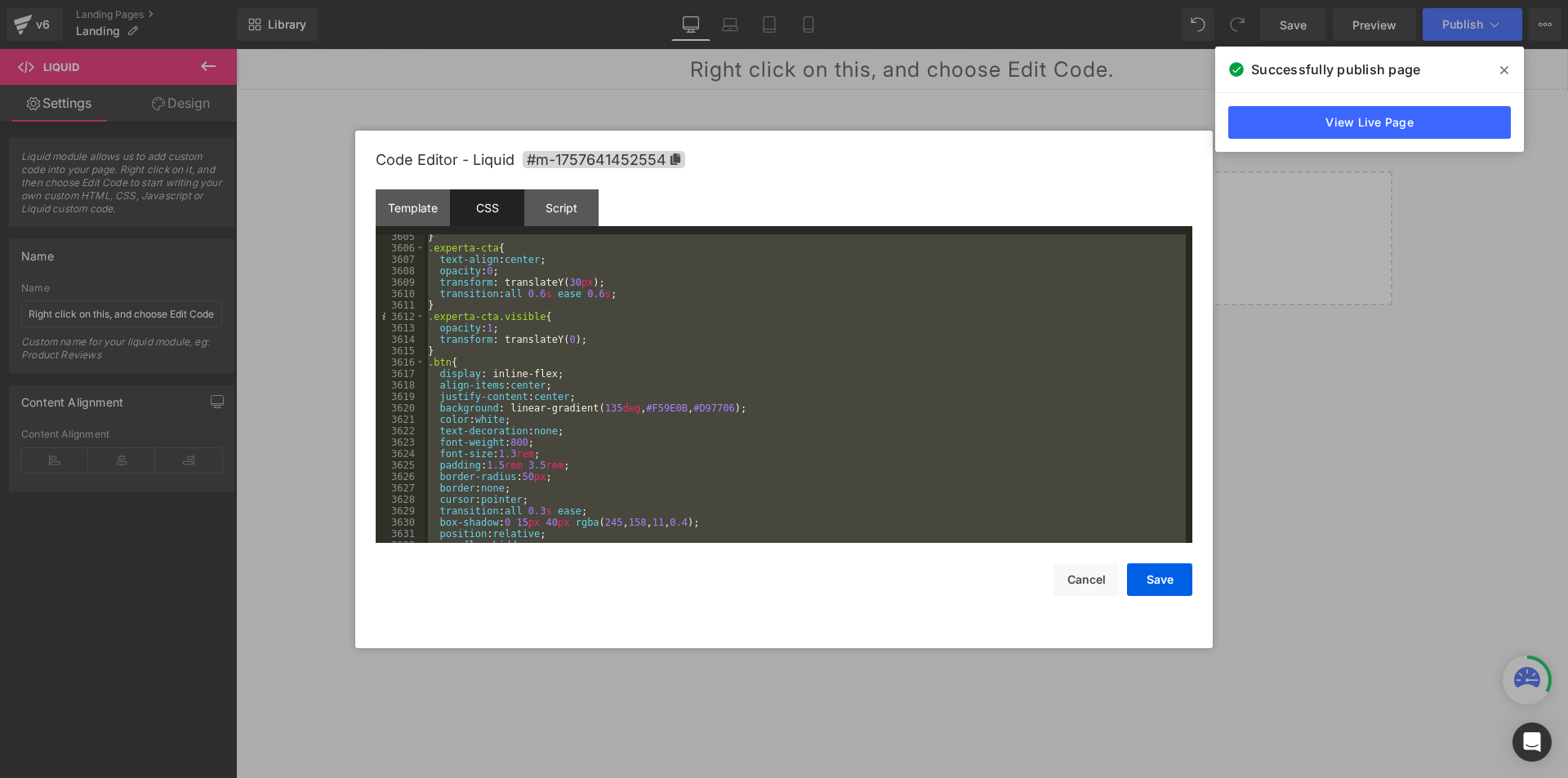
click at [1185, 515] on pre "3605 3606 3607 3608 3609 3610 3611 3612 3613 3614 3615 3616 3617 3618 3619 3620…" at bounding box center [783, 388] width 816 height 309
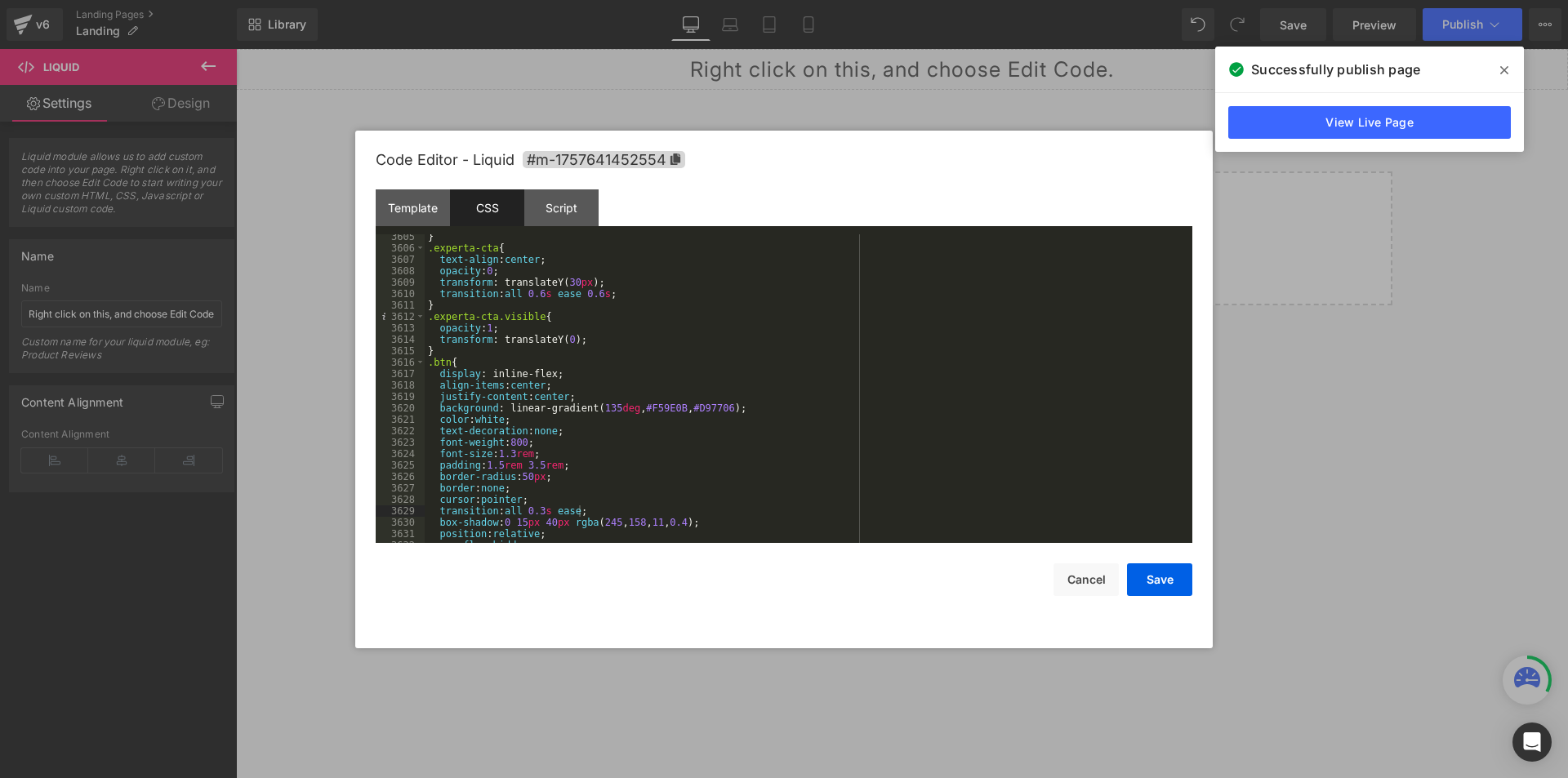
click at [1192, 518] on div "Code Editor - Liquid #m-1757641452554 Template CSS Script Data 1 2 3 4 5 6 7 8 …" at bounding box center [783, 390] width 858 height 518
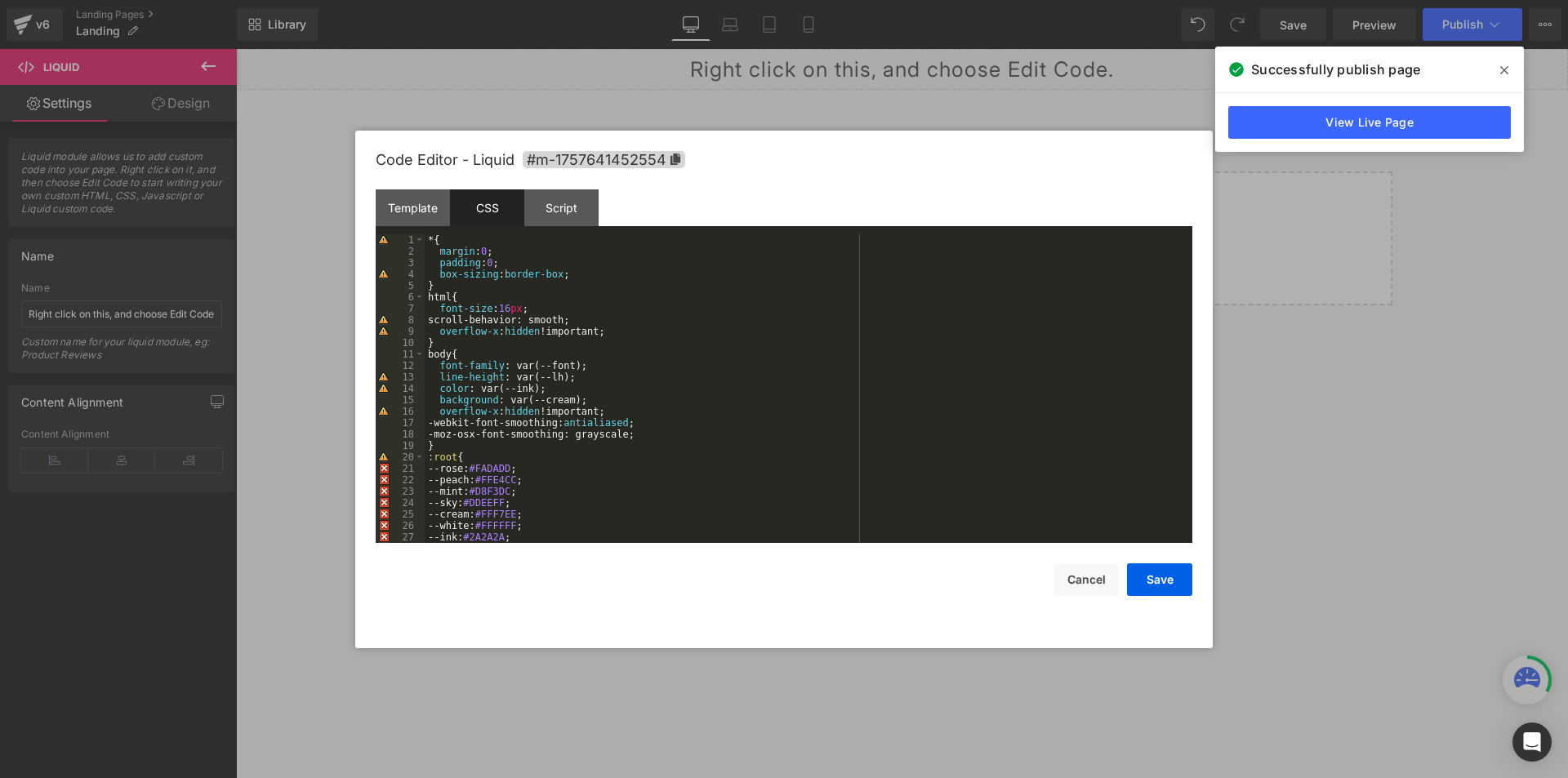
scroll to position [0, 0]
click at [515, 278] on div "* { margin : 0 ; padding : 0 ; box-sizing : border-box ; } html { font-size : 1…" at bounding box center [805, 400] width 761 height 332
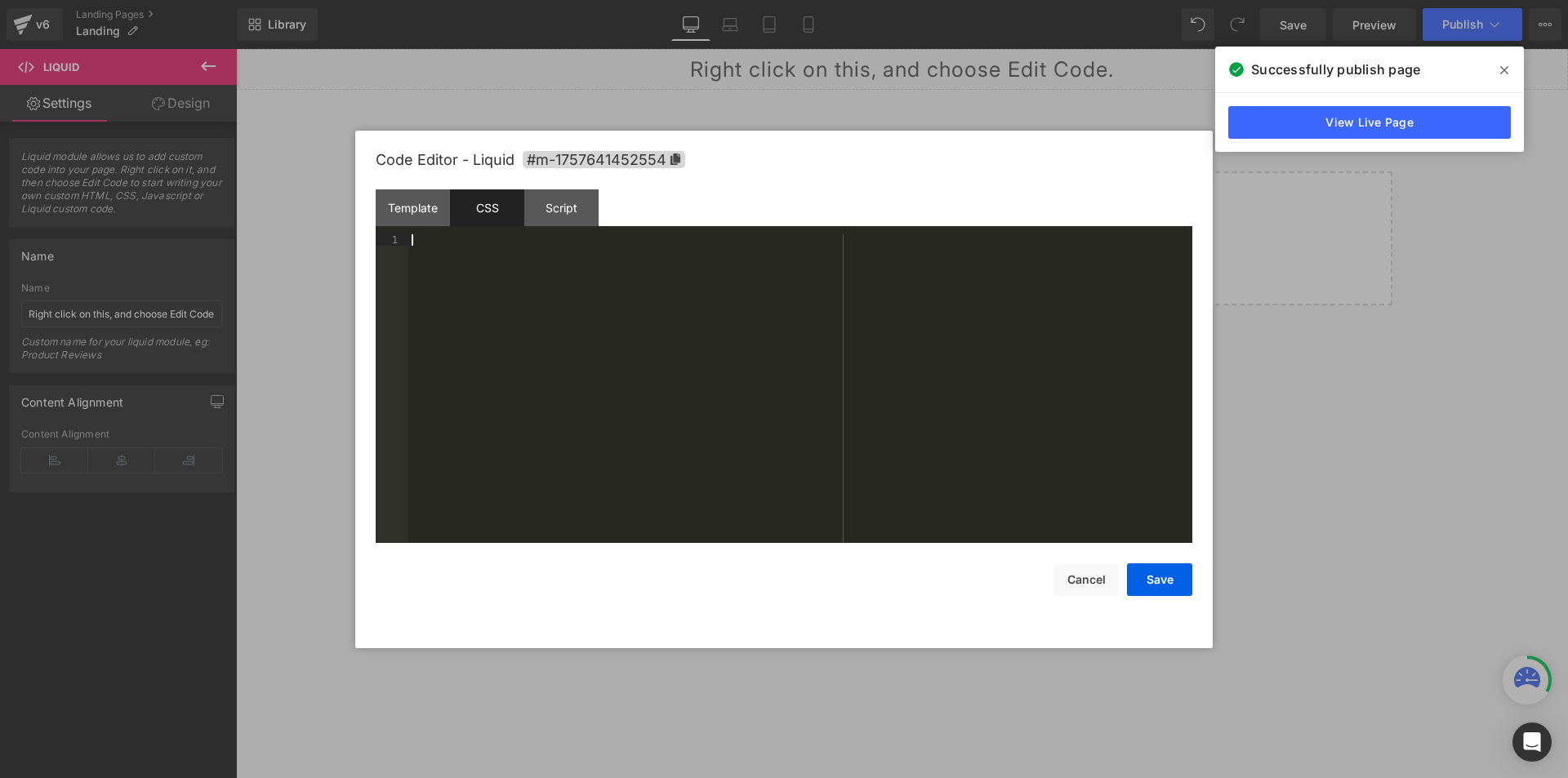
scroll to position [26448, 0]
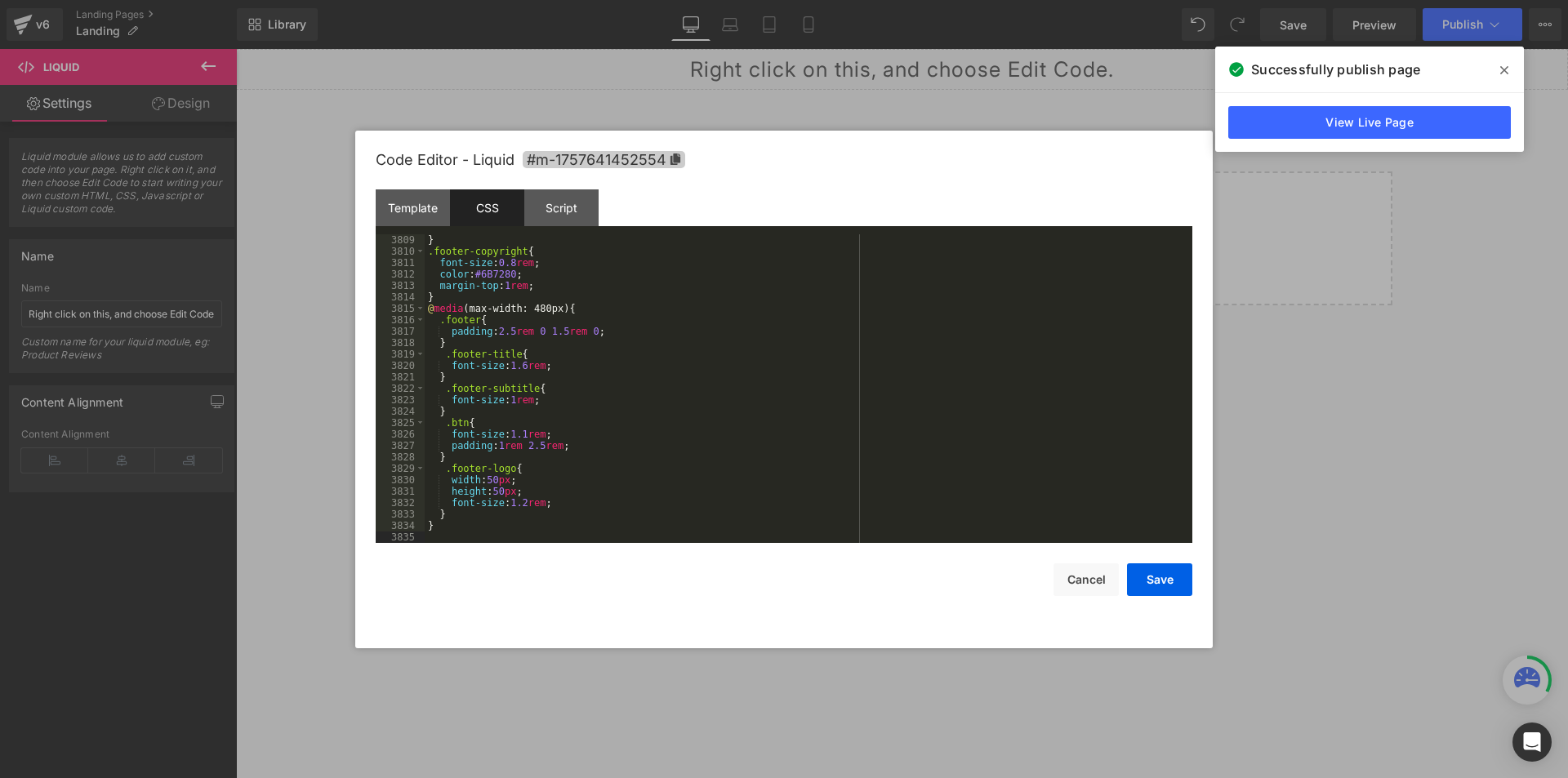
click at [672, 160] on icon at bounding box center [675, 159] width 11 height 11
click at [467, 545] on div "Save Cancel" at bounding box center [783, 570] width 816 height 53
click at [467, 536] on div "} .footer-copyright { font-size : 0.8 rem ; color : #6B7280 ; margin-top : 1 re…" at bounding box center [805, 400] width 761 height 332
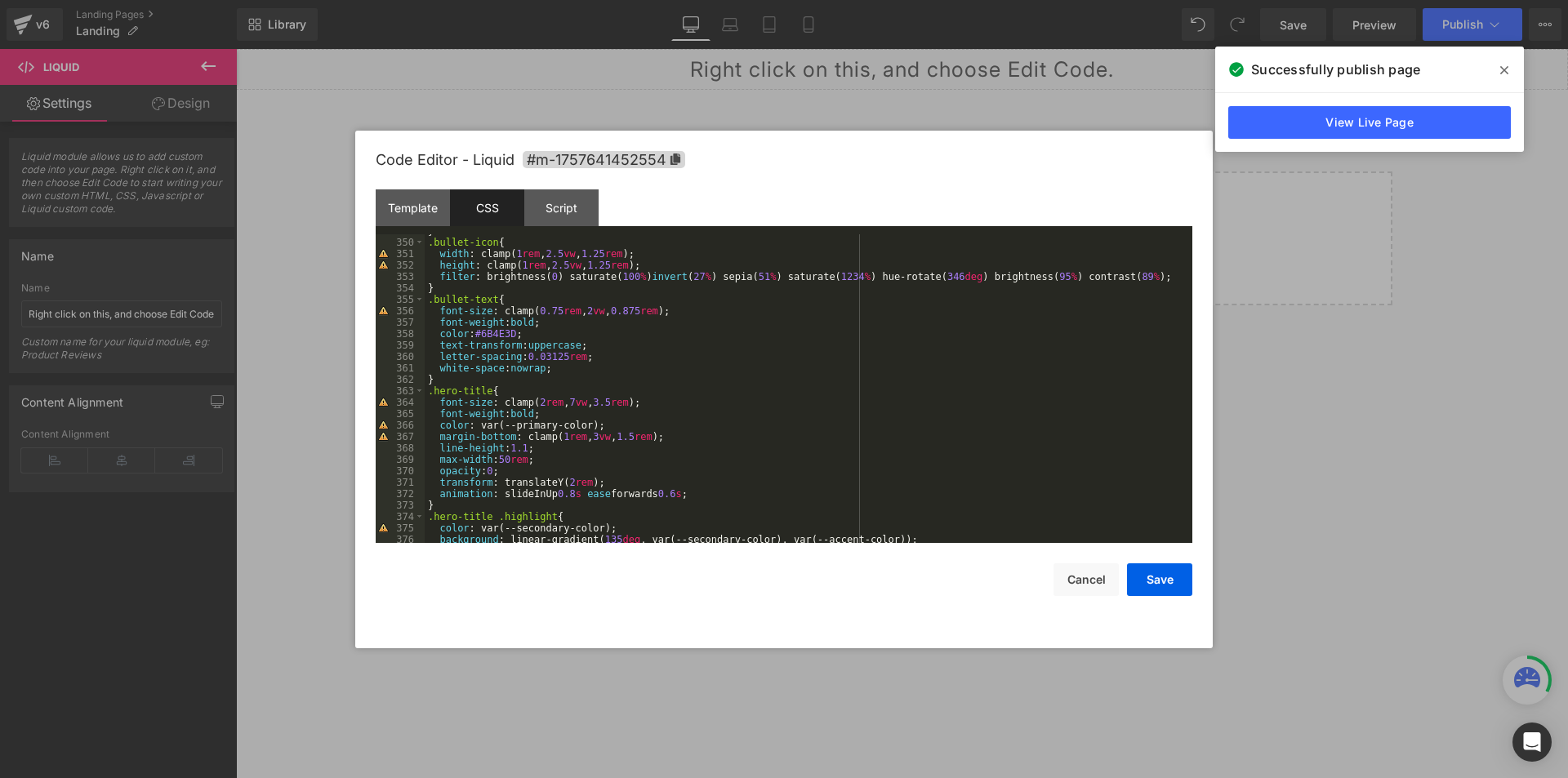
scroll to position [0, 0]
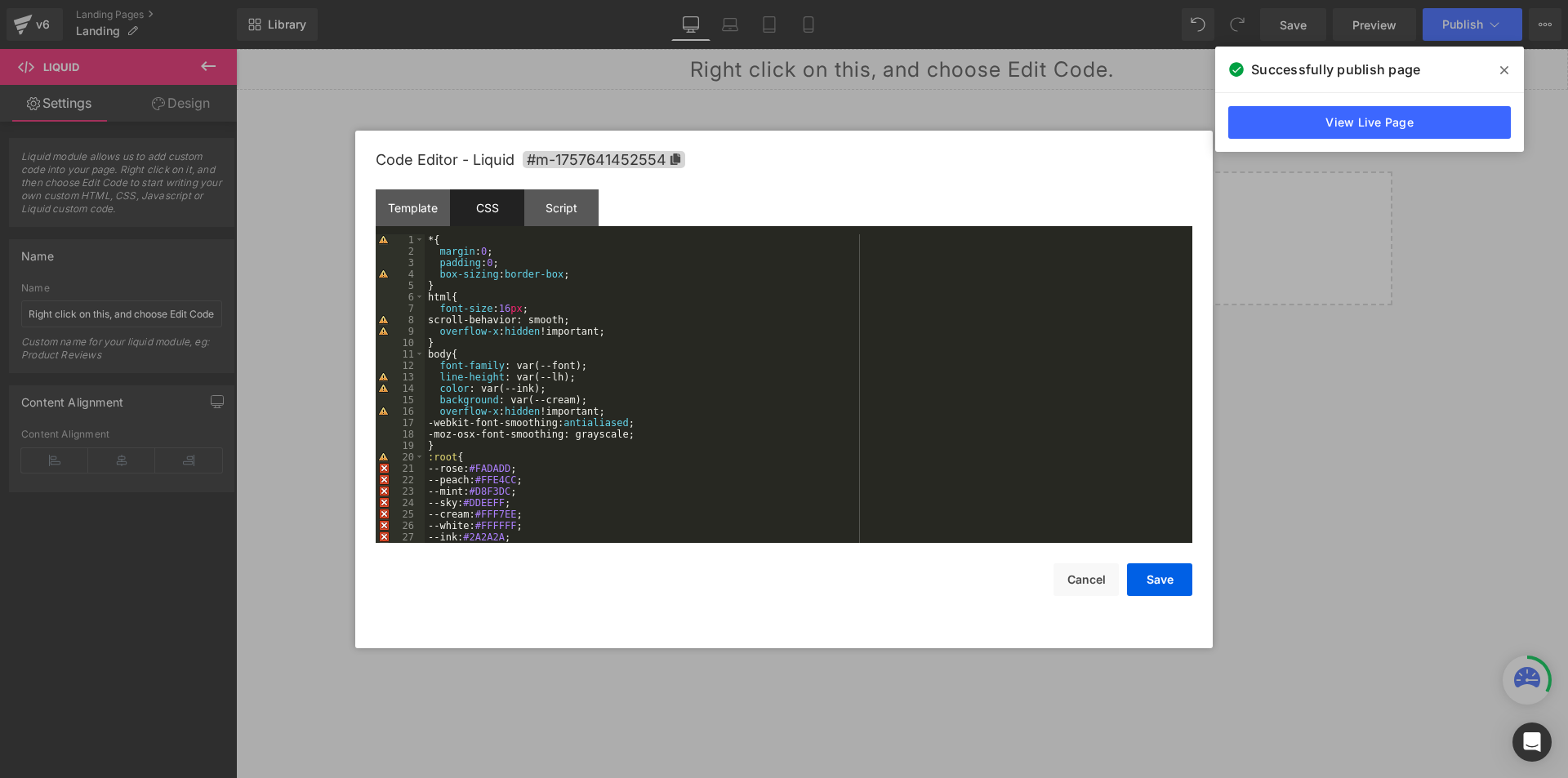
click at [427, 245] on div "* { margin : 0 ; padding : 0 ; box-sizing : border-box ; } html { font-size : 1…" at bounding box center [805, 400] width 761 height 332
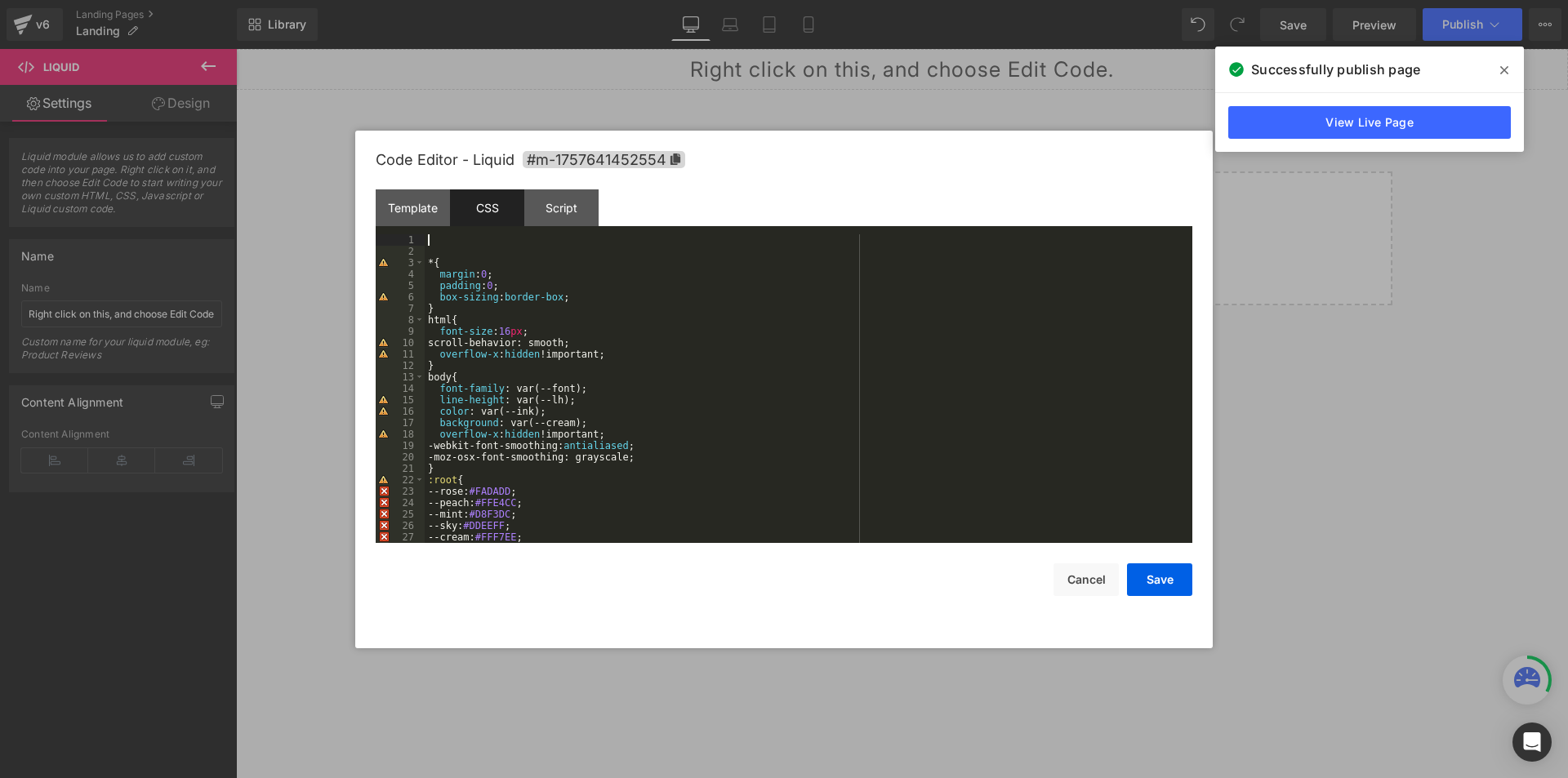
paste textarea
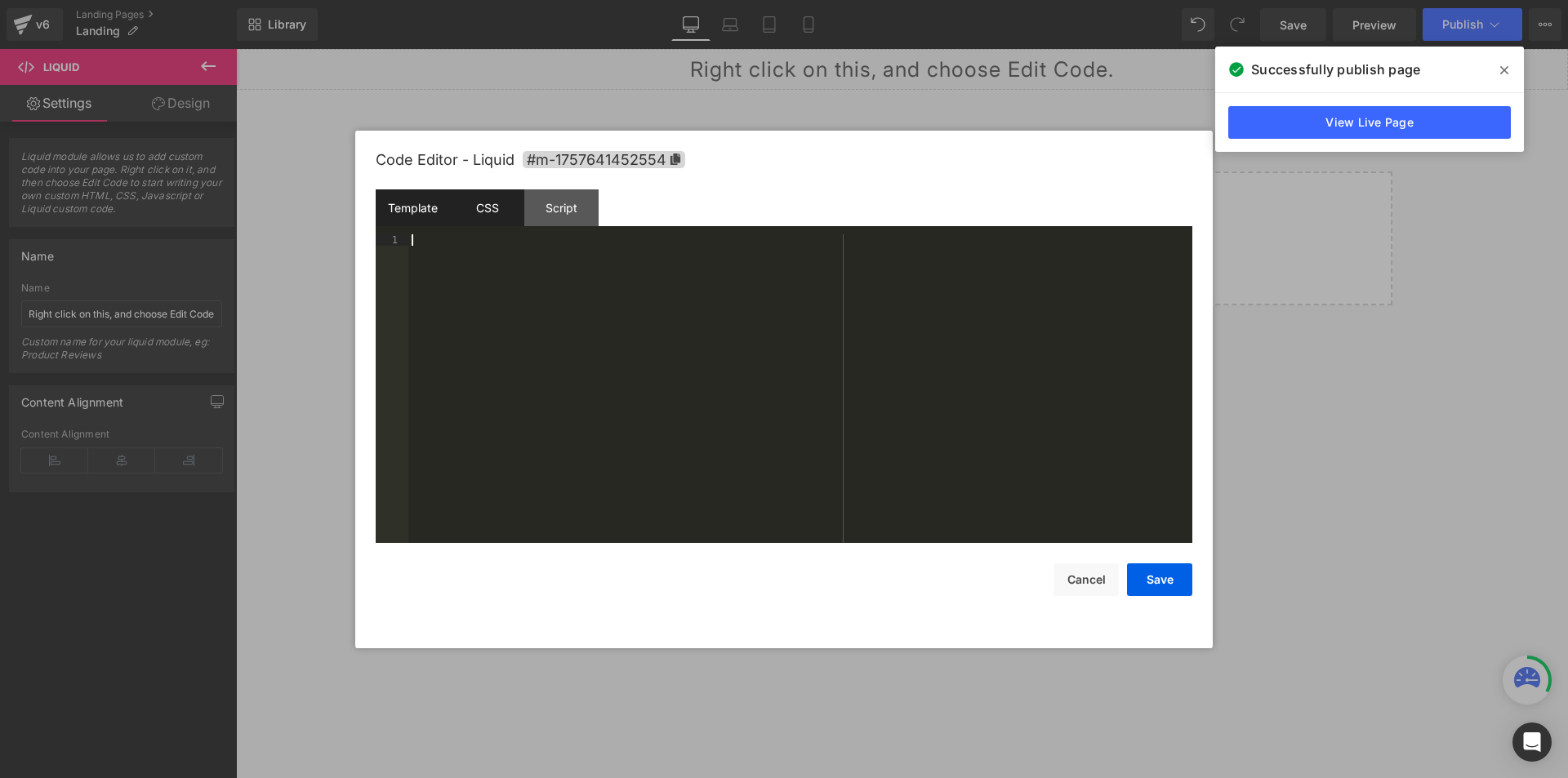
click at [427, 204] on div "Template" at bounding box center [412, 208] width 74 height 37
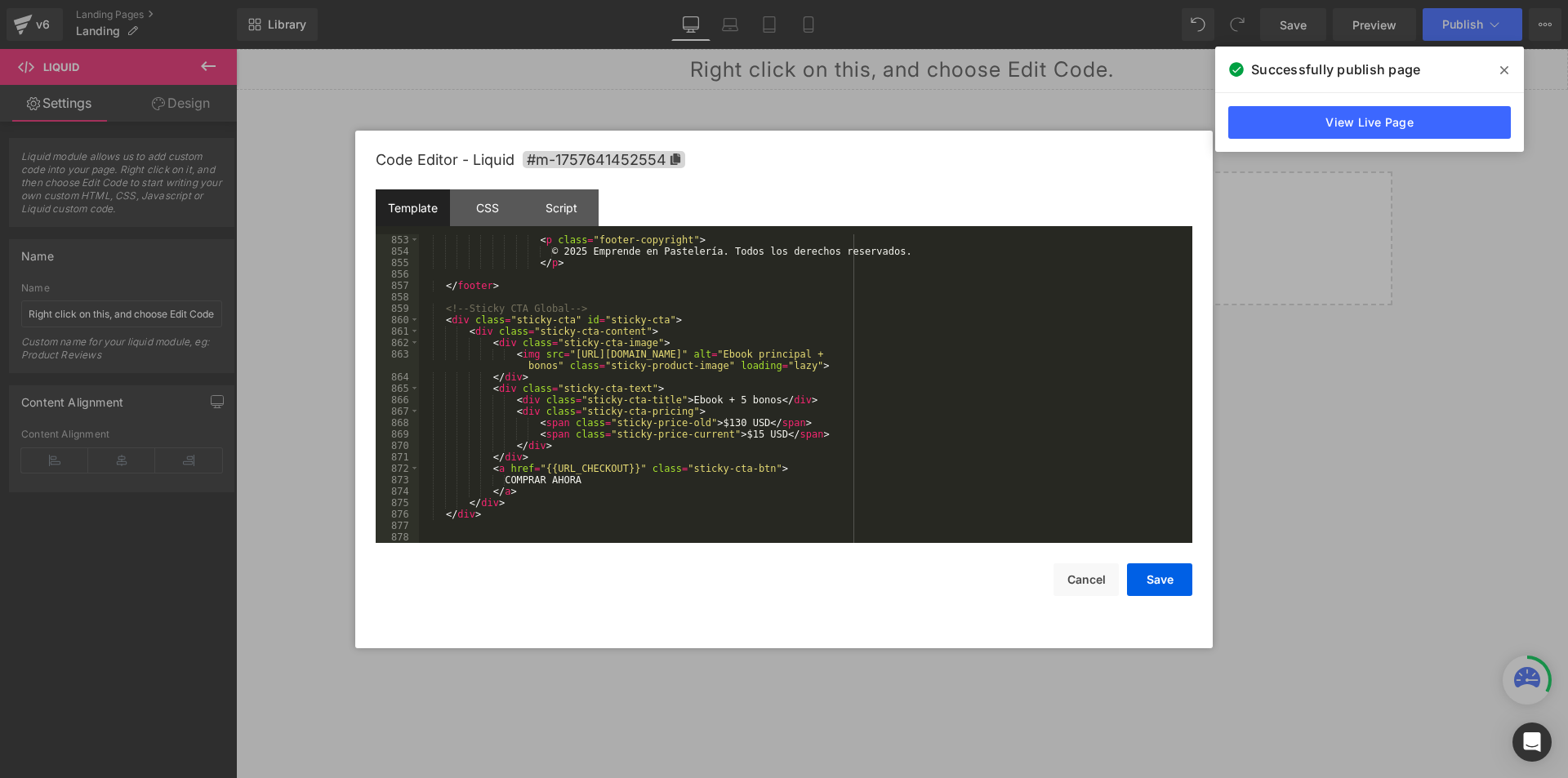
scroll to position [10231, 0]
click at [666, 517] on div "< p class = "footer-copyright" > © 2025 Emprende en Pastelería. Todos los derec…" at bounding box center [802, 400] width 767 height 332
click at [473, 217] on div "CSS" at bounding box center [486, 208] width 74 height 37
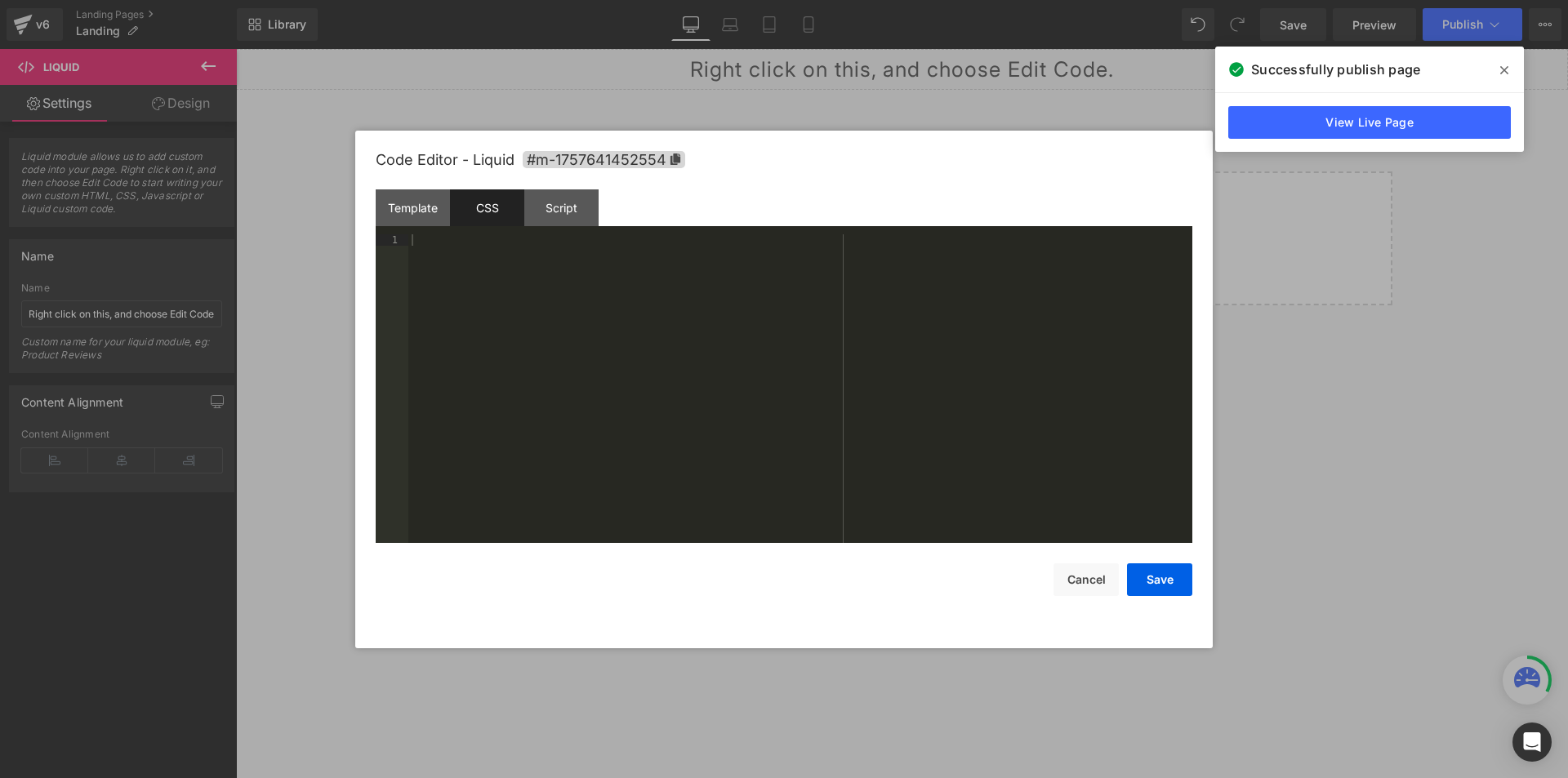
click at [537, 350] on div at bounding box center [800, 400] width 784 height 332
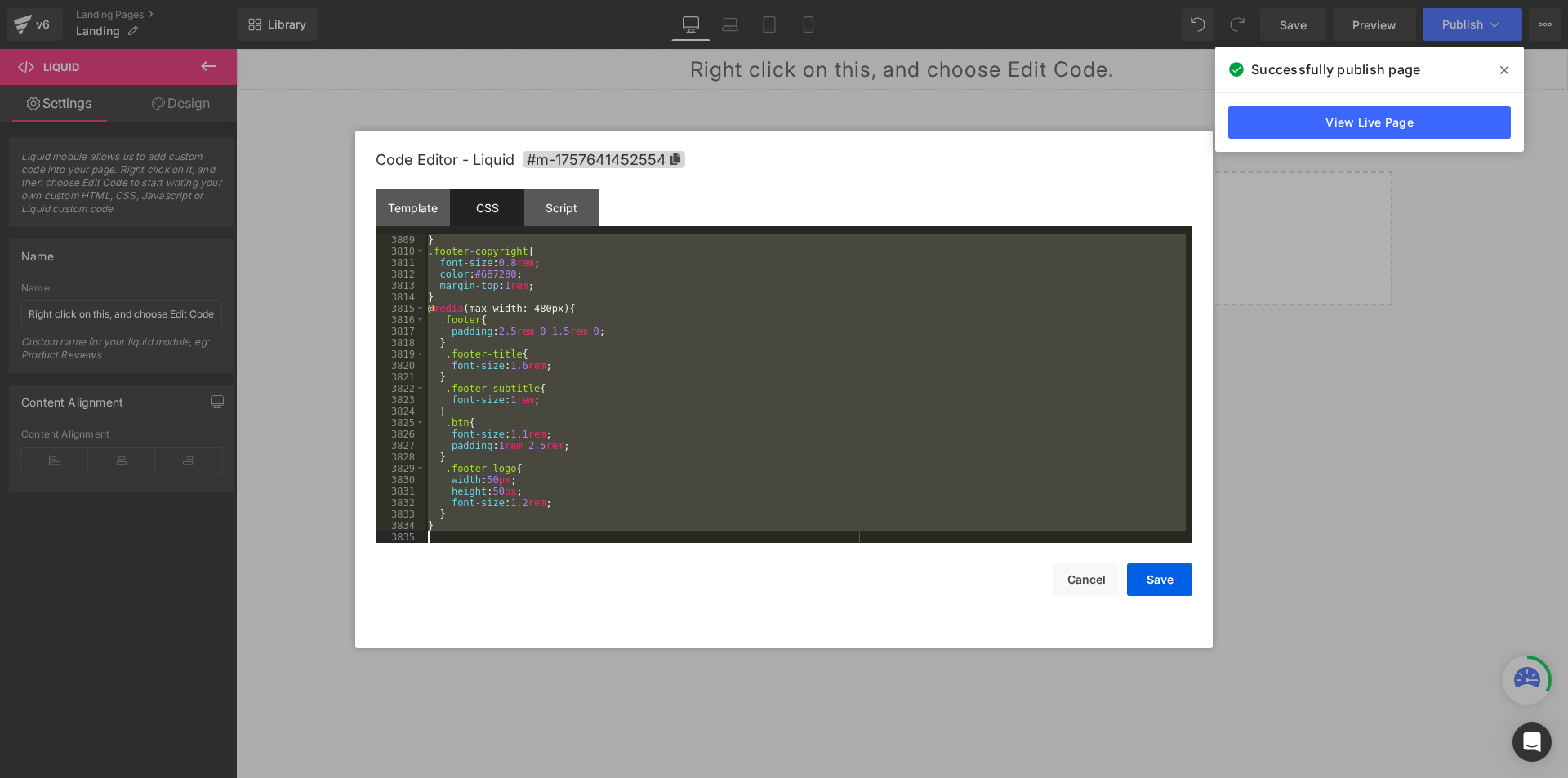
scroll to position [26448, 0]
click at [377, 200] on div "Template" at bounding box center [412, 208] width 74 height 37
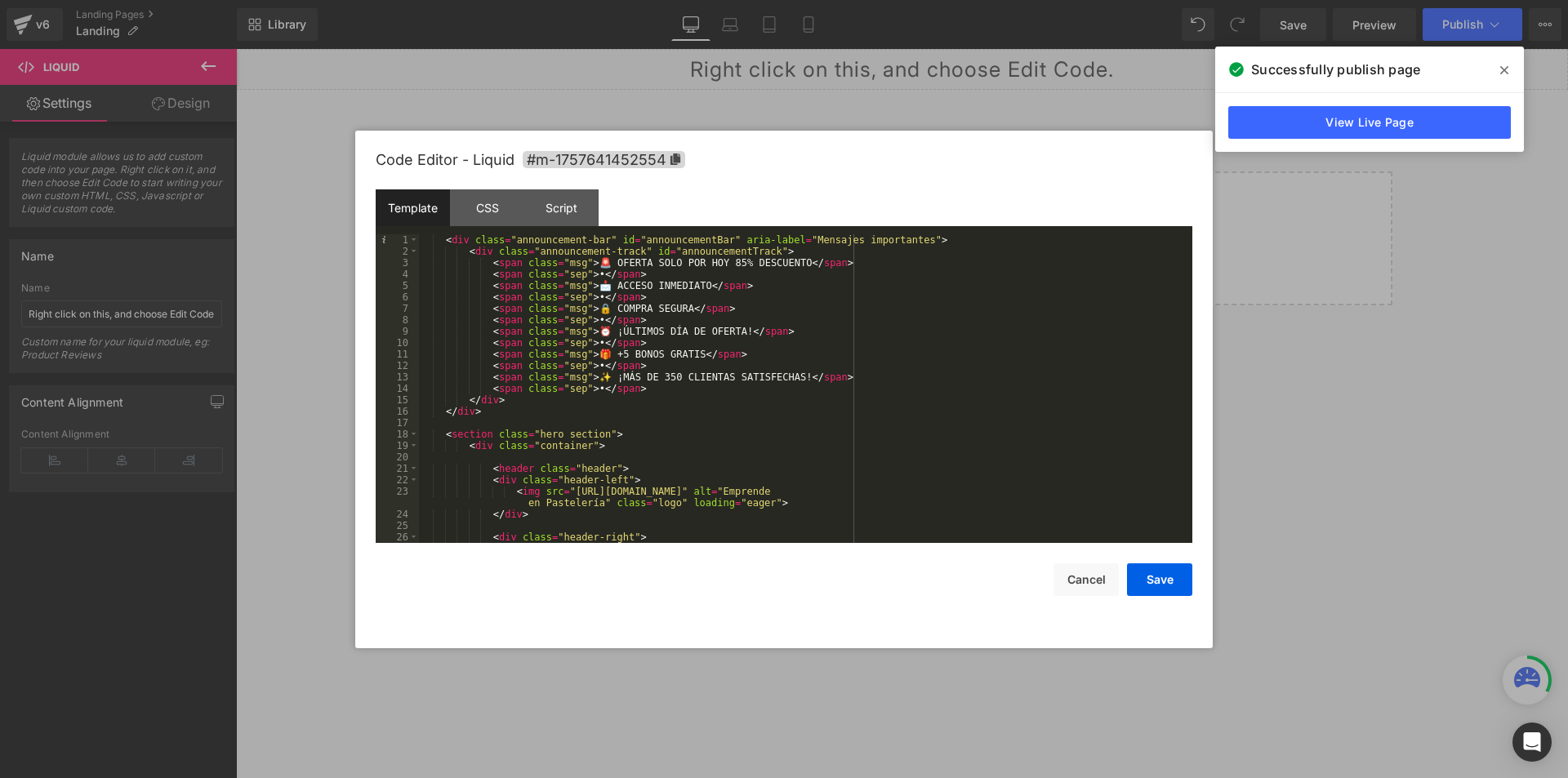
scroll to position [0, 0]
click at [440, 243] on div "< div class = "announcement-bar" id = "announcementBar" aria-label = "Mensajes …" at bounding box center [802, 400] width 767 height 332
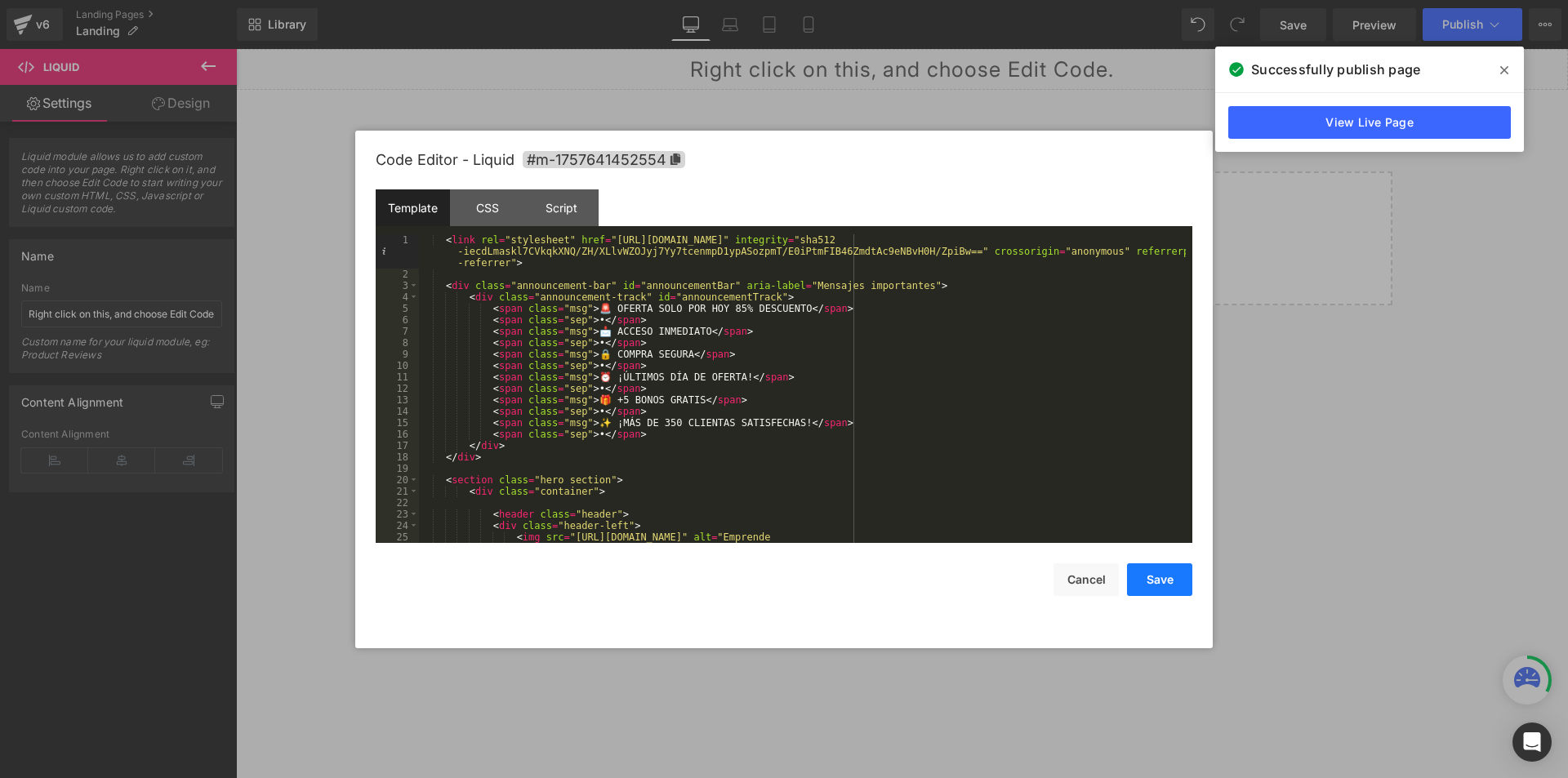
click at [1182, 569] on button "Save" at bounding box center [1159, 580] width 65 height 32
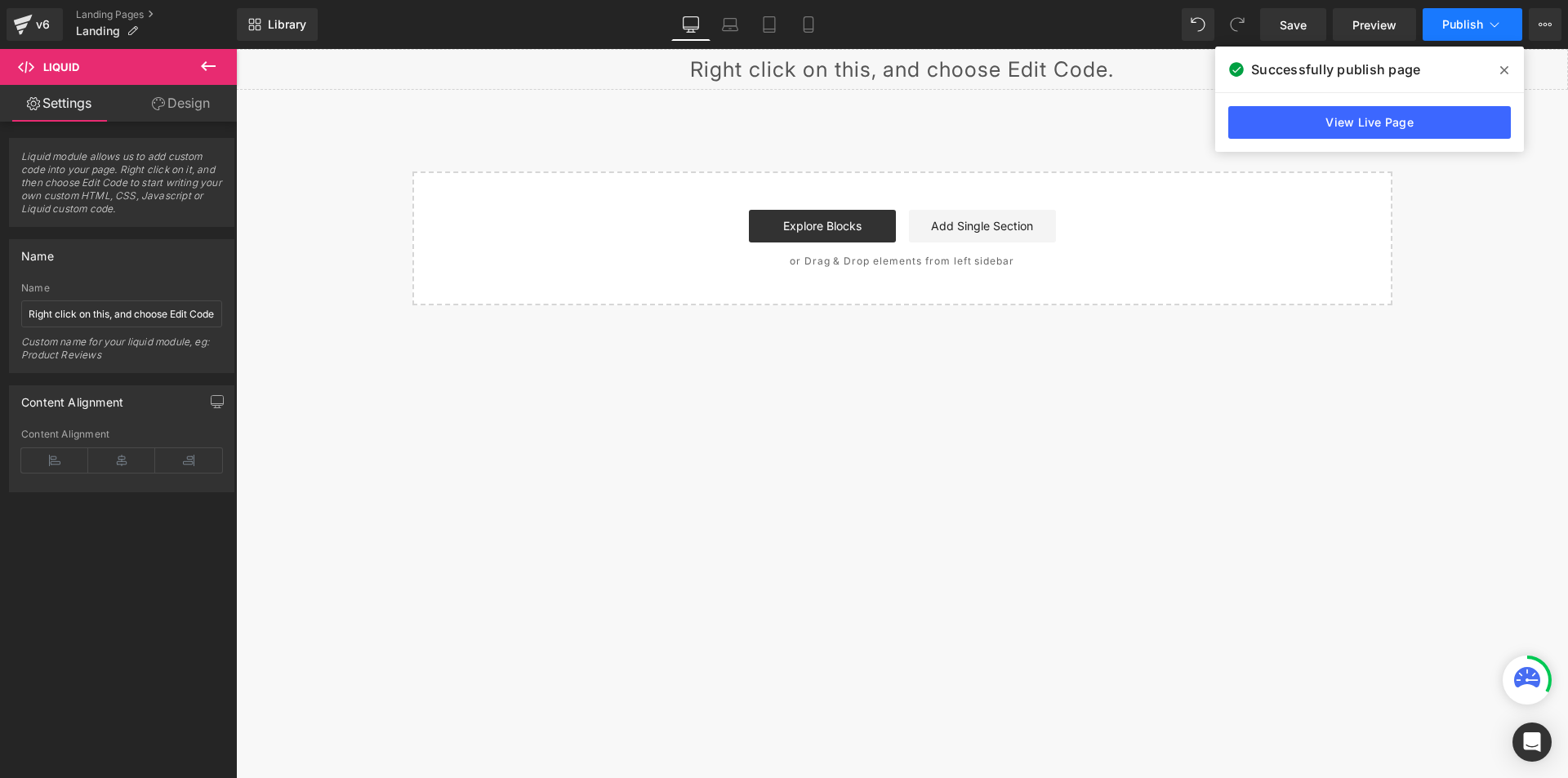
click at [1447, 27] on span "Publish" at bounding box center [1463, 24] width 41 height 13
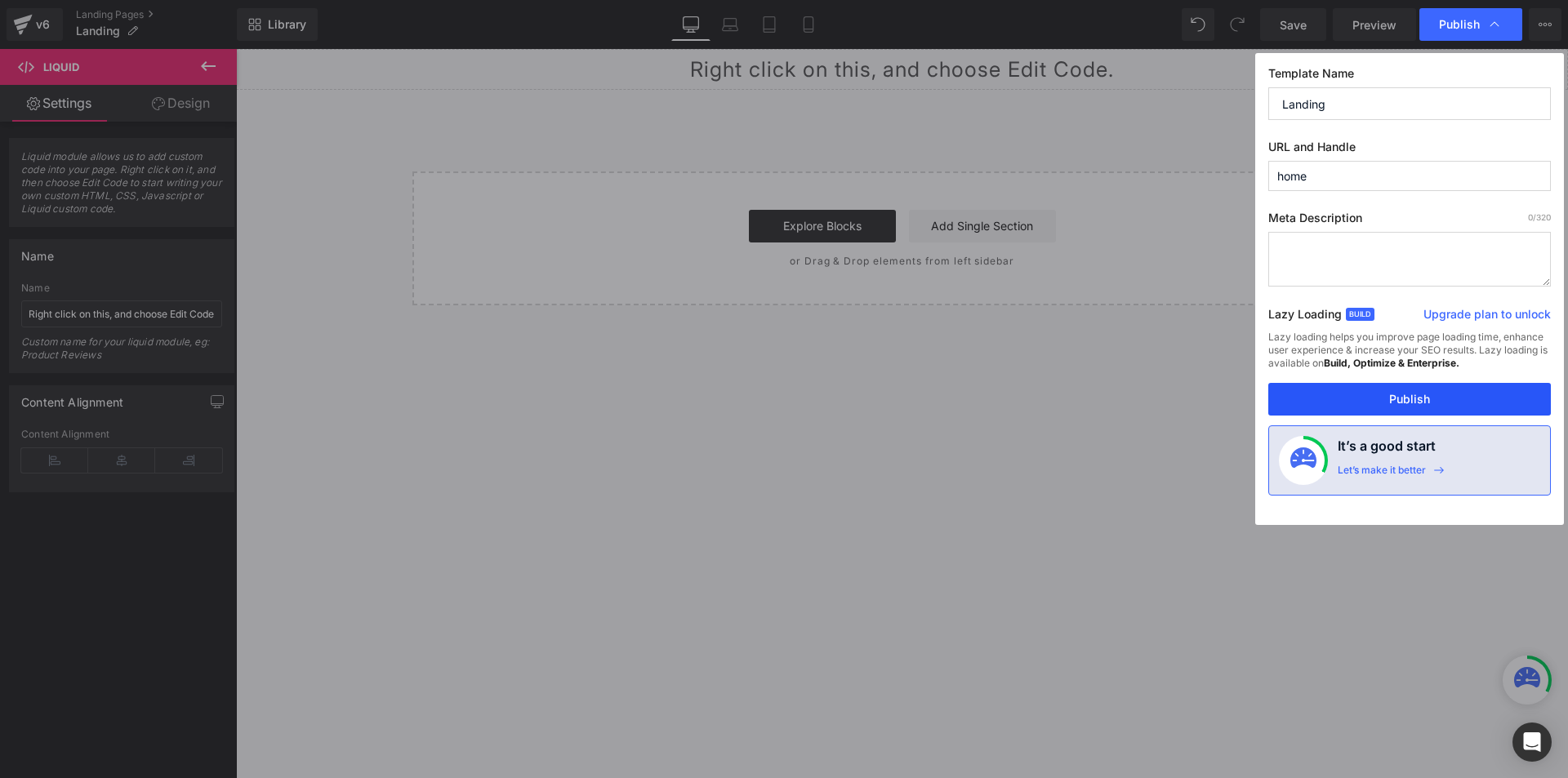
click at [1354, 393] on button "Publish" at bounding box center [1409, 399] width 282 height 32
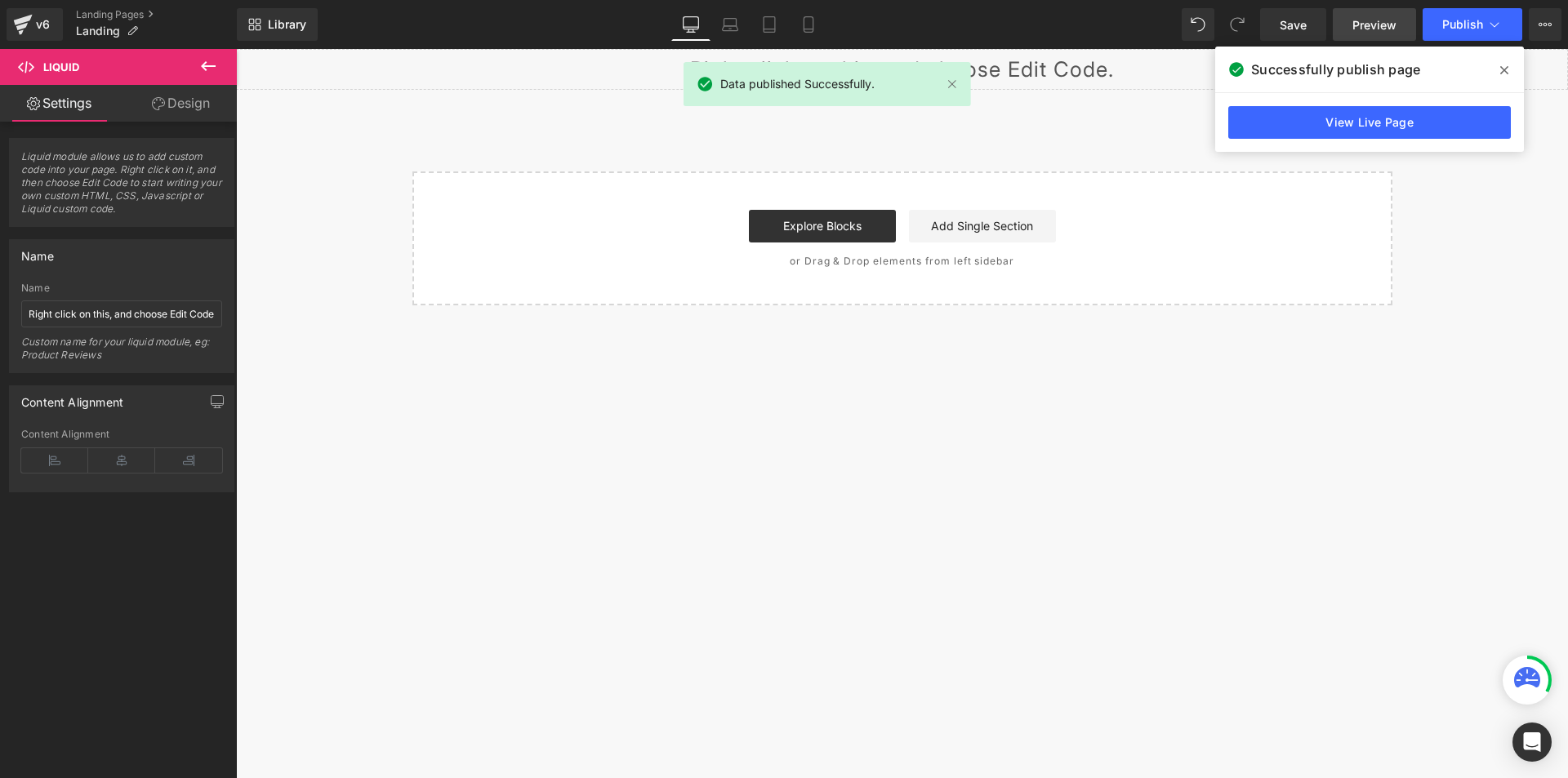
click at [1382, 27] on span "Preview" at bounding box center [1375, 25] width 44 height 17
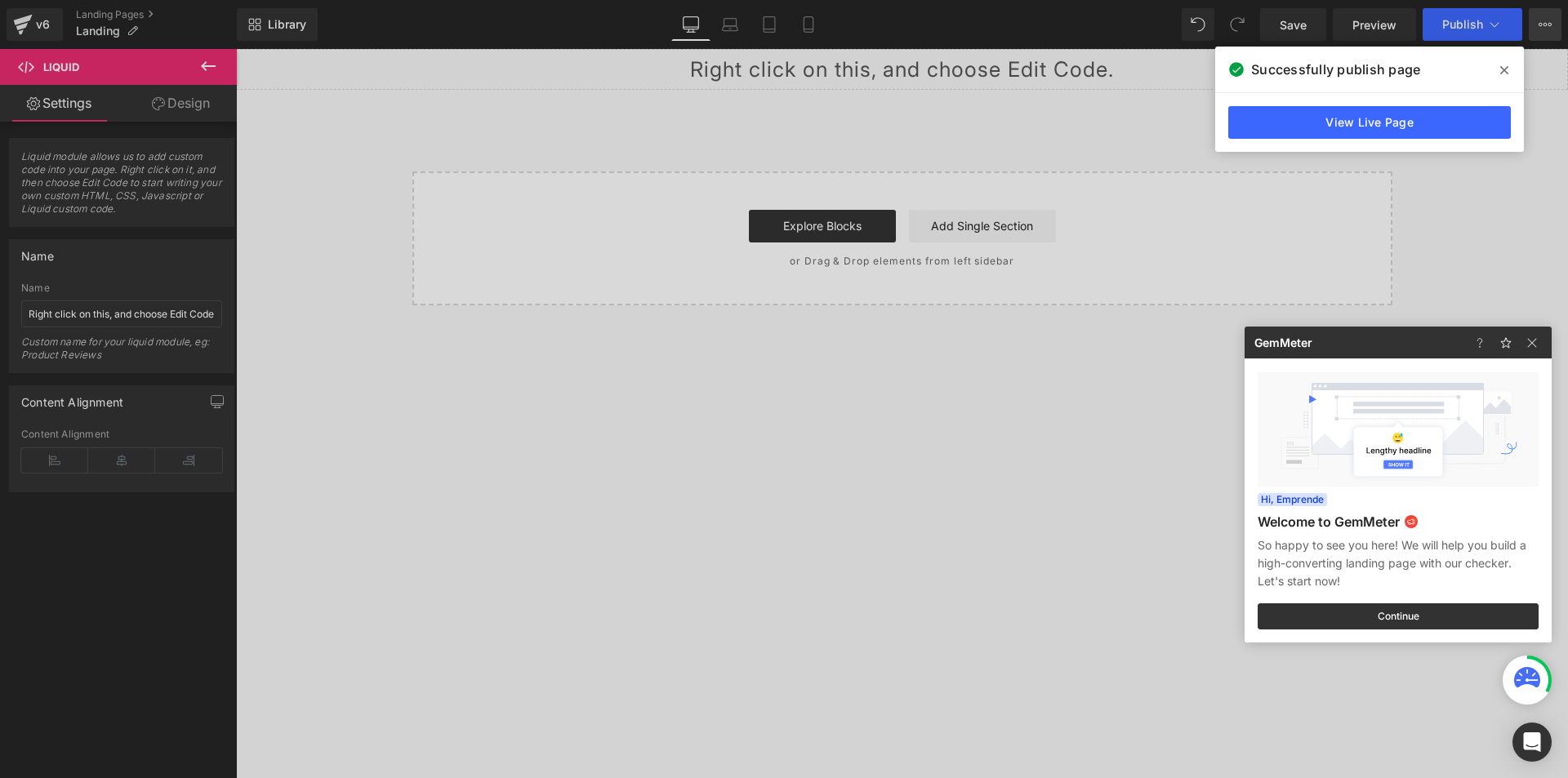
click at [1559, 20] on div at bounding box center [784, 389] width 1568 height 778
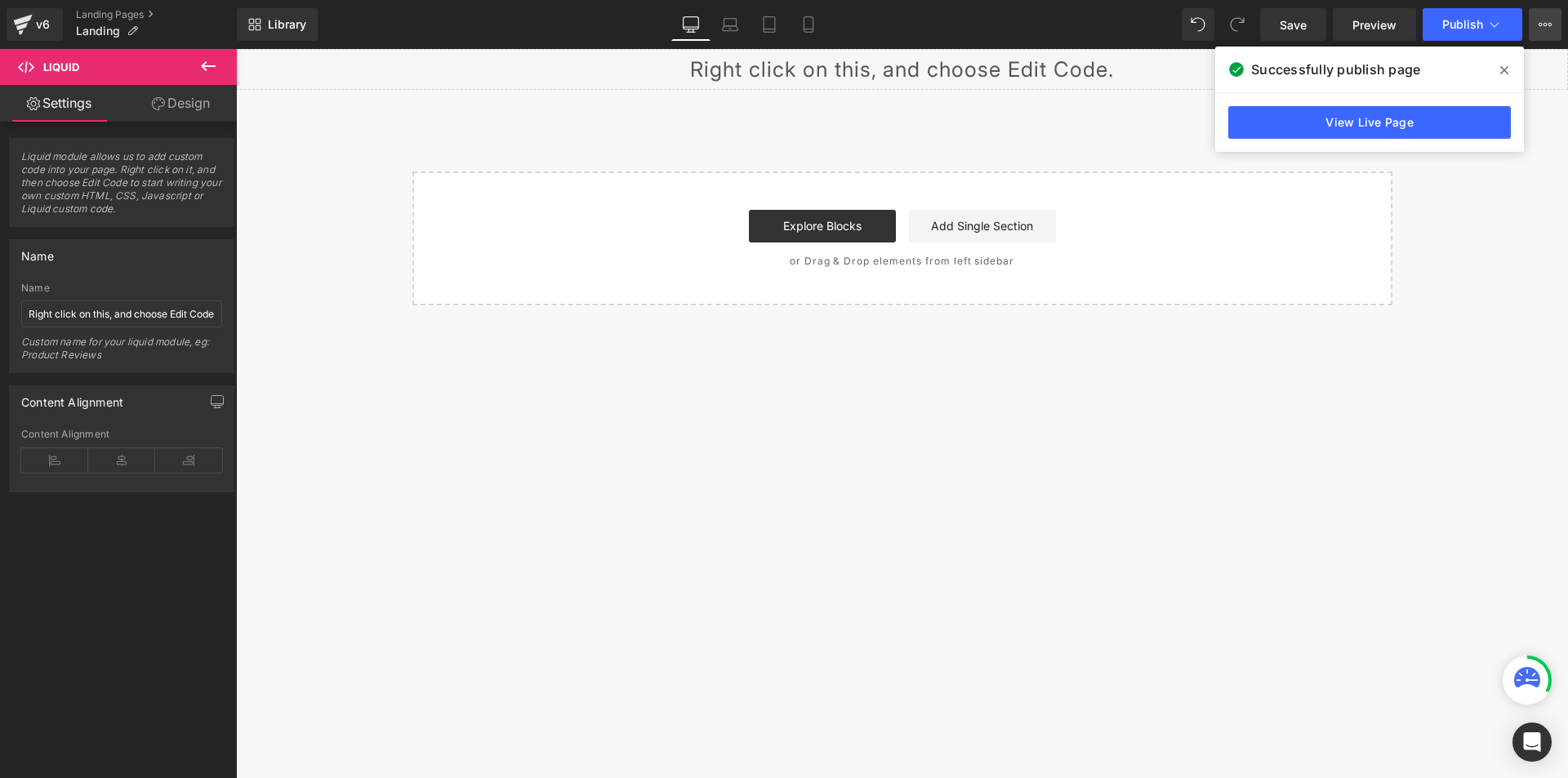
click at [1550, 20] on icon at bounding box center [1544, 24] width 13 height 13
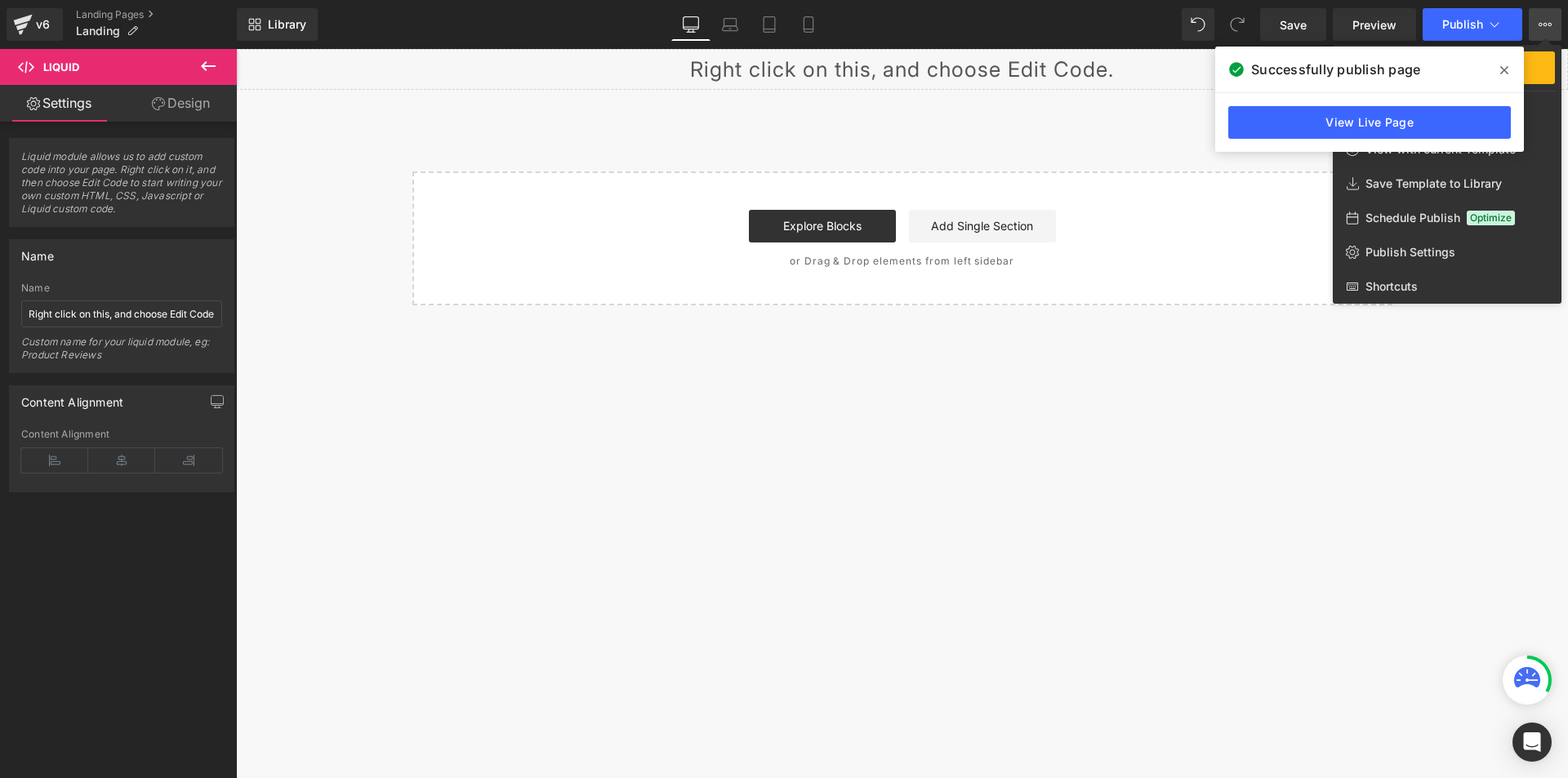
click at [1499, 62] on span at bounding box center [1504, 70] width 27 height 27
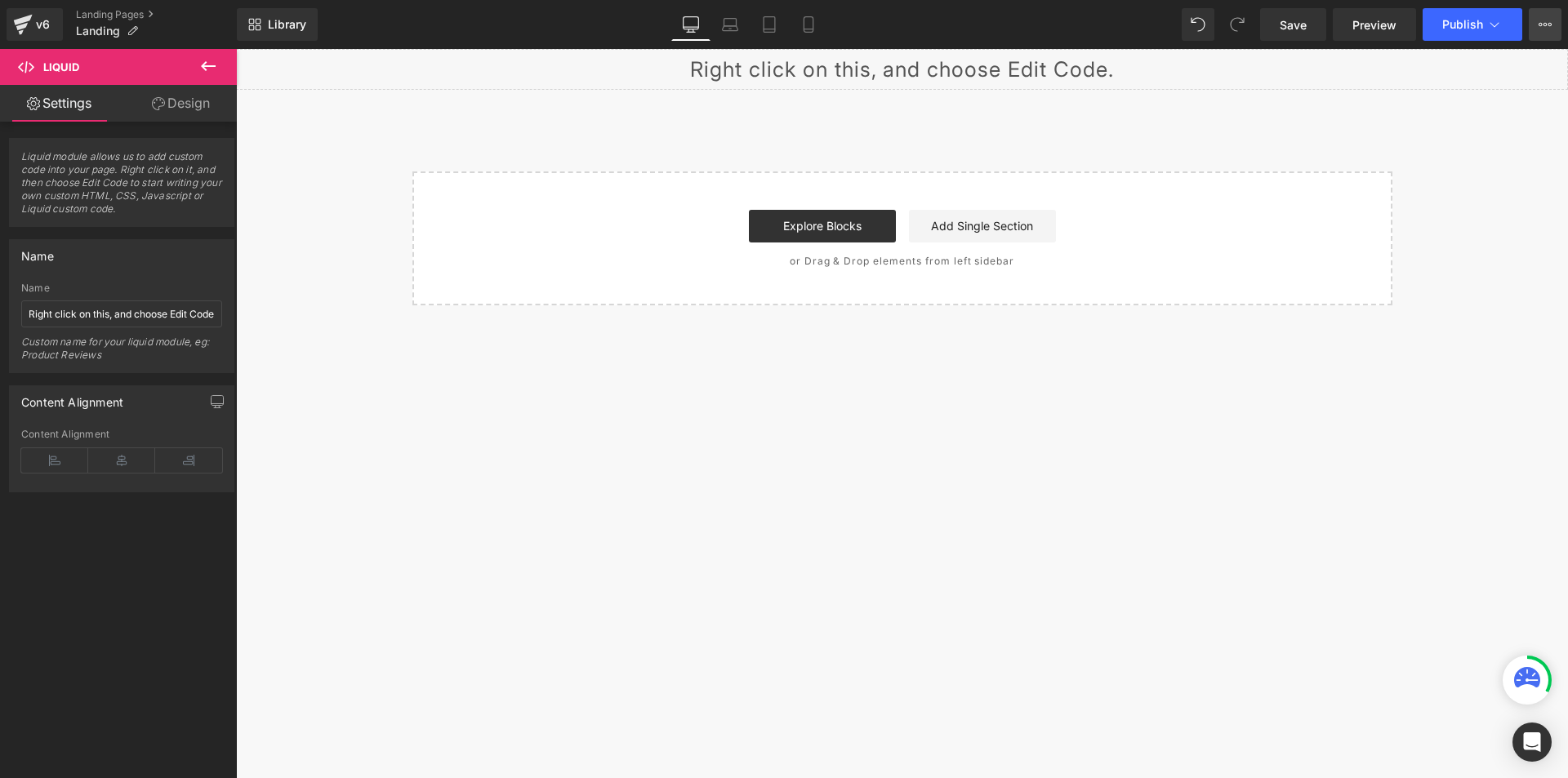
click at [1547, 34] on button "Upgrade Plan View Live Page View with current Template Save Template to Library…" at bounding box center [1545, 25] width 32 height 32
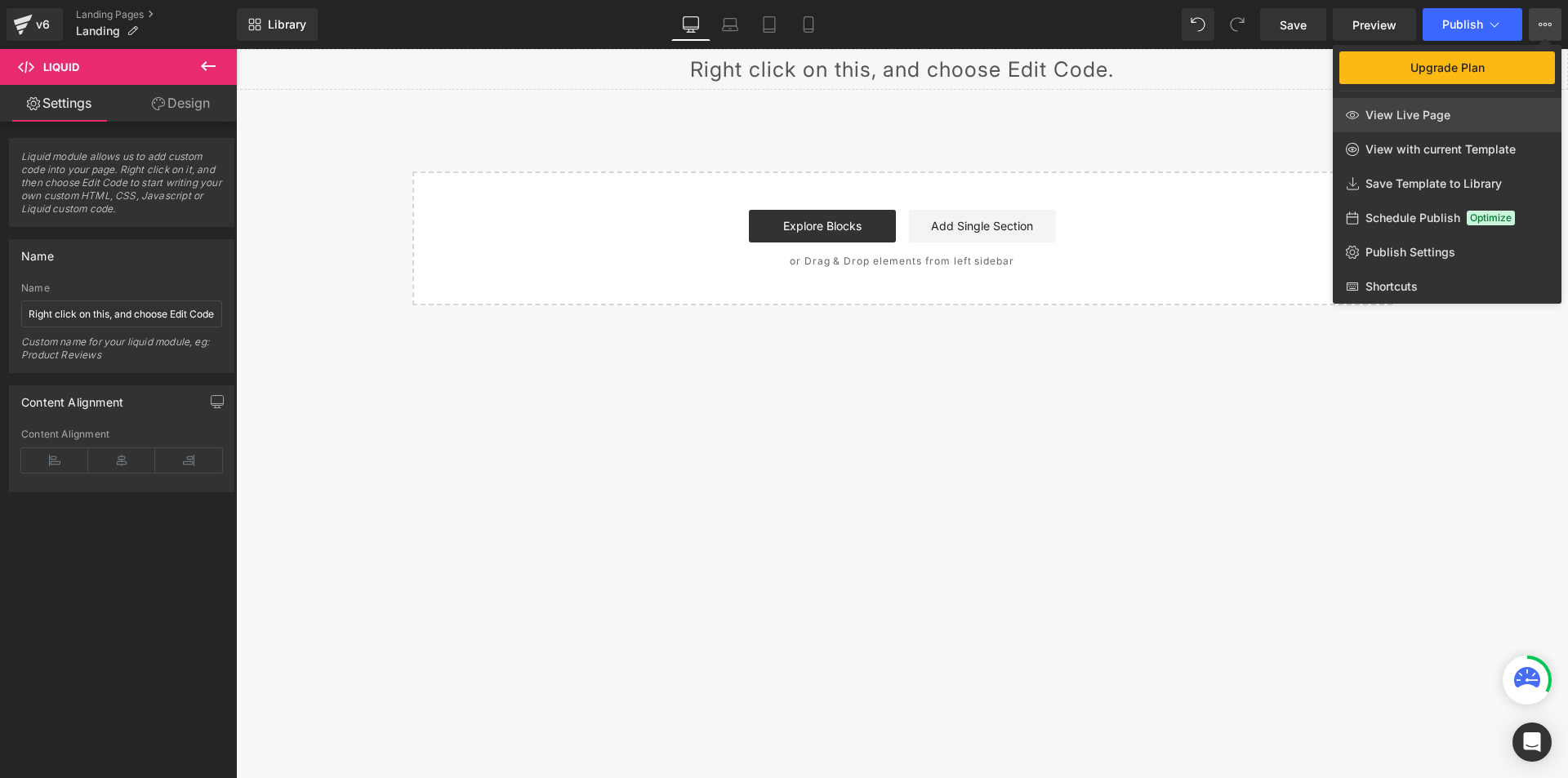
click at [1444, 121] on span "View Live Page" at bounding box center [1407, 115] width 85 height 15
